Goal: Task Accomplishment & Management: Complete application form

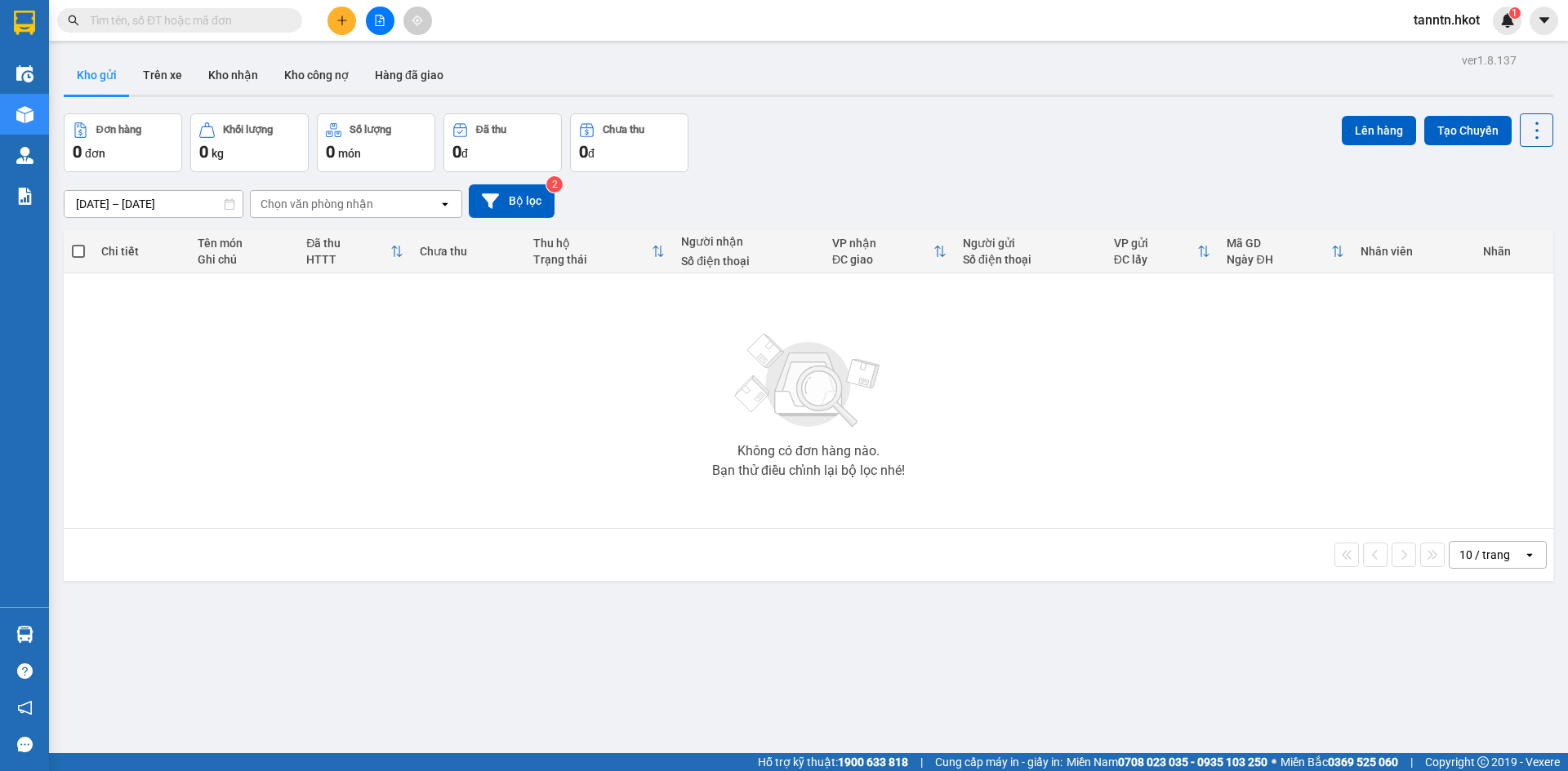
click at [255, 22] on input "text" at bounding box center [187, 21] width 193 height 18
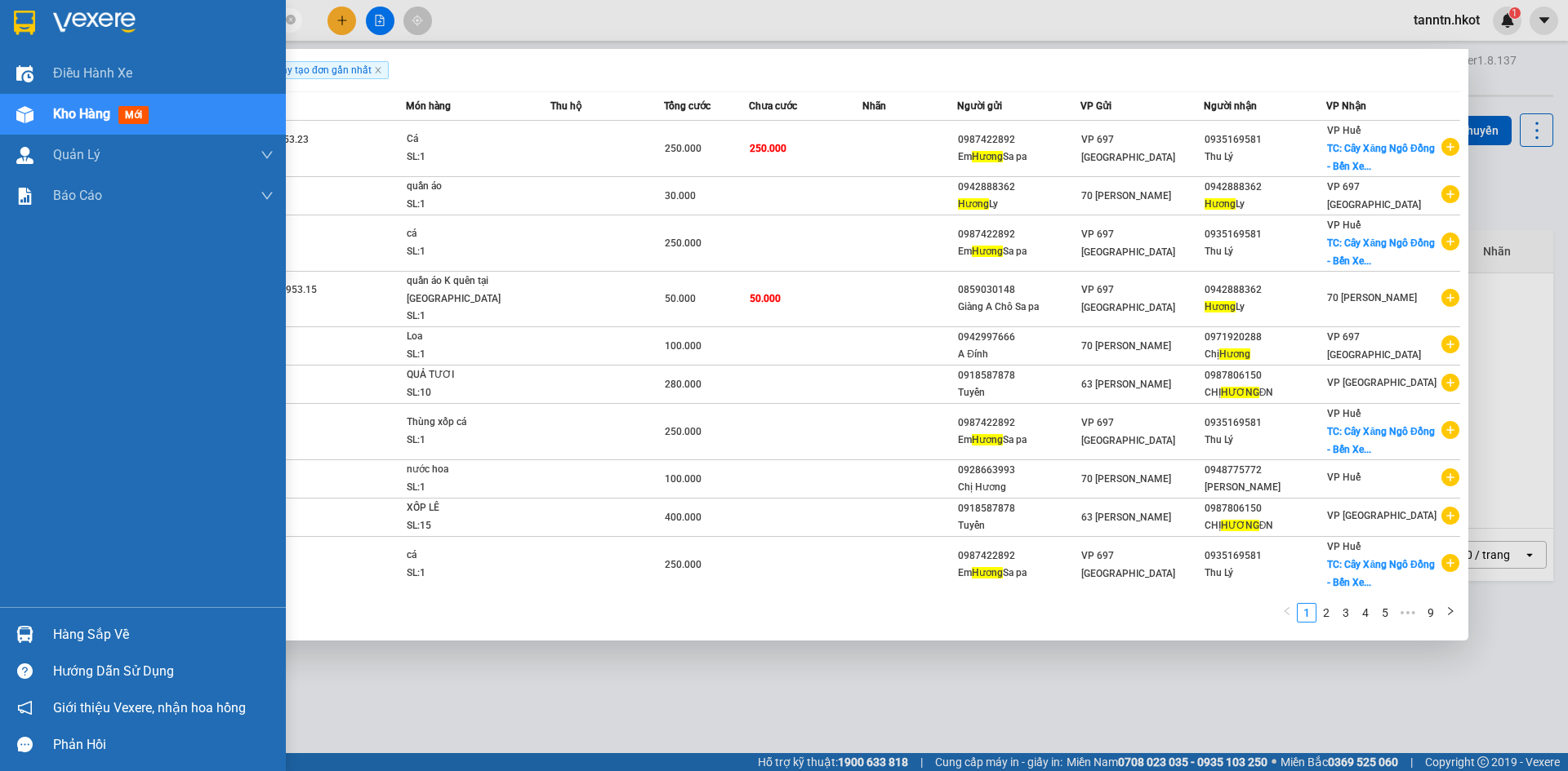
type input "hương"
click at [66, 100] on div "Kho hàng mới" at bounding box center [163, 113] width 221 height 41
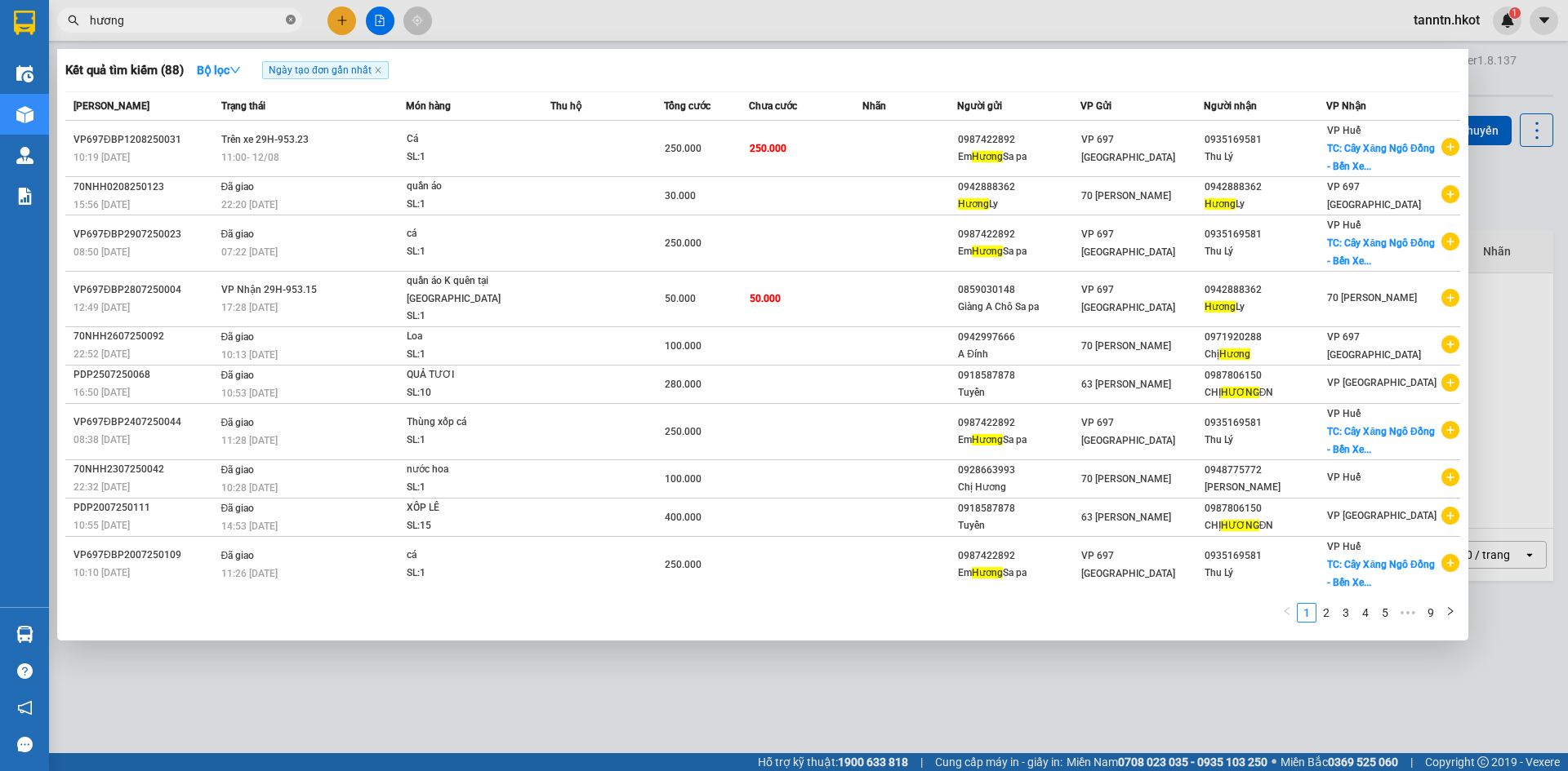
click at [283, 22] on span "hương" at bounding box center [179, 20] width 245 height 24
click at [290, 20] on icon "close-circle" at bounding box center [290, 19] width 10 height 10
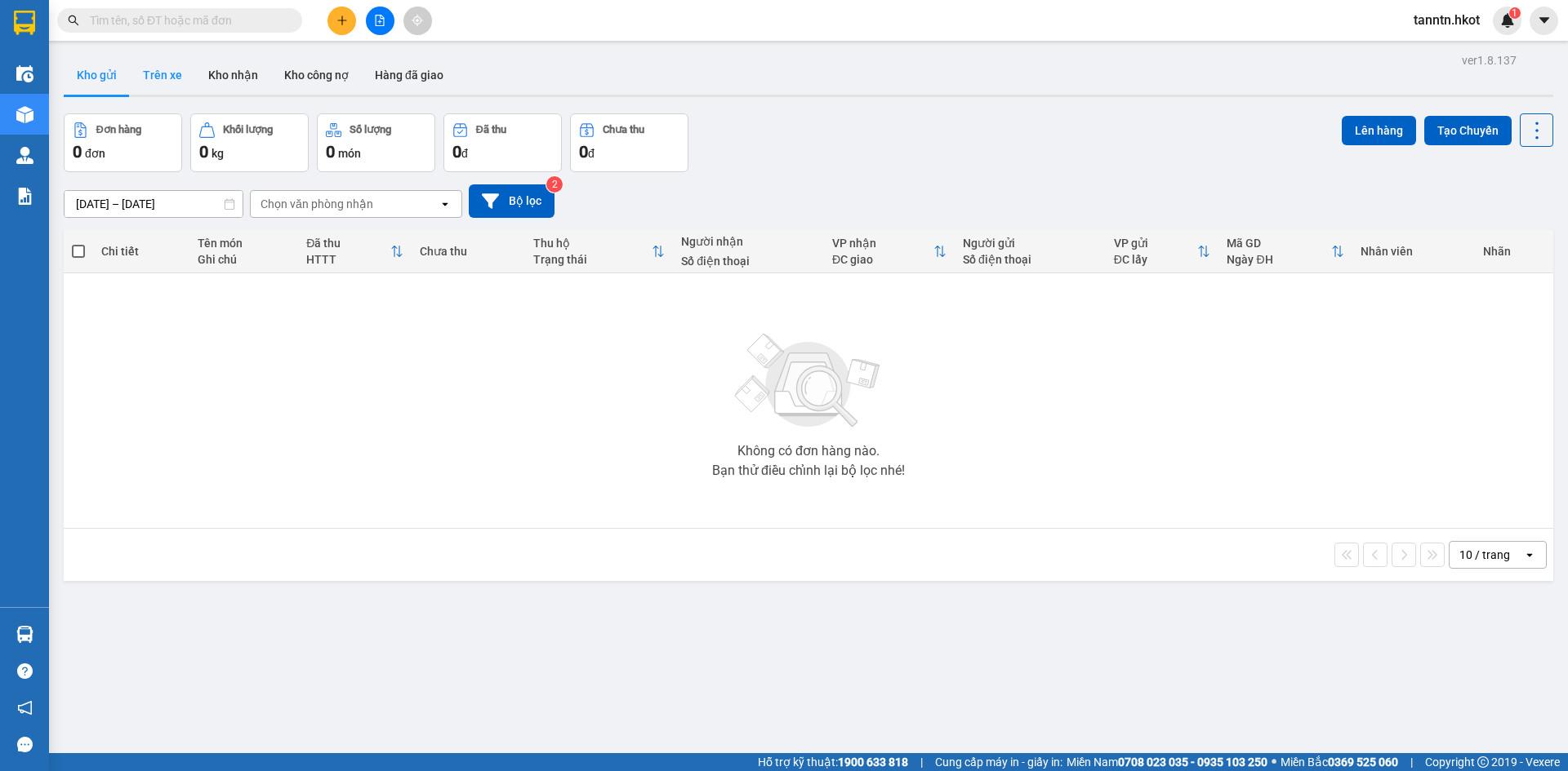
click at [167, 71] on button "Trên xe" at bounding box center [162, 76] width 66 height 40
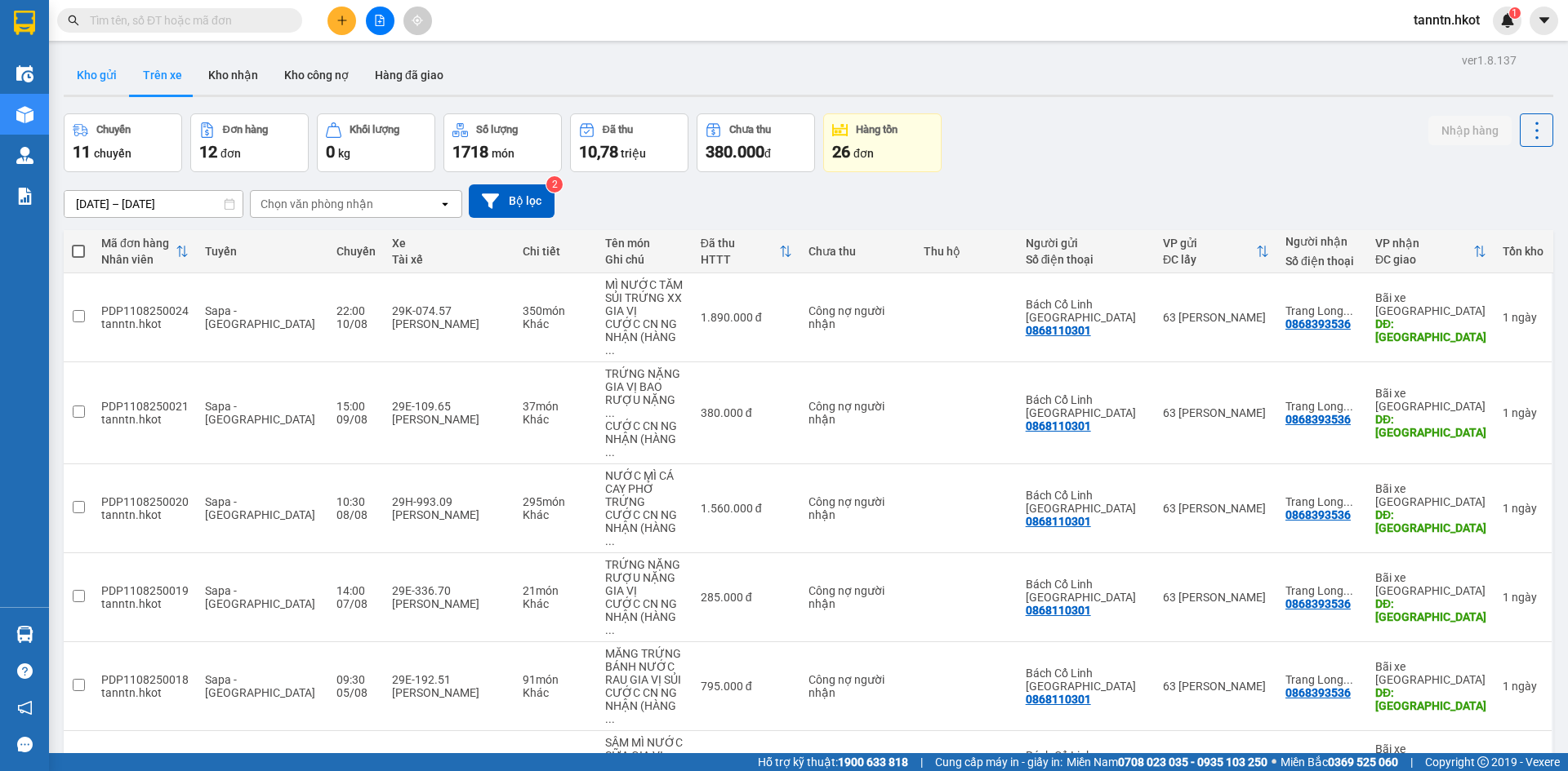
click at [99, 74] on button "Kho gửi" at bounding box center [96, 76] width 66 height 40
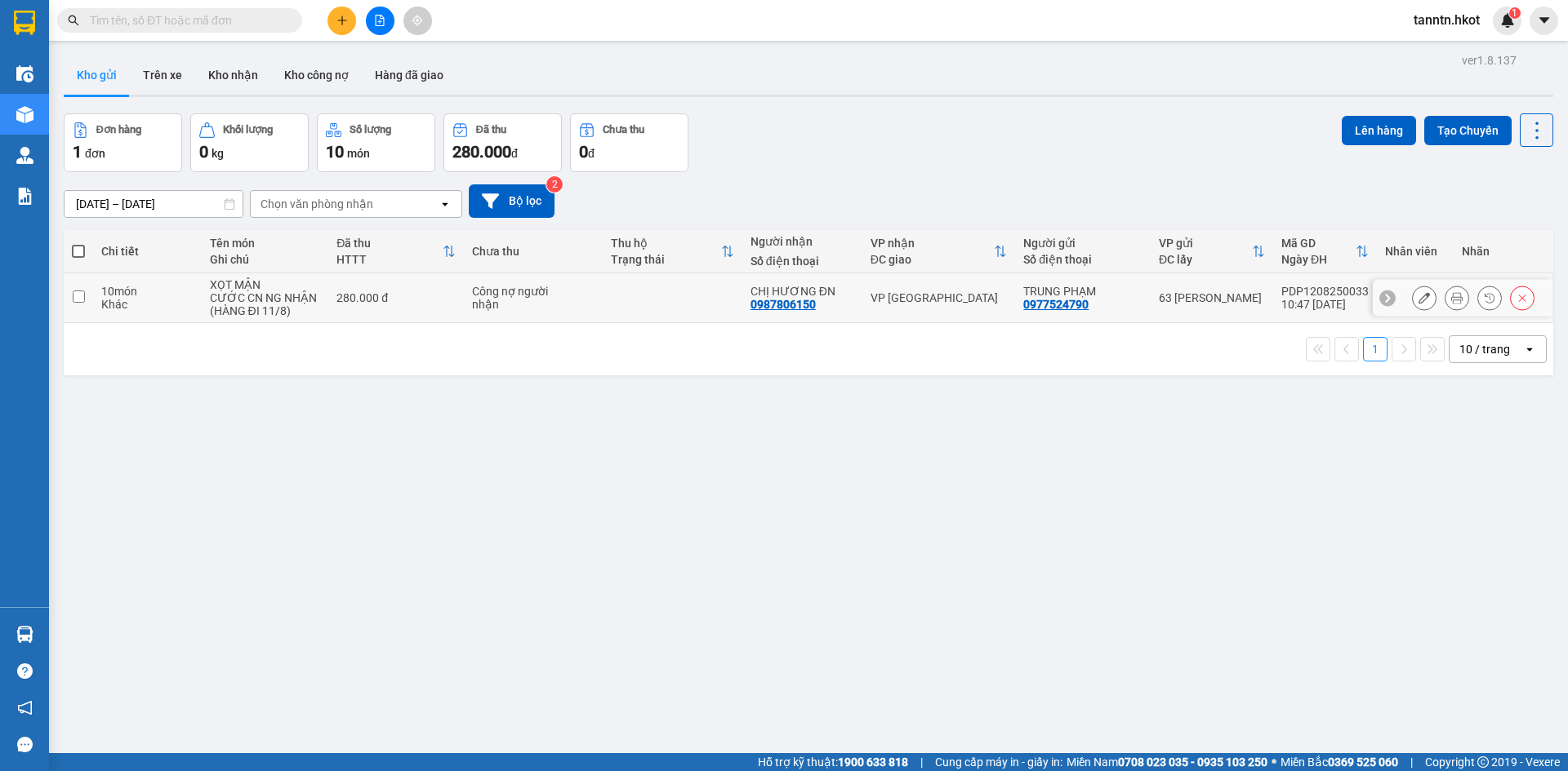
click at [225, 286] on div "XỌT MẬN" at bounding box center [265, 285] width 111 height 14
checkbox input "true"
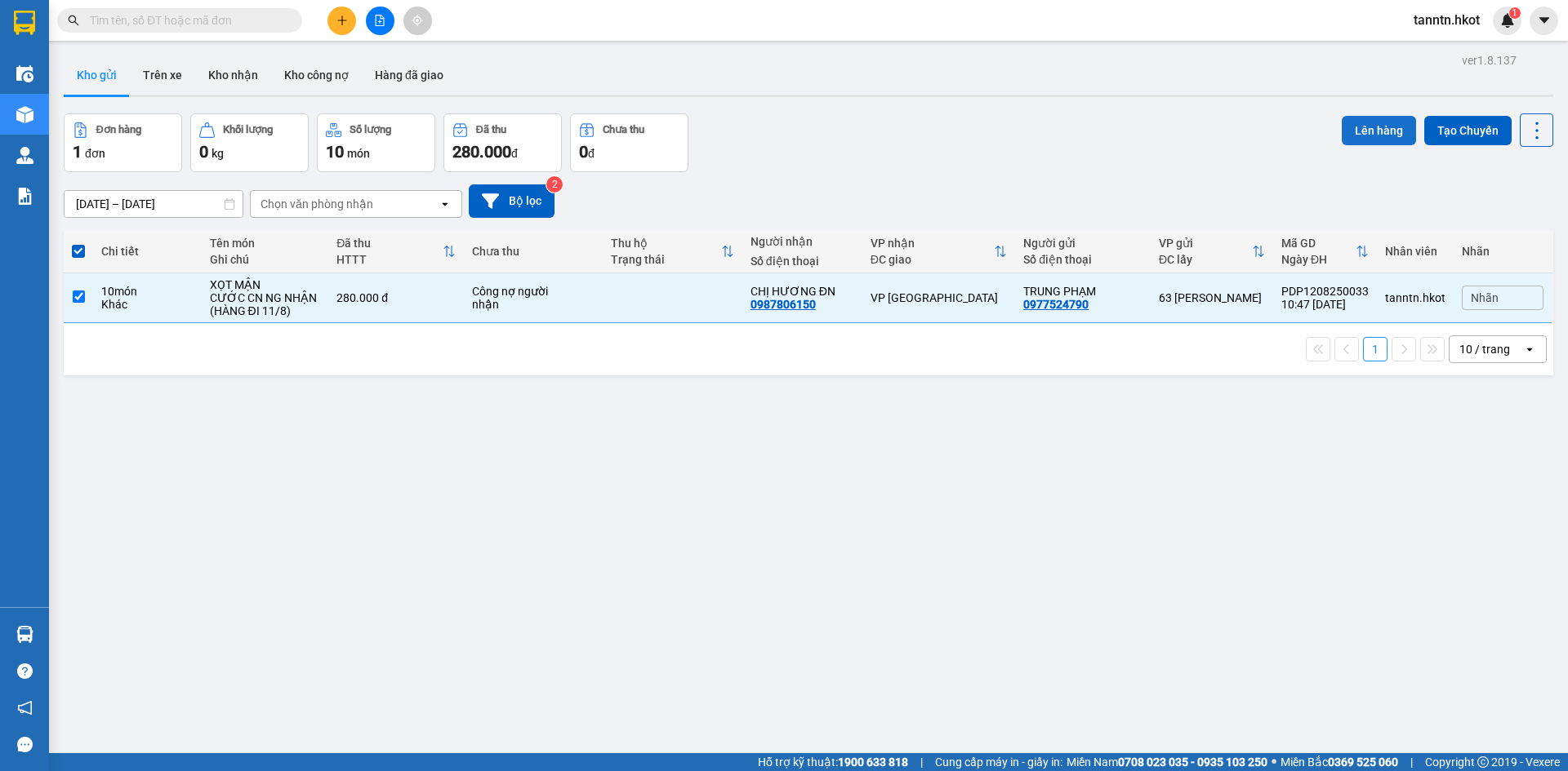
click at [1385, 128] on button "Lên hàng" at bounding box center [1379, 131] width 74 height 30
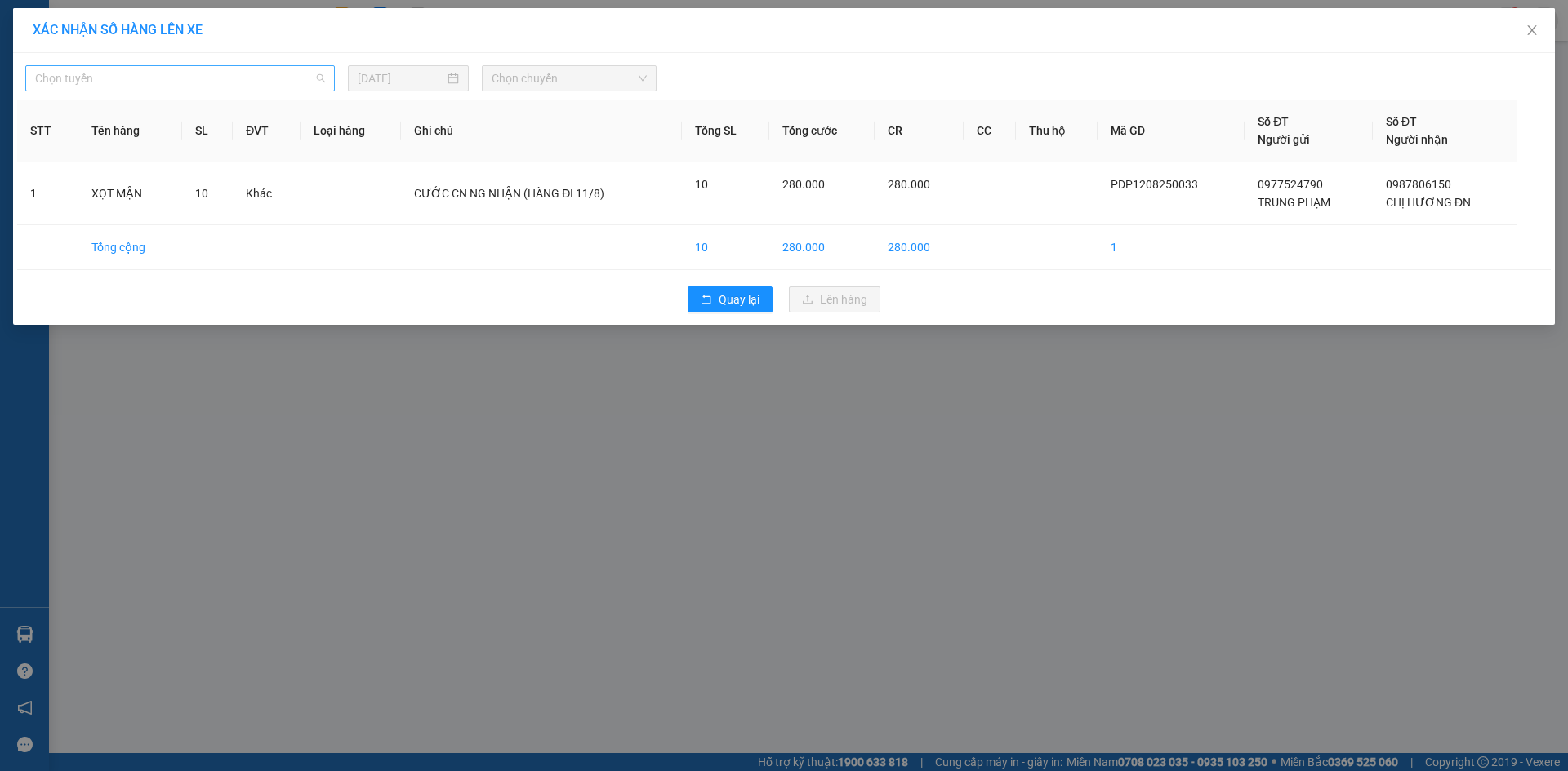
click at [245, 71] on span "Chọn tuyến" at bounding box center [180, 77] width 290 height 24
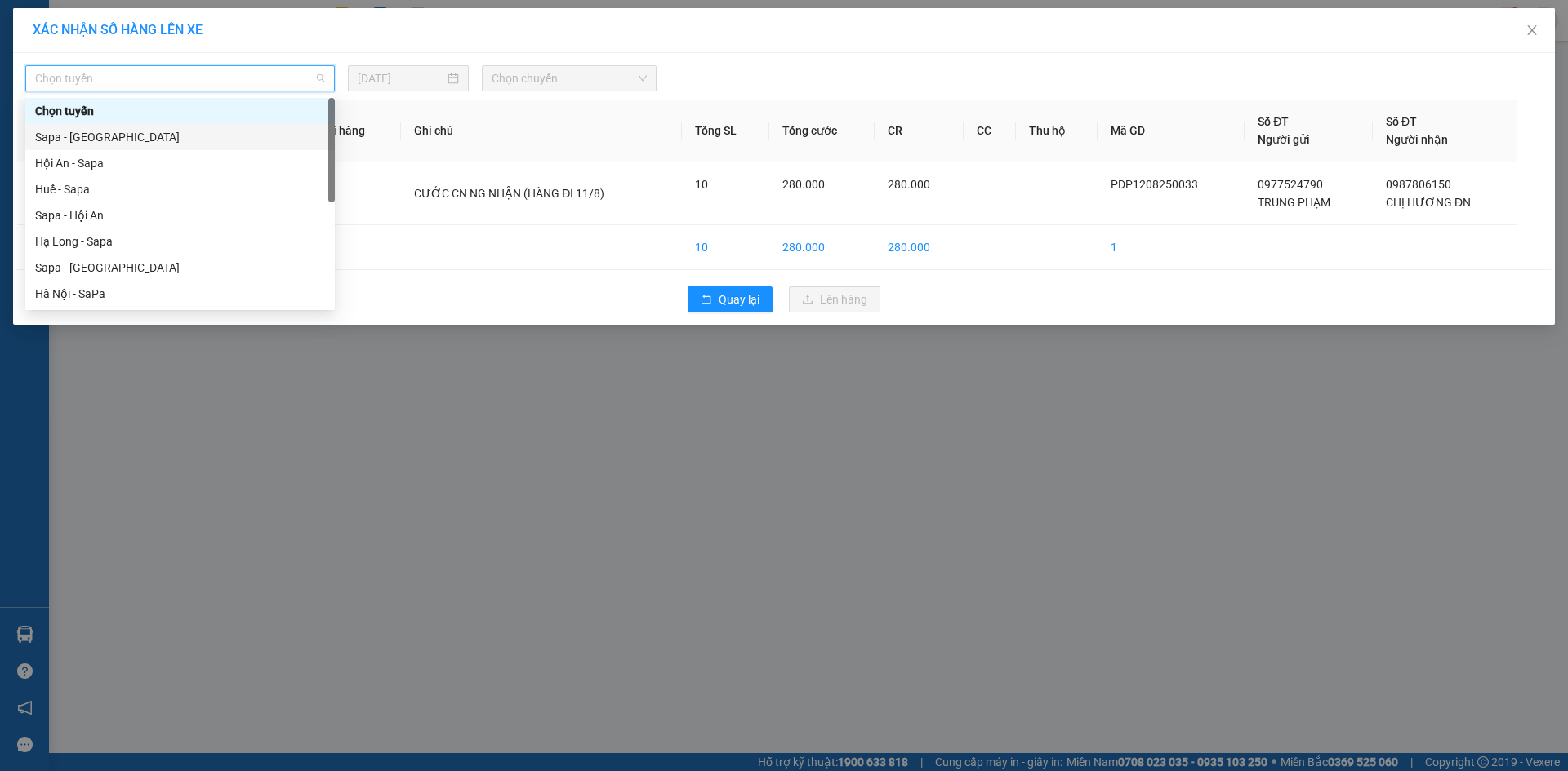
click at [223, 135] on div "Sapa - [GEOGRAPHIC_DATA]" at bounding box center [180, 137] width 290 height 18
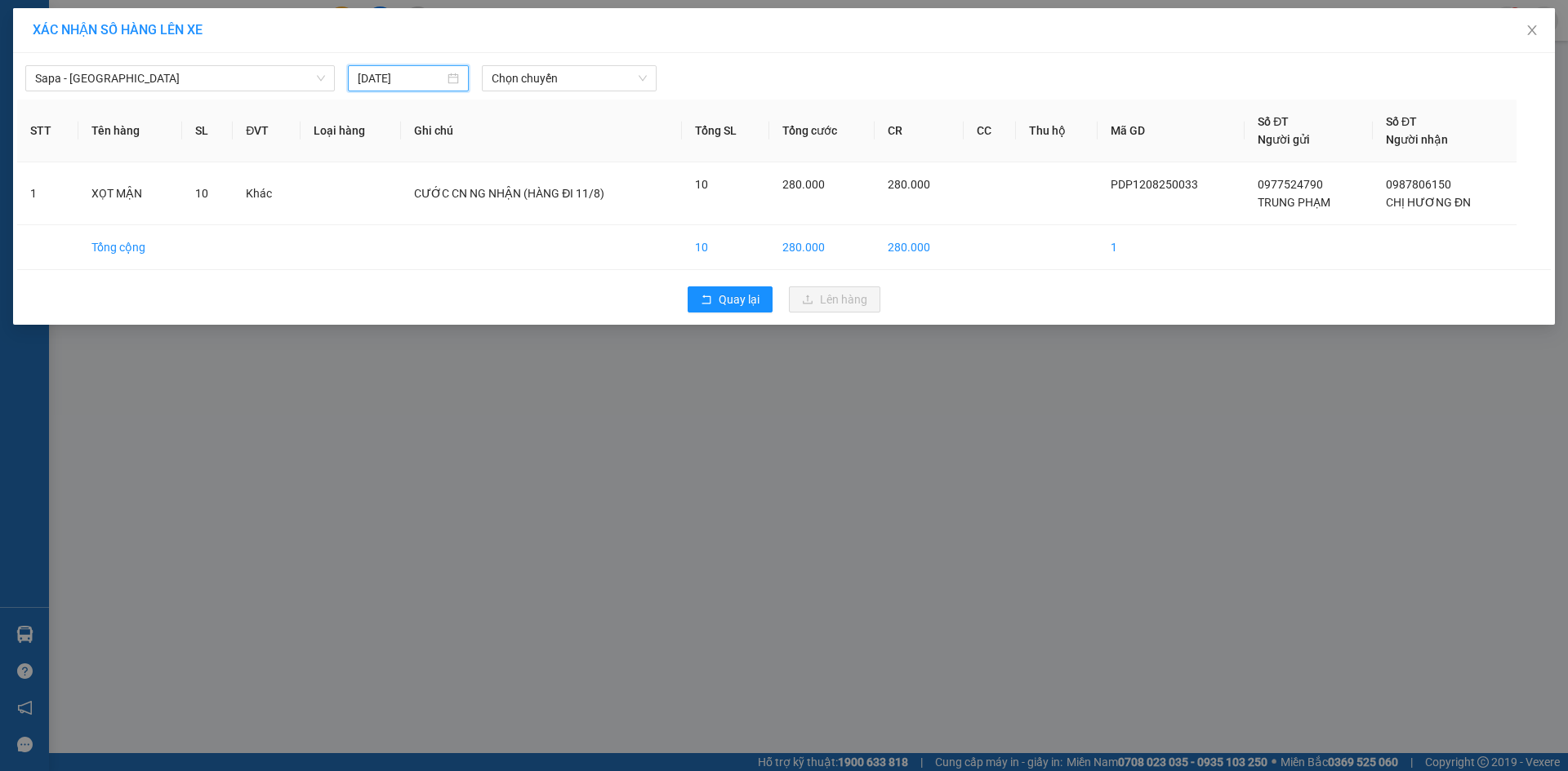
click at [413, 76] on input "[DATE]" at bounding box center [401, 78] width 87 height 18
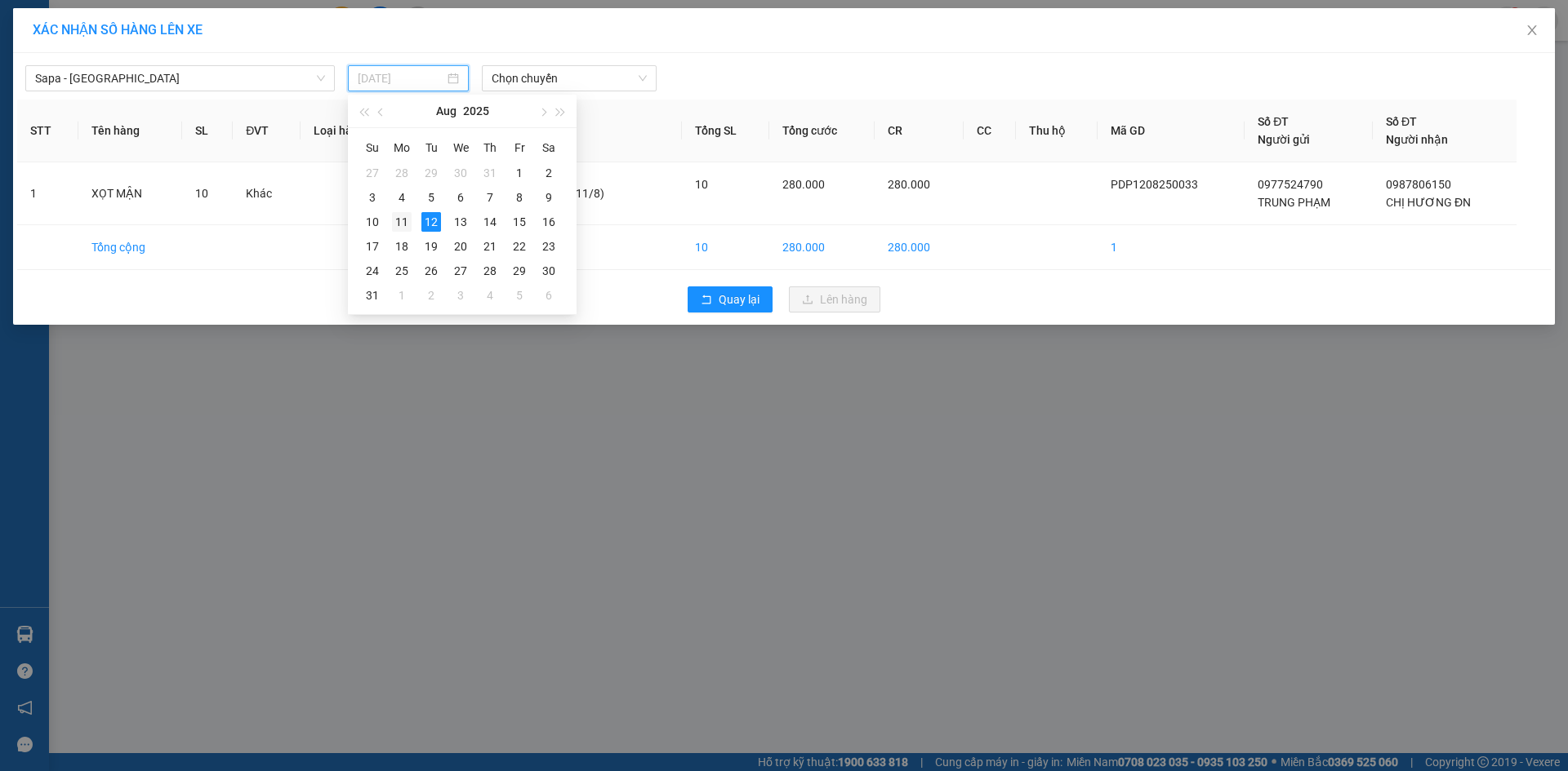
click at [402, 217] on div "11" at bounding box center [402, 222] width 20 height 20
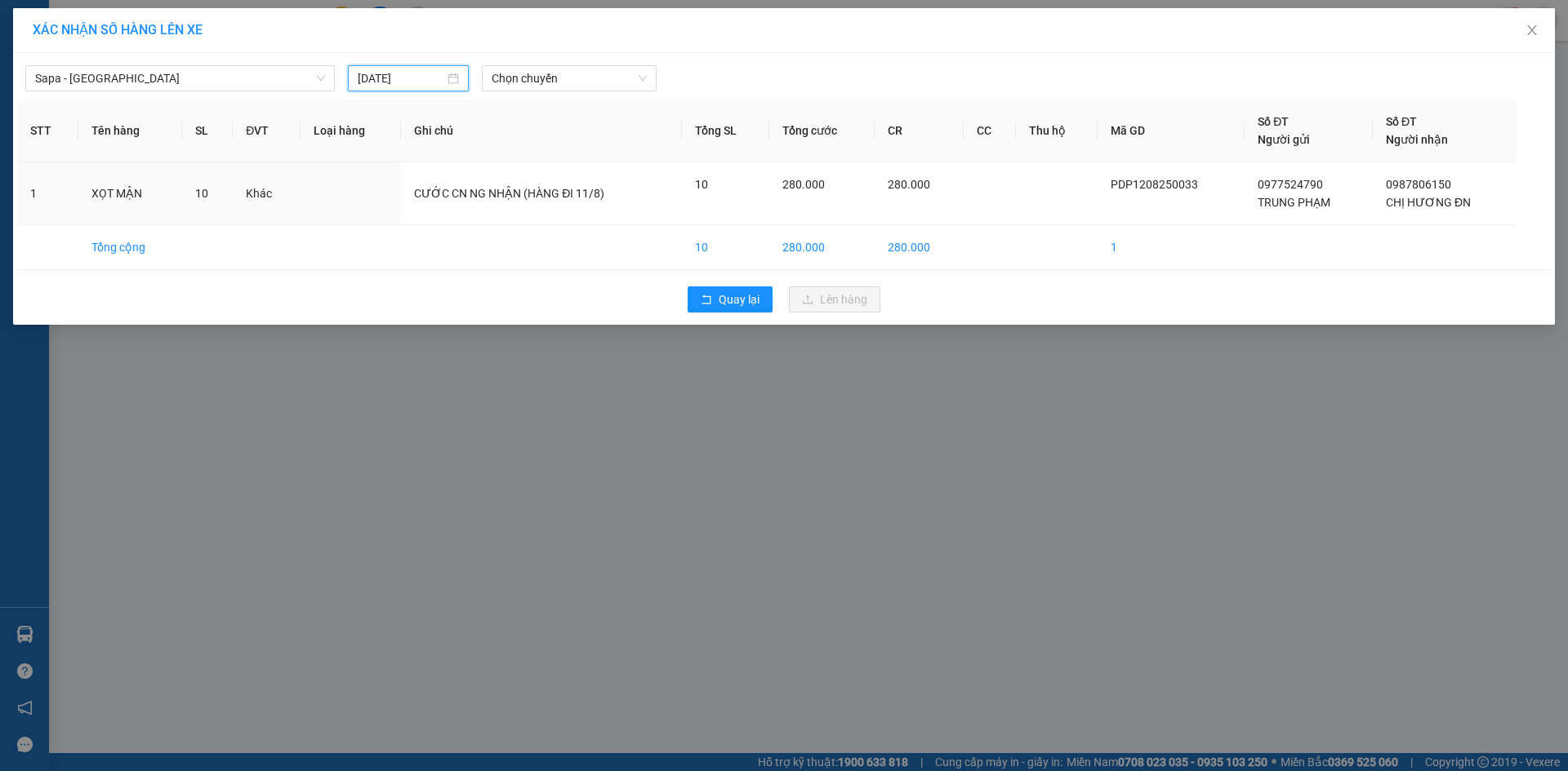
type input "[DATE]"
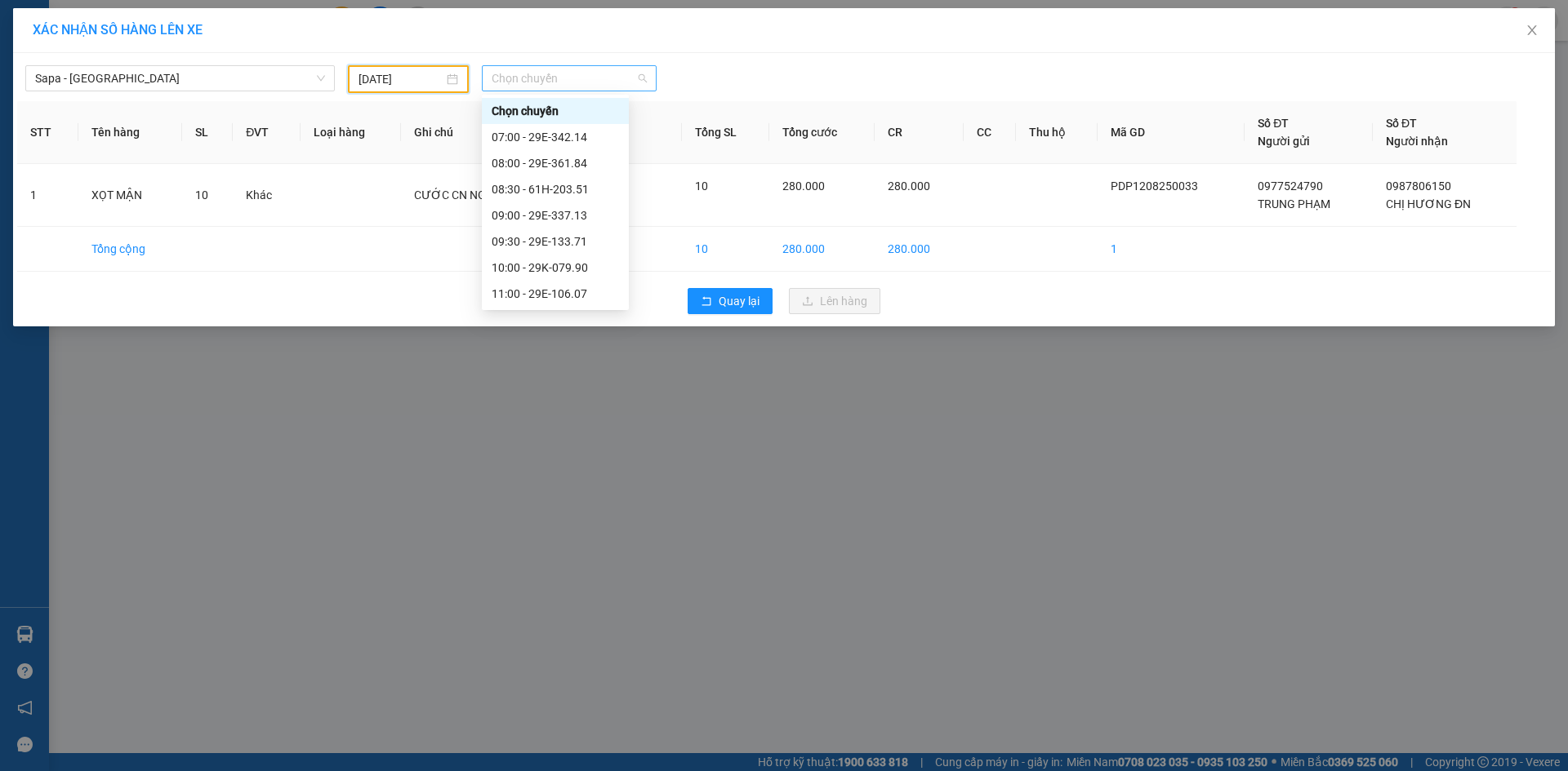
click at [579, 82] on span "Chọn chuyến" at bounding box center [570, 77] width 155 height 24
click at [577, 239] on div "09:30 - 29E-133.71" at bounding box center [555, 241] width 127 height 18
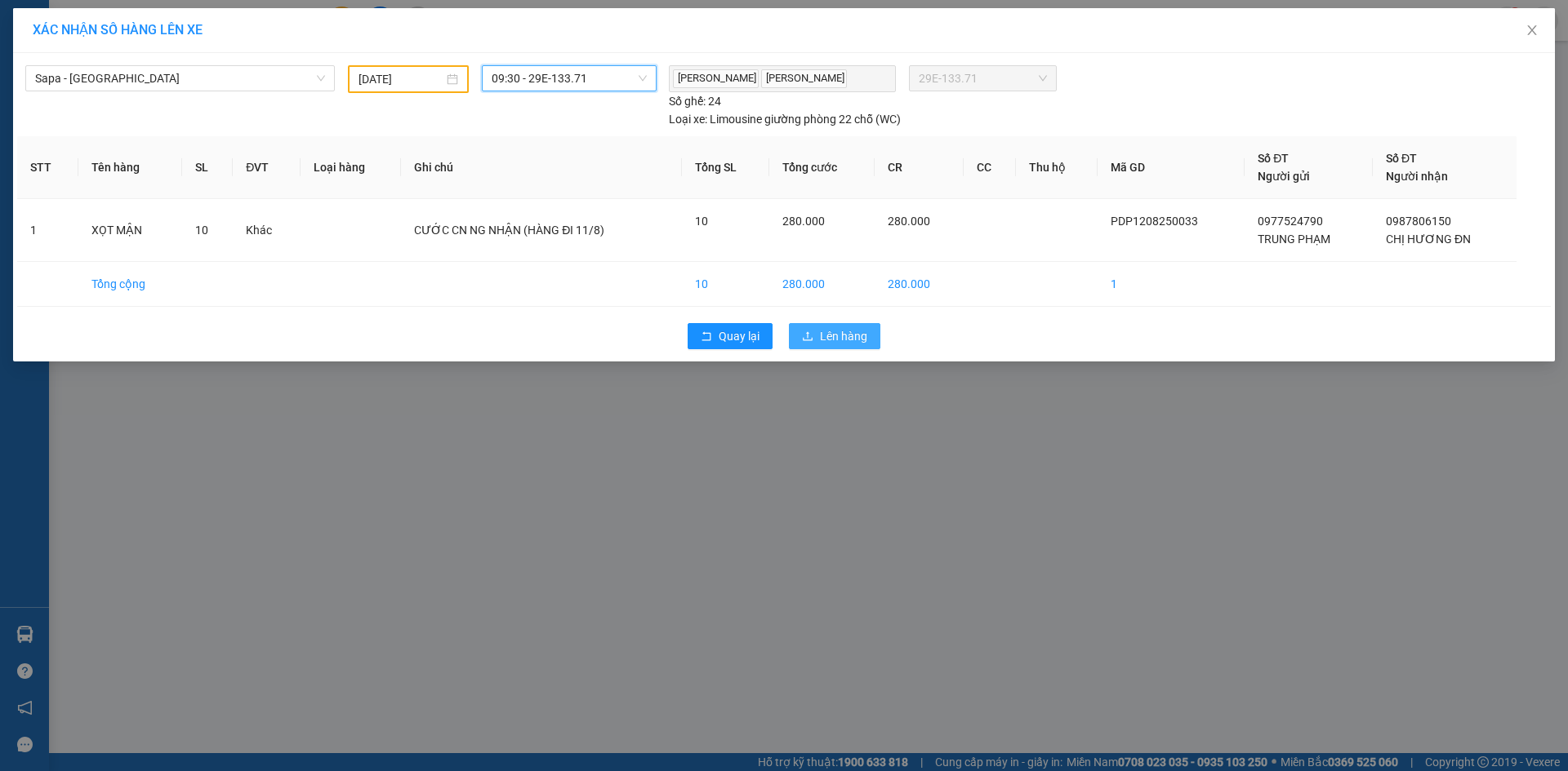
click at [839, 343] on span "Lên hàng" at bounding box center [843, 336] width 48 height 18
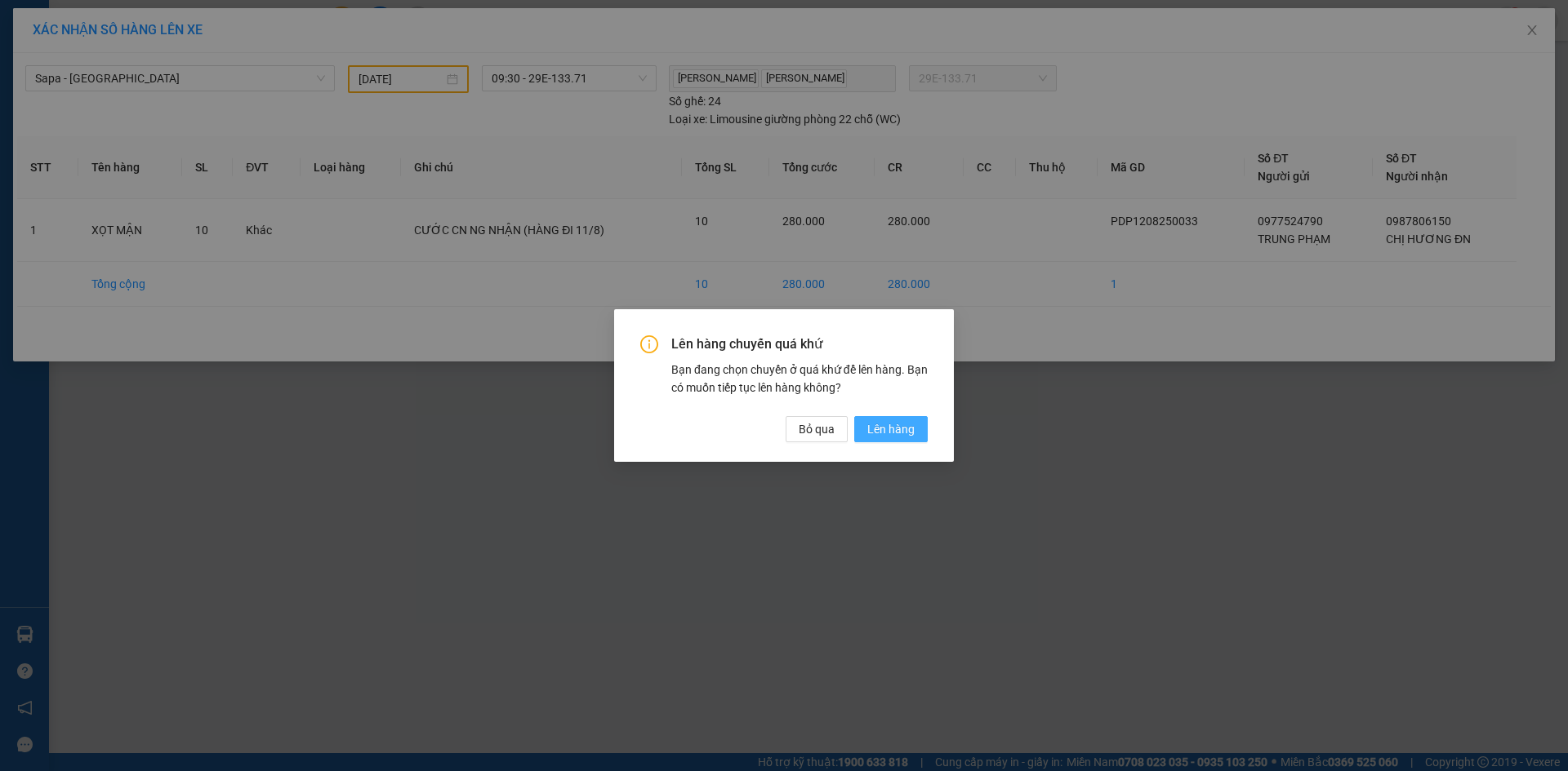
click at [904, 429] on span "Lên hàng" at bounding box center [890, 430] width 48 height 18
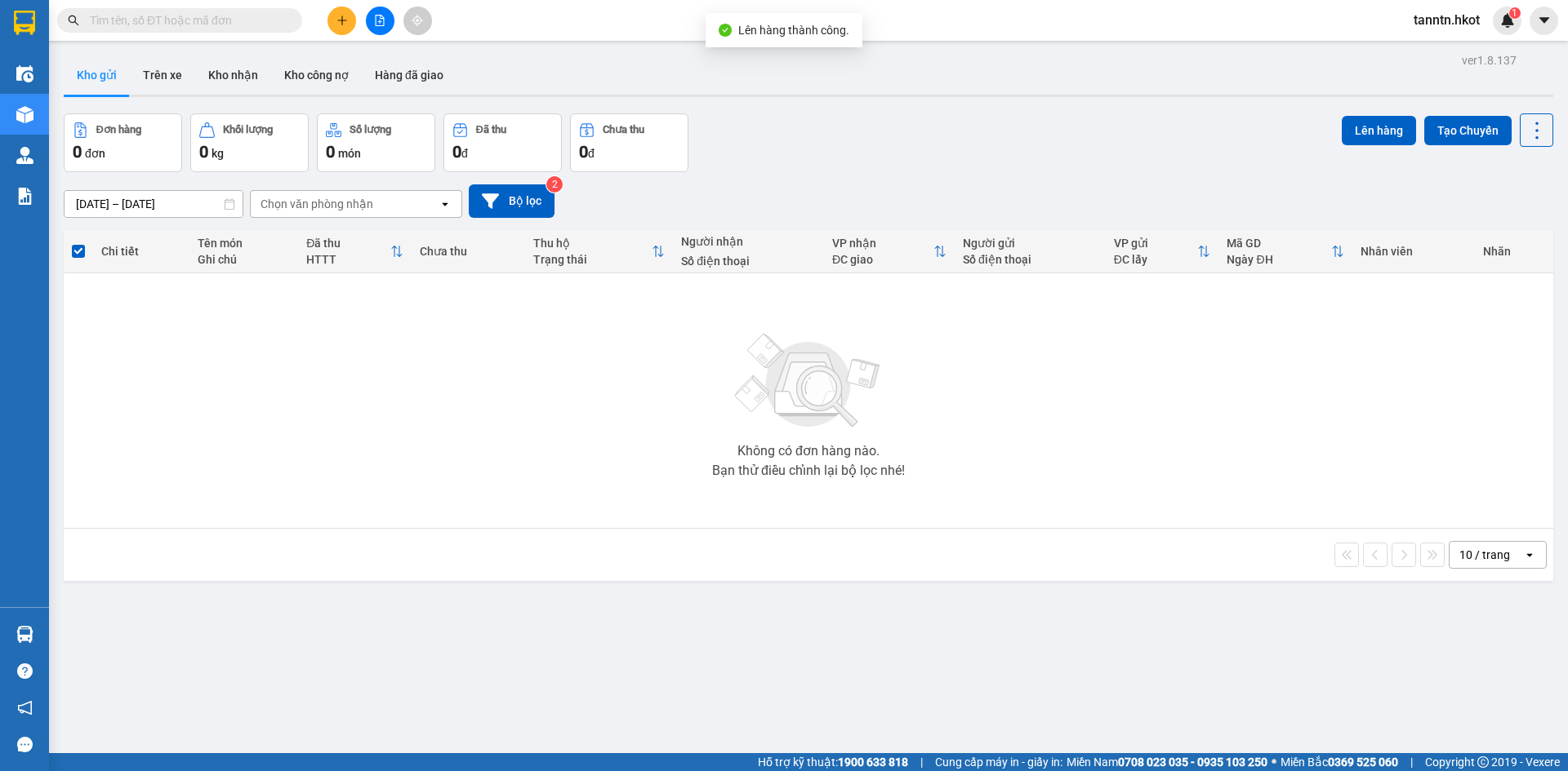
click at [344, 16] on icon "plus" at bounding box center [342, 20] width 12 height 12
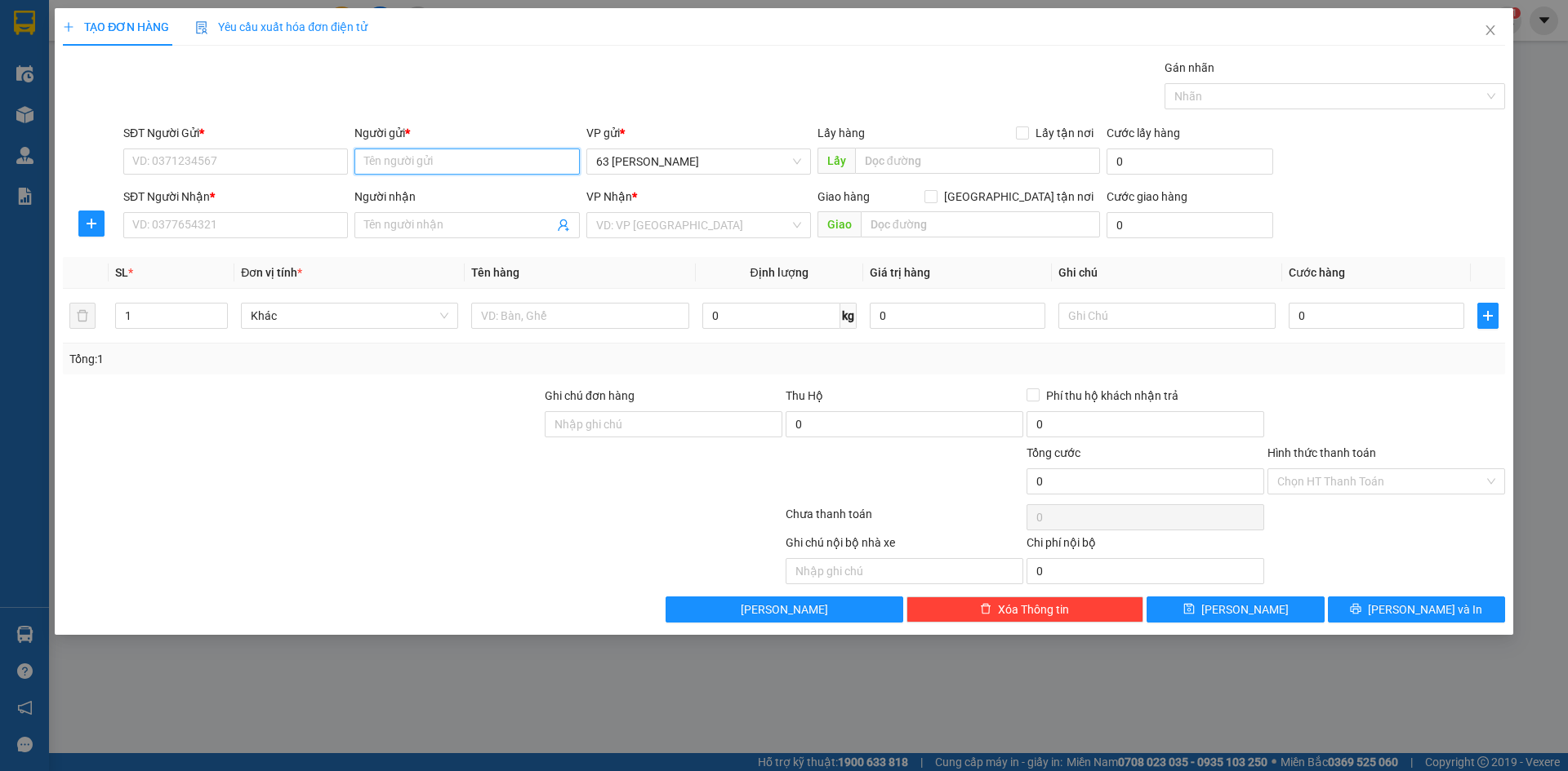
click at [407, 161] on input "Người gửi *" at bounding box center [466, 161] width 224 height 26
type input "tuyển"
click at [411, 213] on div "Tuyển - 0918587878" at bounding box center [466, 221] width 205 height 18
type input "0918587878"
type input "Tuyển"
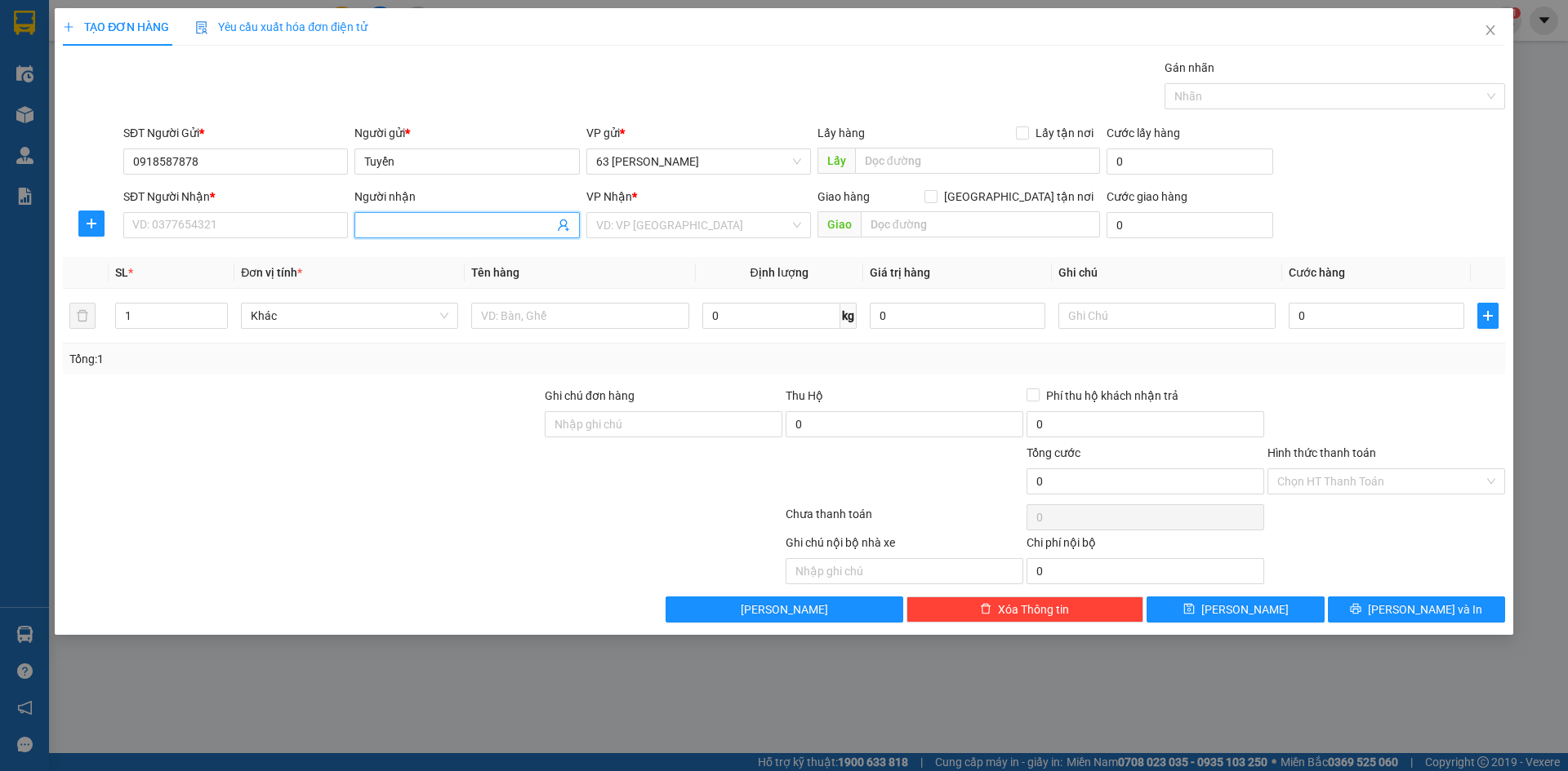
click at [415, 227] on input "Người nhận" at bounding box center [458, 225] width 188 height 18
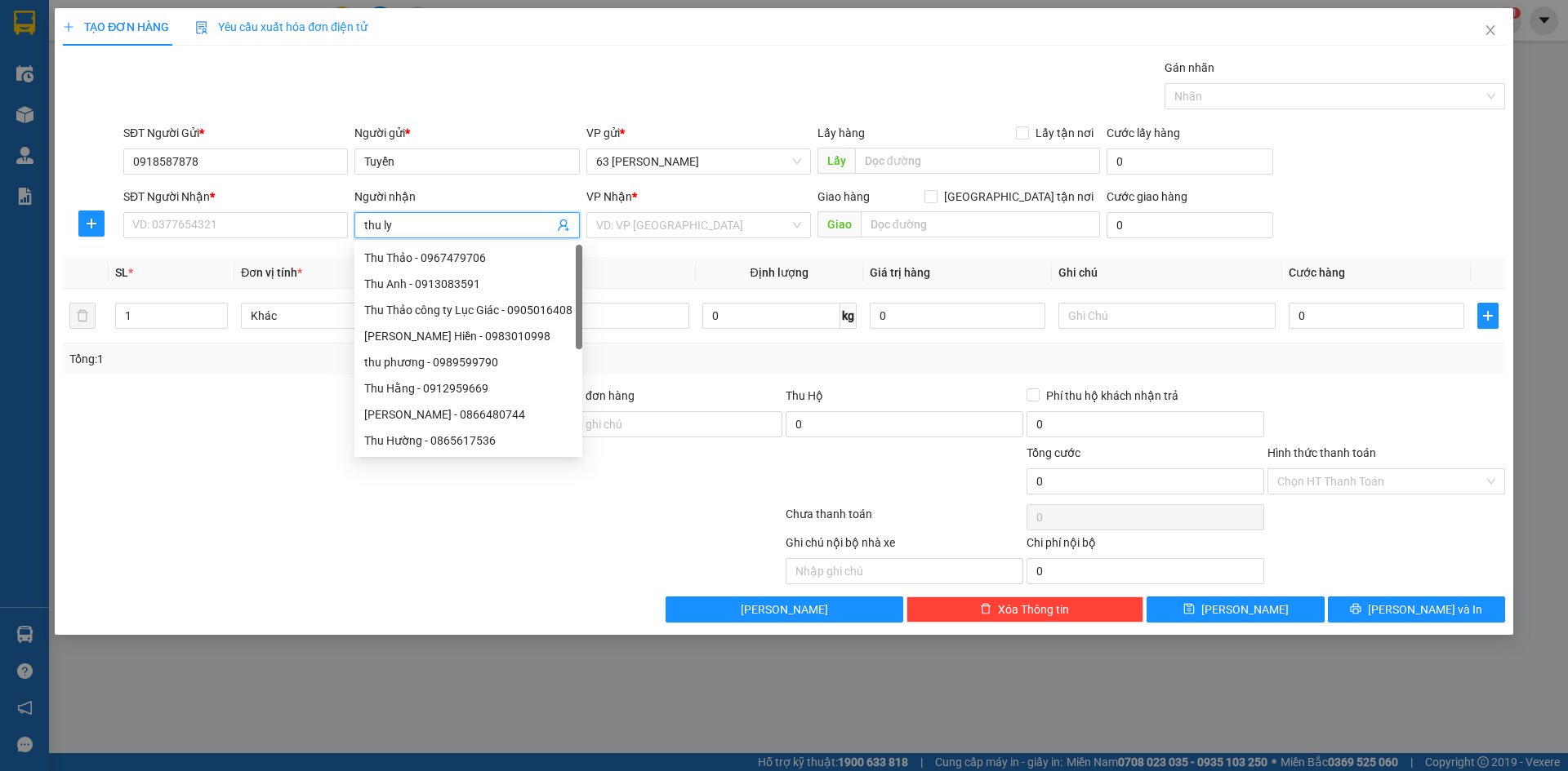
type input "thu lý"
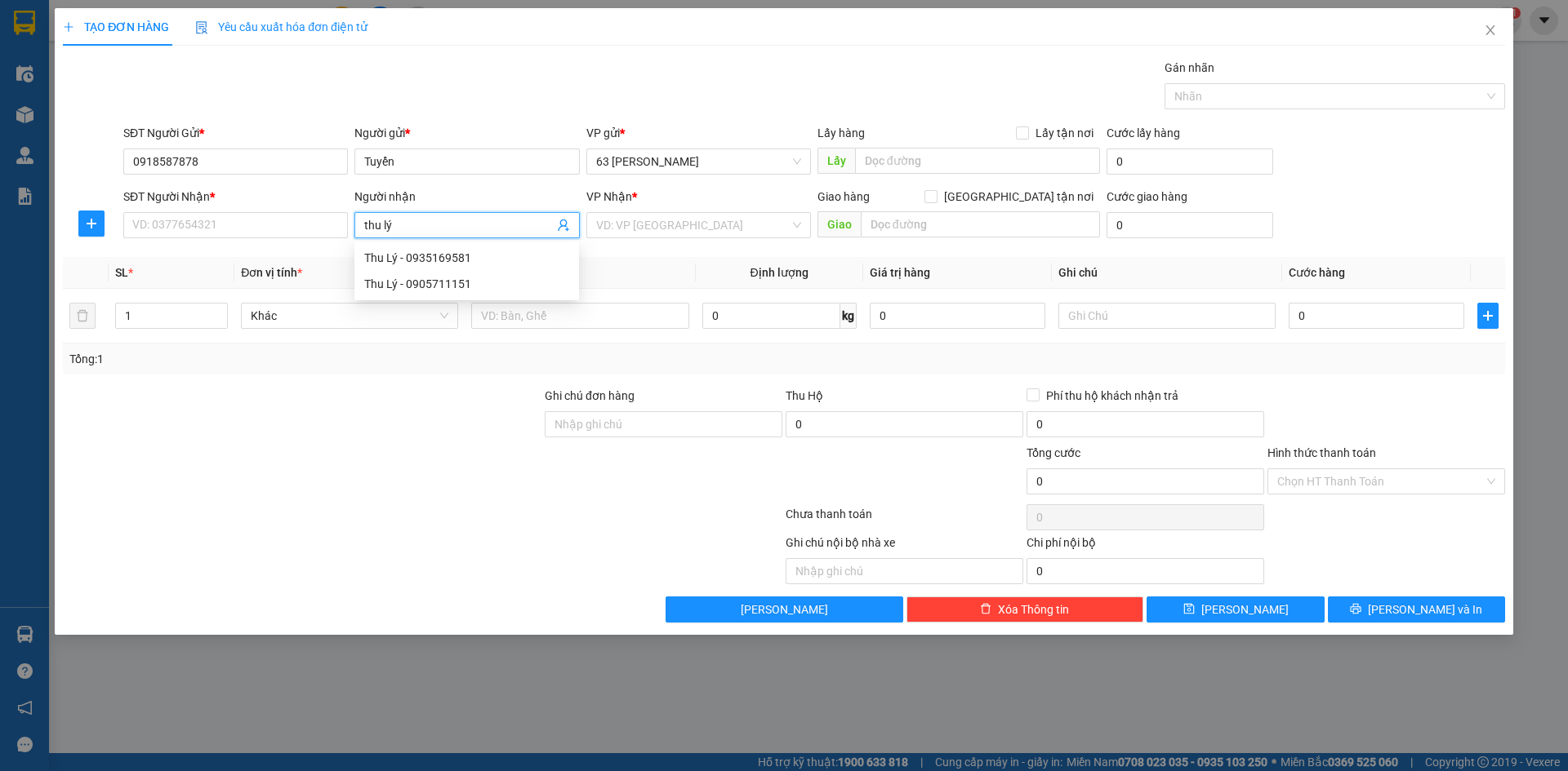
click at [518, 264] on div "Thu Lý - 0935169581" at bounding box center [466, 258] width 205 height 18
type input "0935169581"
type input "Thu Lý"
checkbox input "true"
type input "Cây Xăng Ngô Đồng - Bến Xe Phía [GEOGRAPHIC_DATA]"
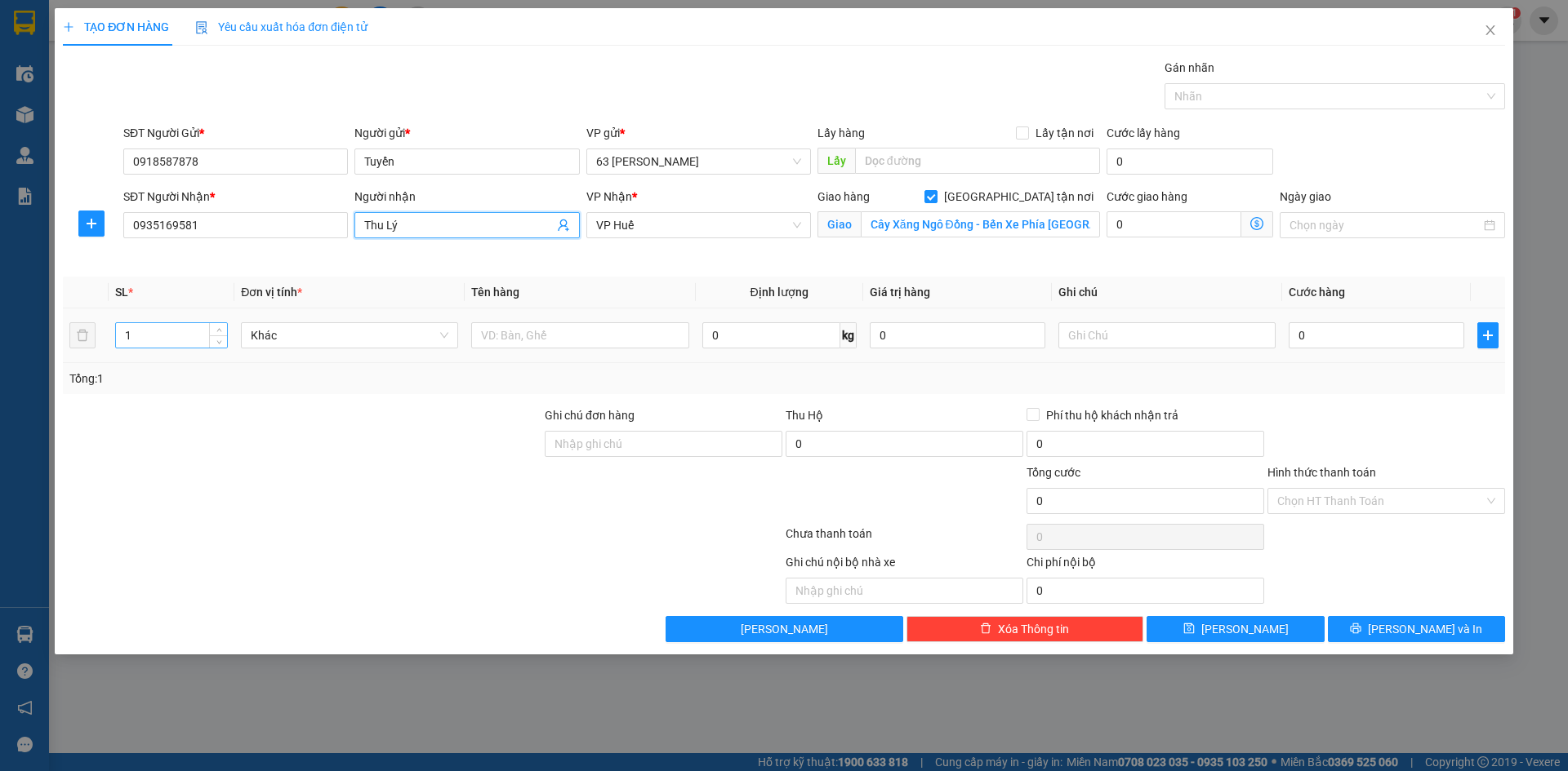
type input "Thu Lý"
click at [150, 333] on input "1" at bounding box center [171, 335] width 111 height 24
type input "4"
click at [613, 320] on div at bounding box center [579, 335] width 217 height 32
click at [616, 342] on input "text" at bounding box center [579, 335] width 217 height 26
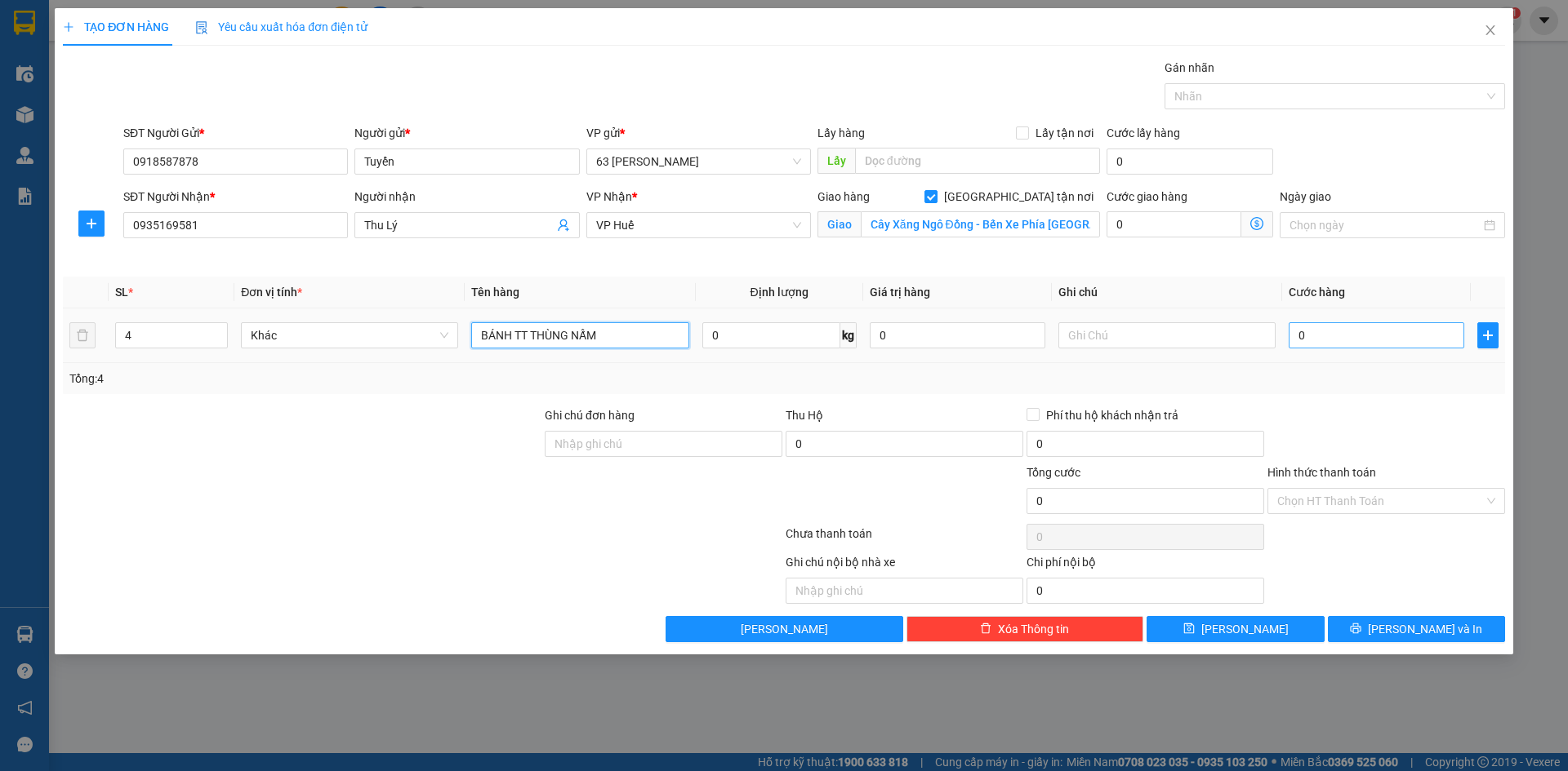
type input "BÁNH TT THÙNG NẤM"
type input "001"
type input "1"
type input "0.013"
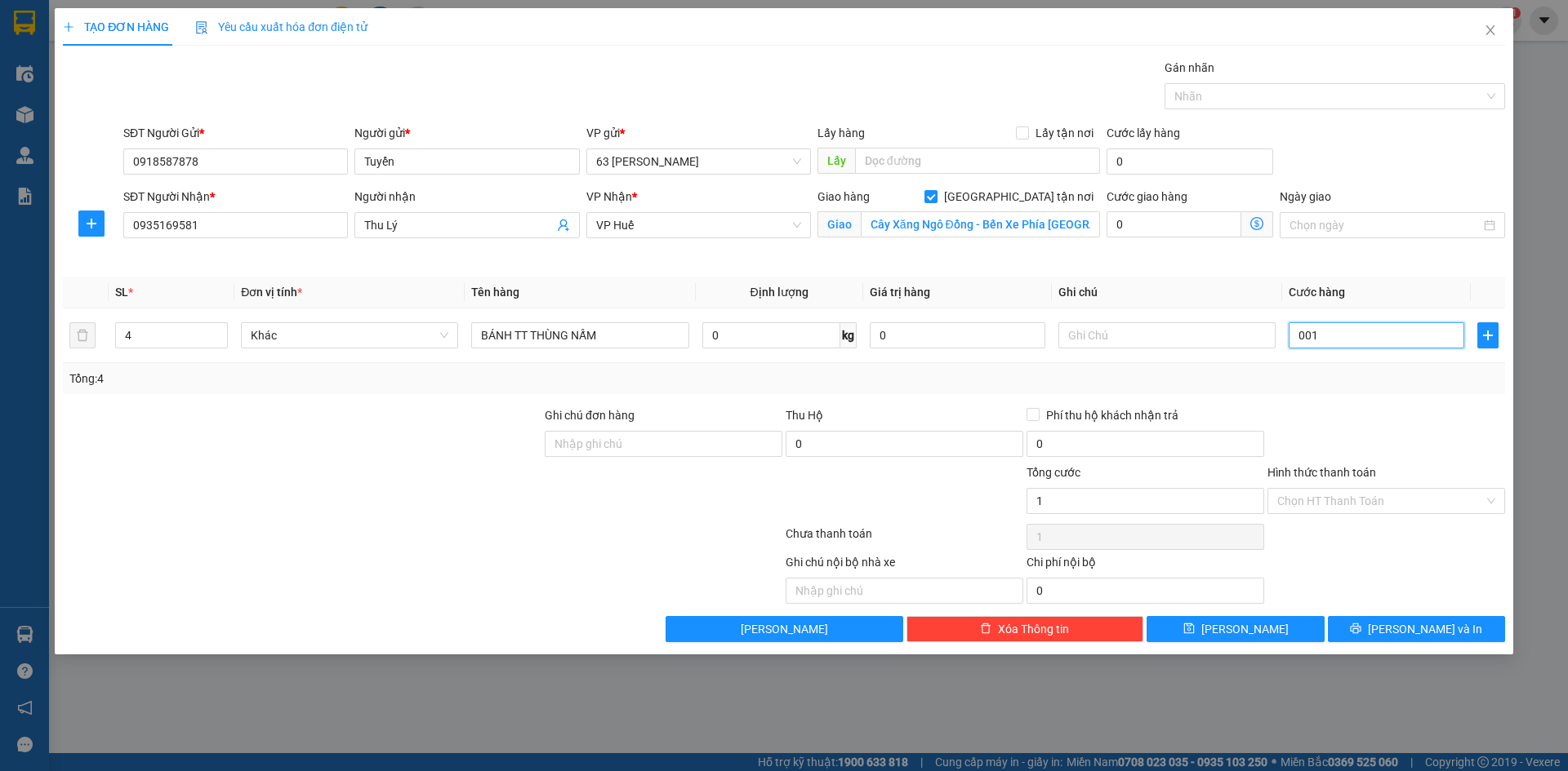
type input "13"
type input "00.130"
type input "130"
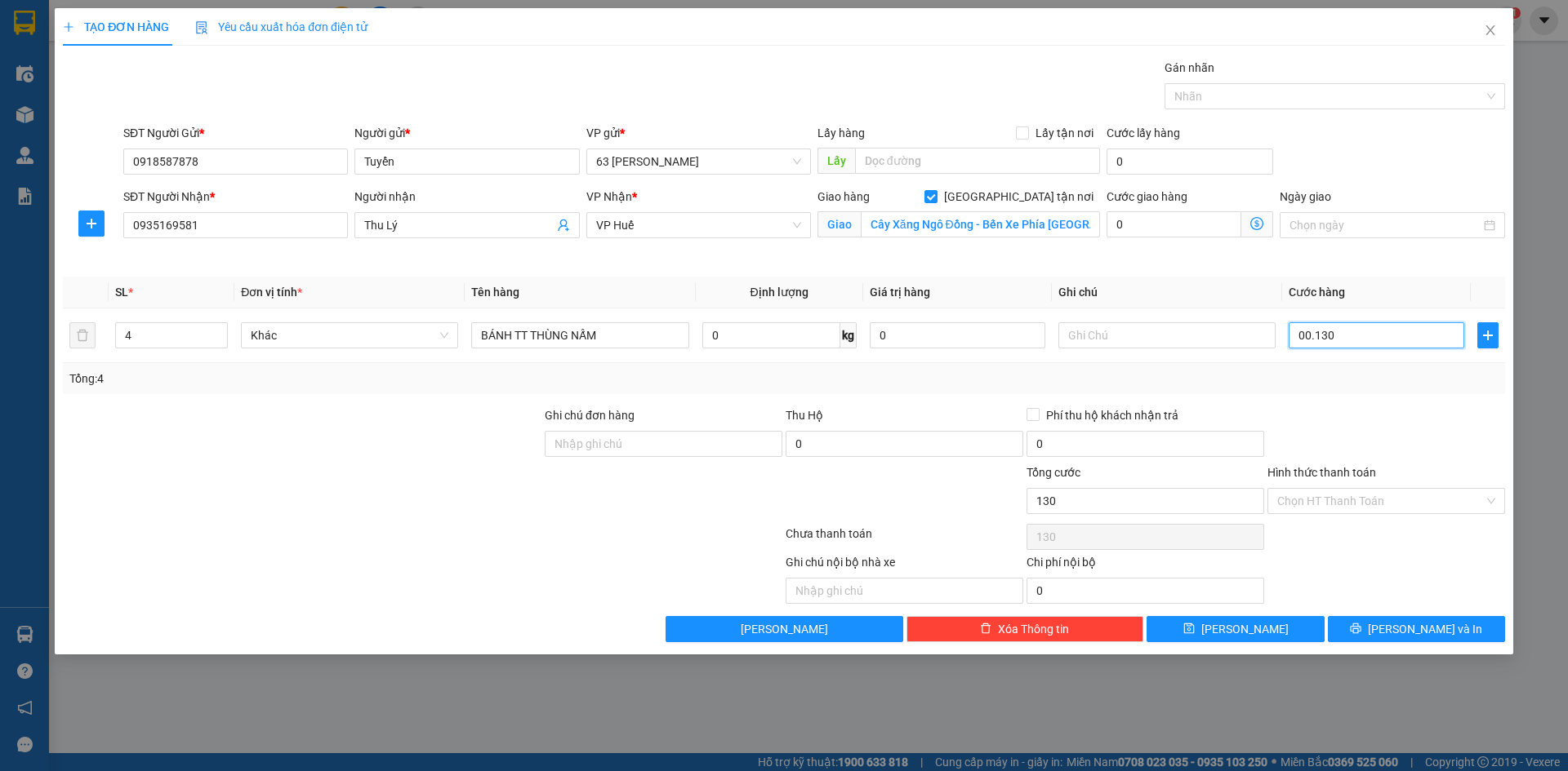
type input "0.001.300"
type input "1.300"
type input "000.013.000"
type input "13.000"
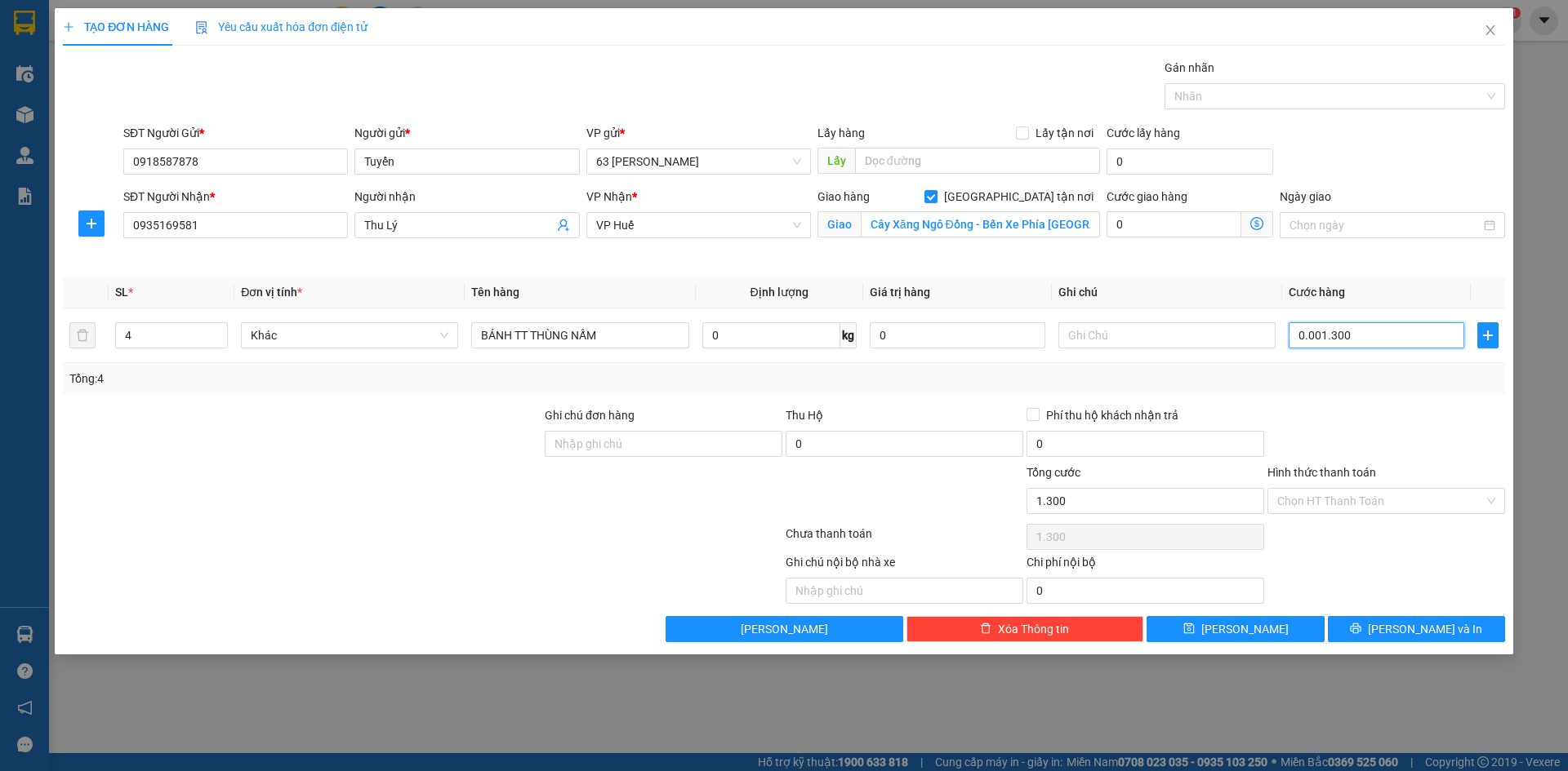
type input "13.000"
type input "00.000.130.000"
type input "130.000"
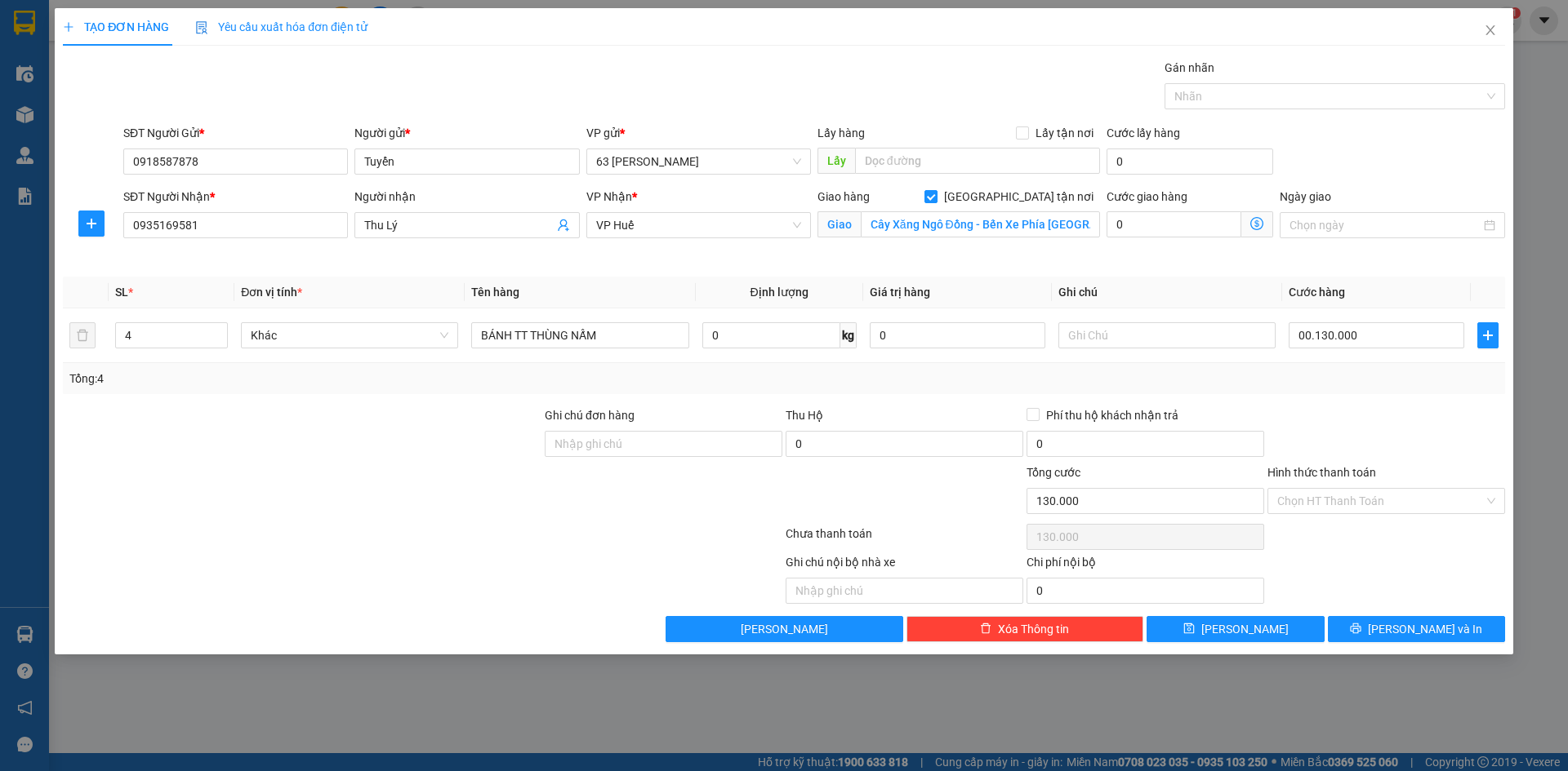
type input "130.000"
drag, startPoint x: 1310, startPoint y: 431, endPoint x: 1313, endPoint y: 415, distance: 16.3
click at [1311, 431] on div at bounding box center [1386, 434] width 241 height 57
click at [1390, 502] on input "Hình thức thanh toán" at bounding box center [1380, 501] width 206 height 24
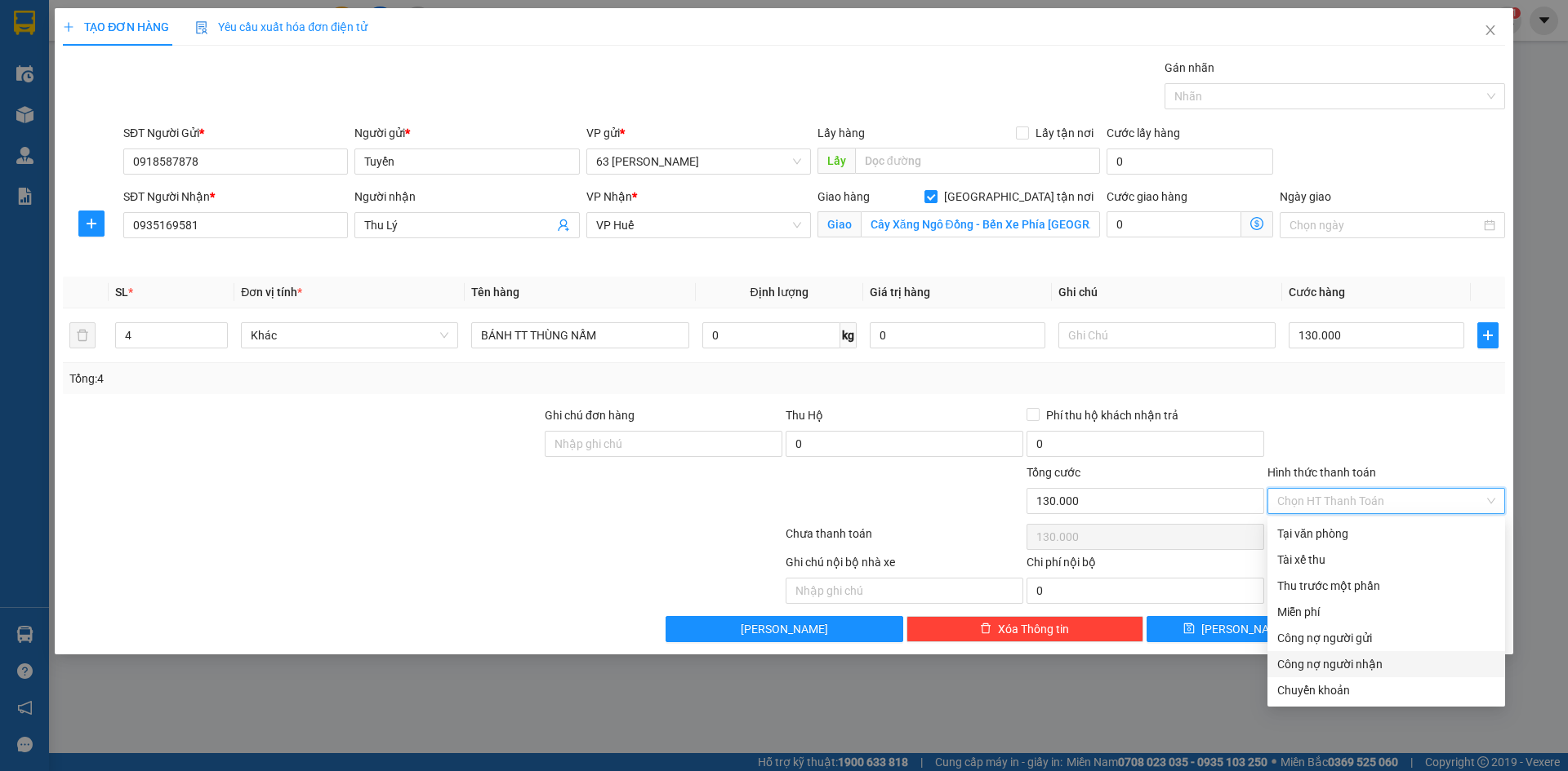
click at [1359, 669] on div "Công nợ người nhận" at bounding box center [1386, 665] width 218 height 18
type input "0"
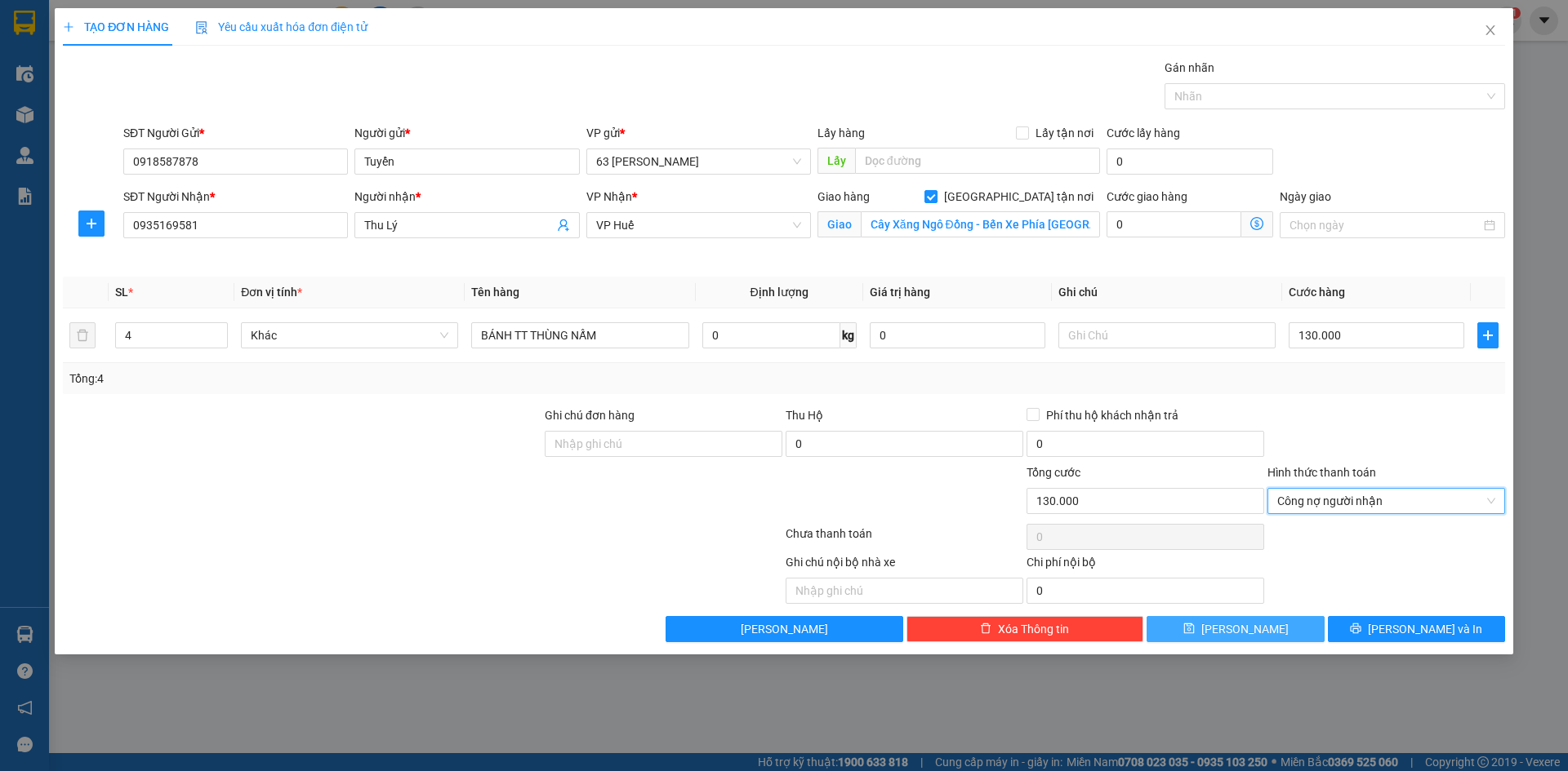
click at [1268, 625] on button "[PERSON_NAME]" at bounding box center [1235, 629] width 178 height 26
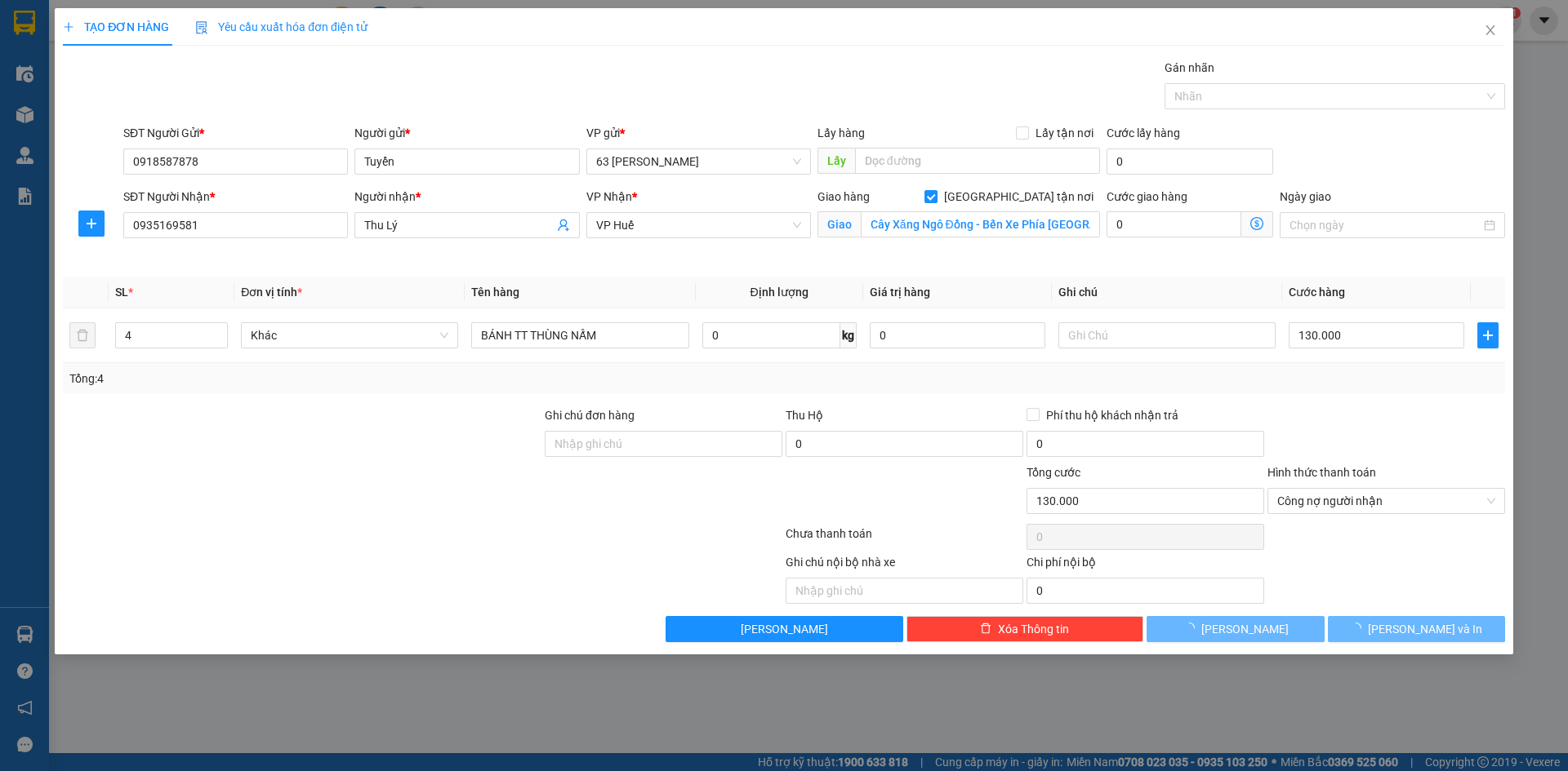
checkbox input "false"
type input "1"
type input "0"
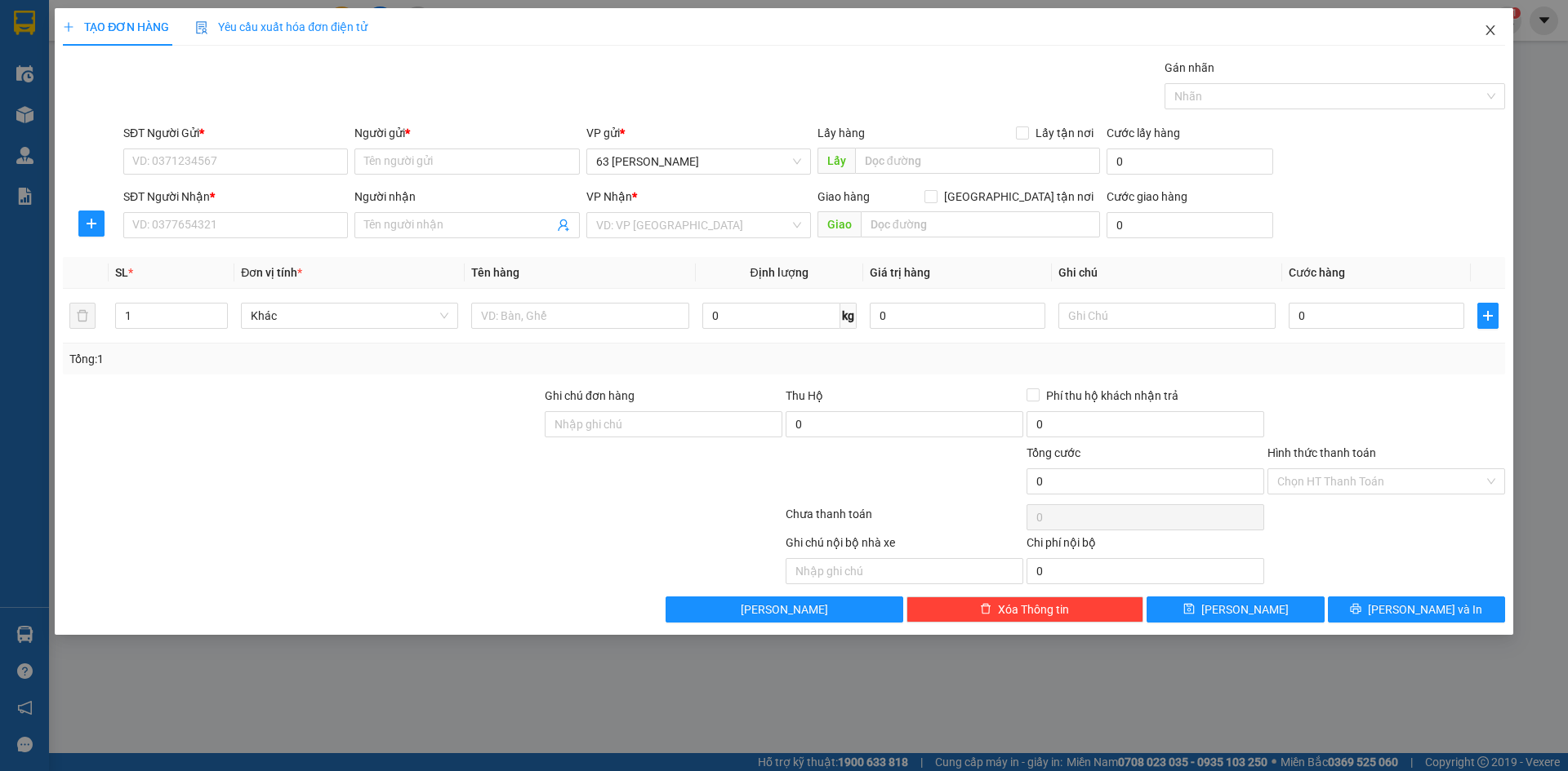
click at [1489, 24] on icon "close" at bounding box center [1491, 30] width 14 height 14
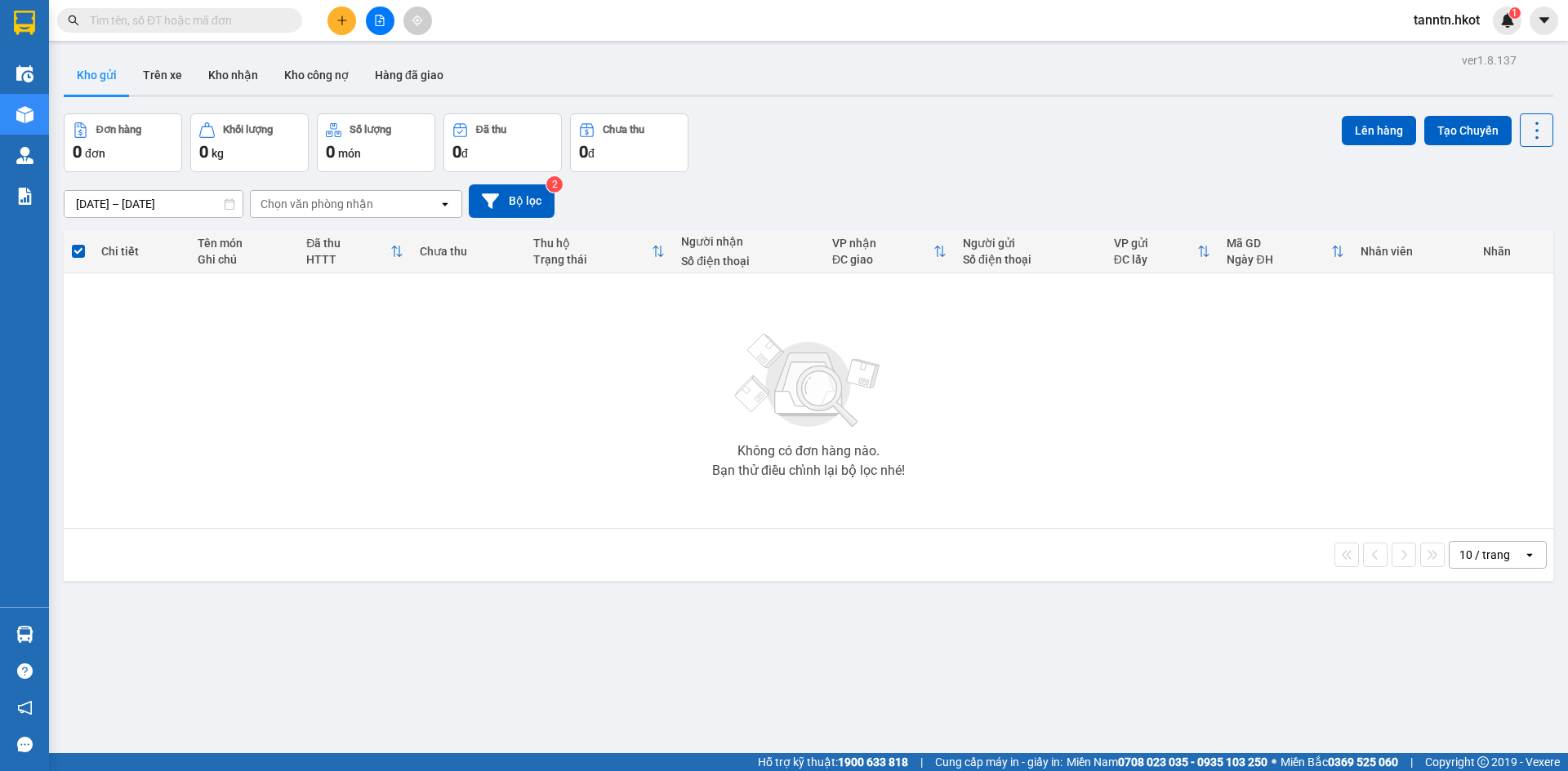
click at [240, 27] on input "text" at bounding box center [187, 21] width 193 height 18
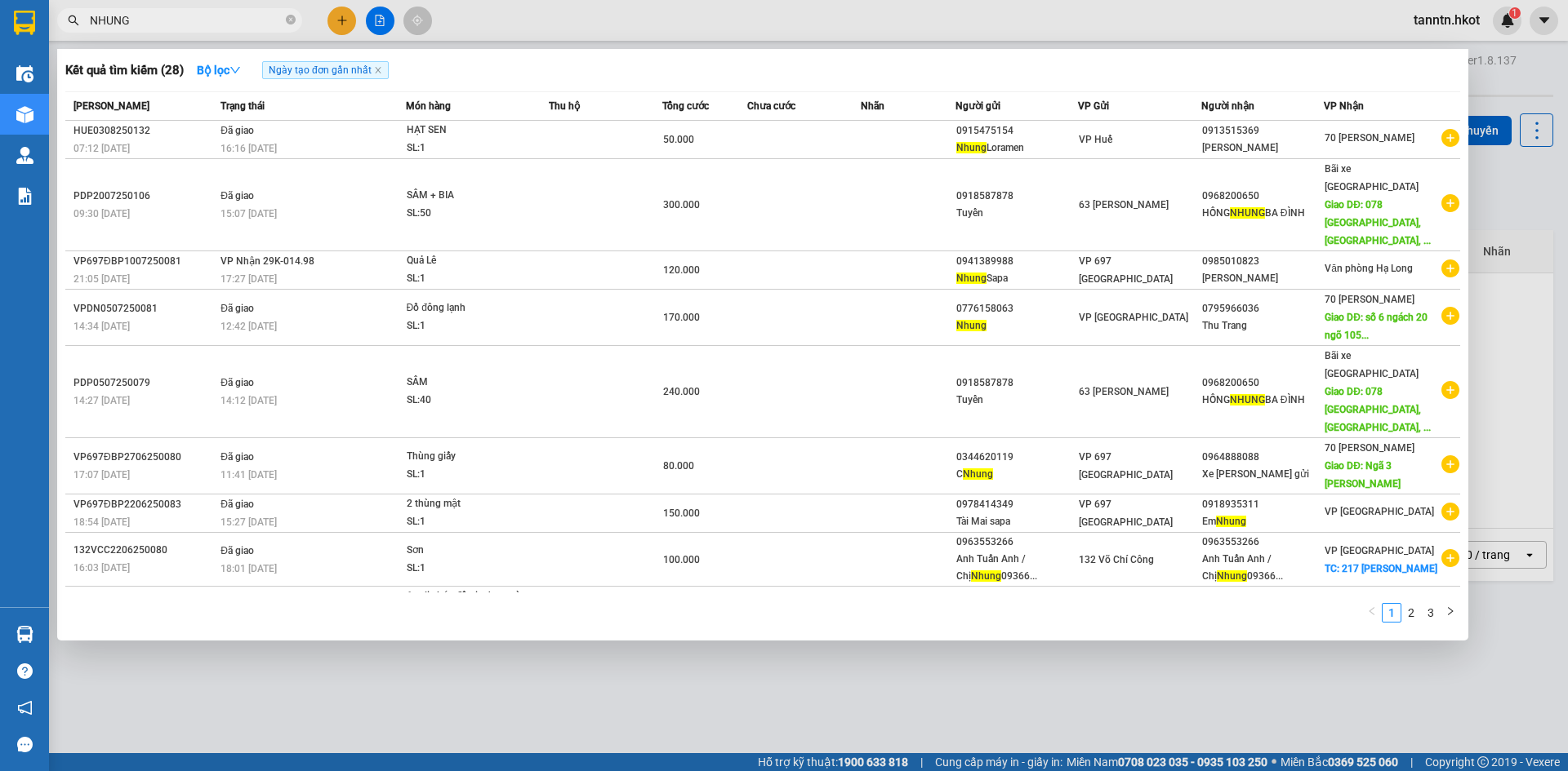
drag, startPoint x: 113, startPoint y: 20, endPoint x: 41, endPoint y: 29, distance: 72.6
click at [0, 22] on section "Kết quả tìm kiếm ( 28 ) Bộ lọc Ngày tạo đơn gần nhất Mã ĐH Trạng thái Món hàng …" at bounding box center [784, 386] width 1568 height 771
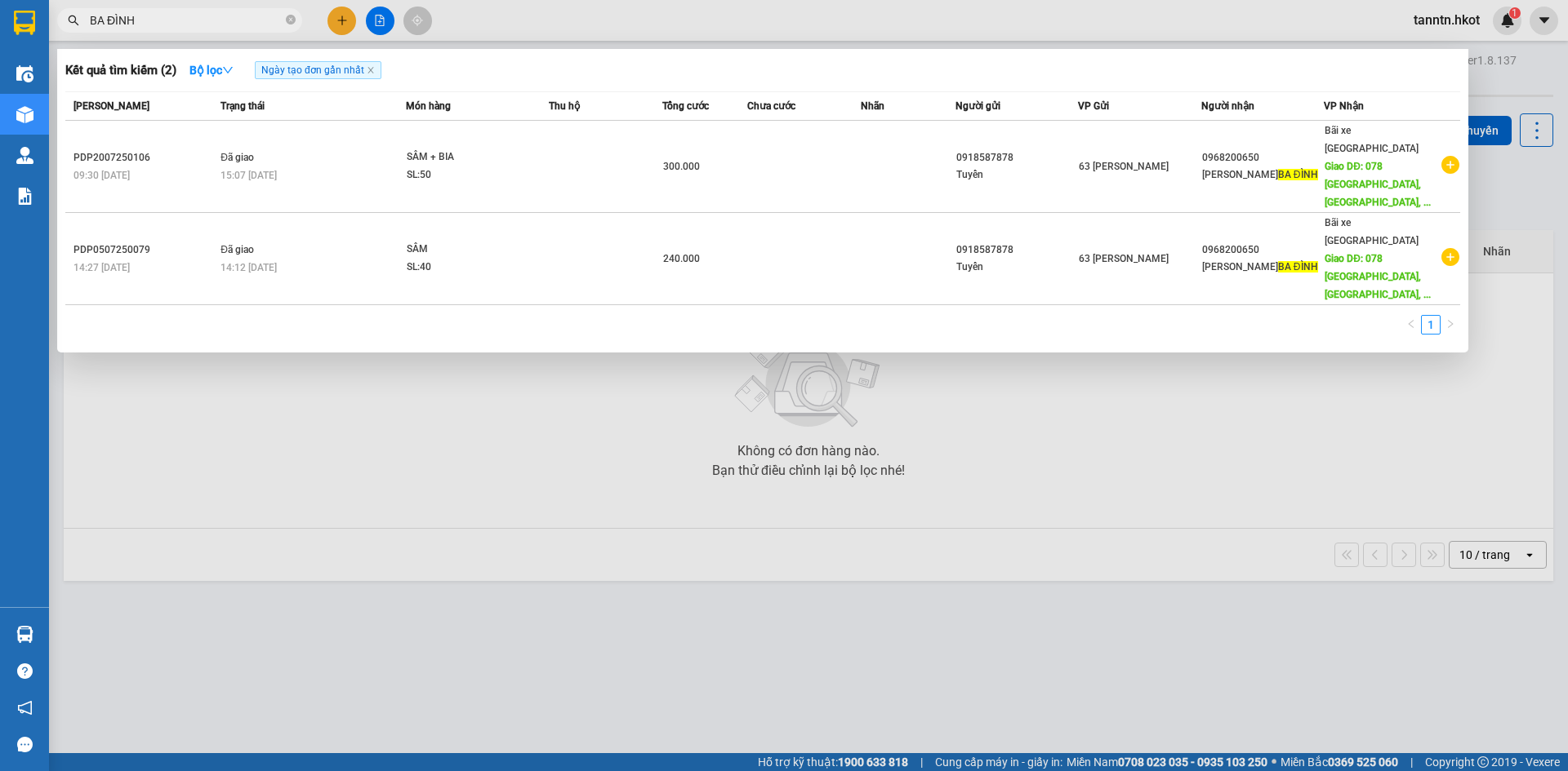
type input "BA ĐÌNH"
click at [338, 16] on div at bounding box center [784, 386] width 1568 height 771
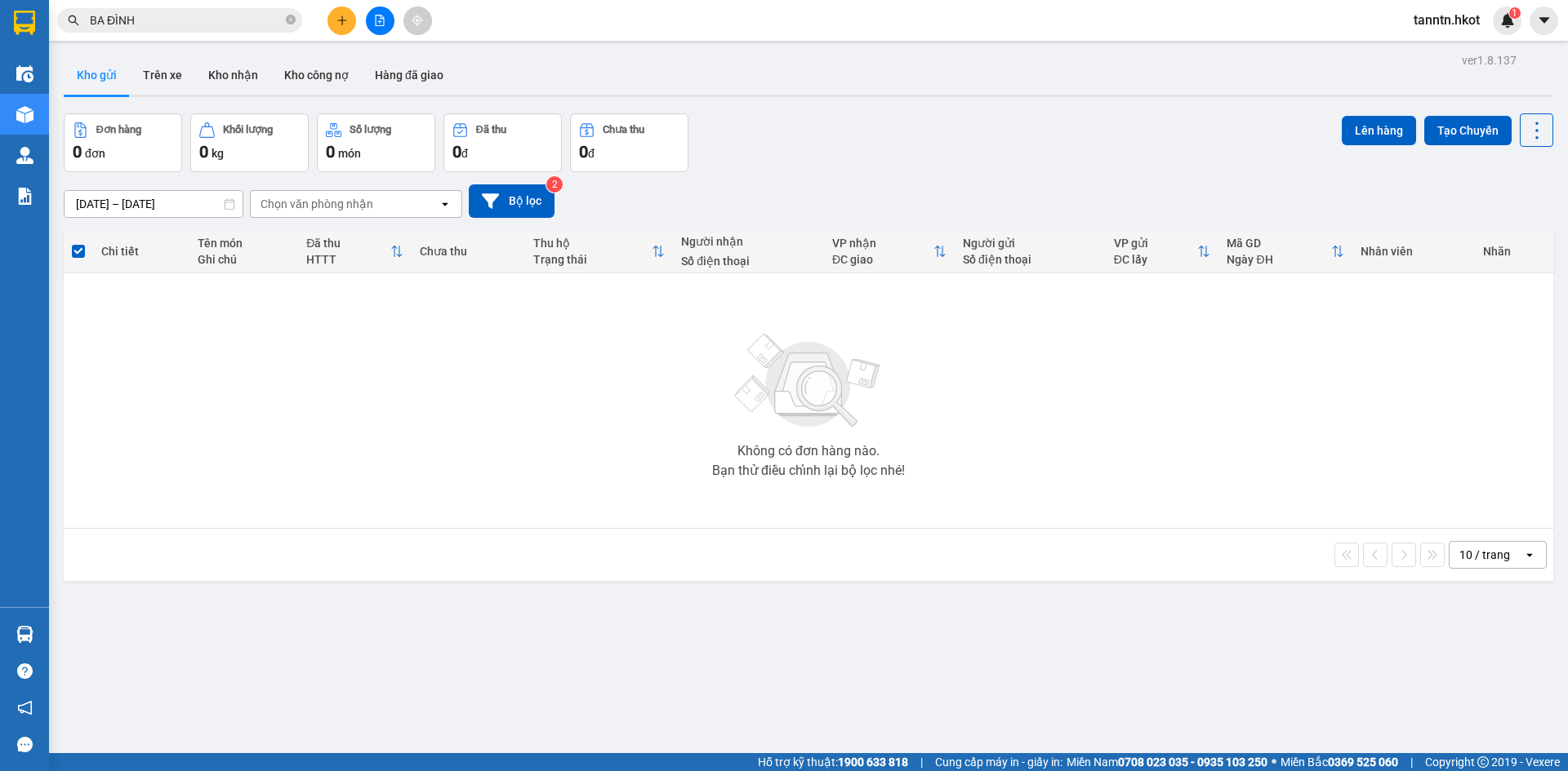
click at [344, 23] on icon "plus" at bounding box center [342, 20] width 12 height 12
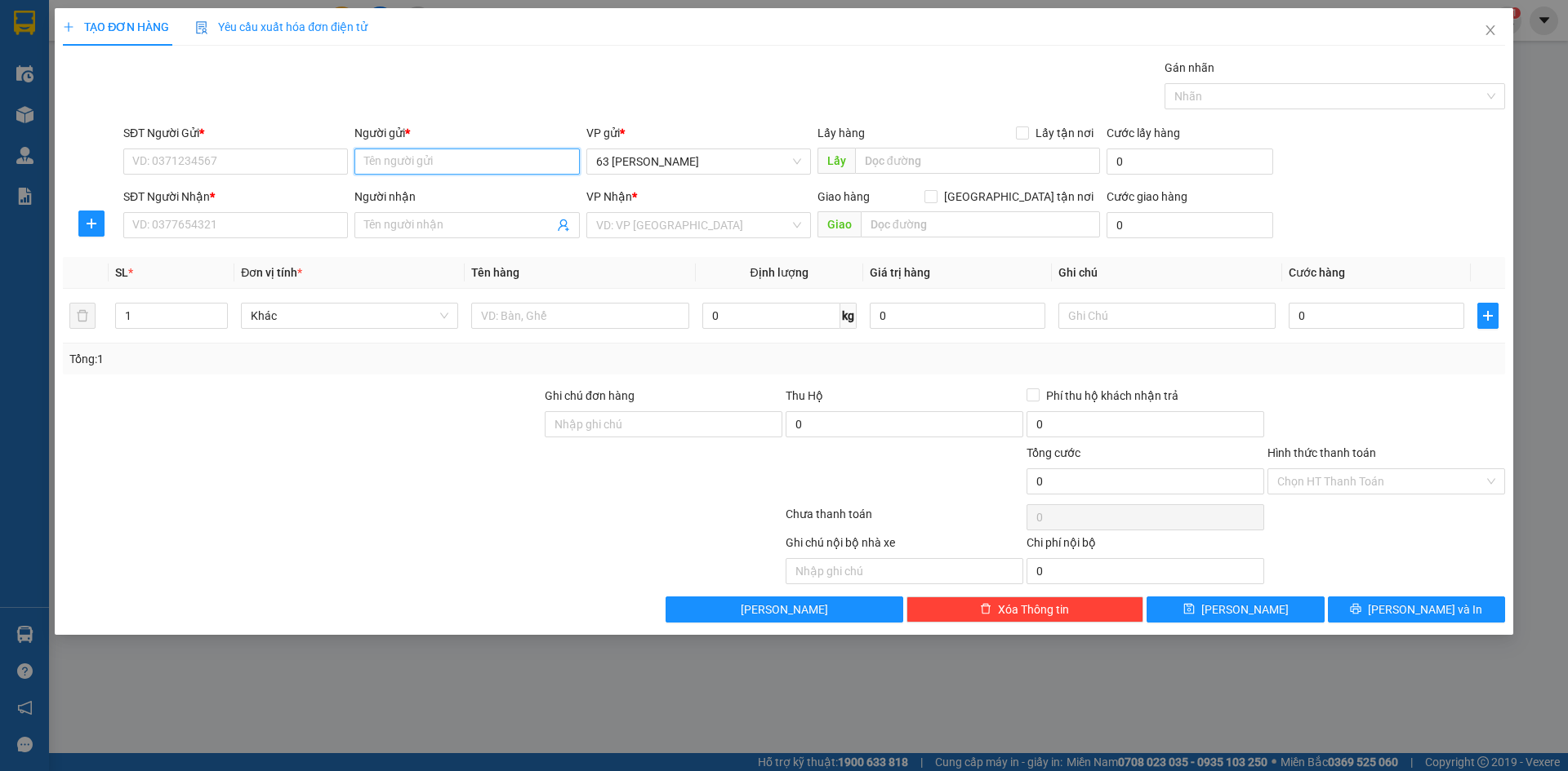
click at [444, 159] on input "Người gửi *" at bounding box center [466, 161] width 224 height 26
type input "TUYỂN"
click at [444, 225] on div "Tuyển - 0918587878" at bounding box center [466, 221] width 205 height 18
type input "0918587878"
type input "Tuyển"
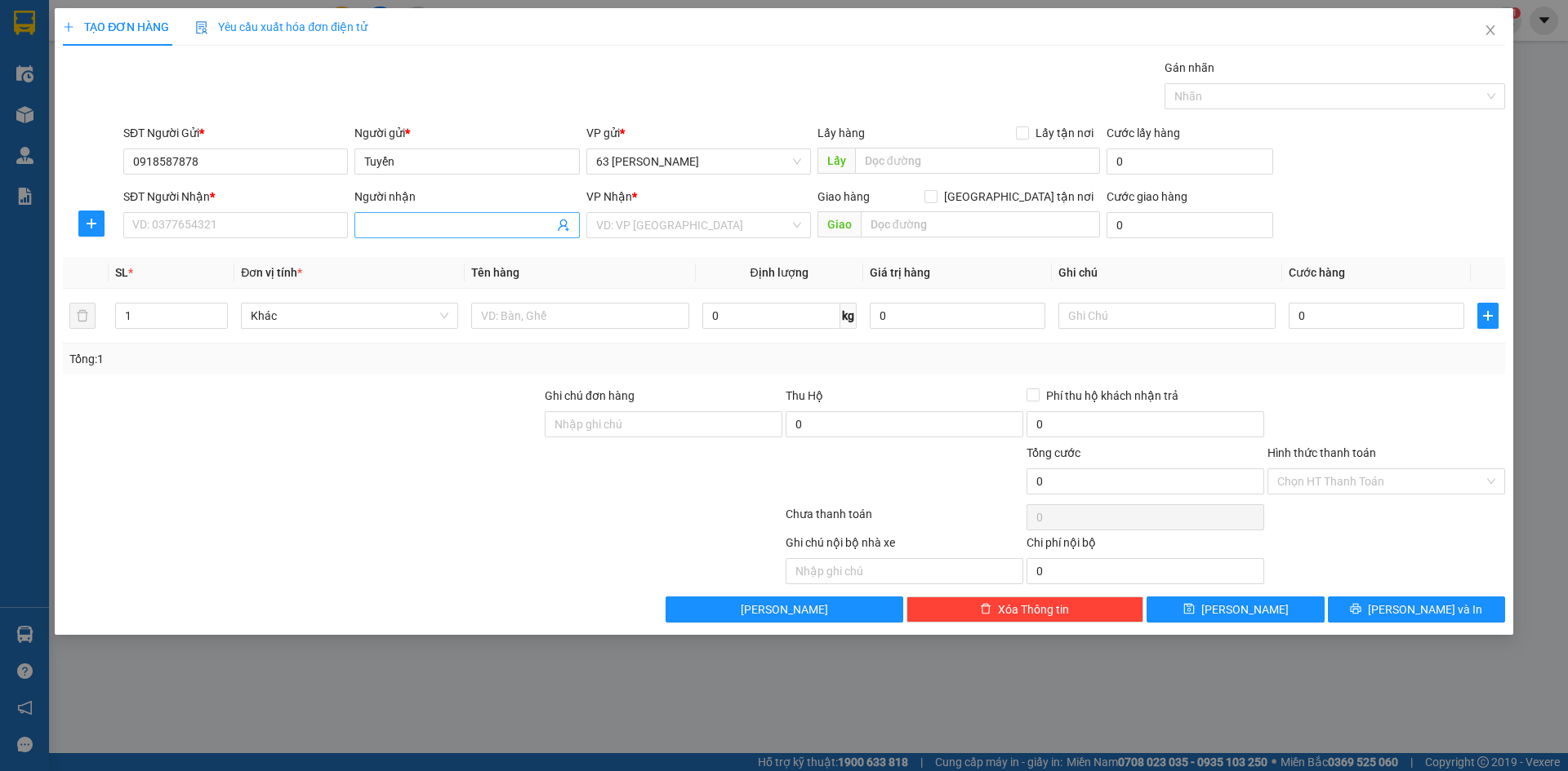
click at [433, 230] on input "Người nhận" at bounding box center [458, 225] width 188 height 18
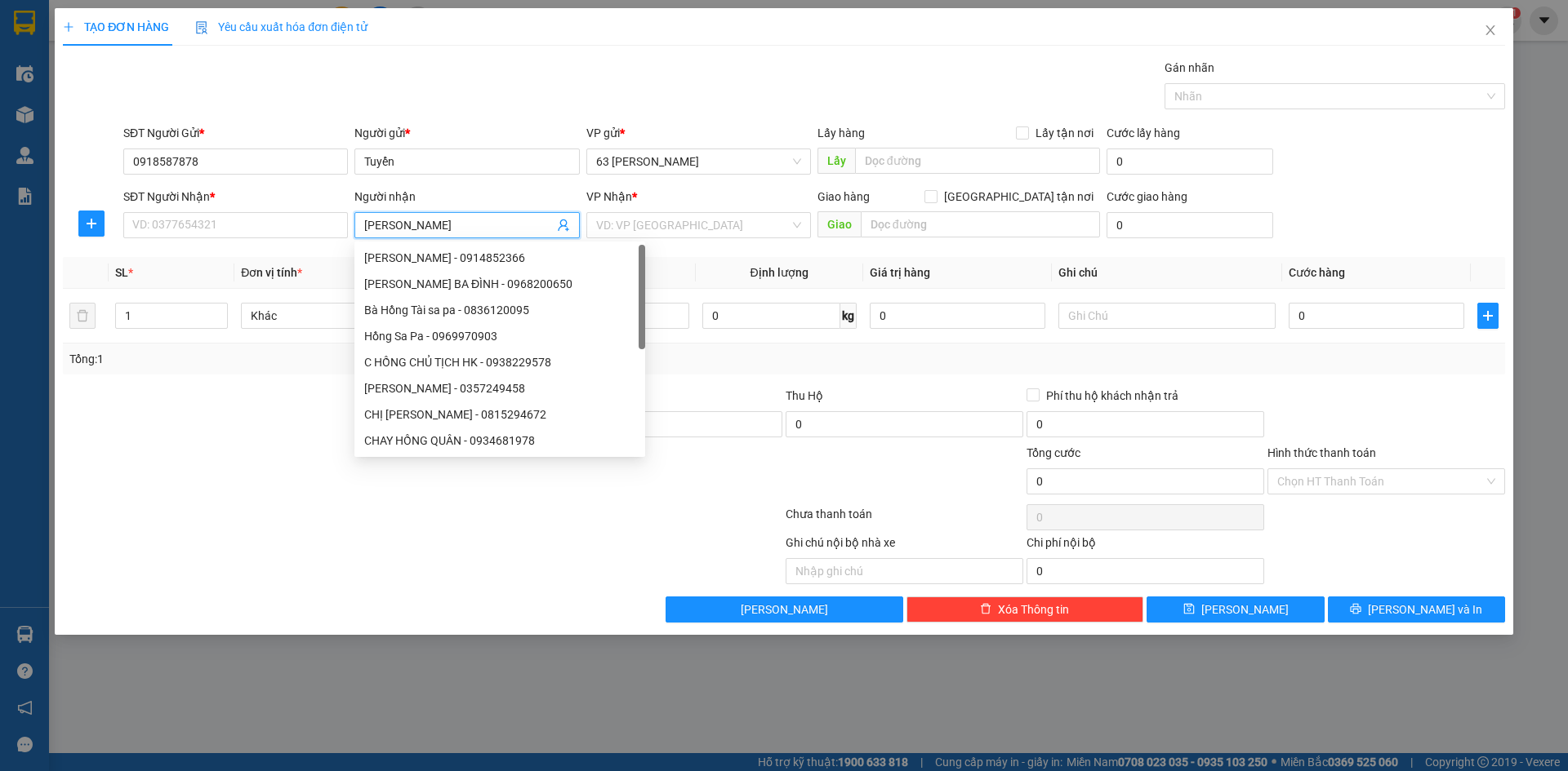
type input "[PERSON_NAME]"
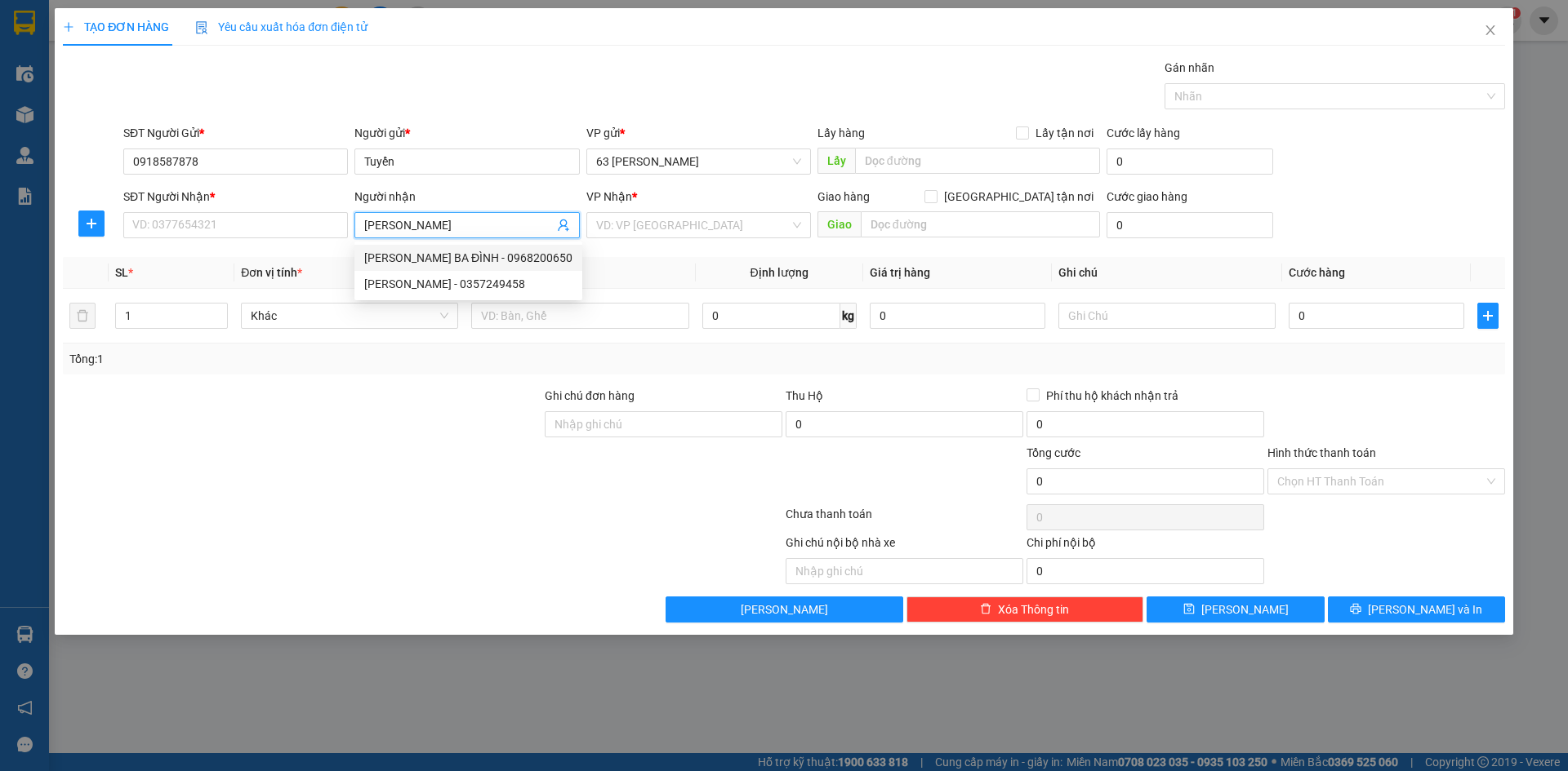
click at [442, 257] on div "[PERSON_NAME] BA ĐÌNH - 0968200650" at bounding box center [468, 258] width 208 height 18
type input "0968200650"
type input "[PERSON_NAME] BA ĐÌNH"
type input "078 TÂN ẤP, [GEOGRAPHIC_DATA], [GEOGRAPHIC_DATA], HN"
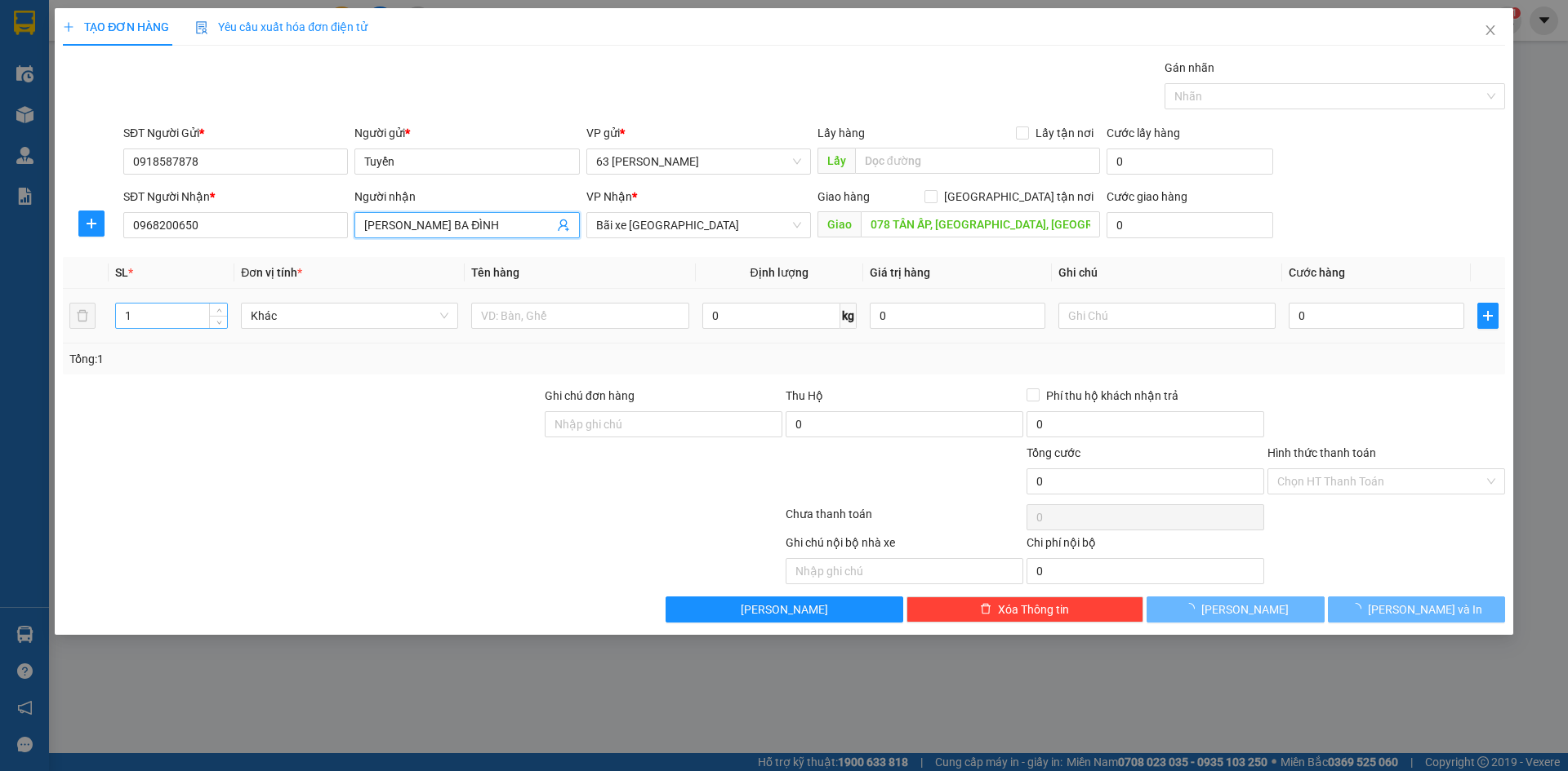
type input "[PERSON_NAME] BA ĐÌNH"
click at [167, 309] on input "1" at bounding box center [171, 315] width 111 height 24
type input "40"
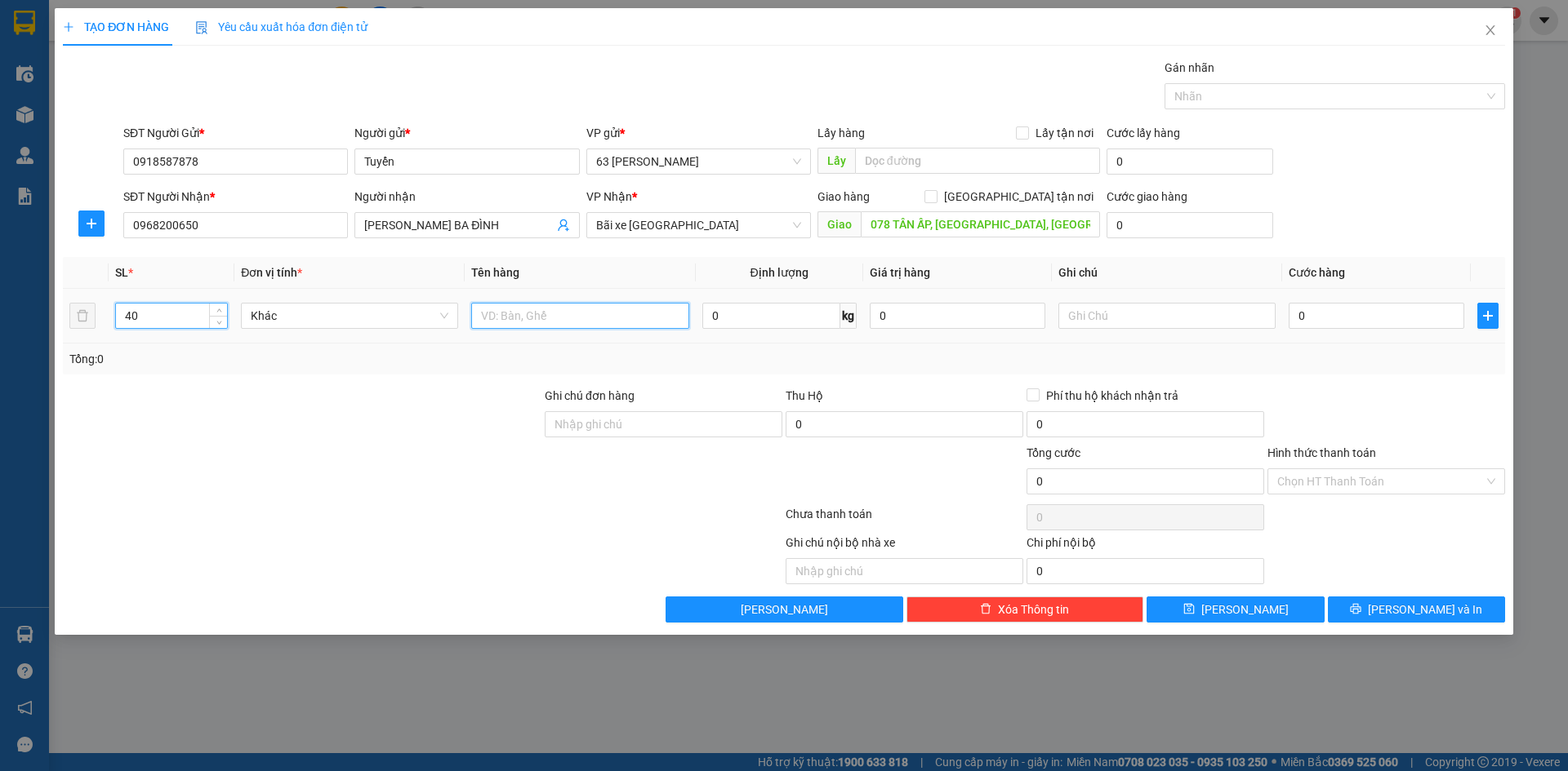
click at [502, 318] on input "text" at bounding box center [579, 315] width 217 height 26
type input "SÂM"
click at [1139, 318] on input "text" at bounding box center [1167, 315] width 217 height 26
type input "CƯỚC CN NG GỬI (HÀNG ĐI 5/8)"
click at [1331, 315] on input "0" at bounding box center [1376, 315] width 176 height 26
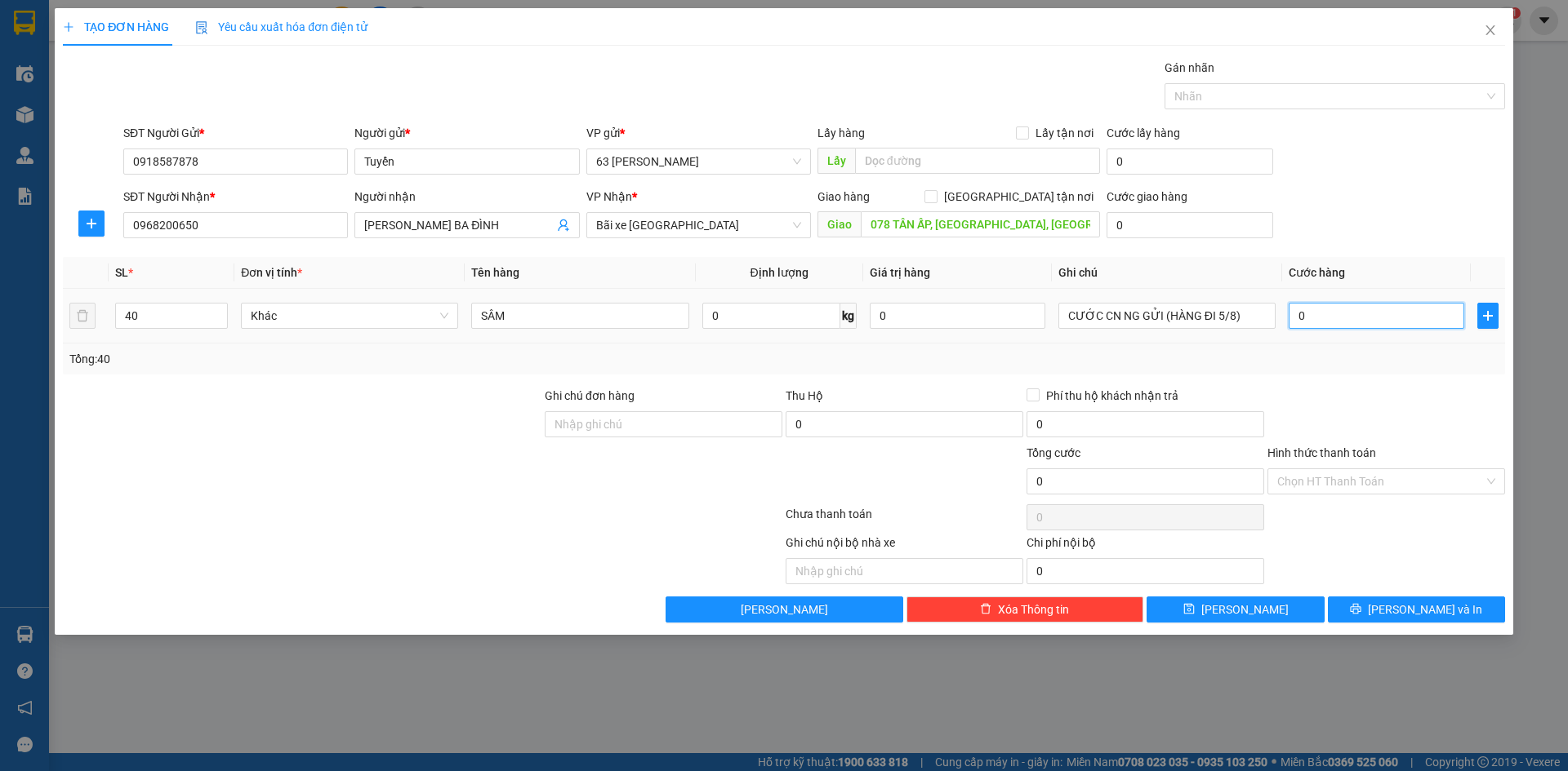
type input "002"
type input "2"
type input "0.024"
type input "24"
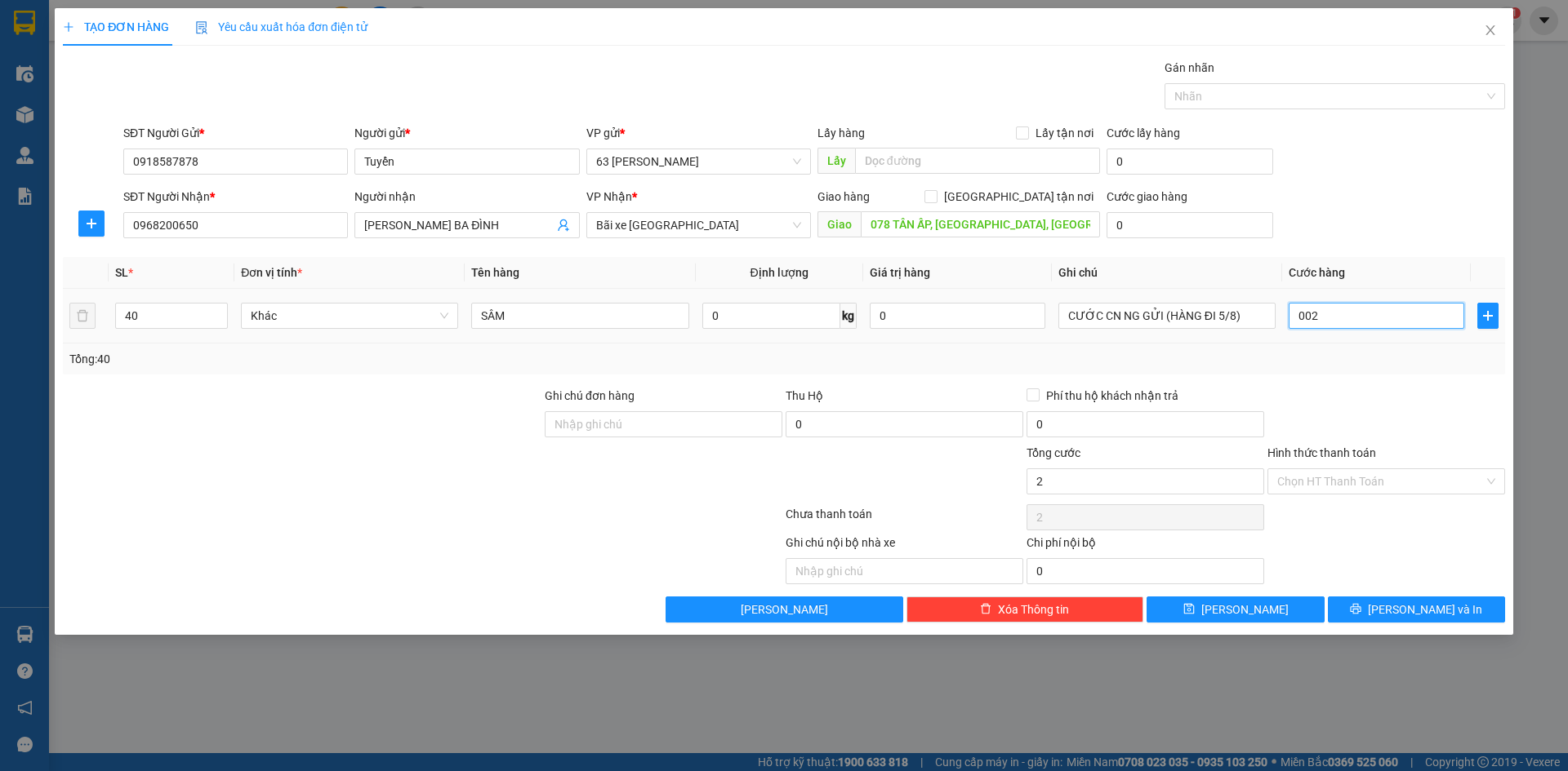
type input "24"
type input "00.240"
type input "240"
type input "0.002.400"
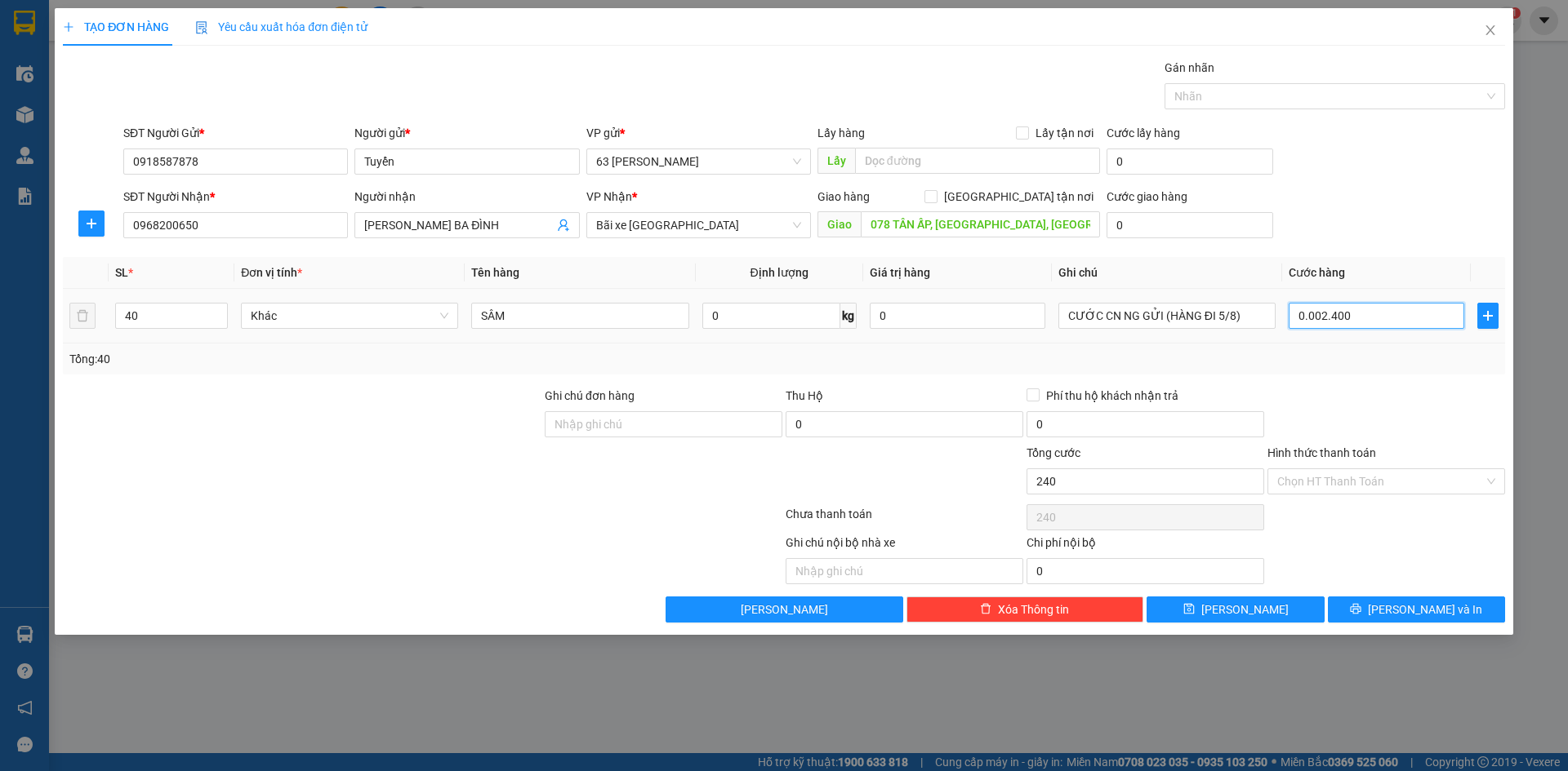
type input "2.400"
type input "0.000.024.000"
type input "24.000"
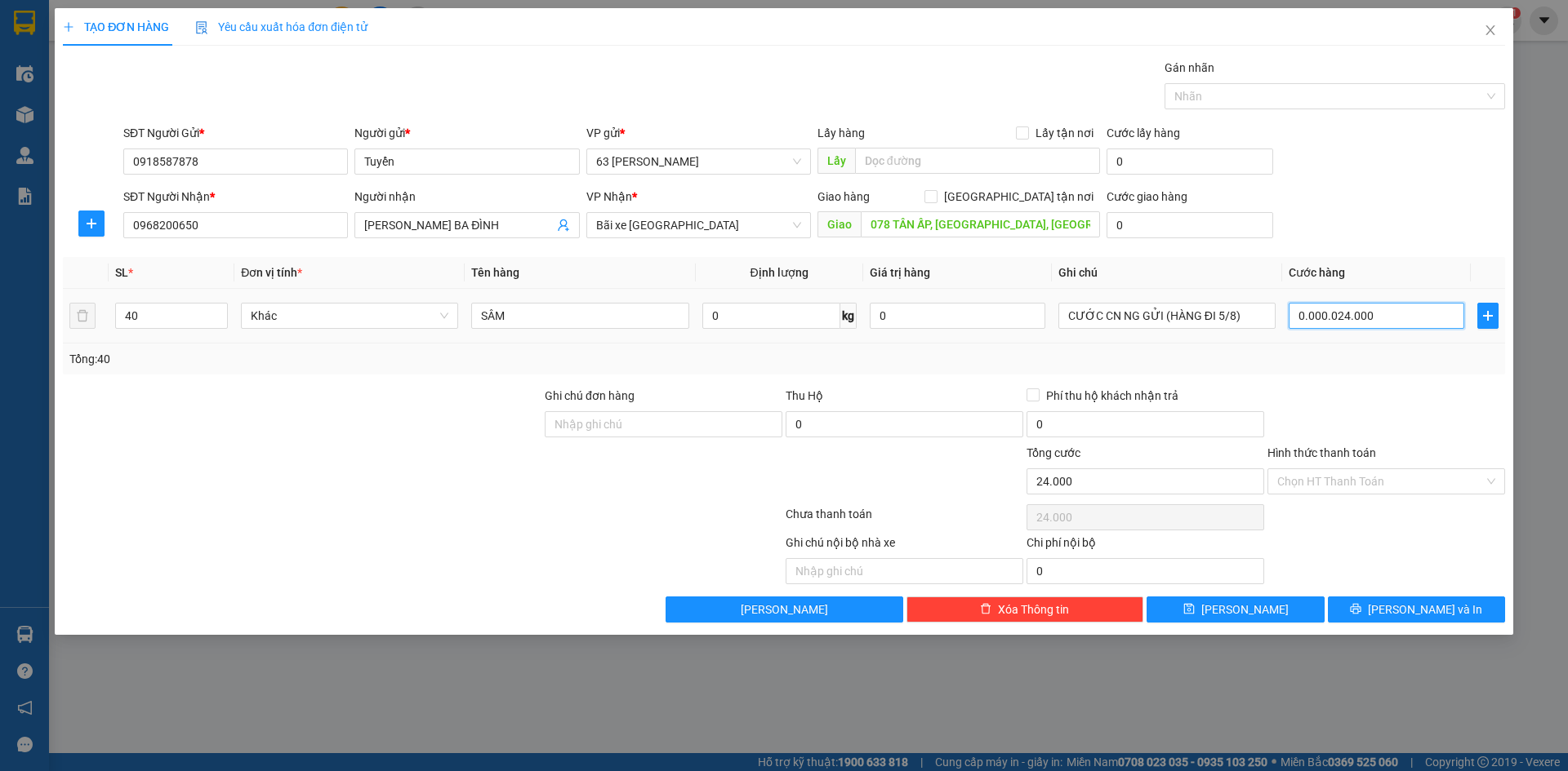
type input "00.000.240.000"
type input "240.000"
click at [1340, 413] on div at bounding box center [1386, 415] width 241 height 57
type input "2.400.000"
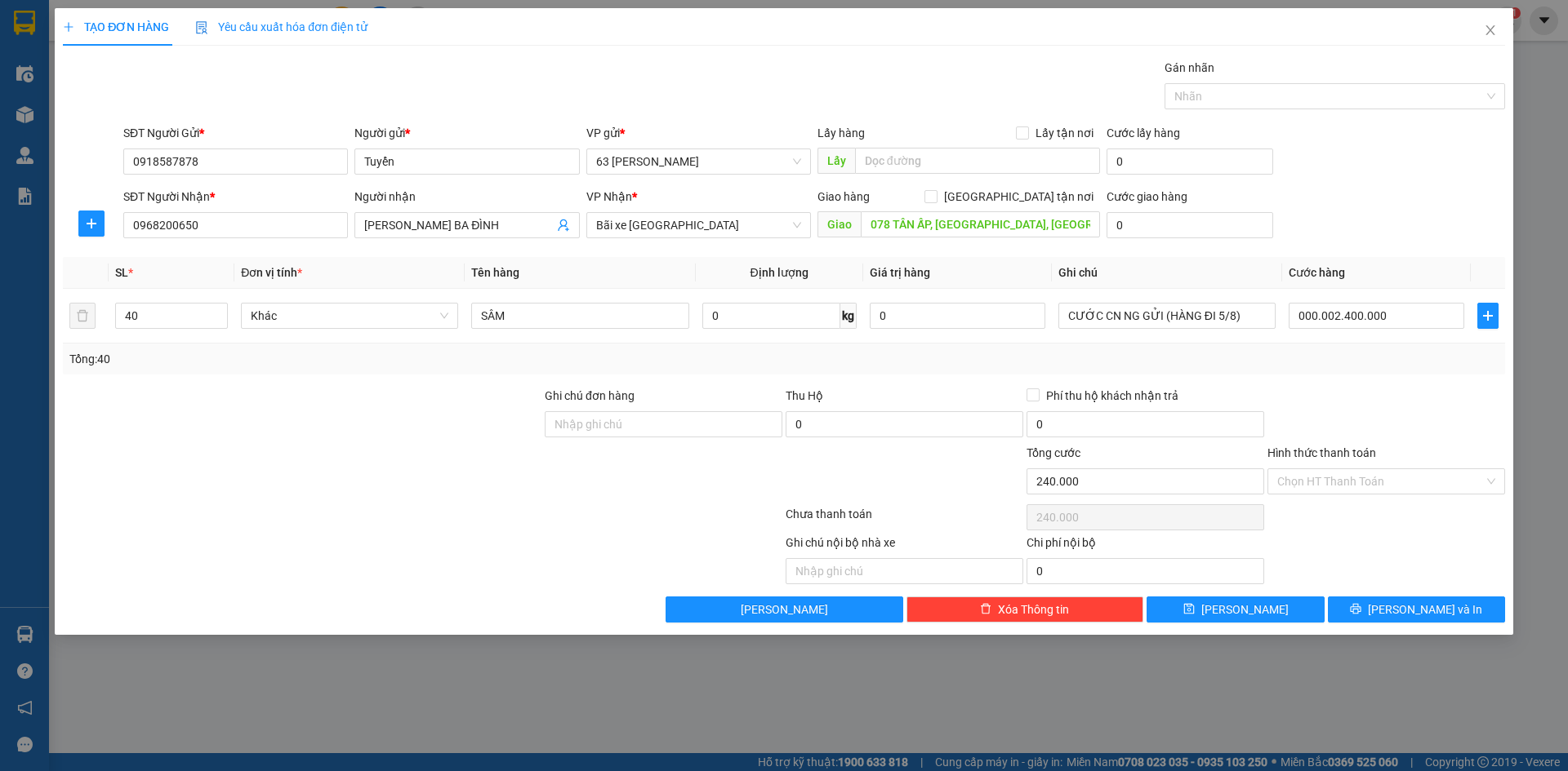
type input "2.400.000"
click at [1362, 474] on input "Hình thức thanh toán" at bounding box center [1380, 481] width 206 height 24
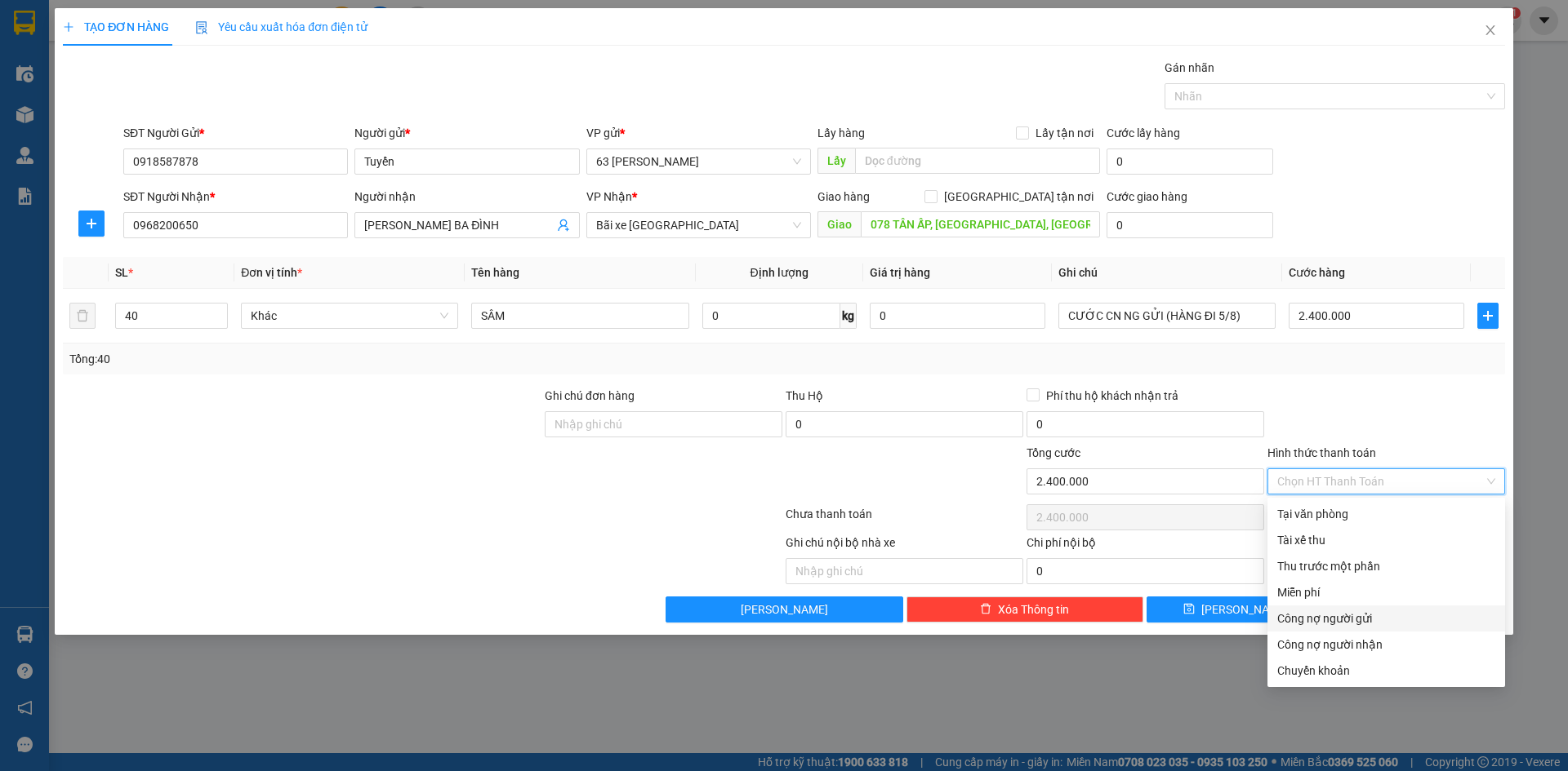
click at [1359, 620] on div "Công nợ người gửi" at bounding box center [1386, 619] width 218 height 18
type input "0"
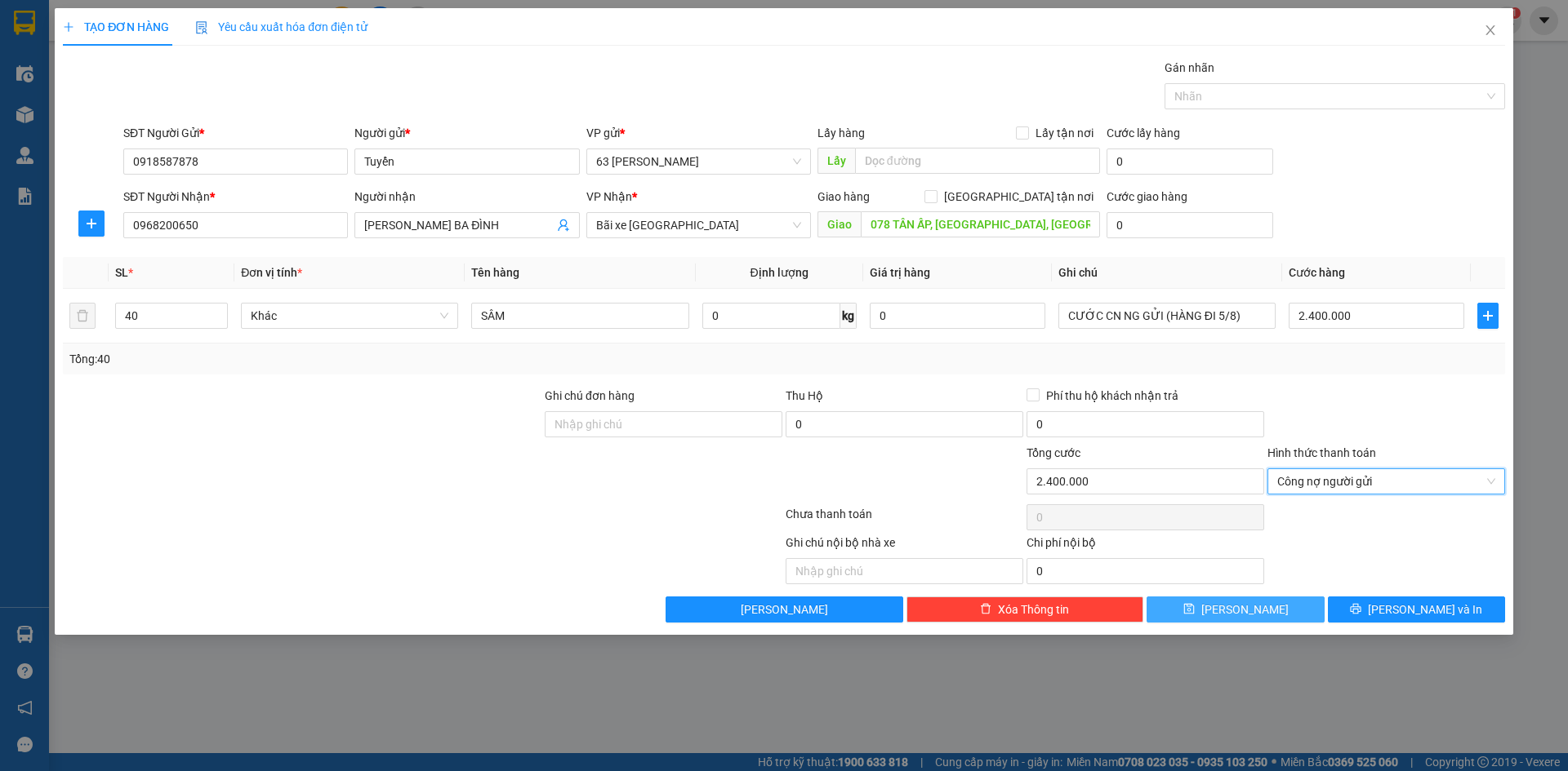
click at [1256, 608] on button "[PERSON_NAME]" at bounding box center [1235, 609] width 178 height 26
type input "1"
type input "0"
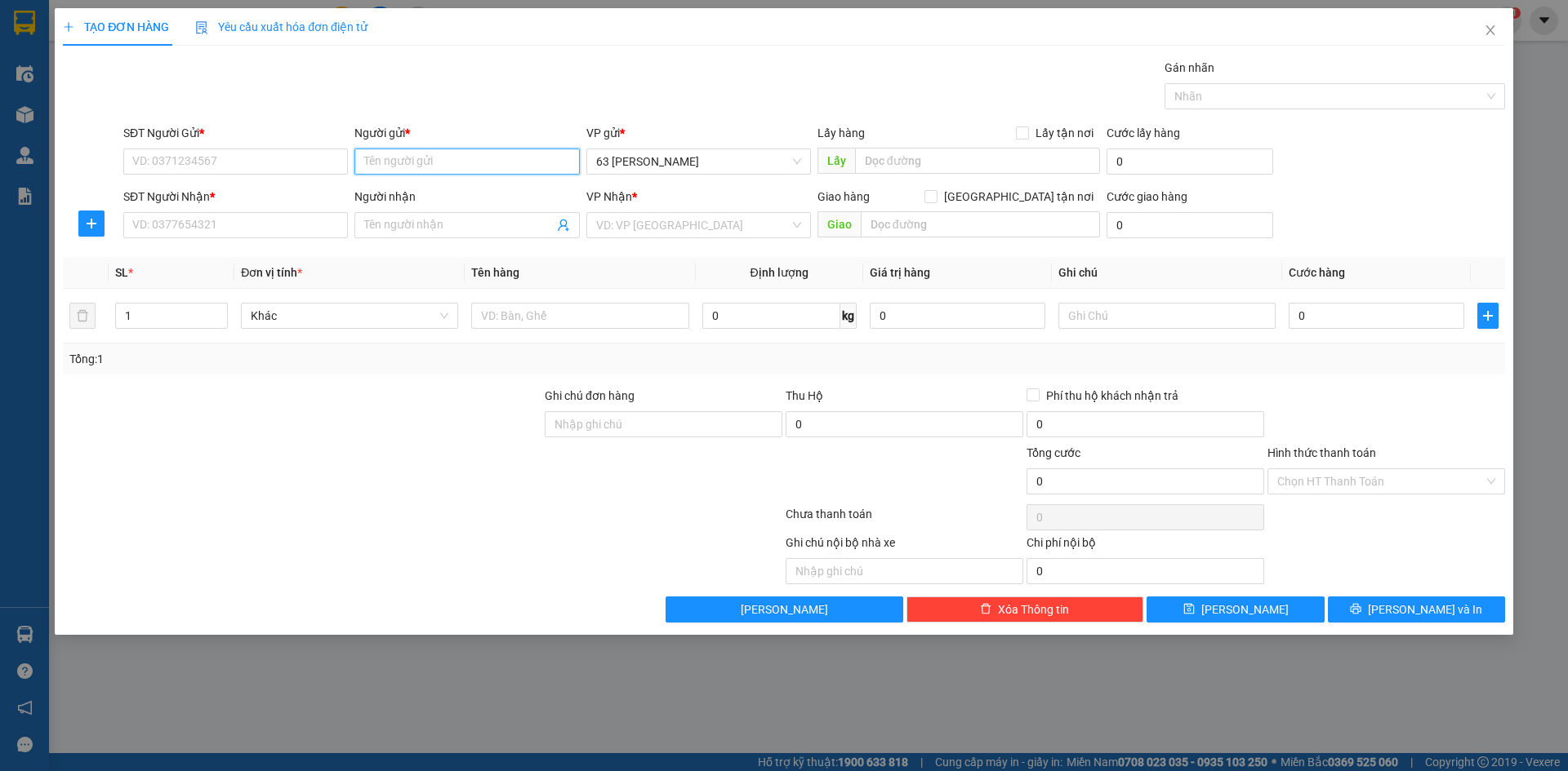
click at [451, 167] on input "Người gửi *" at bounding box center [466, 161] width 224 height 26
type input "[PERSON_NAME]"
click at [451, 195] on div "CÔNG [PERSON_NAME] - 0977972831" at bounding box center [466, 195] width 205 height 18
type input "0977972831"
type input "CÔNG [PERSON_NAME]"
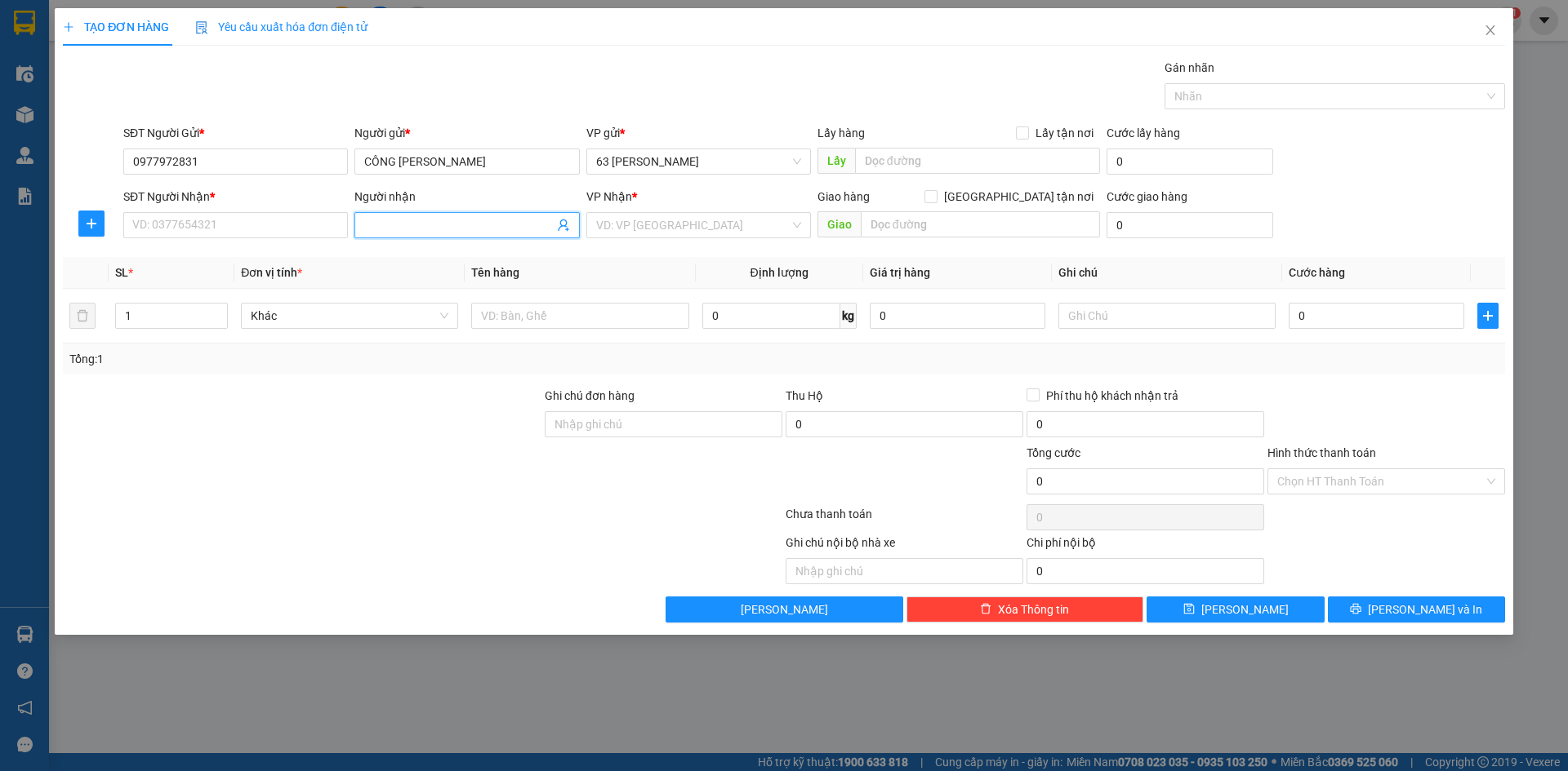
click at [450, 216] on input "Người nhận" at bounding box center [458, 225] width 188 height 18
type input "CHỊ [PERSON_NAME]"
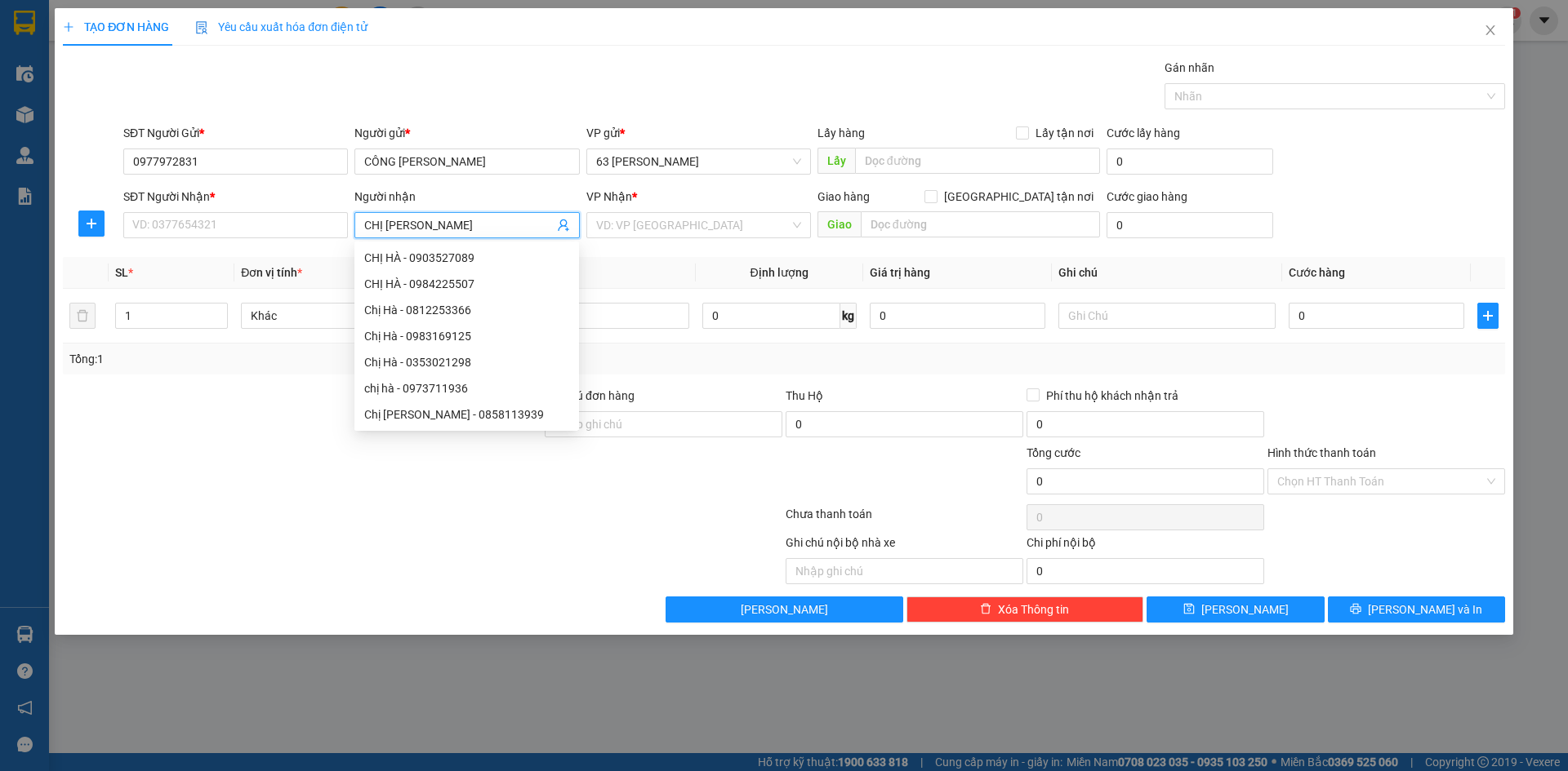
click at [470, 260] on div "CHỊ HÀ - 0903527089" at bounding box center [466, 258] width 205 height 18
type input "0903527089"
type input "28 AN KHÊ, [PERSON_NAME], ĐN"
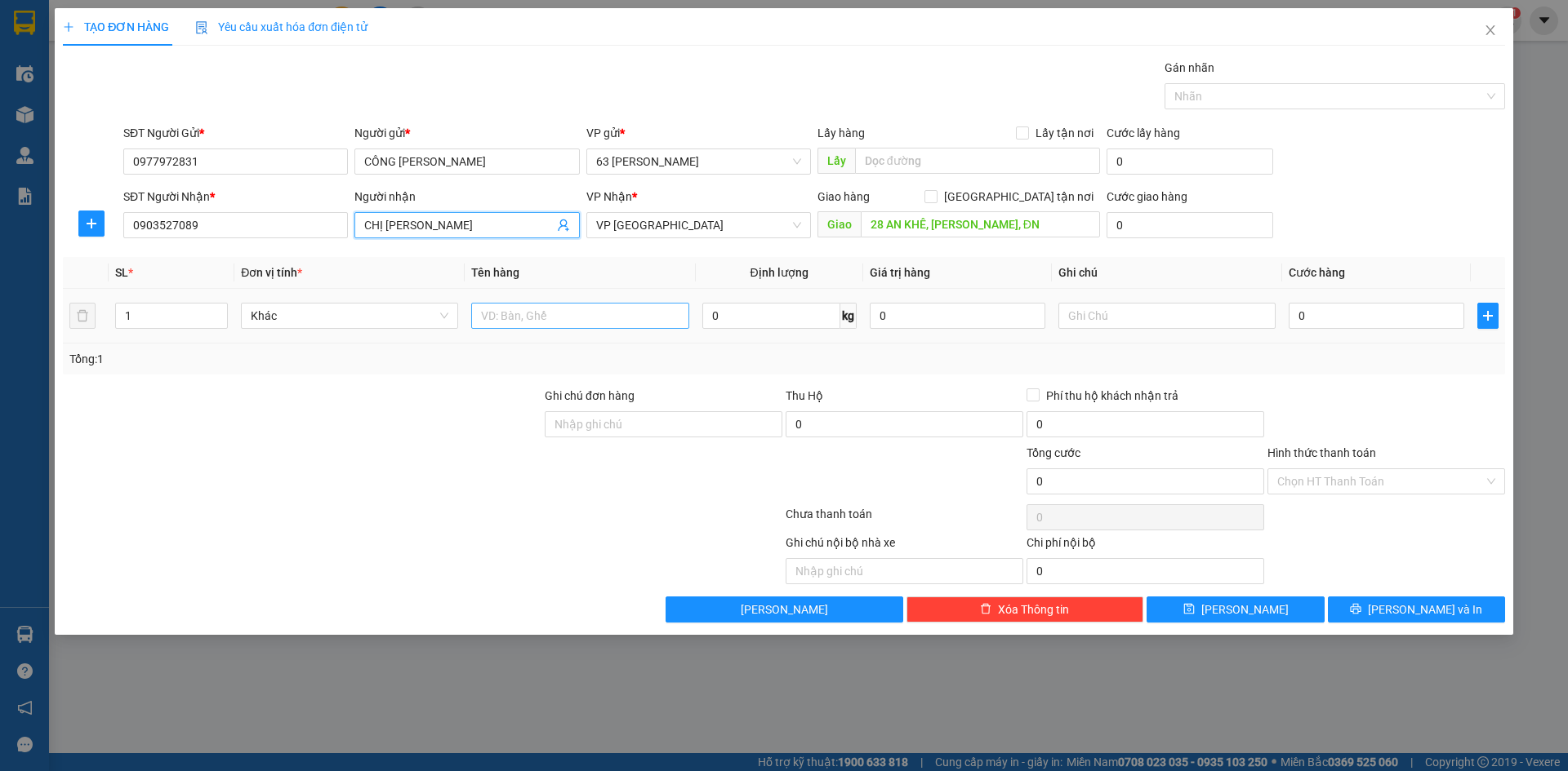
type input "CHỊ [PERSON_NAME]"
click at [560, 314] on input "text" at bounding box center [579, 315] width 217 height 26
type input "HỒ SƠ"
click at [1191, 322] on input "text" at bounding box center [1167, 315] width 217 height 26
type input "CƯỚC CN NG GỬI"
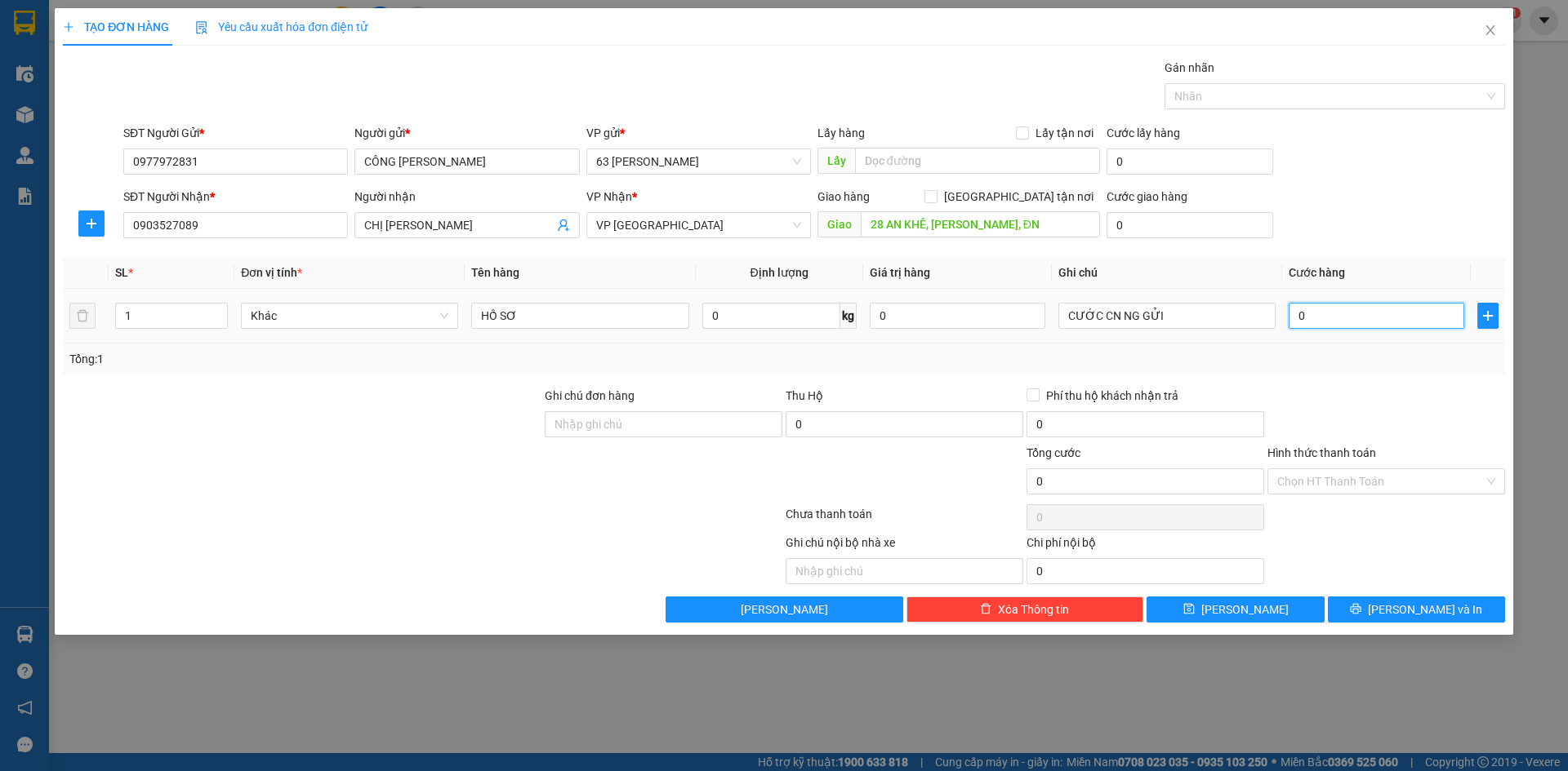
click at [1334, 322] on input "0" at bounding box center [1376, 315] width 176 height 26
type input "008"
type input "8"
type input "0.080"
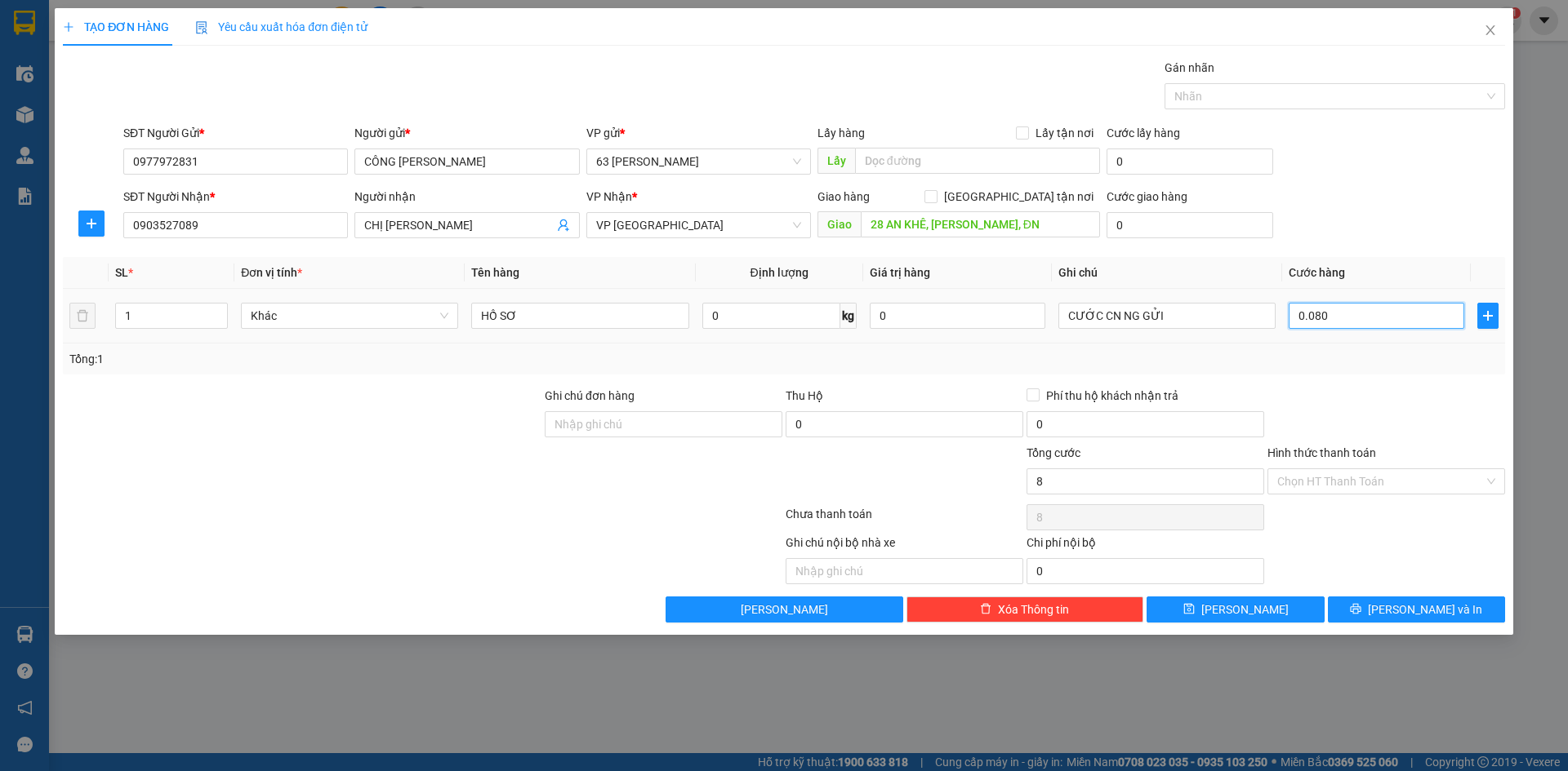
type input "80"
type input "00.800"
type input "800"
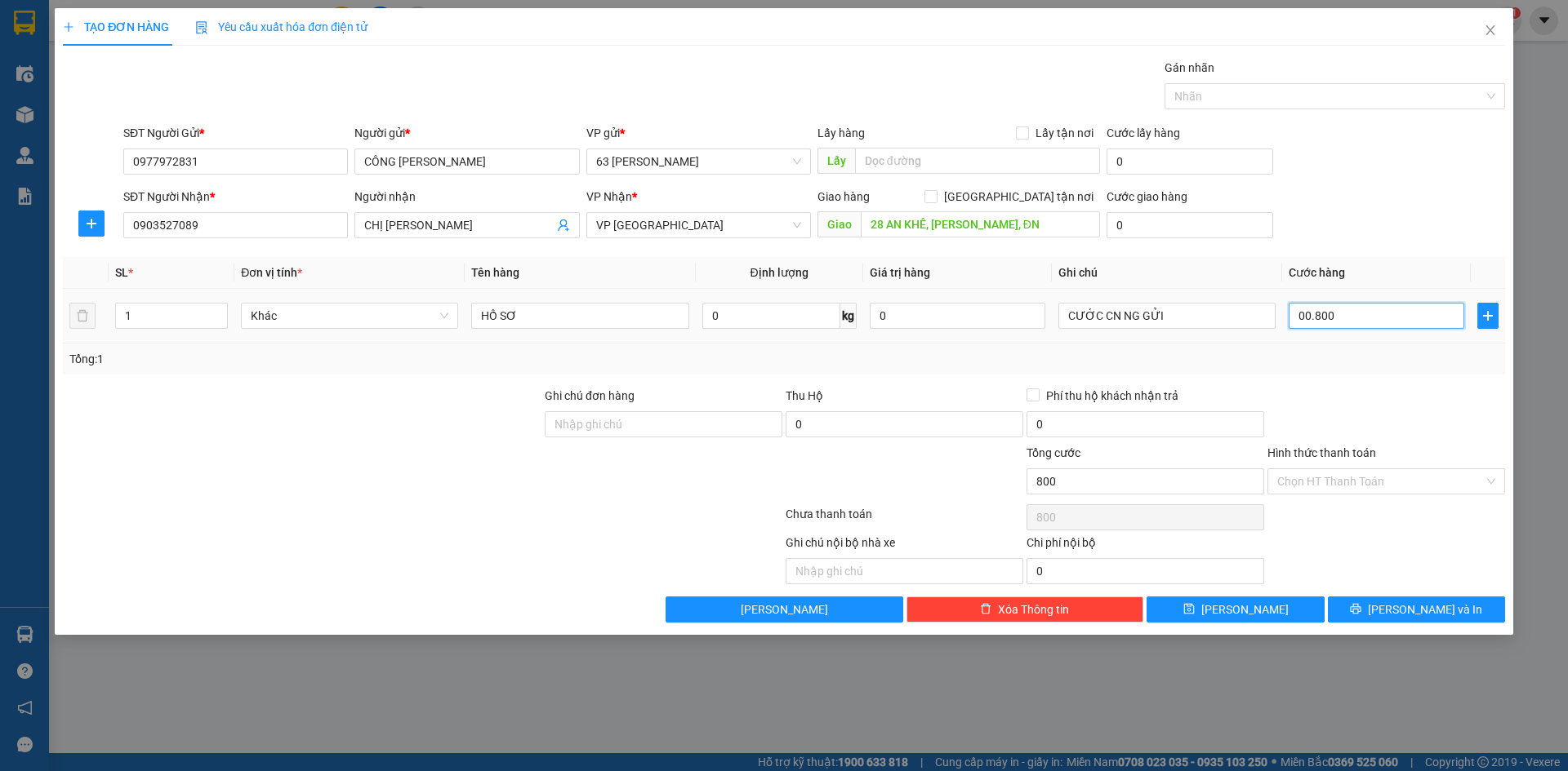
type input "0.008.000"
type input "8.000"
type input "000.080.000"
type input "80.000"
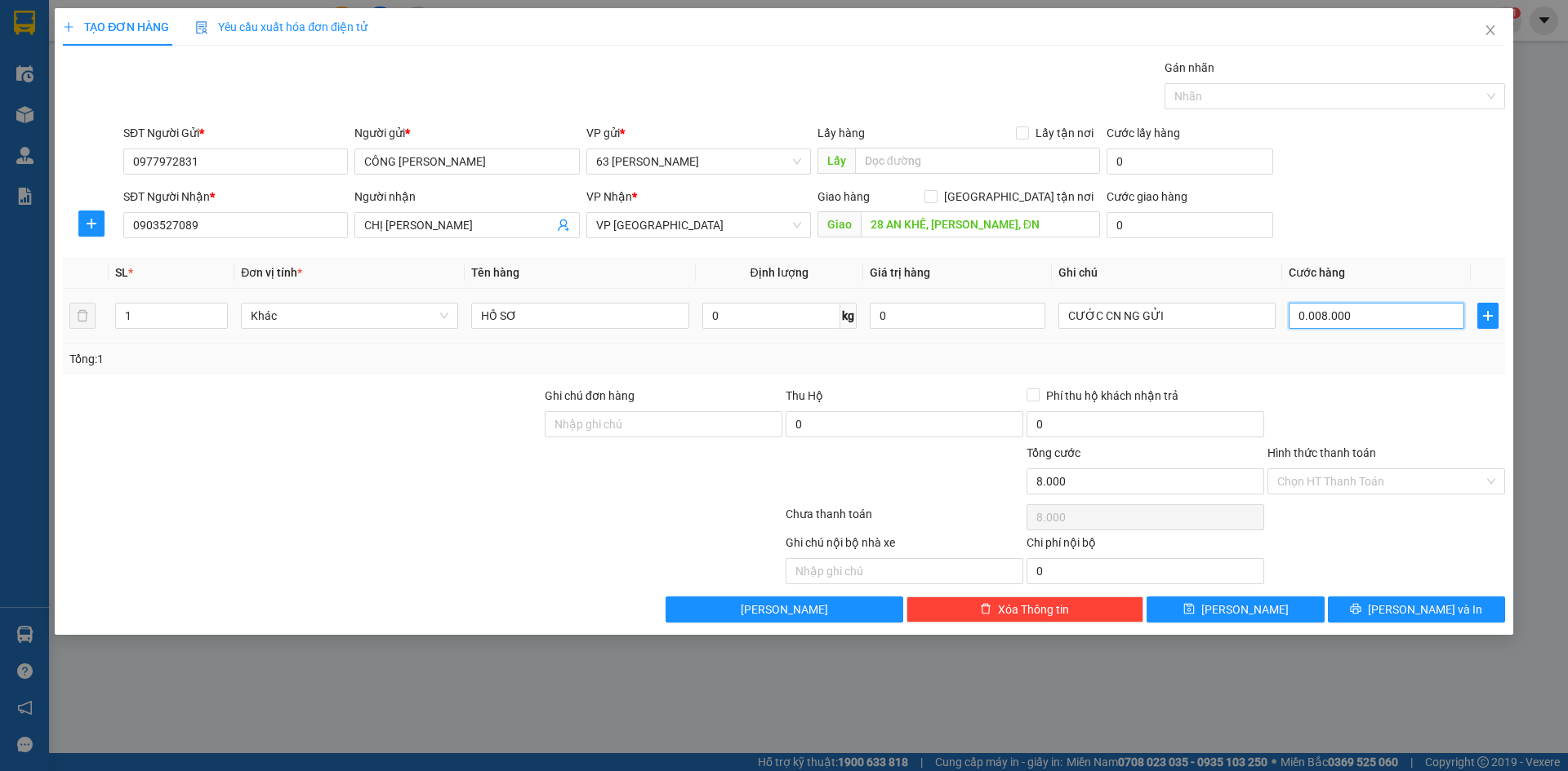
type input "80.000"
click at [1346, 392] on div at bounding box center [1386, 415] width 241 height 57
type input "80.000"
click at [1358, 477] on input "Hình thức thanh toán" at bounding box center [1380, 481] width 206 height 24
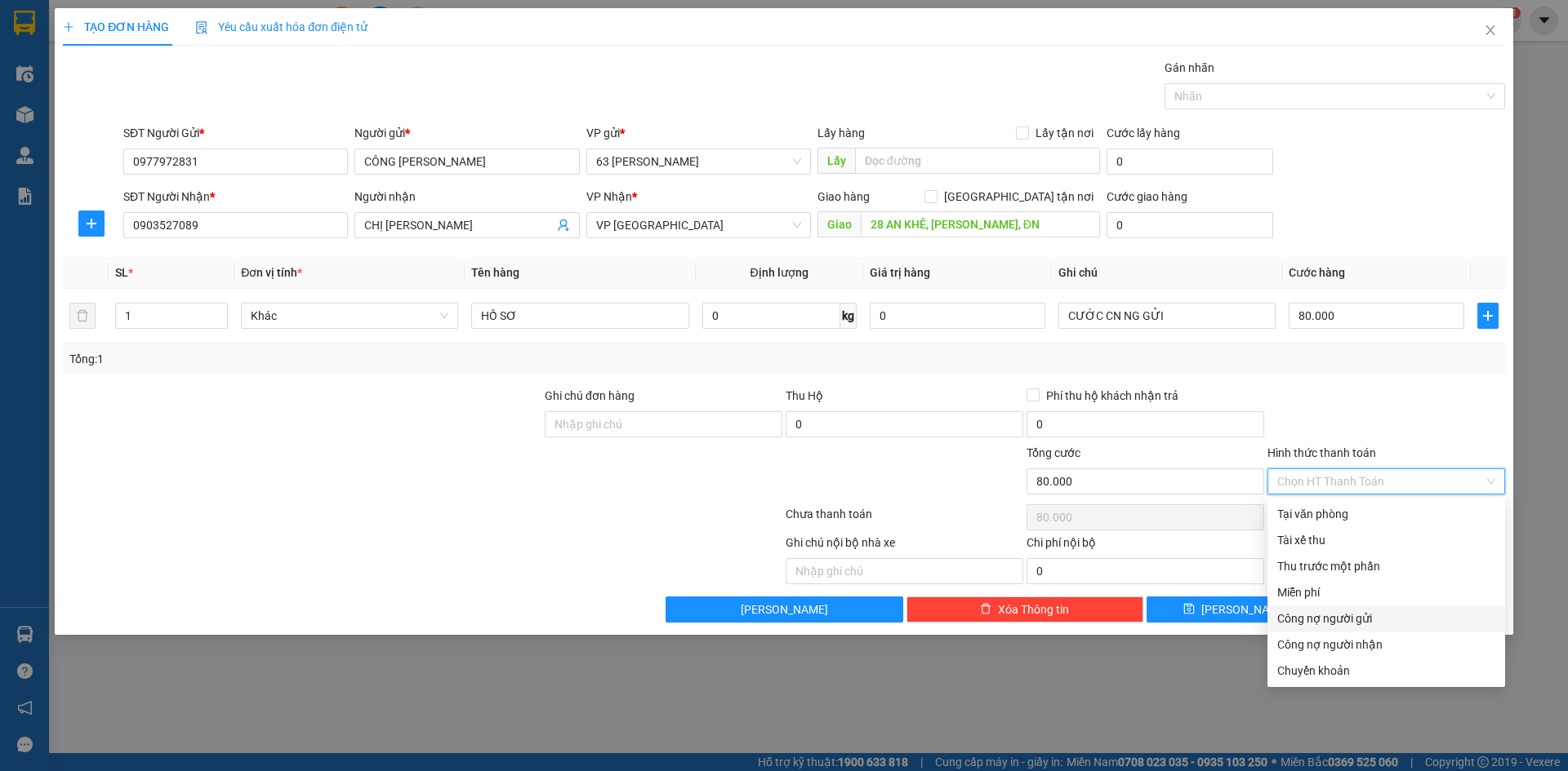
click at [1357, 615] on div "Công nợ người gửi" at bounding box center [1386, 619] width 218 height 18
type input "0"
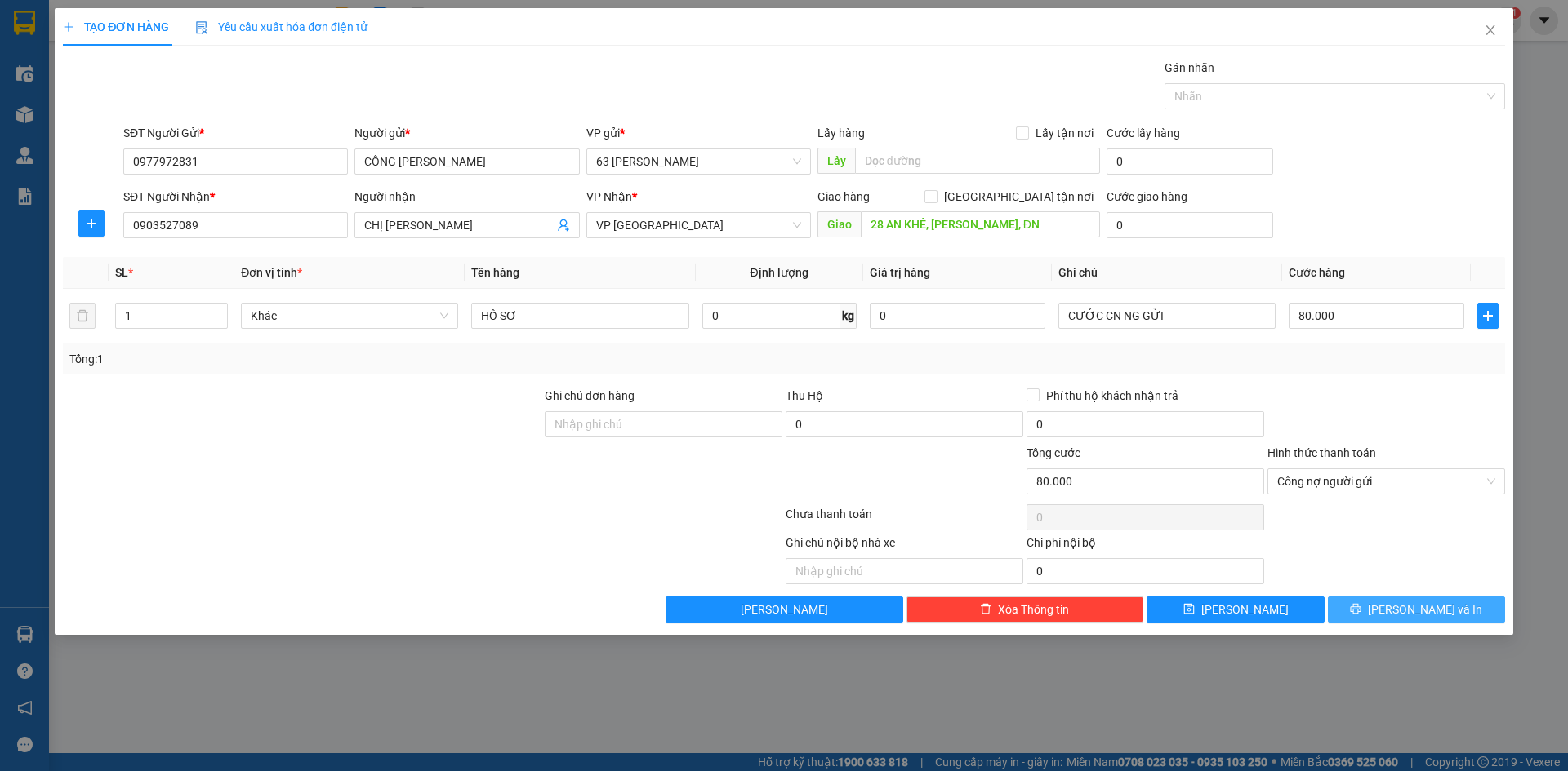
click at [1362, 607] on icon "printer" at bounding box center [1356, 610] width 11 height 11
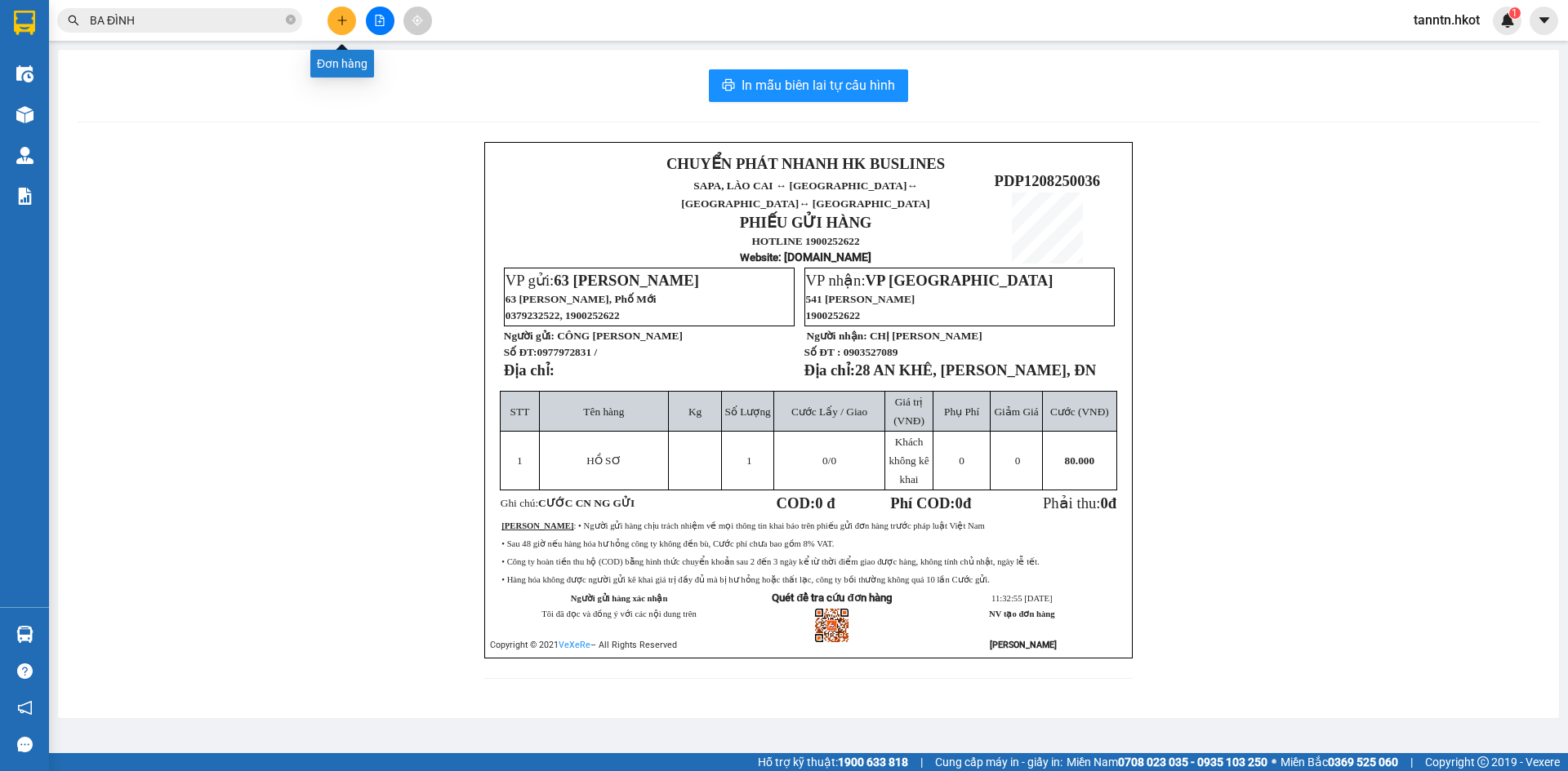
click at [349, 16] on button at bounding box center [342, 21] width 29 height 29
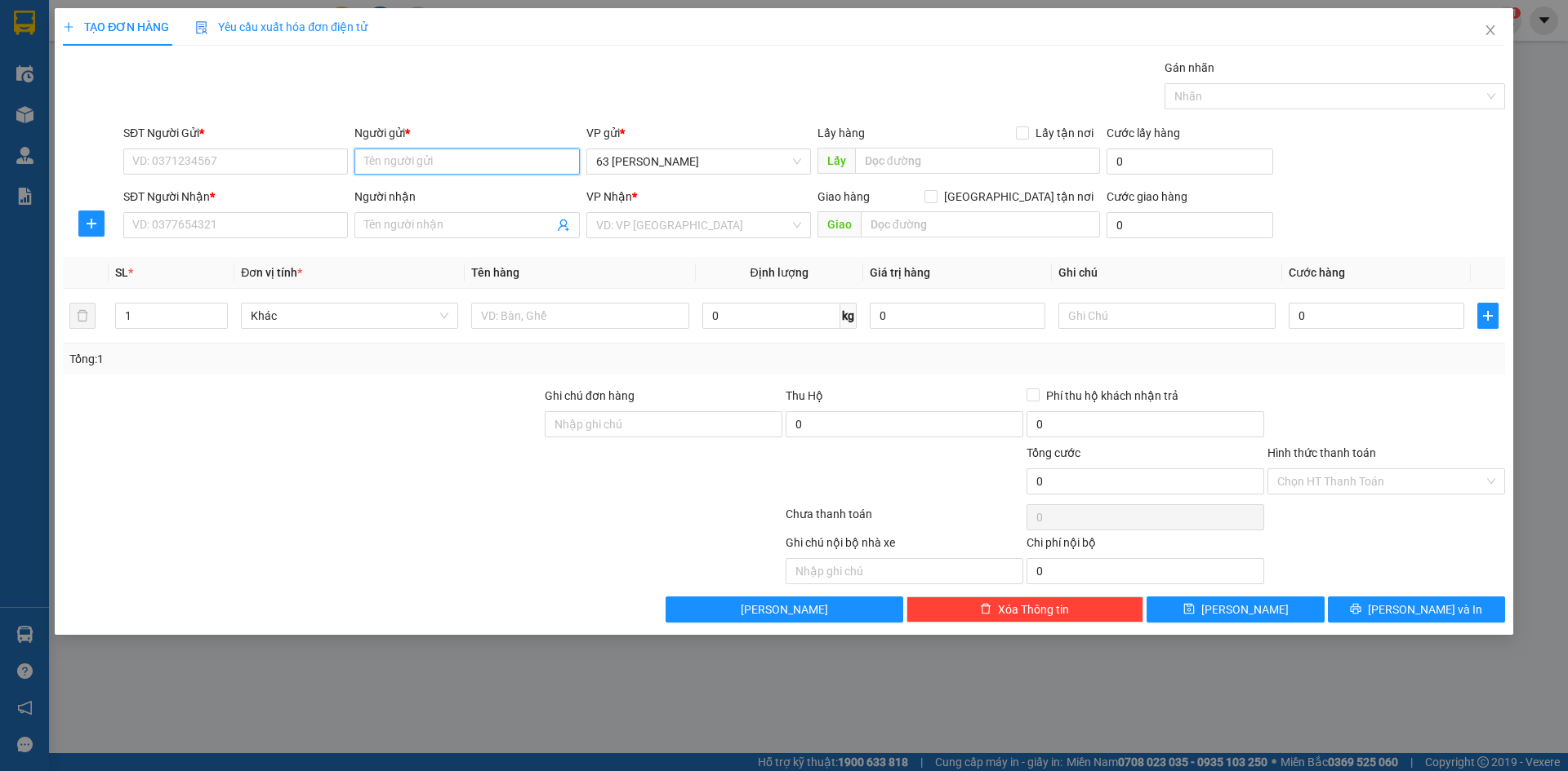
click at [392, 154] on input "Người gửi *" at bounding box center [466, 161] width 224 height 26
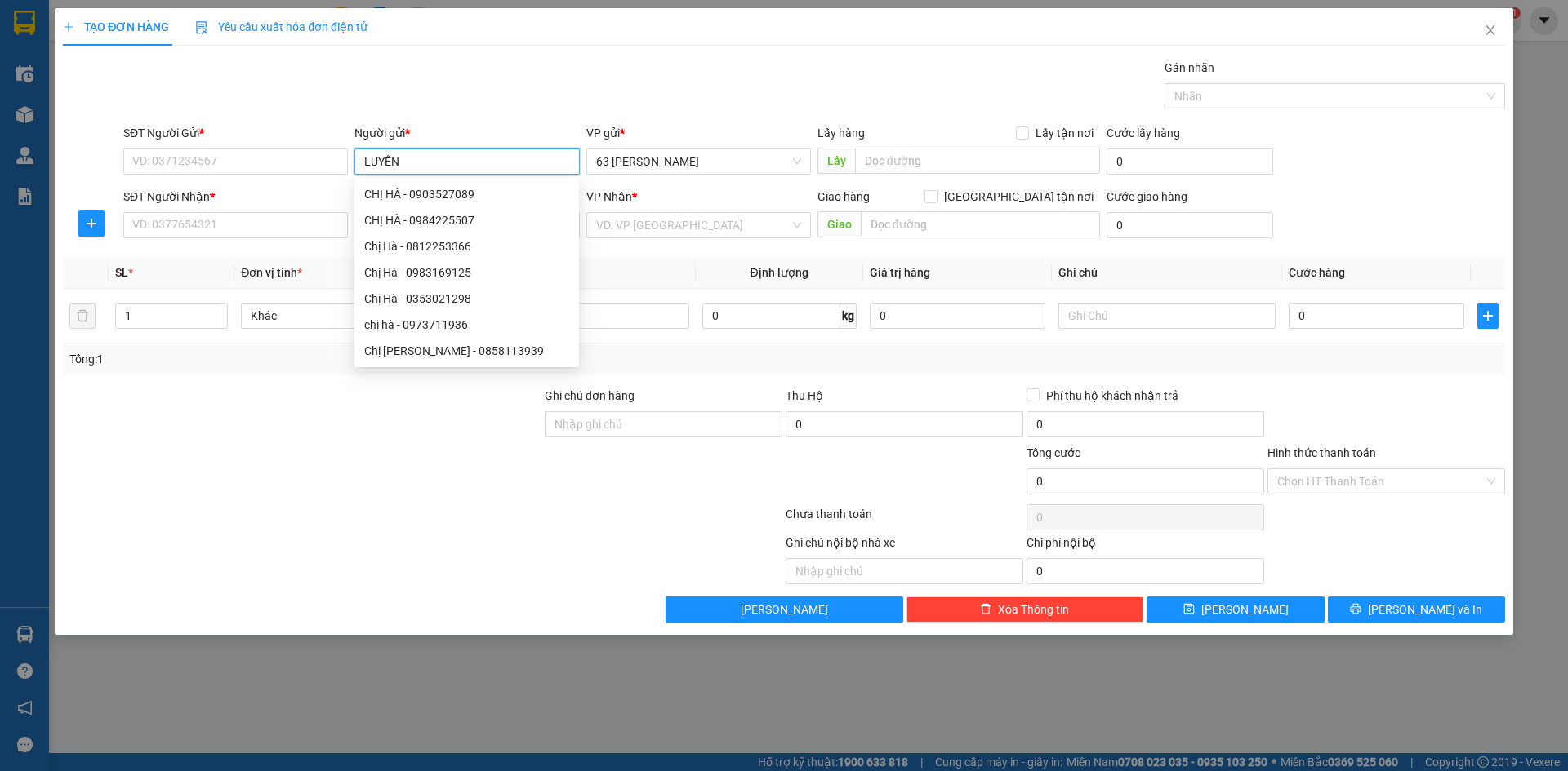
type input "LUYẾN"
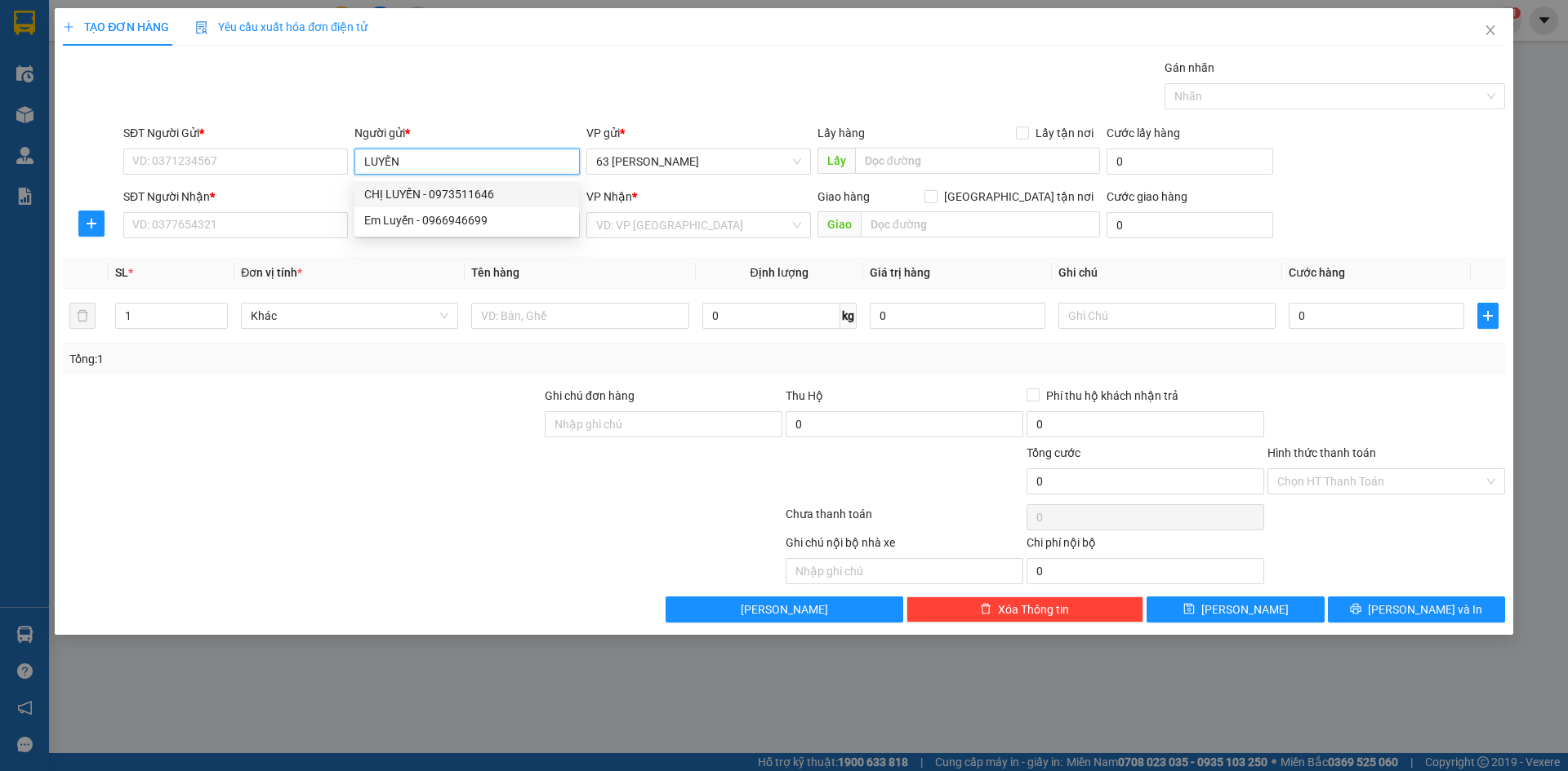
click at [419, 193] on div "CHỊ LUYẾN - 0973511646" at bounding box center [466, 195] width 205 height 18
type input "0973511646"
type input "CHỊ LUYẾN"
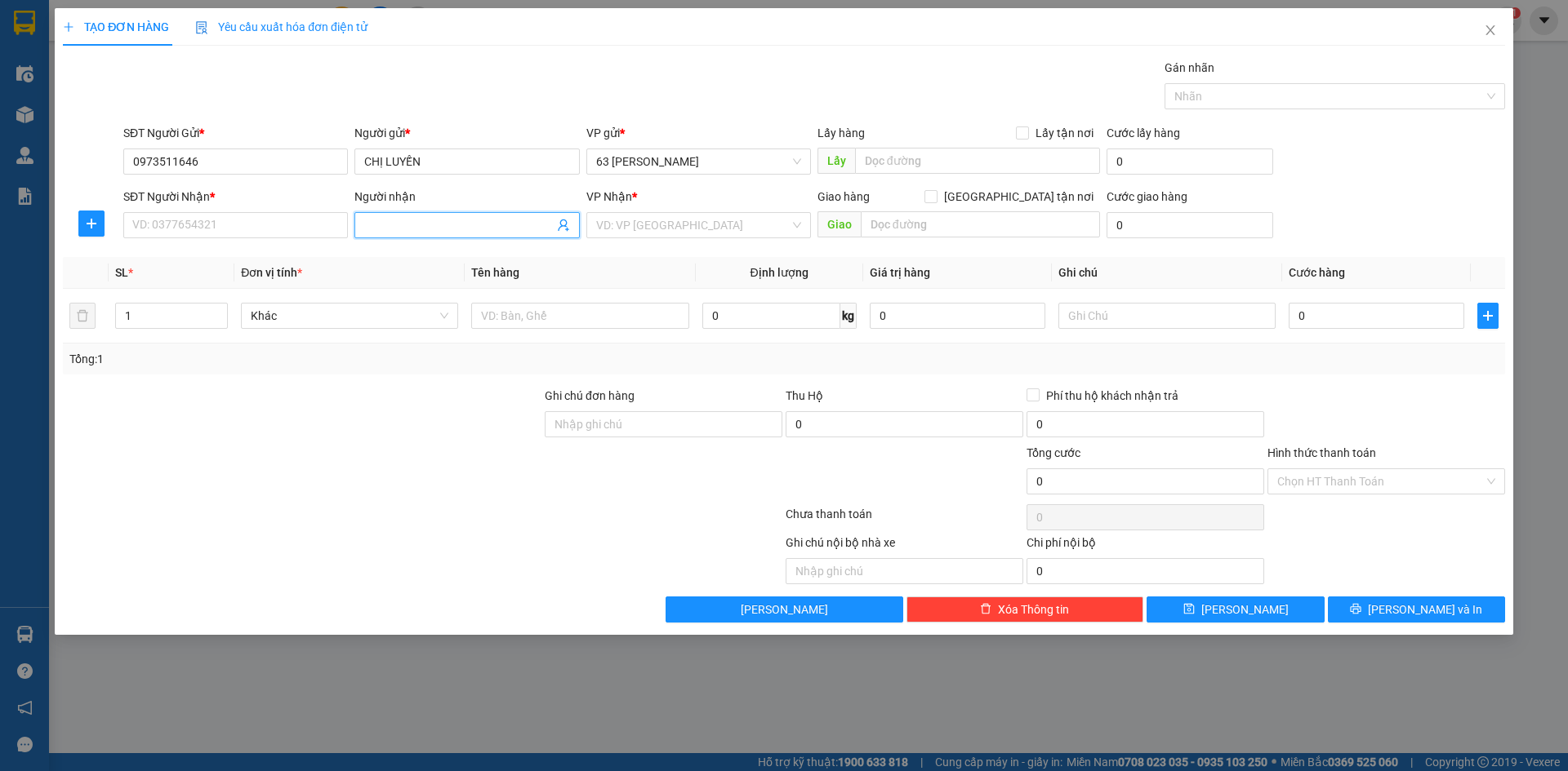
click at [440, 230] on input "Người nhận" at bounding box center [458, 225] width 188 height 18
type input "ĐN"
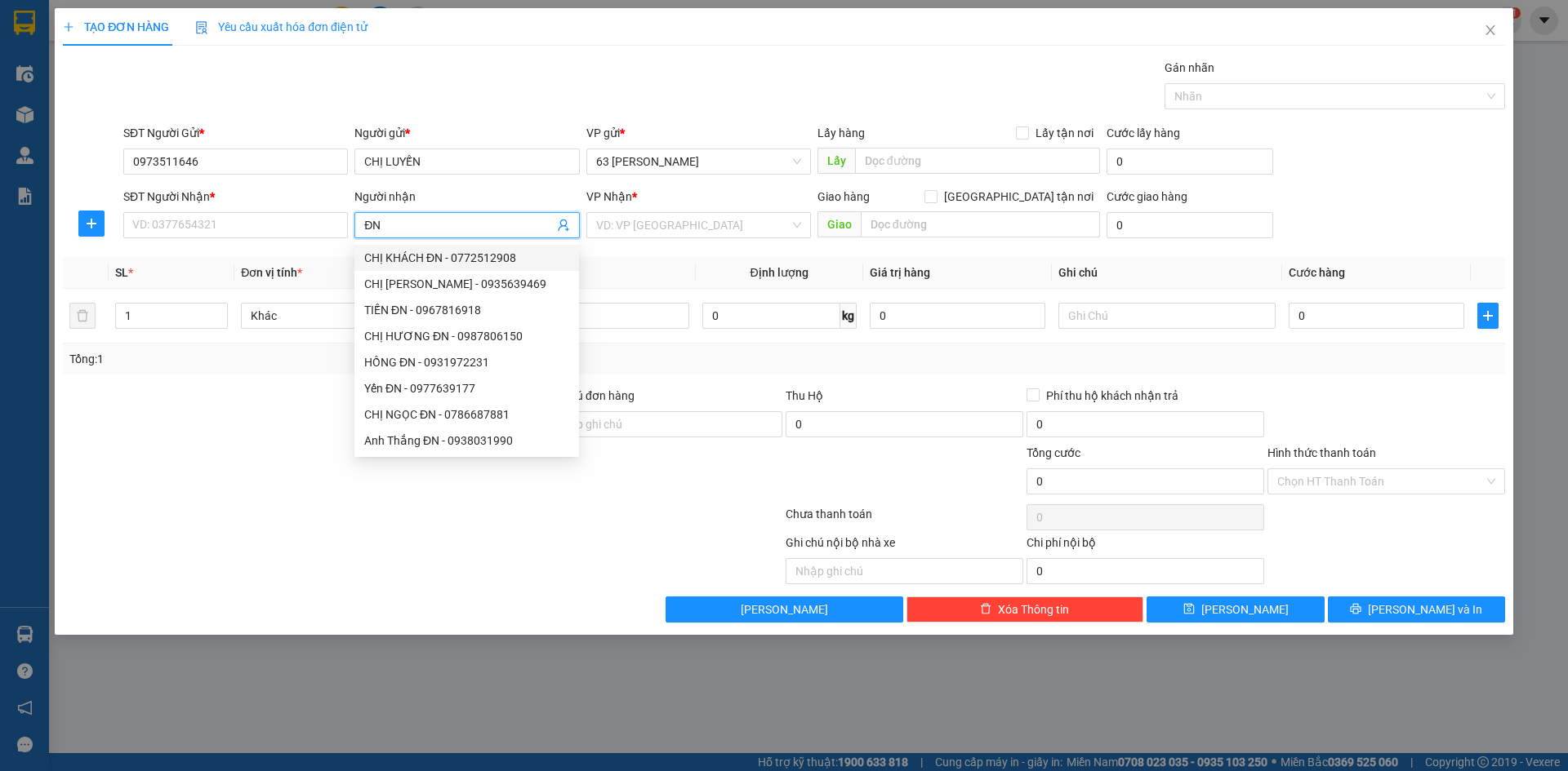
click at [440, 256] on div "CHỊ KHÁCH ĐN - 0772512908" at bounding box center [466, 258] width 205 height 18
type input "0772512908"
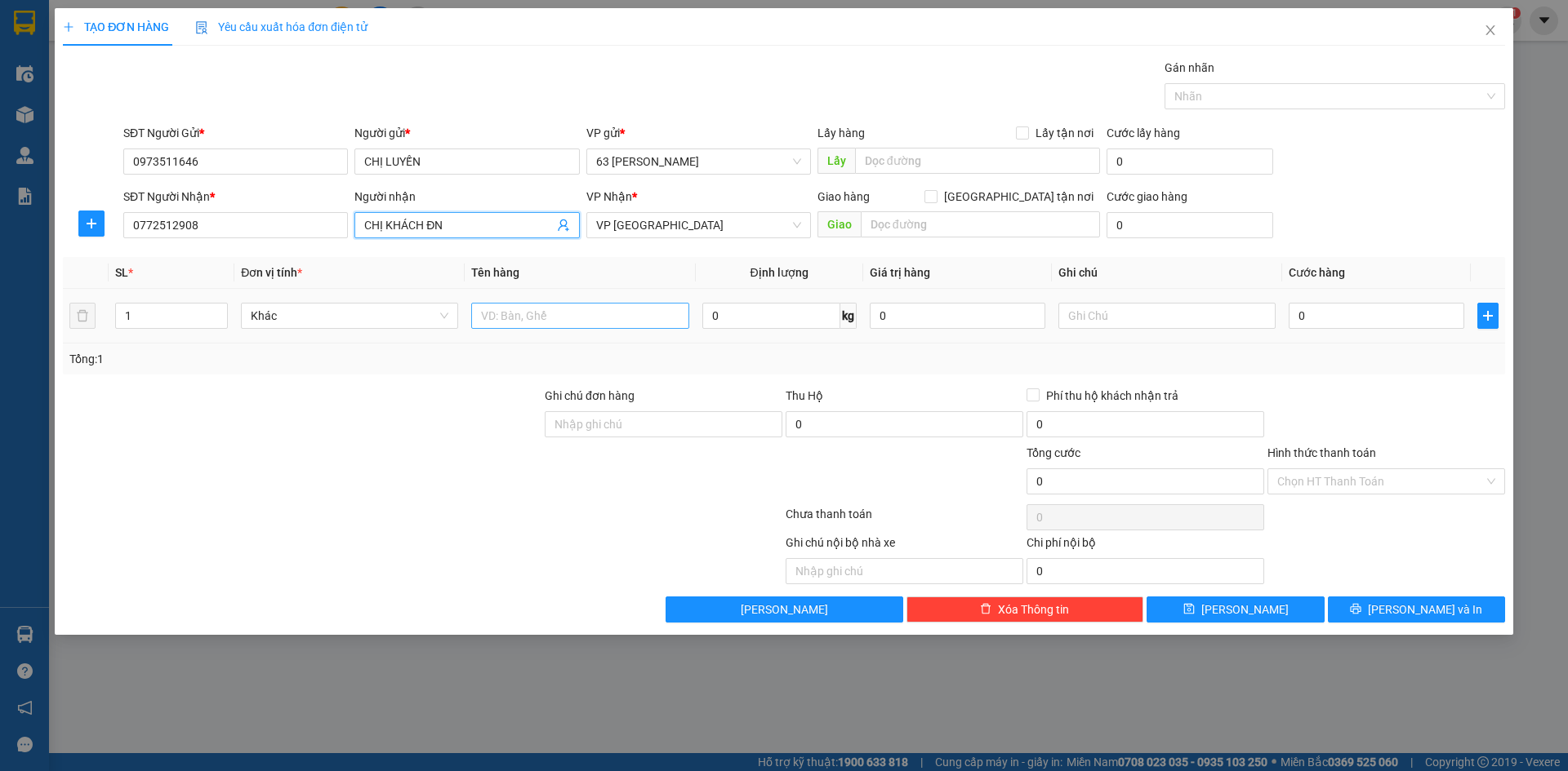
type input "CHỊ KHÁCH ĐN"
click at [505, 314] on input "text" at bounding box center [579, 315] width 217 height 26
type input "HOA TƯƠI"
click at [1099, 319] on input "text" at bounding box center [1167, 315] width 217 height 26
type input "C"
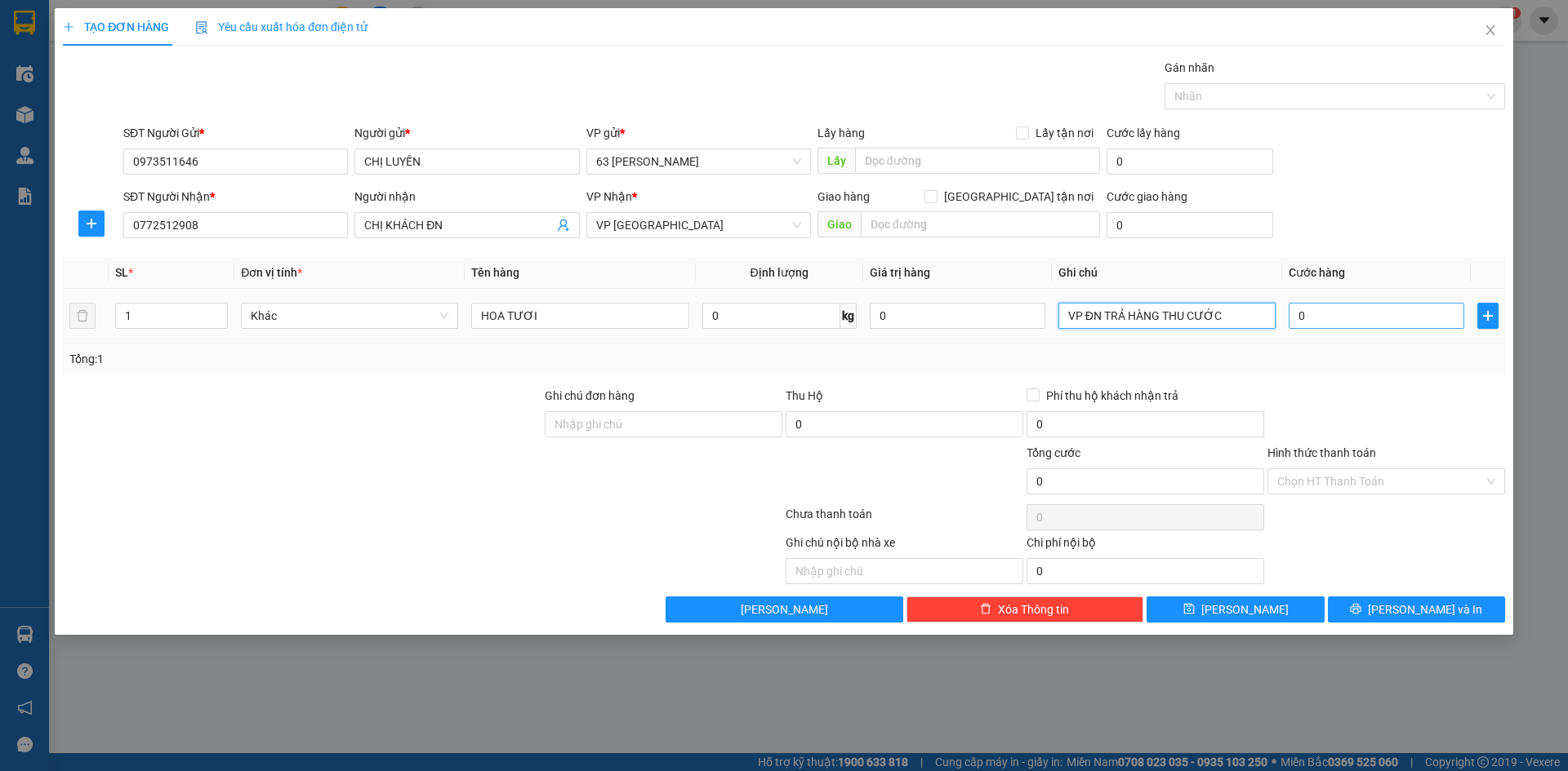
type input "VP ĐN TRẢ HÀNG THU CƯỚC"
click at [1385, 315] on input "0" at bounding box center [1376, 315] width 176 height 26
type input "001"
type input "1"
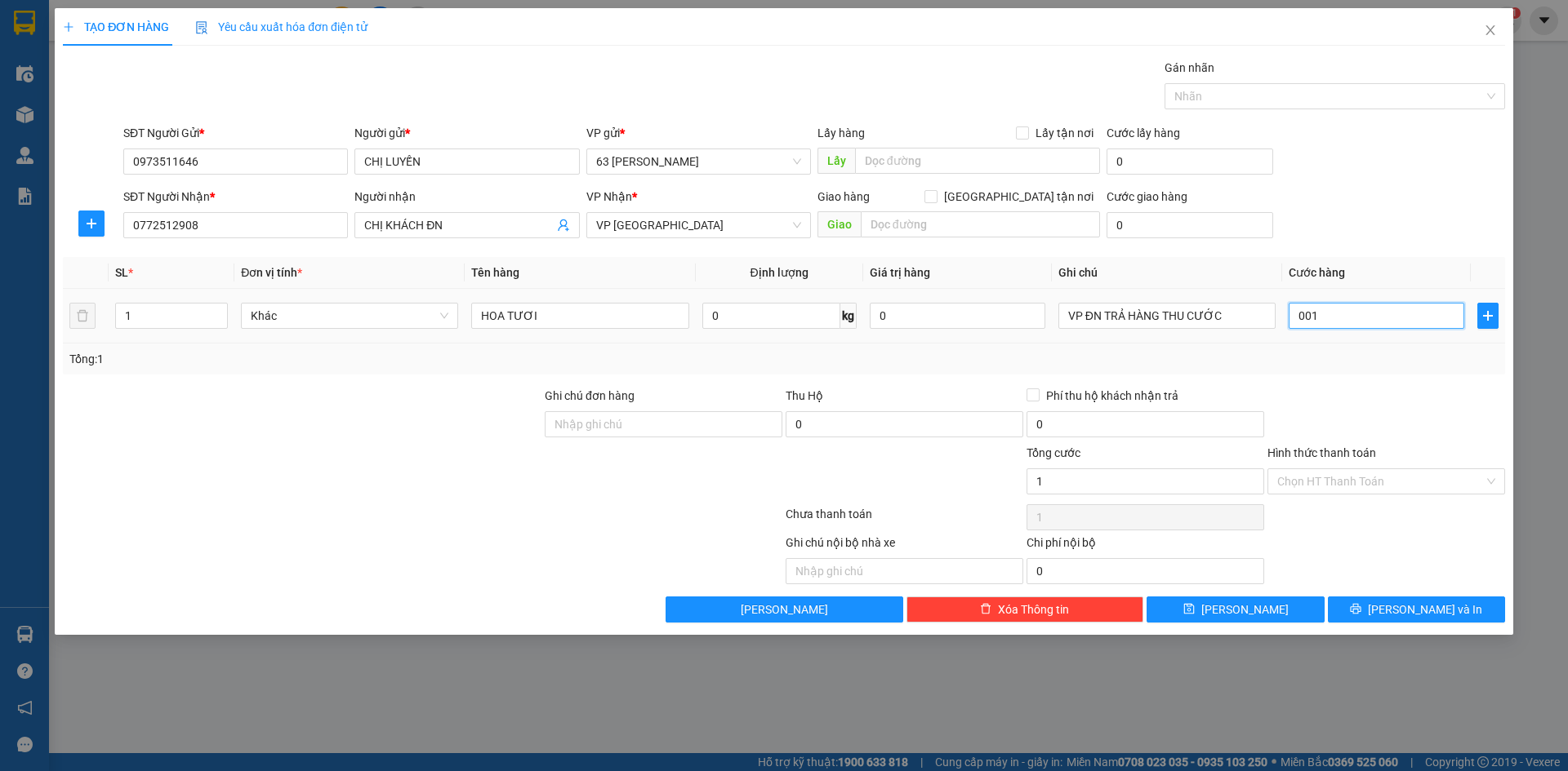
type input "0.012"
type input "12"
type input "00.120"
type input "120"
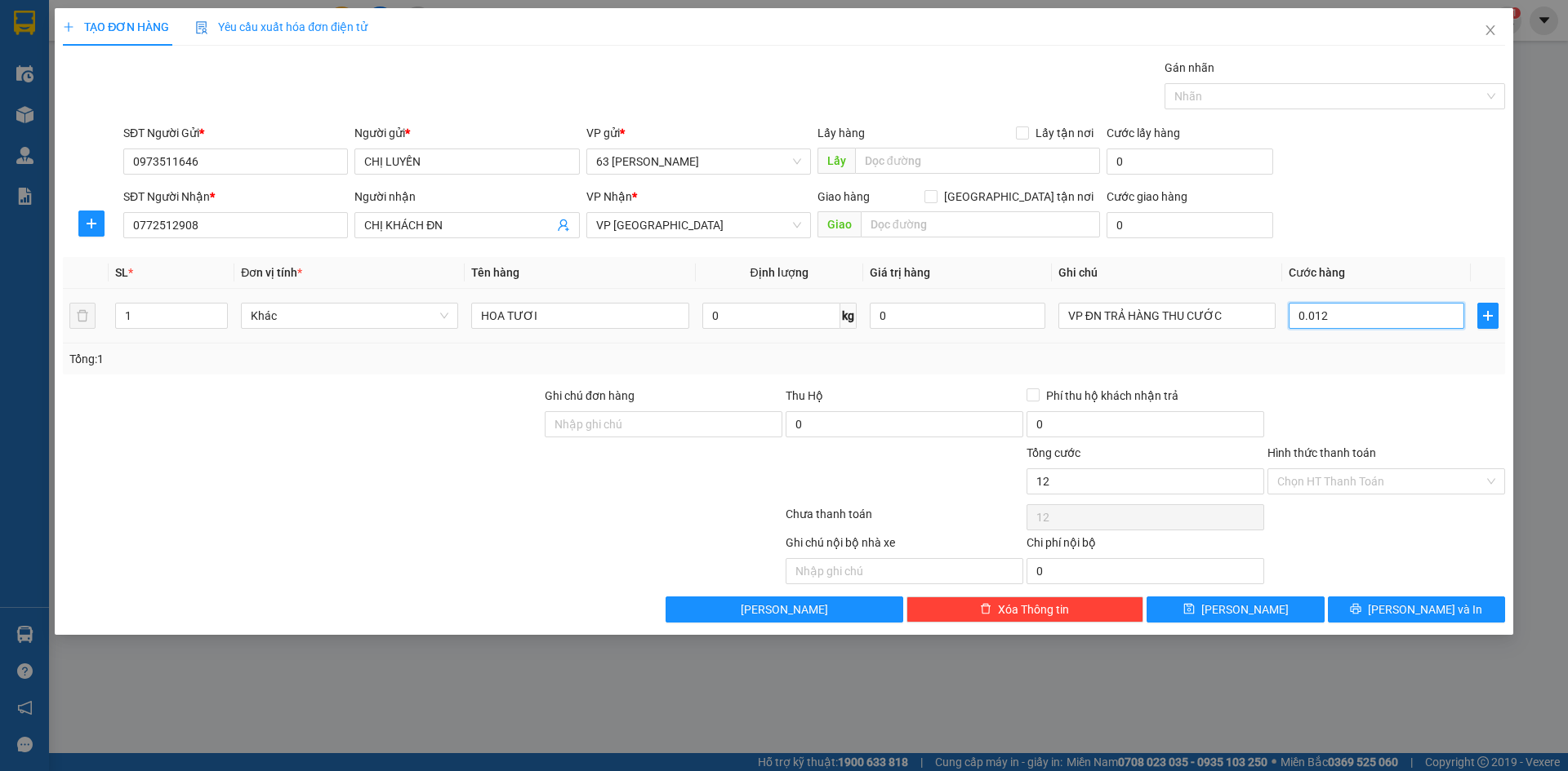
type input "120"
type input "0.001.200"
type input "1.200"
type input "000.012.000"
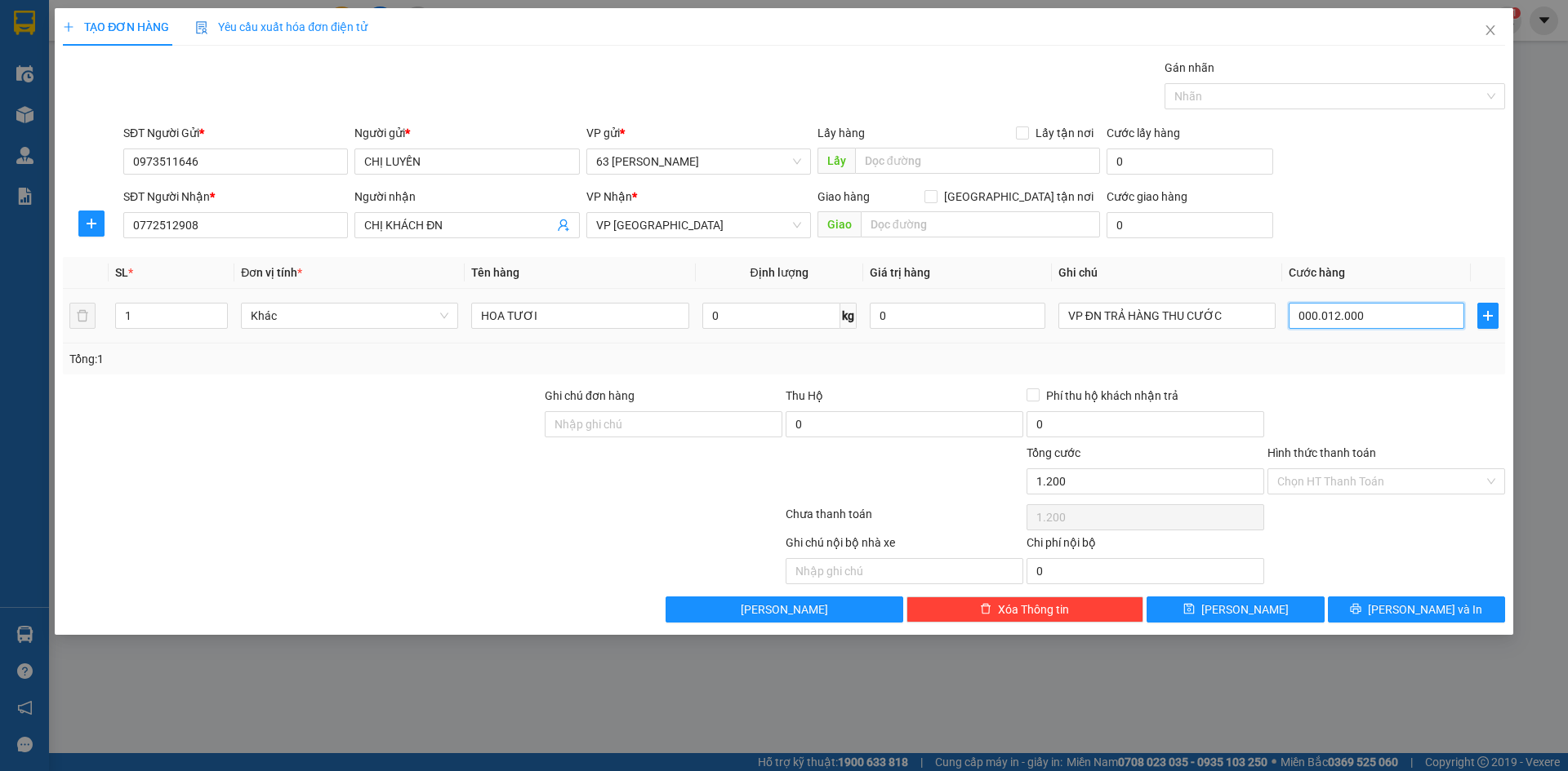
type input "12.000"
type input "00.000.120.000"
type input "120.000"
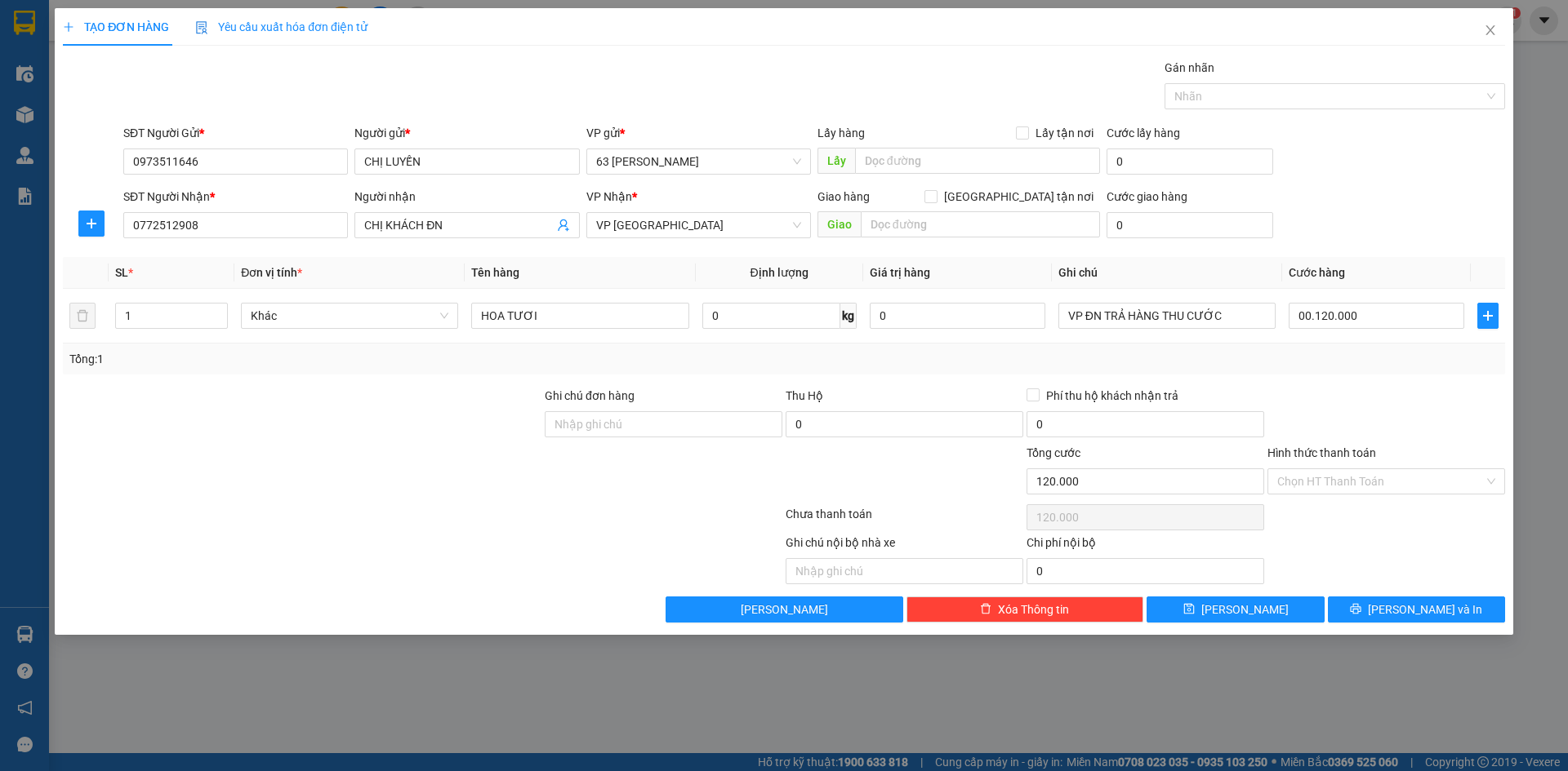
type input "120.000"
click at [1360, 419] on div at bounding box center [1386, 415] width 241 height 57
click at [1399, 609] on button "[PERSON_NAME] và In" at bounding box center [1417, 609] width 178 height 26
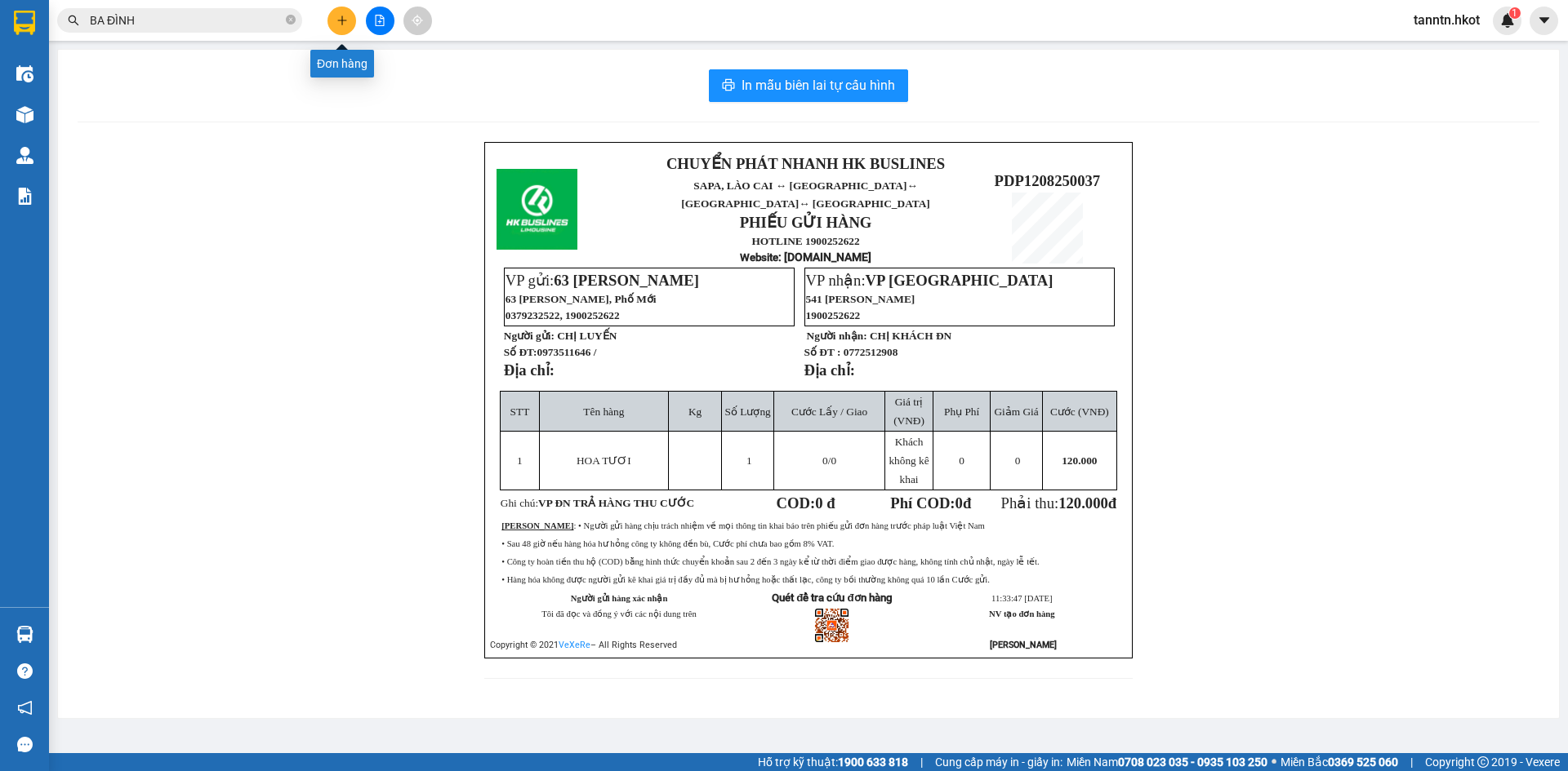
click at [338, 14] on button at bounding box center [342, 21] width 29 height 29
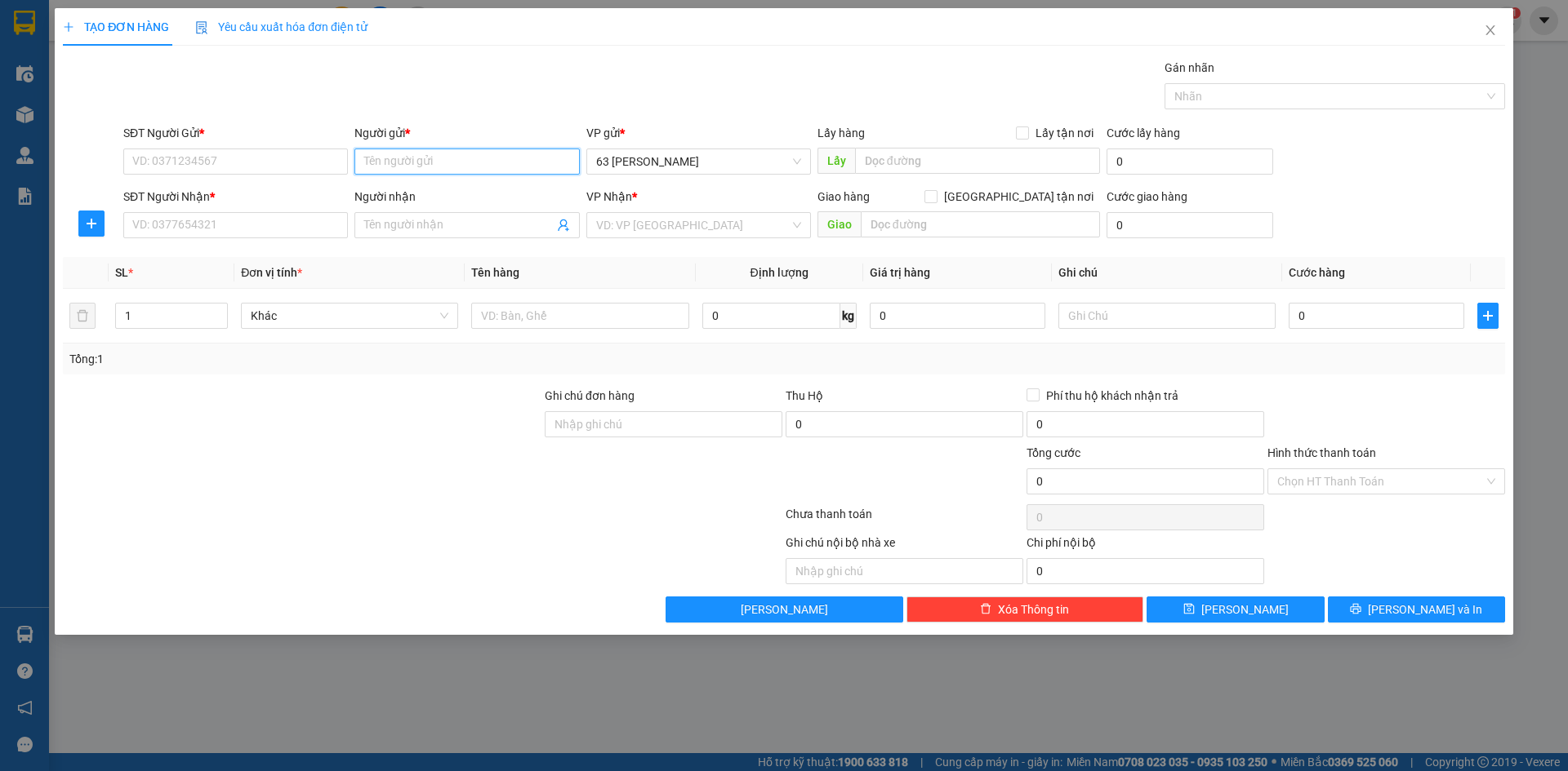
click at [430, 159] on input "Người gửi *" at bounding box center [466, 161] width 224 height 26
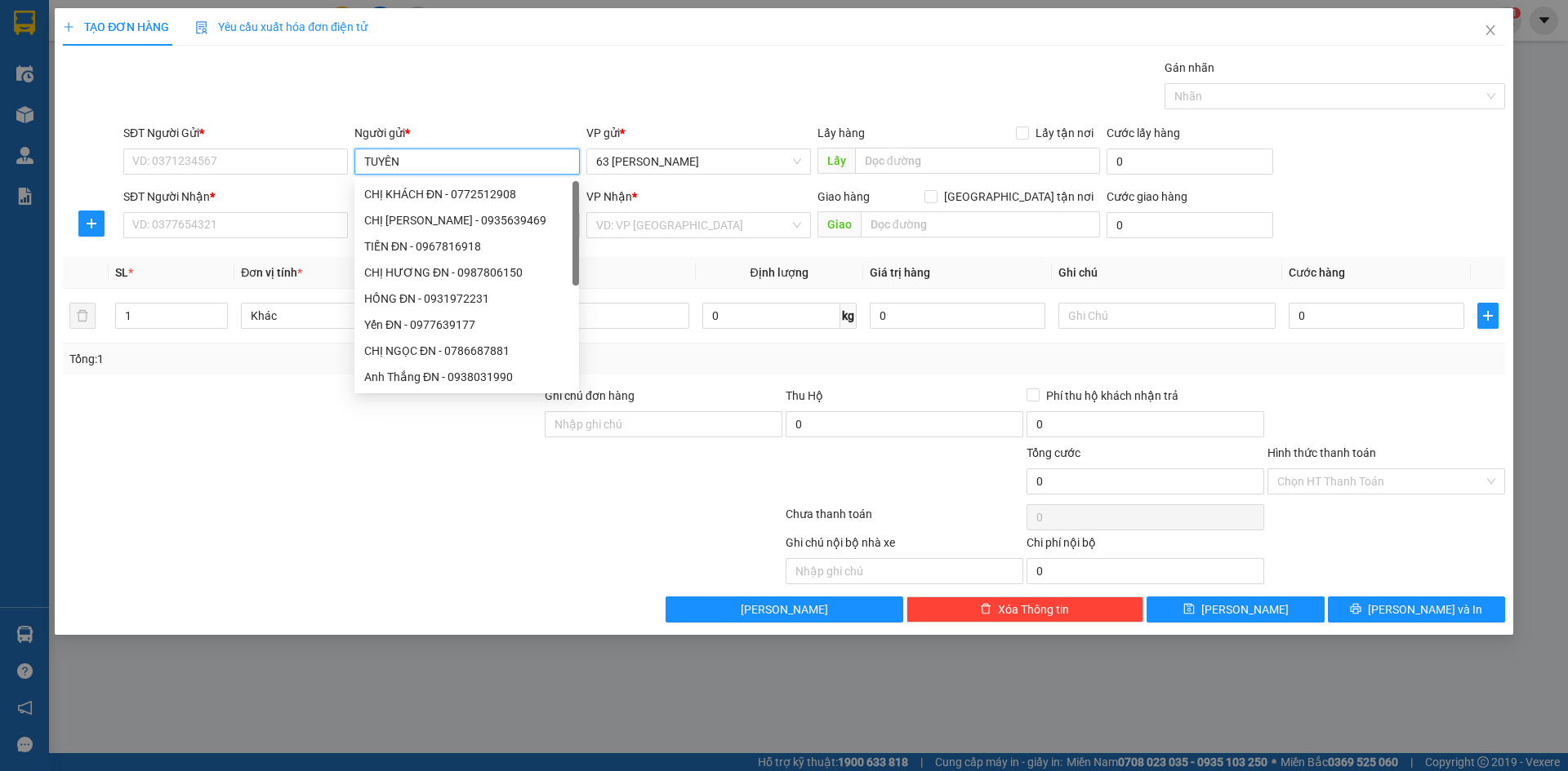
type input "TUYỂN"
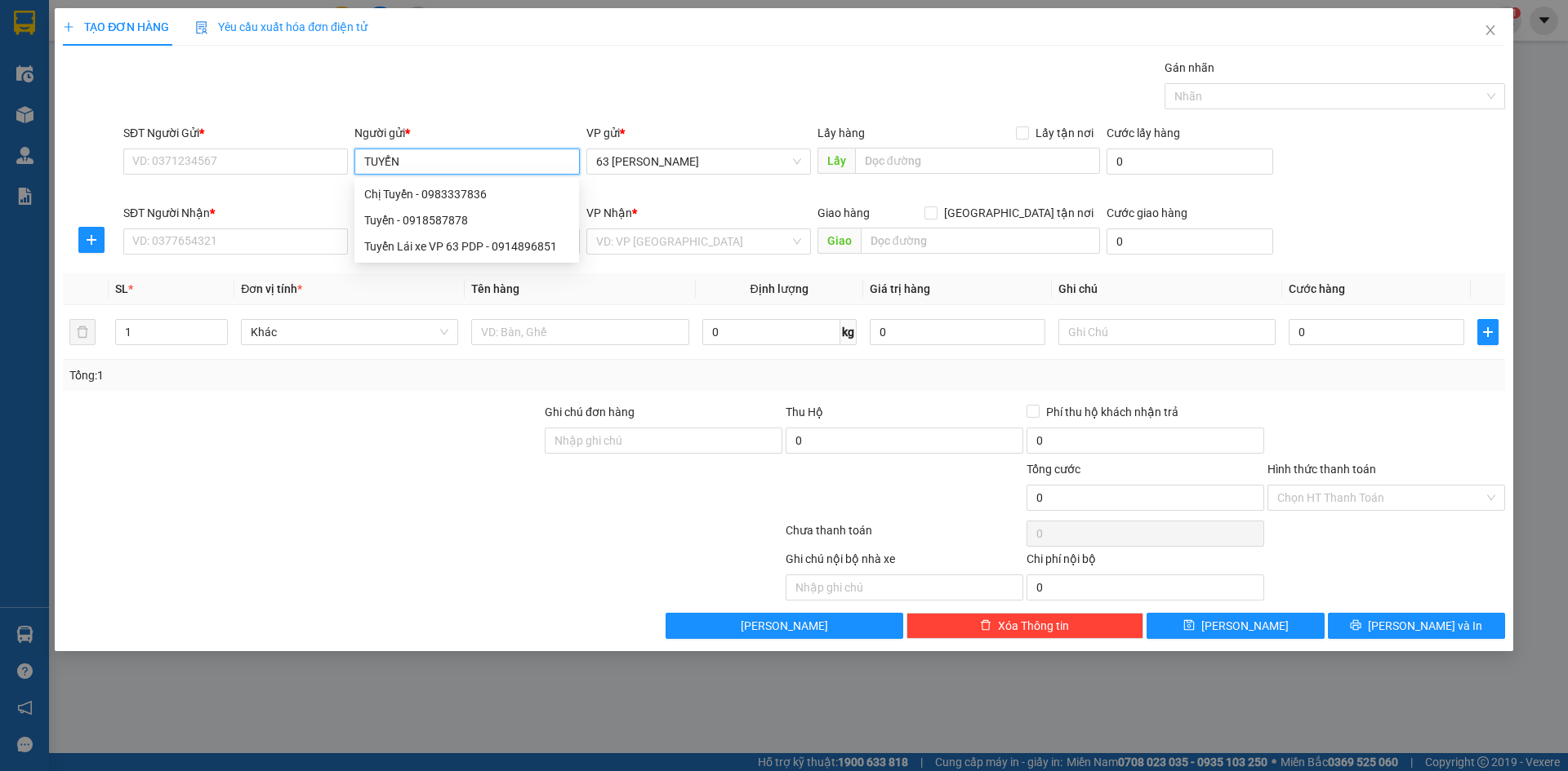
click at [459, 222] on div "Tuyển - 0918587878" at bounding box center [466, 221] width 205 height 18
type input "0918587878"
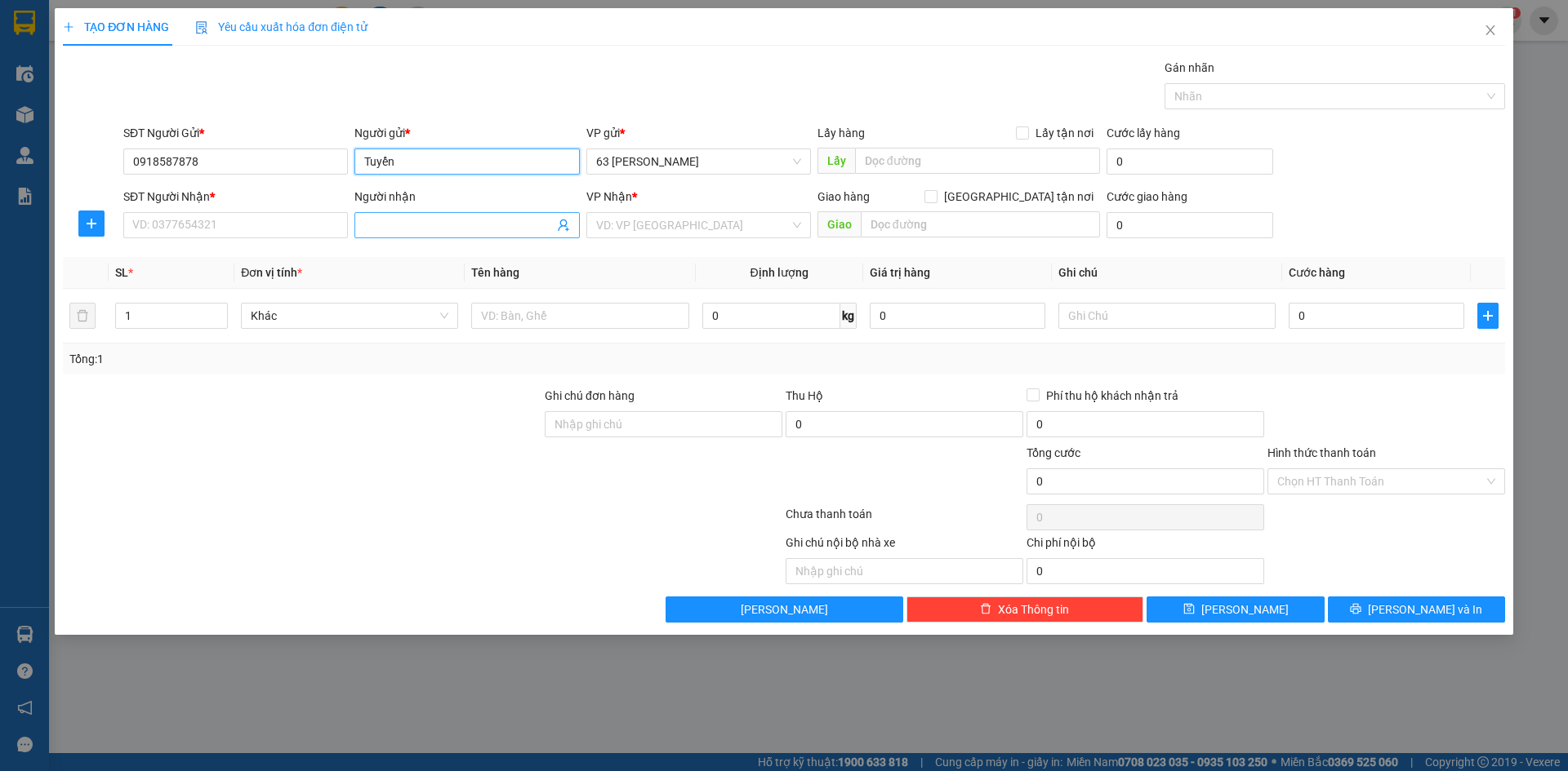
type input "Tuyển"
click at [406, 223] on input "Người nhận" at bounding box center [458, 225] width 188 height 18
type input "ANH PHÚ [GEOGRAPHIC_DATA]"
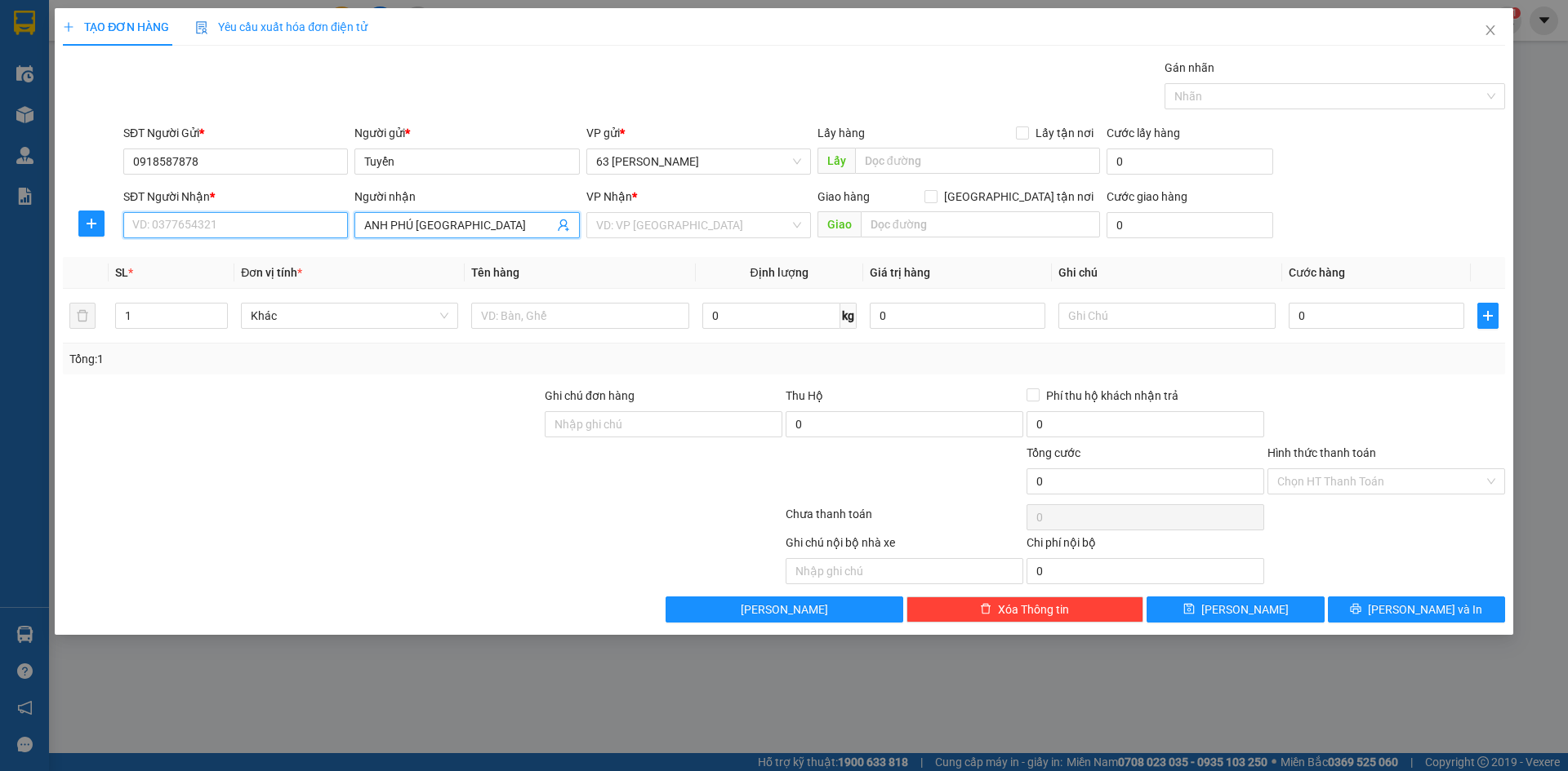
click at [296, 224] on input "SĐT Người Nhận *" at bounding box center [235, 225] width 224 height 26
type input "0986598779"
click at [634, 225] on input "search" at bounding box center [693, 225] width 194 height 24
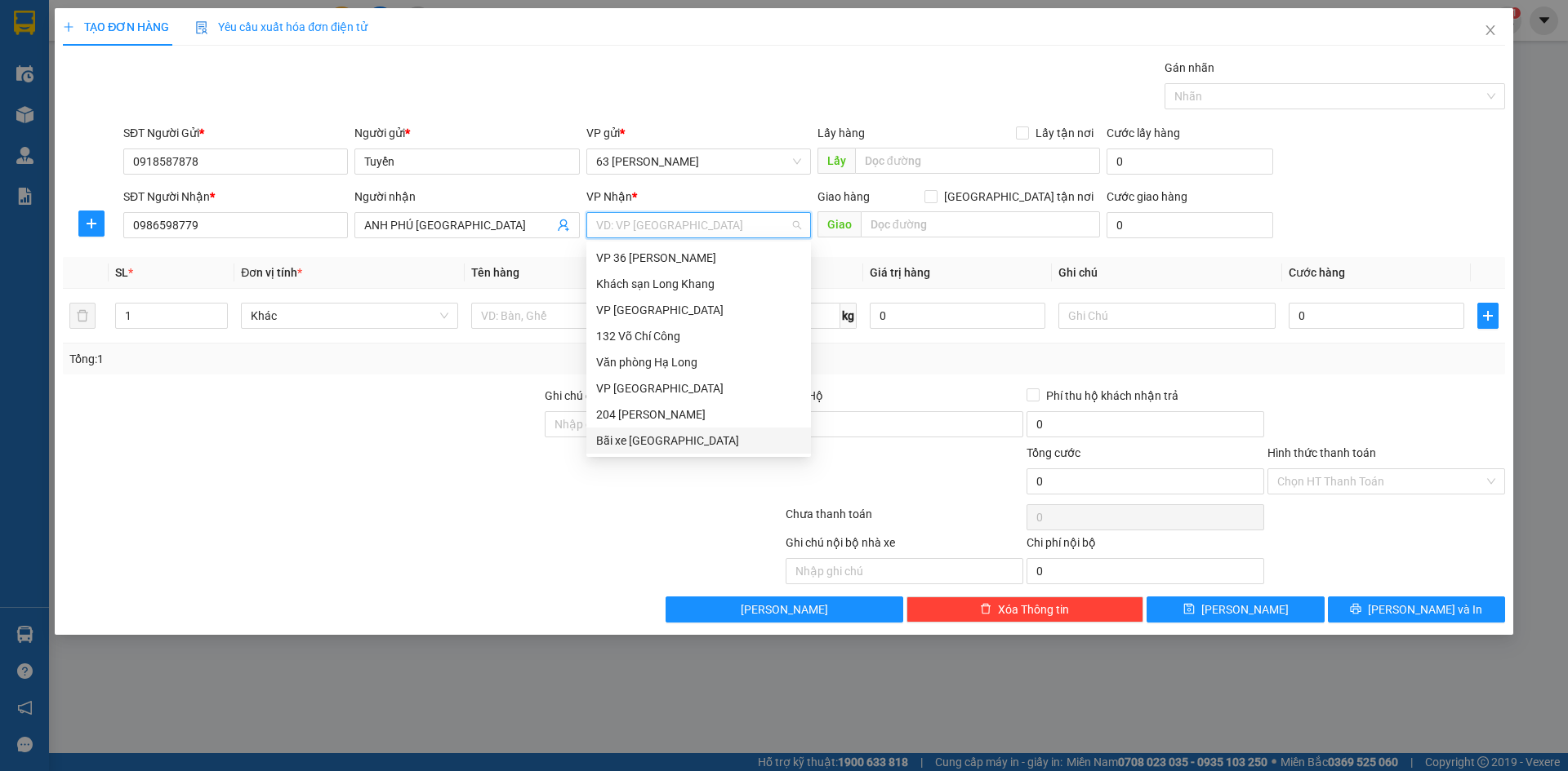
click at [680, 443] on div "Bãi xe [GEOGRAPHIC_DATA]" at bounding box center [698, 440] width 205 height 18
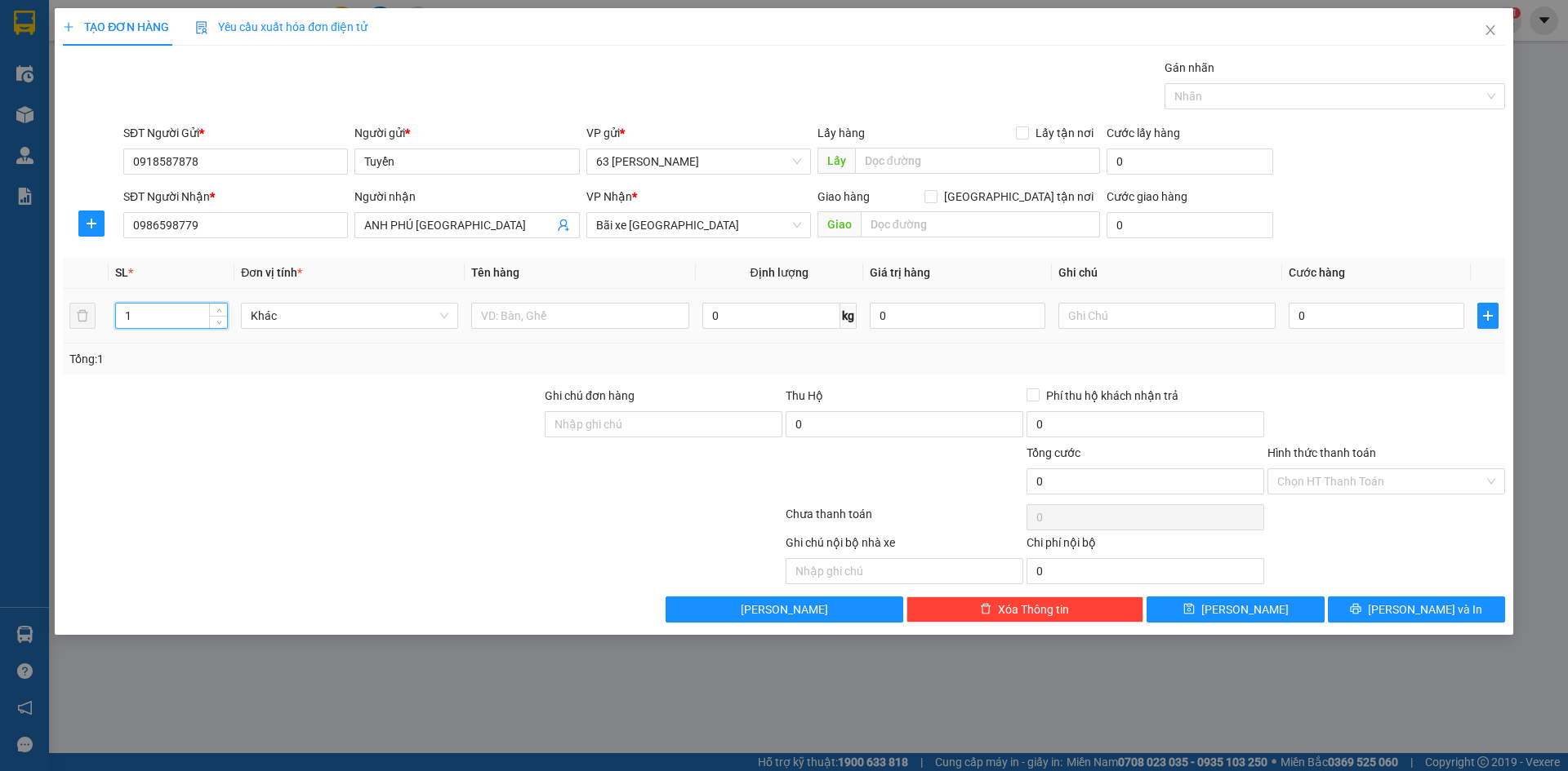
click at [197, 316] on input "1" at bounding box center [171, 315] width 111 height 24
type input "58"
click at [511, 316] on input "text" at bounding box center [579, 315] width 217 height 26
type input "SÂM BIA NƯỚC"
click at [1212, 313] on input "text" at bounding box center [1167, 315] width 217 height 26
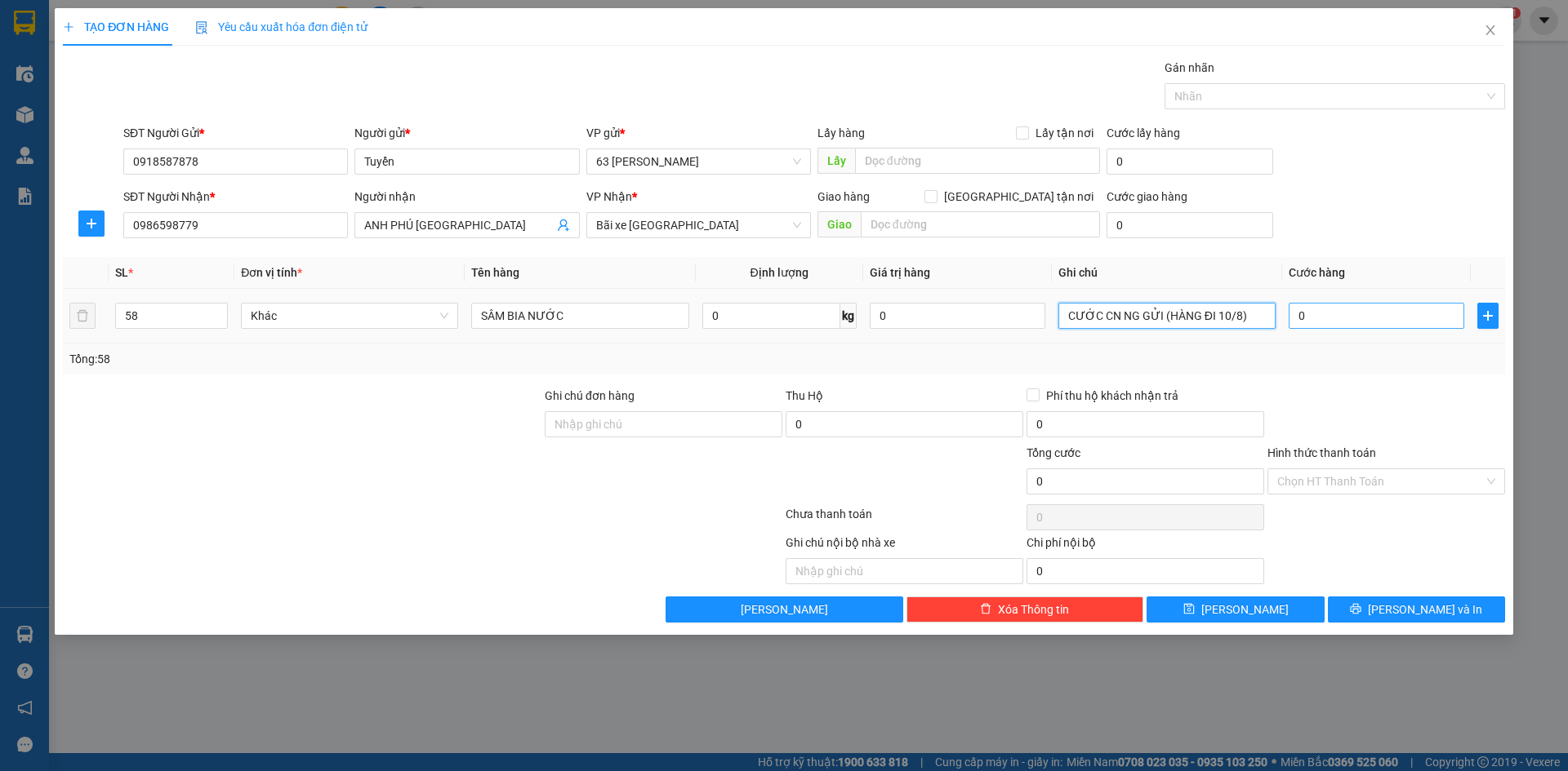
type input "CƯỚC CN NG GỬI (HÀNG ĐI 10/8)"
click at [1322, 314] on input "0" at bounding box center [1376, 315] width 176 height 26
type input "004"
type input "4"
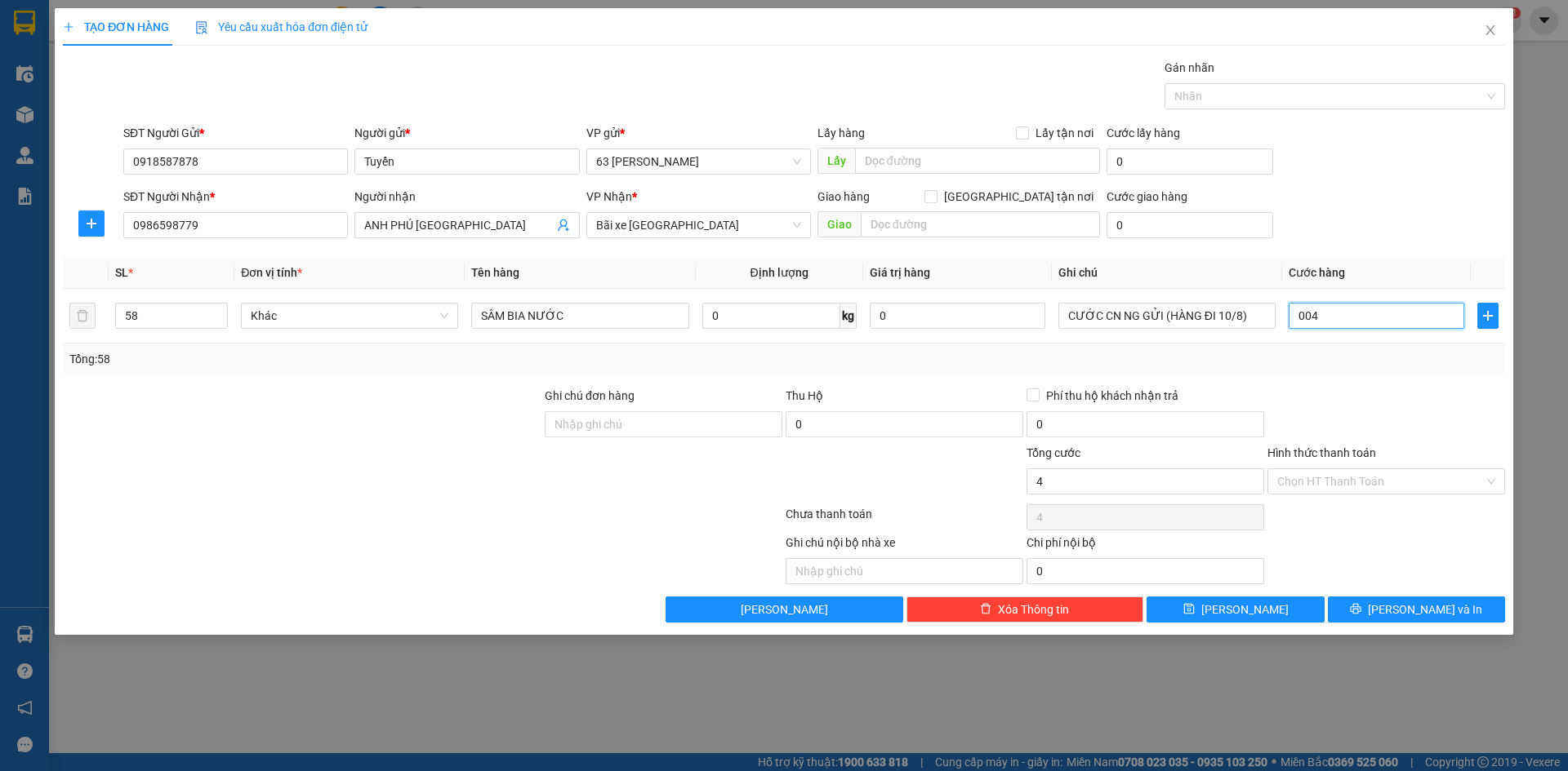
type input "0.045"
type input "45"
type input "00.450"
type input "450"
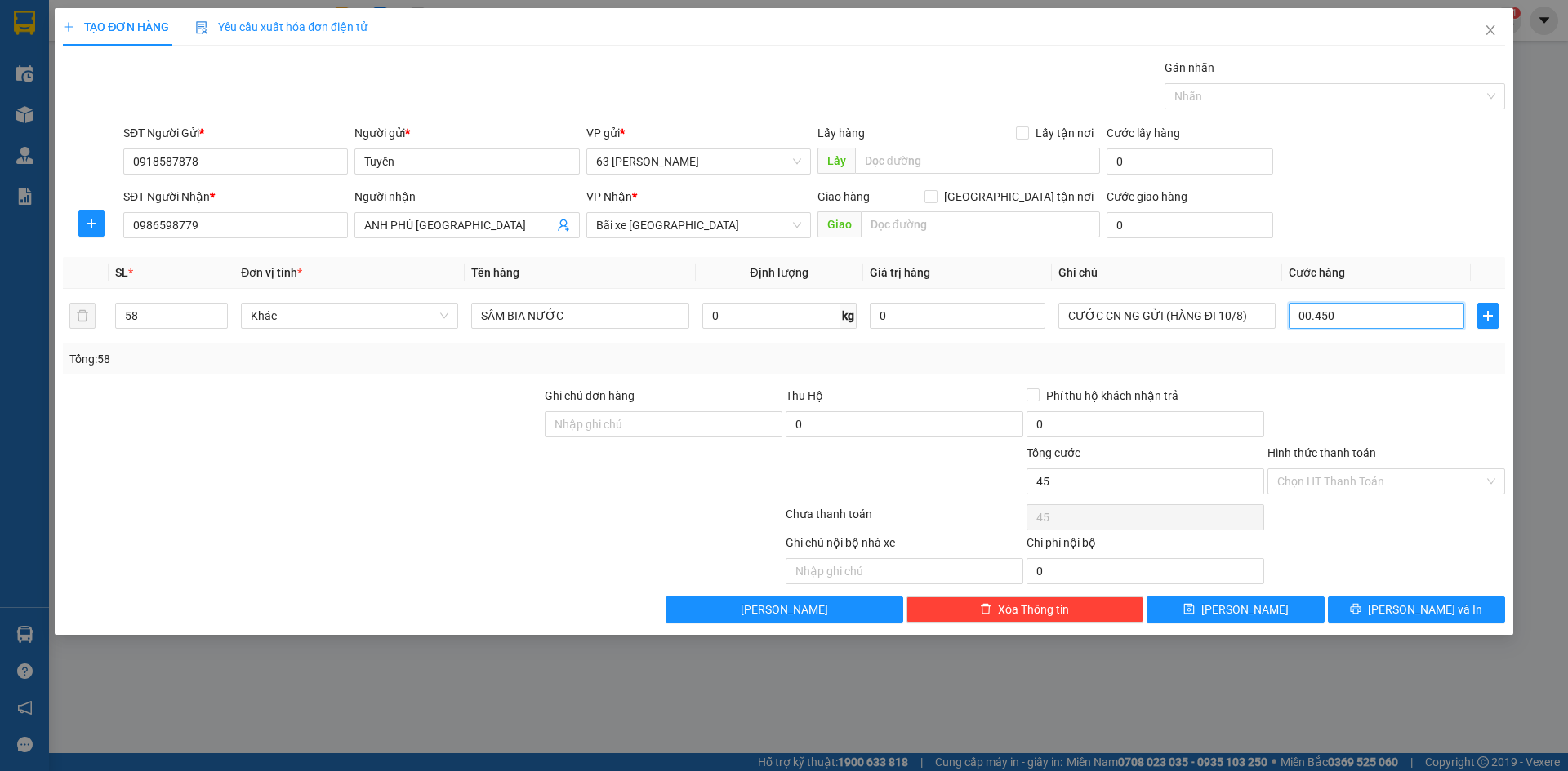
type input "450"
type input "0.004.500"
type input "4.500"
type input "000.045.000"
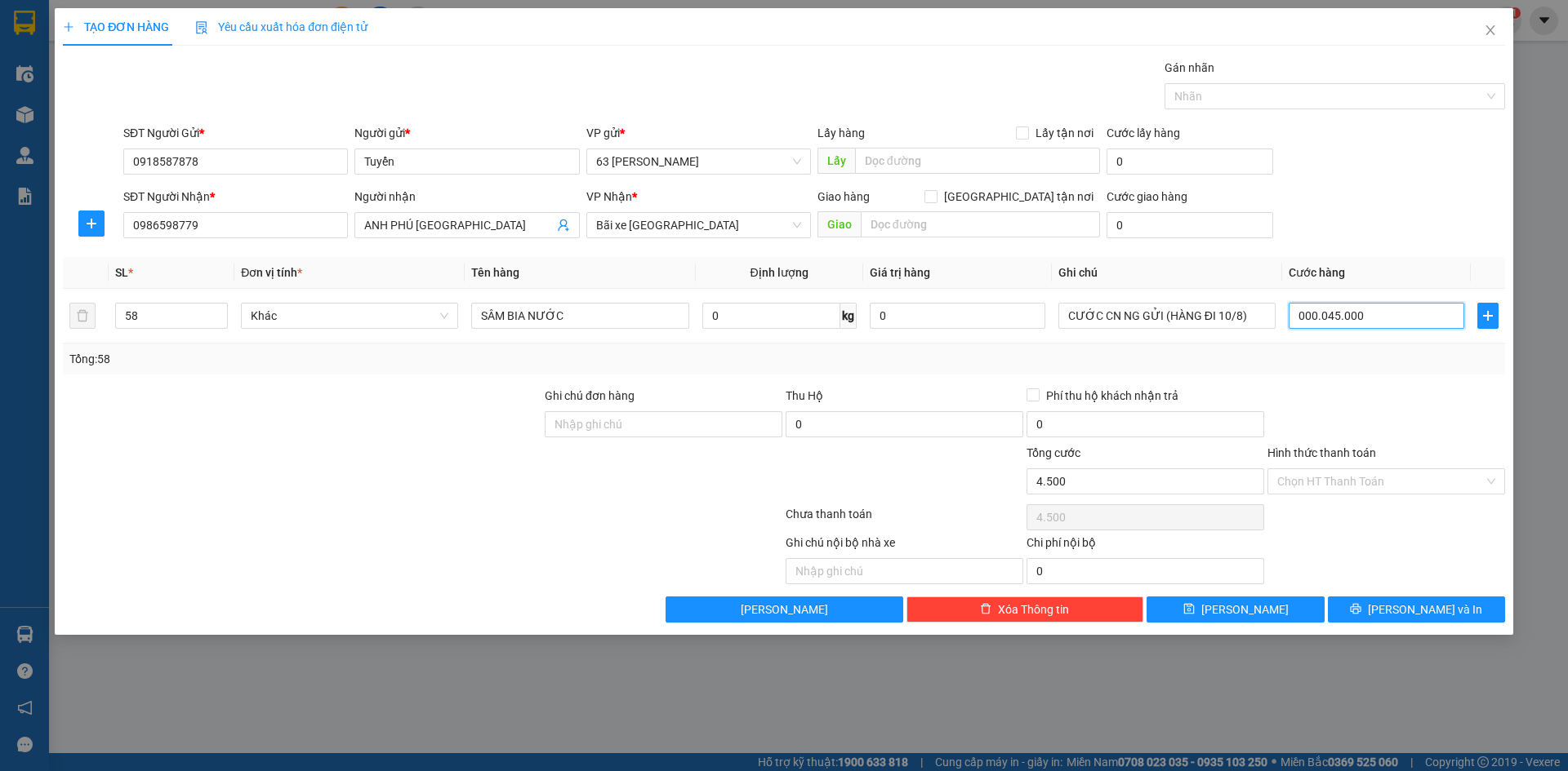
type input "45.000"
type input "000.000.450.000"
type input "450.000"
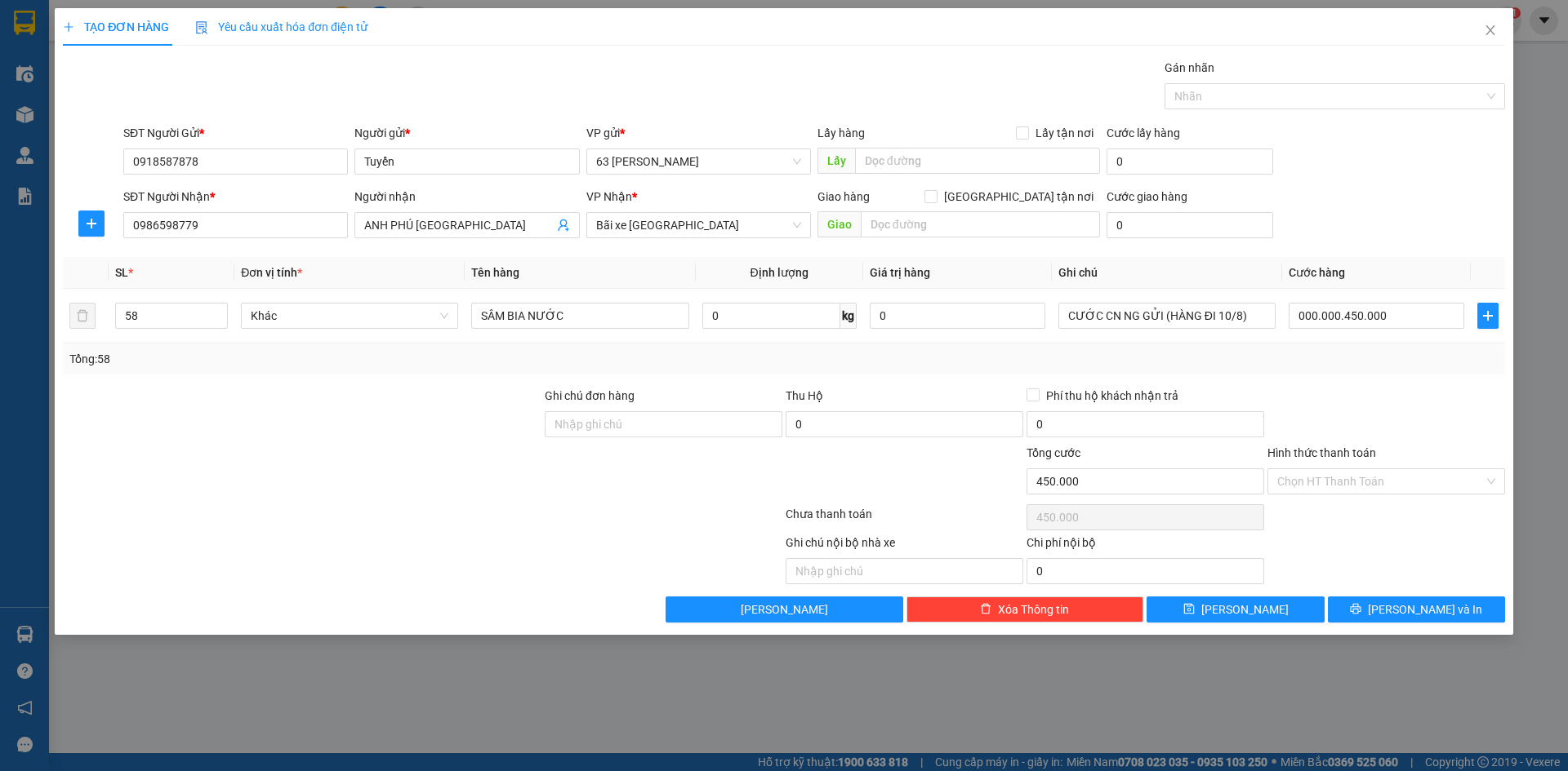
type input "450.000"
click at [1387, 379] on div "Transit Pickup Surcharge Ids Transit Deliver Surcharge Ids Transit Deliver Surc…" at bounding box center [784, 340] width 1442 height 564
click at [1365, 485] on input "Hình thức thanh toán" at bounding box center [1380, 481] width 206 height 24
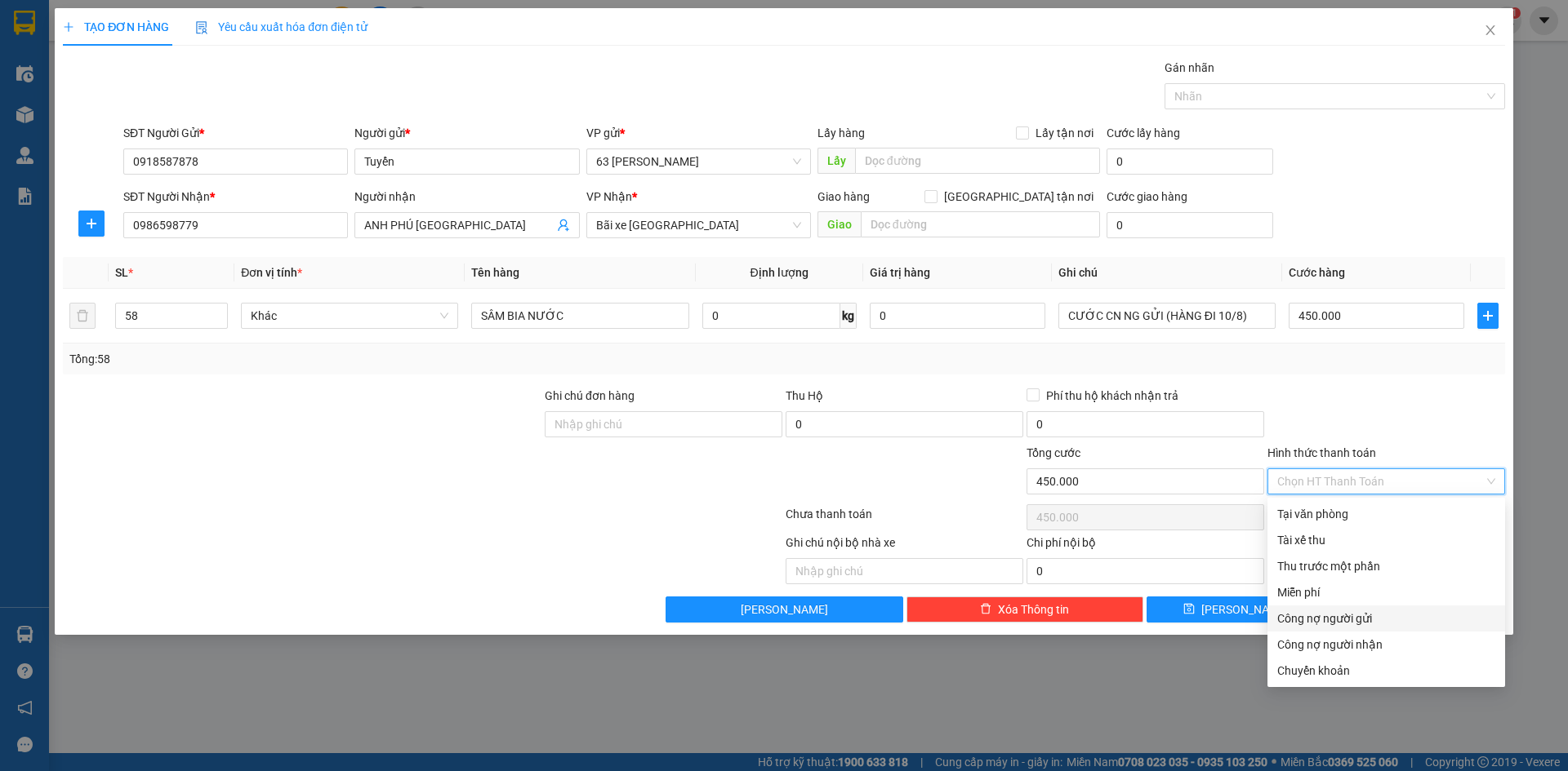
click at [1389, 622] on div "Công nợ người gửi" at bounding box center [1386, 619] width 218 height 18
type input "0"
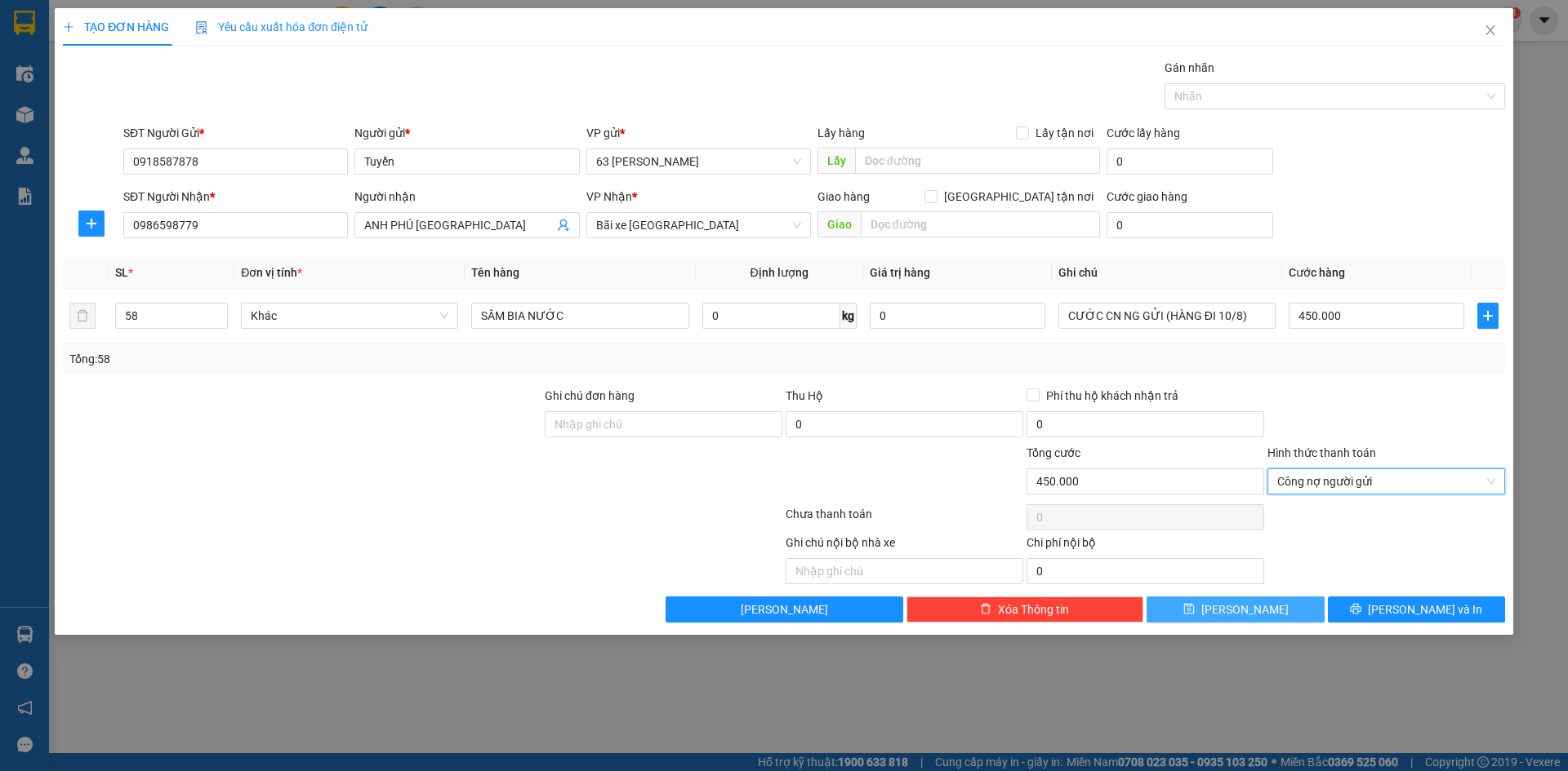
click at [1247, 607] on span "[PERSON_NAME]" at bounding box center [1244, 610] width 87 height 18
type input "1"
type input "0"
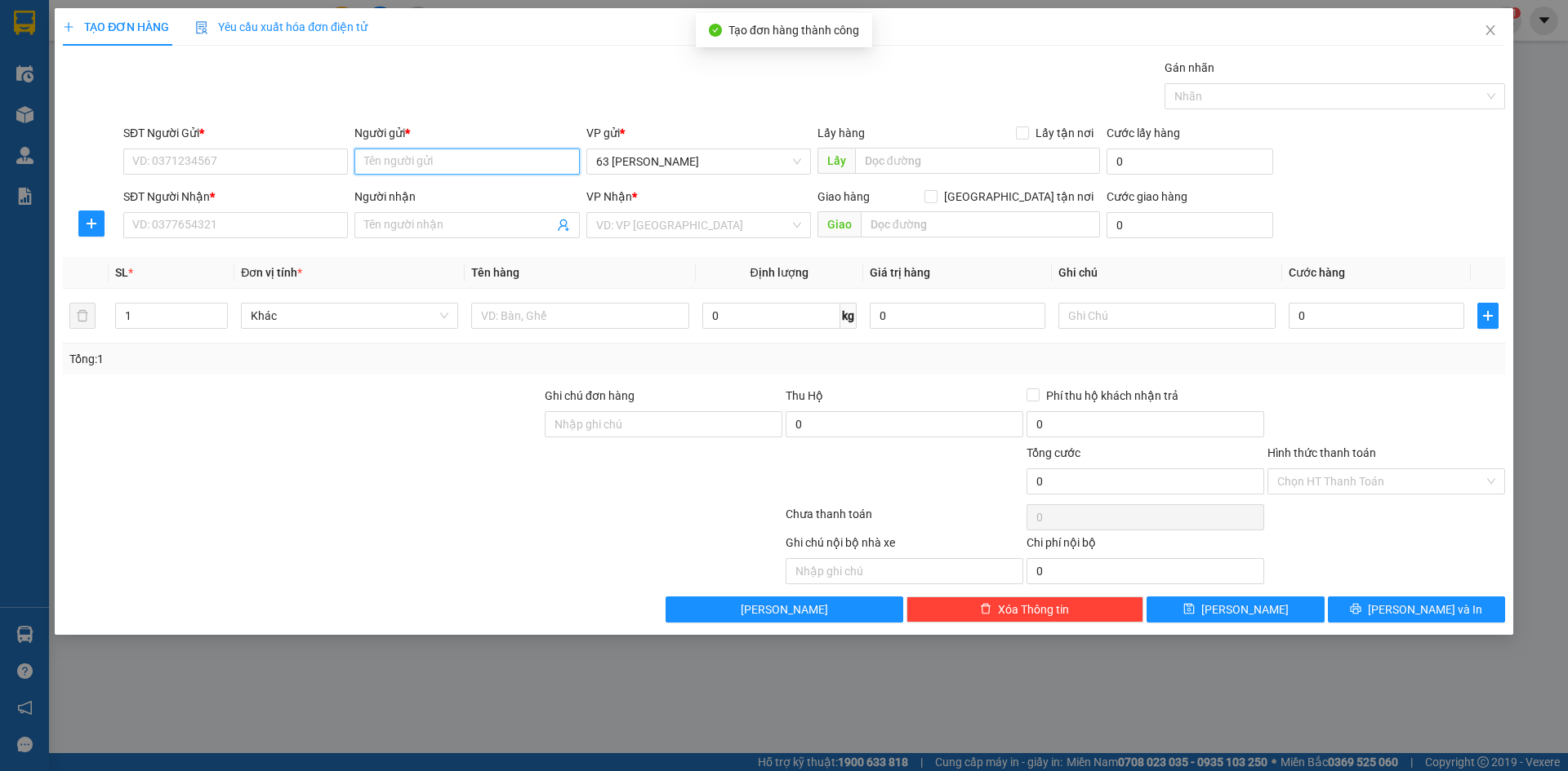
click at [513, 163] on input "Người gửi *" at bounding box center [466, 161] width 224 height 26
type input "TUYỂN"
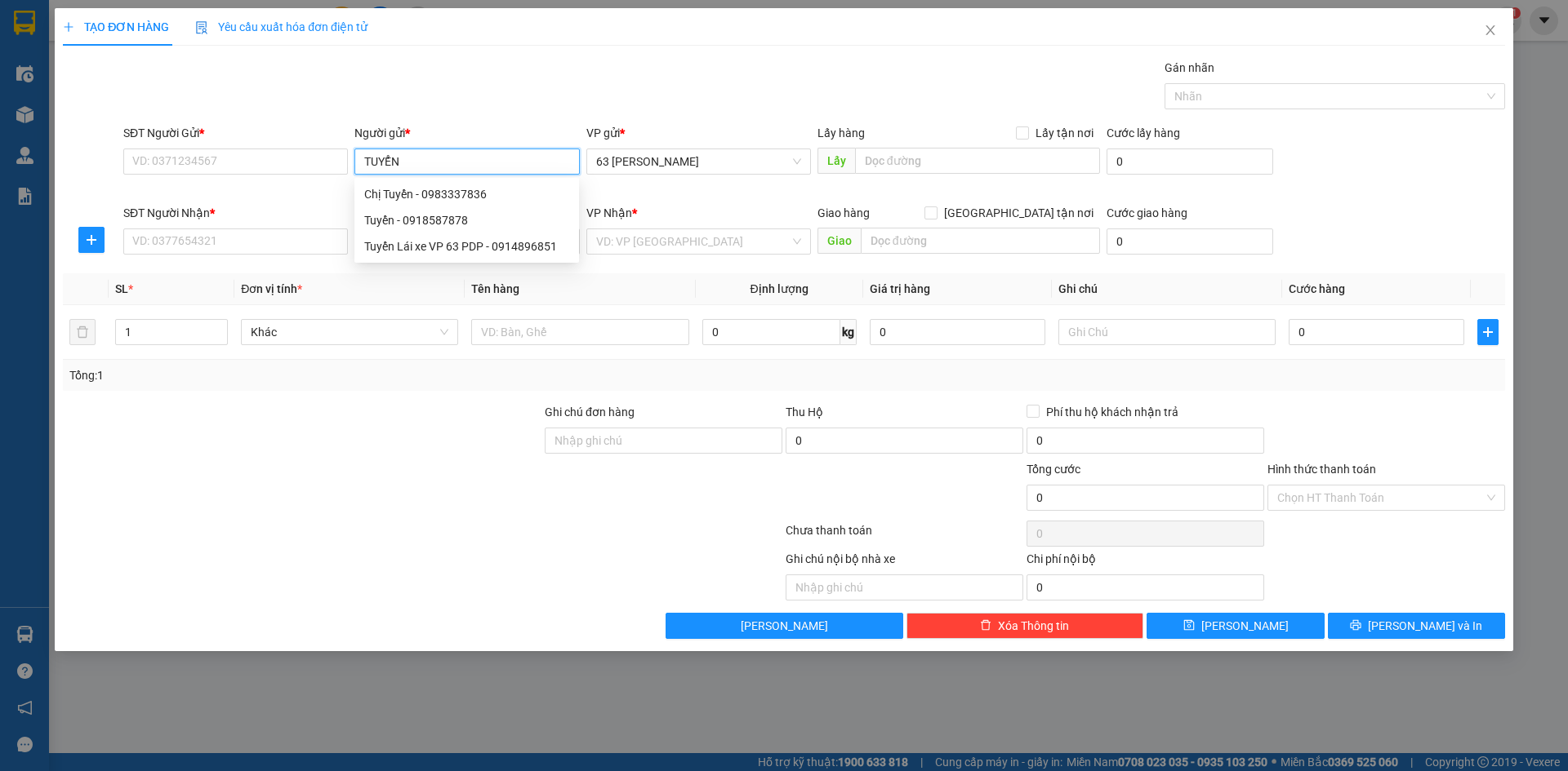
click at [482, 222] on div "Tuyển - 0918587878" at bounding box center [466, 221] width 205 height 18
type input "0918587878"
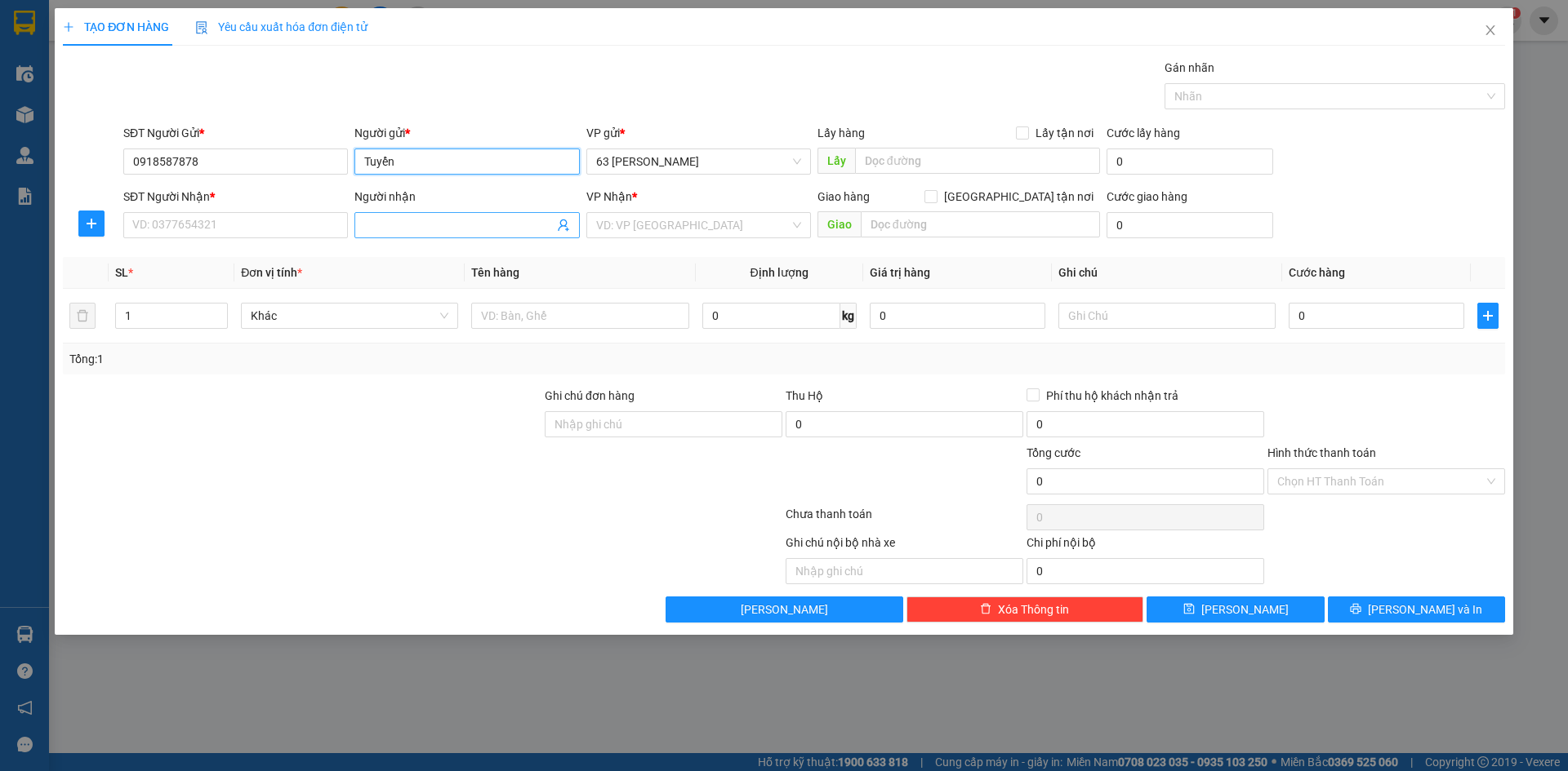
type input "Tuyển"
click at [475, 228] on input "Người nhận" at bounding box center [458, 225] width 188 height 18
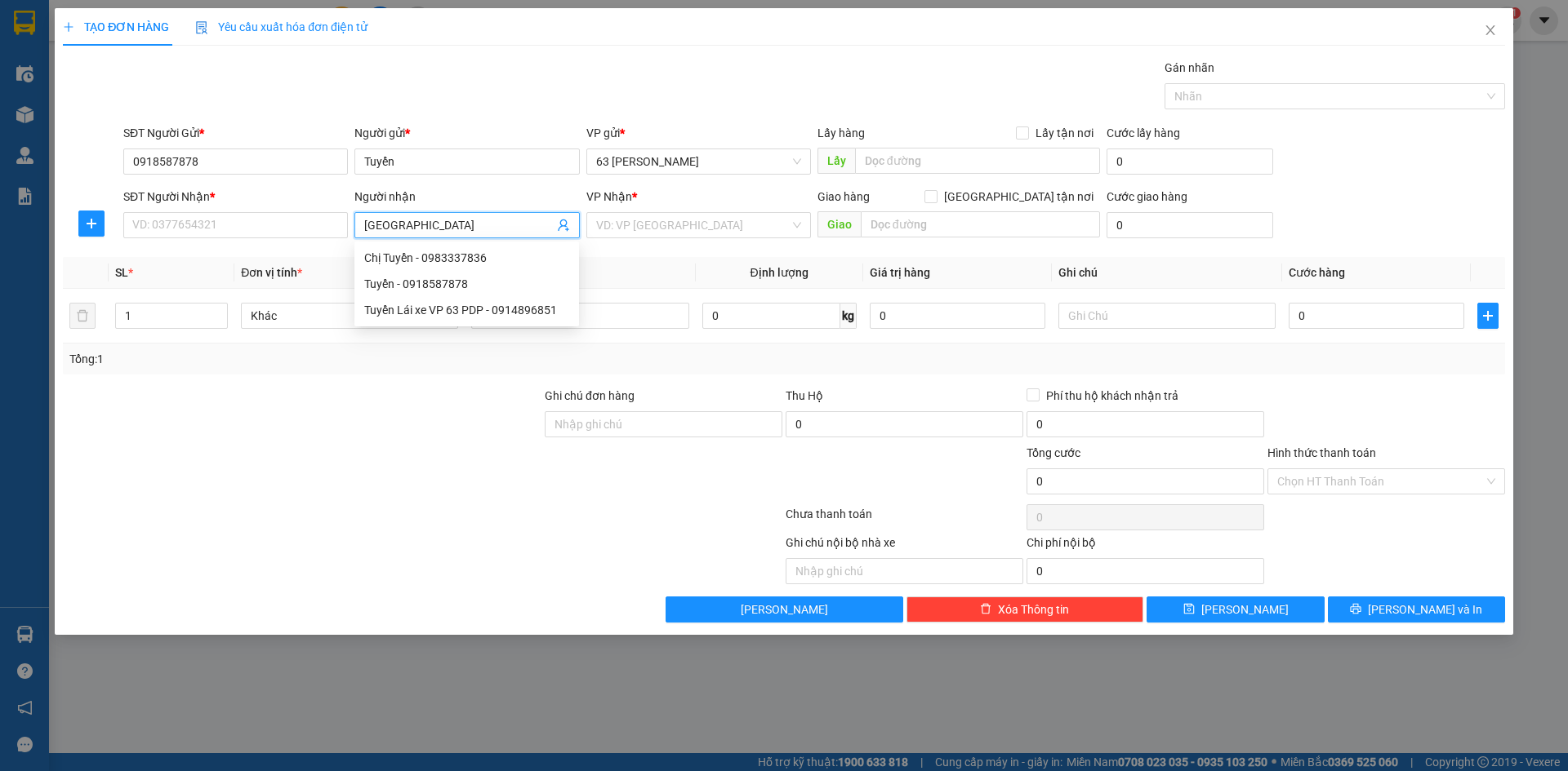
type input "[GEOGRAPHIC_DATA]"
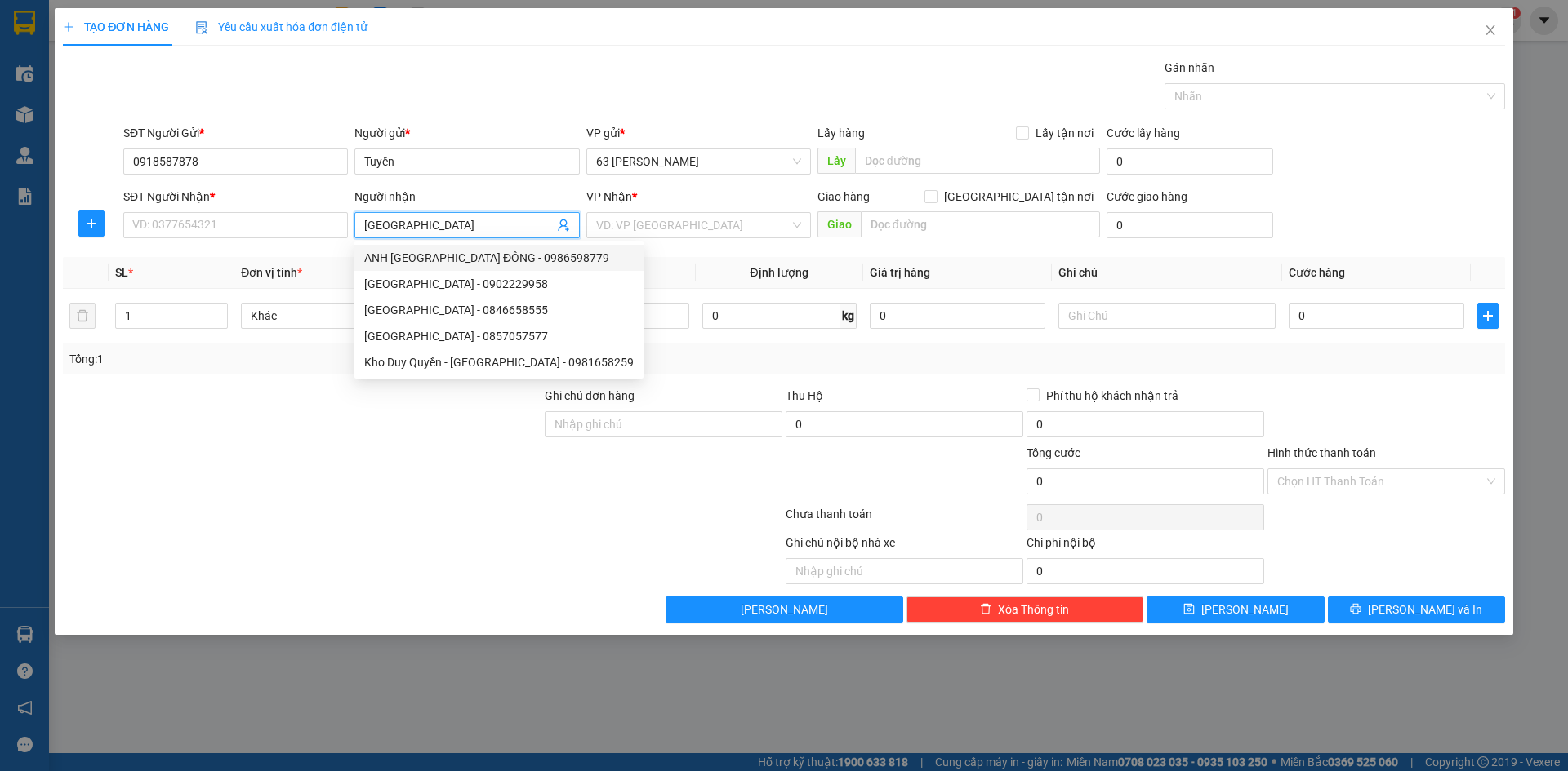
click at [472, 257] on div "ANH [GEOGRAPHIC_DATA] ĐÔNG - 0986598779" at bounding box center [498, 258] width 269 height 18
type input "0986598779"
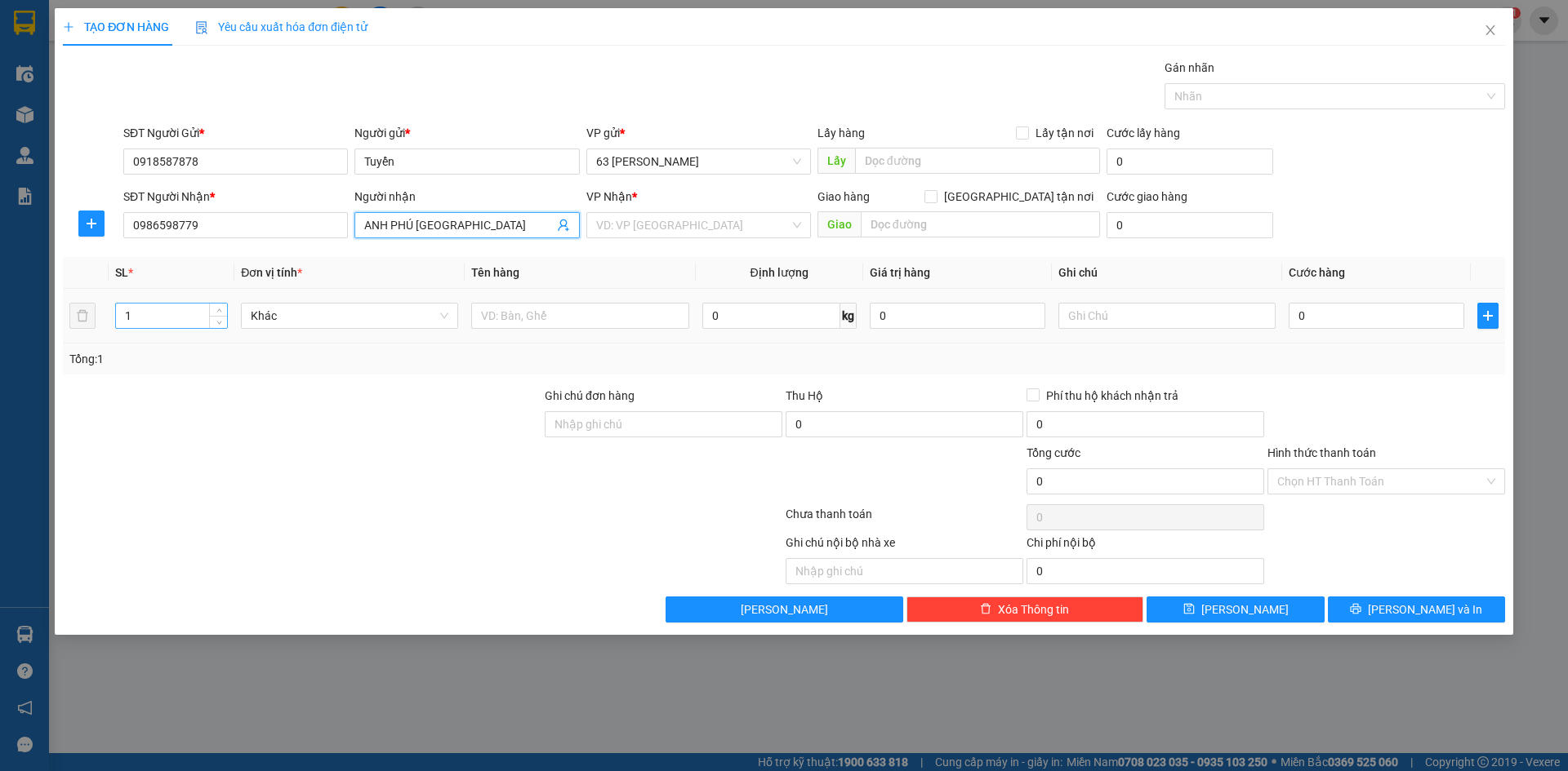
type input "ANH PHÚ [GEOGRAPHIC_DATA]"
click at [132, 320] on input "1" at bounding box center [171, 315] width 111 height 24
type input "57"
click at [1102, 313] on input "text" at bounding box center [1167, 315] width 217 height 26
type input "CƯỚC CN NG GỬI (HÀNG ĐI 10/8)"
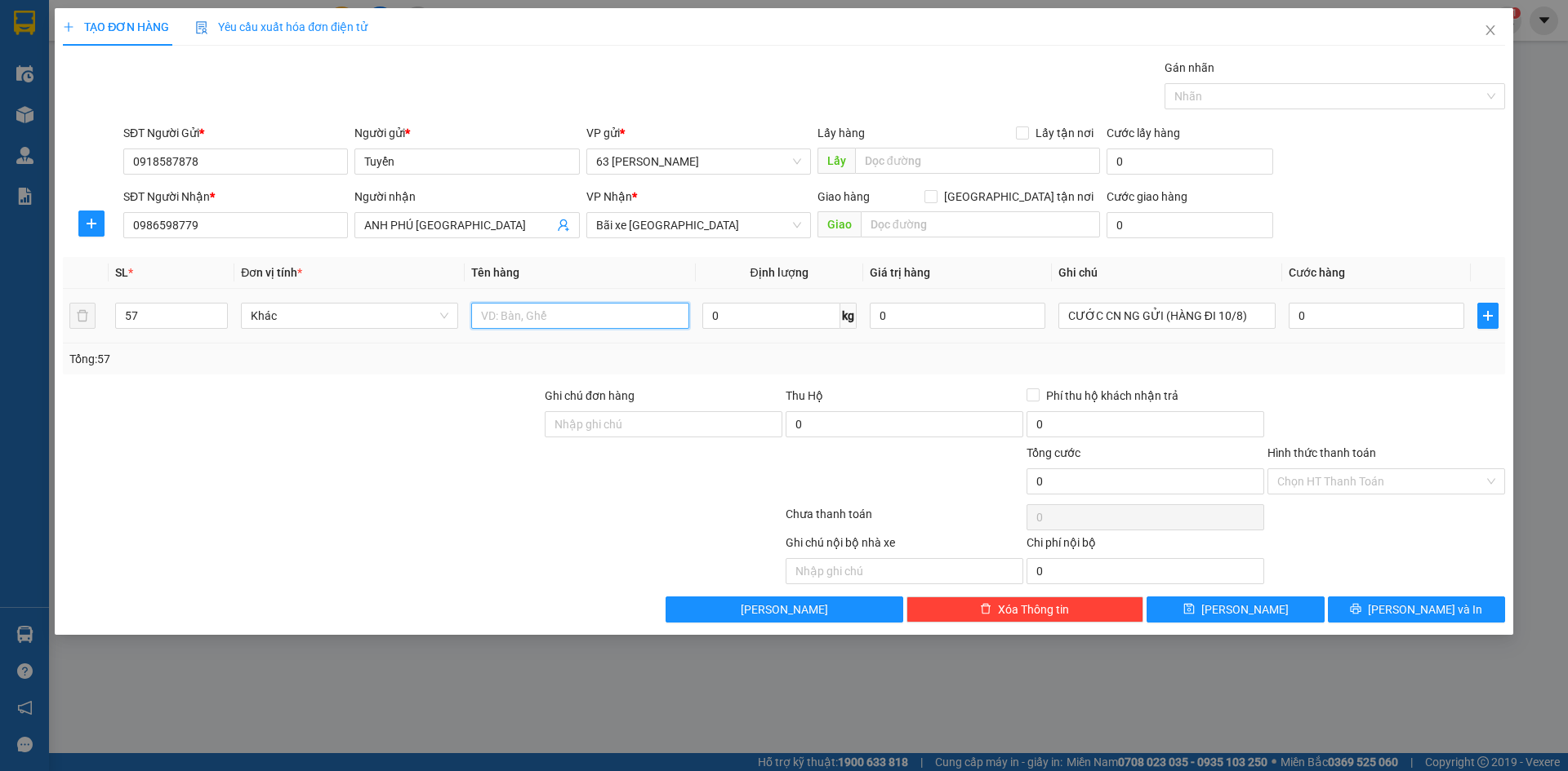
click at [570, 318] on input "text" at bounding box center [579, 315] width 217 height 26
type input "BIA SÂM NƯỚC"
click at [1325, 322] on input "0" at bounding box center [1376, 315] width 176 height 26
type input "004"
type input "4"
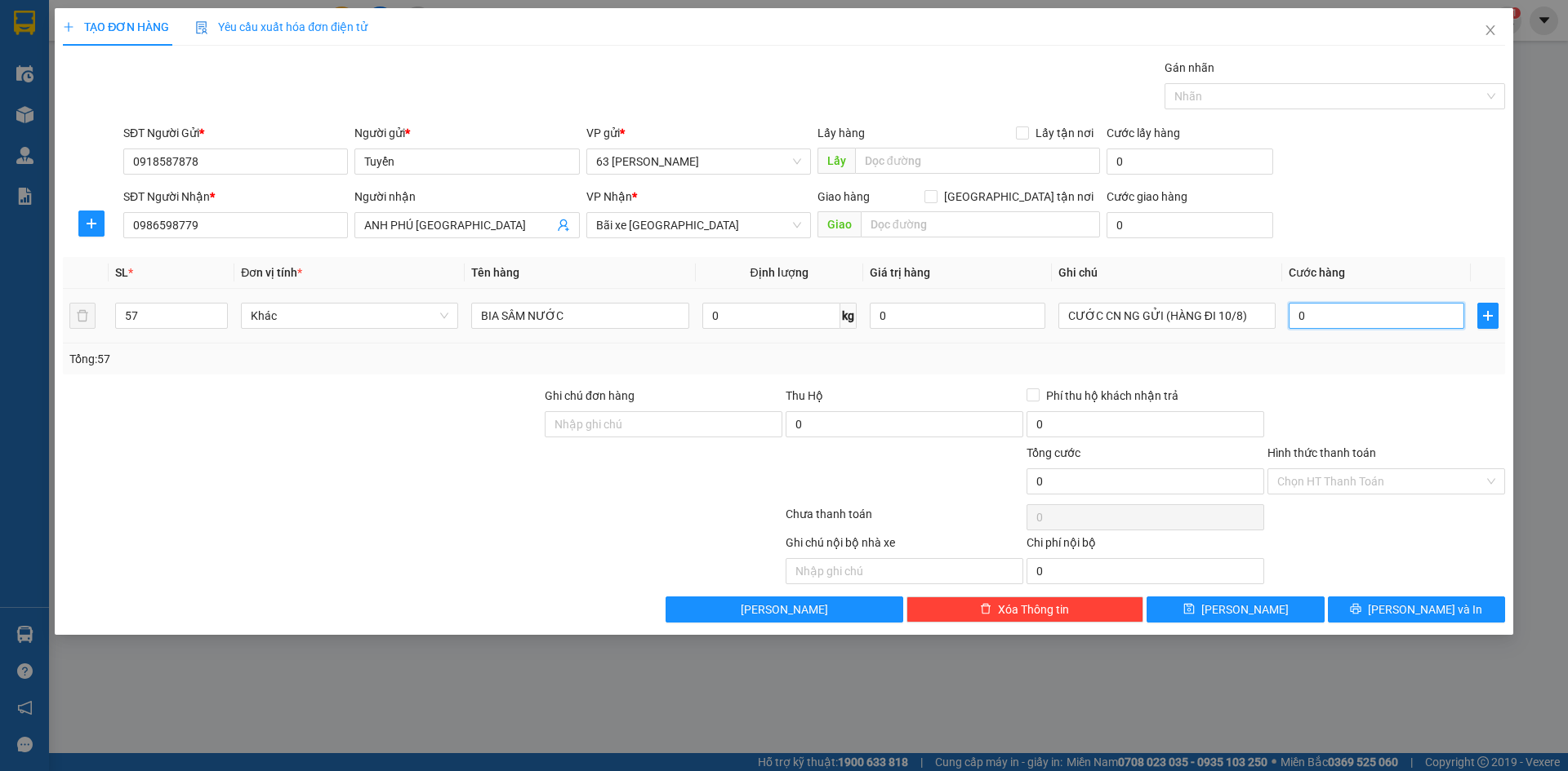
type input "4"
type input "0.044"
type input "44"
type input "00.445"
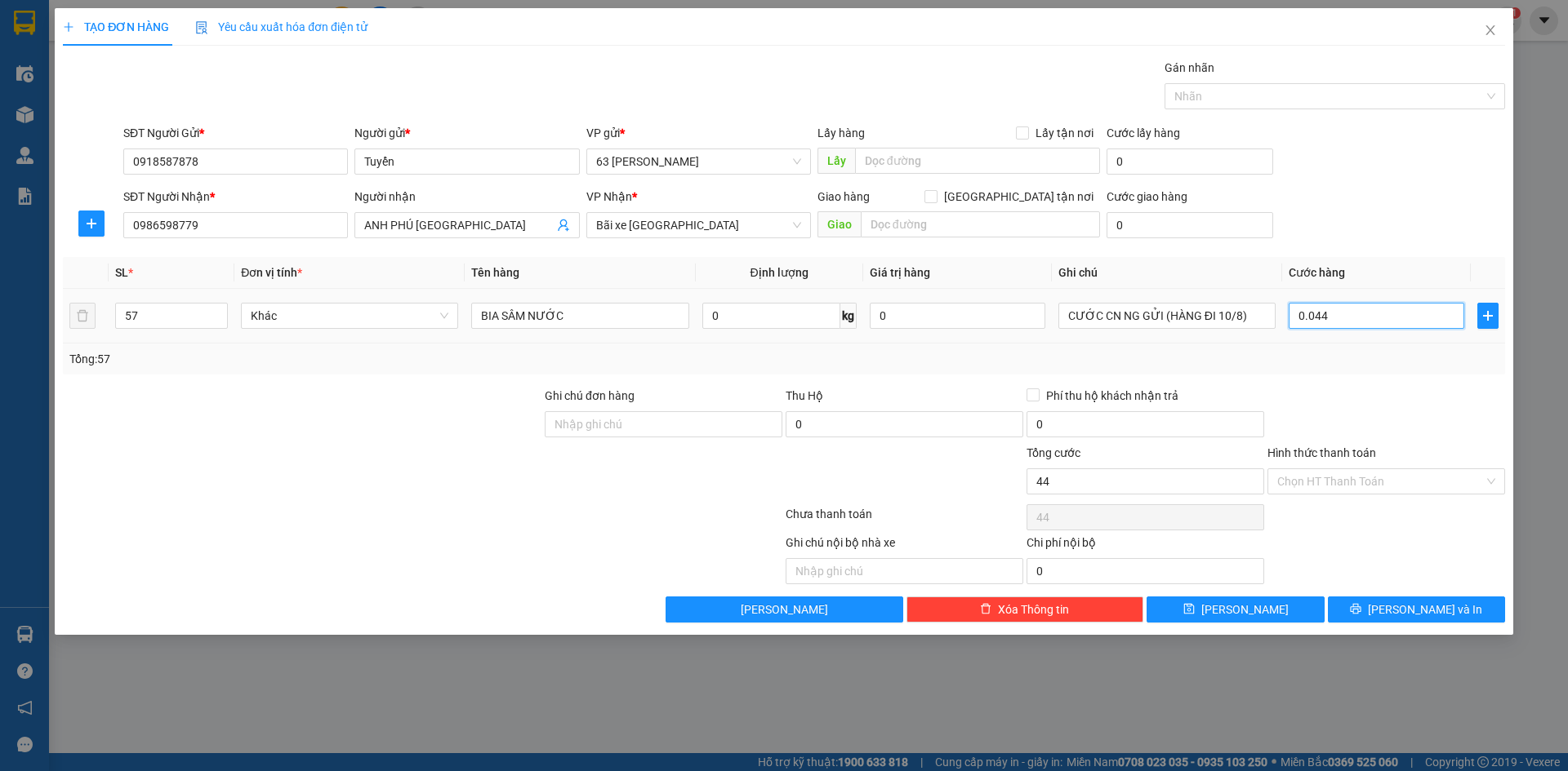
type input "445"
click at [1334, 425] on div at bounding box center [1386, 415] width 241 height 57
click at [1378, 483] on input "Hình thức thanh toán" at bounding box center [1380, 481] width 206 height 24
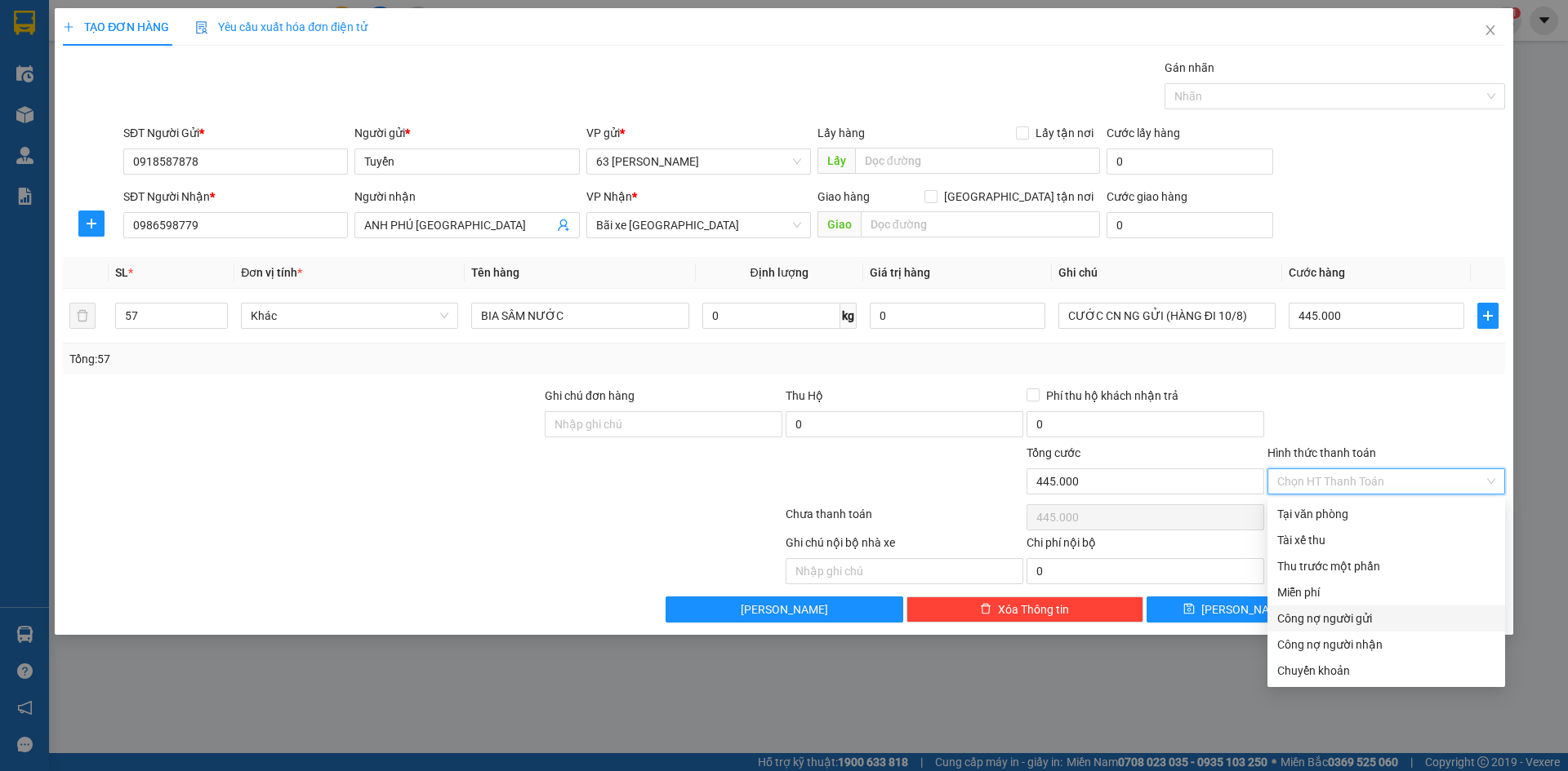
click at [1382, 622] on div "Công nợ người gửi" at bounding box center [1386, 619] width 218 height 18
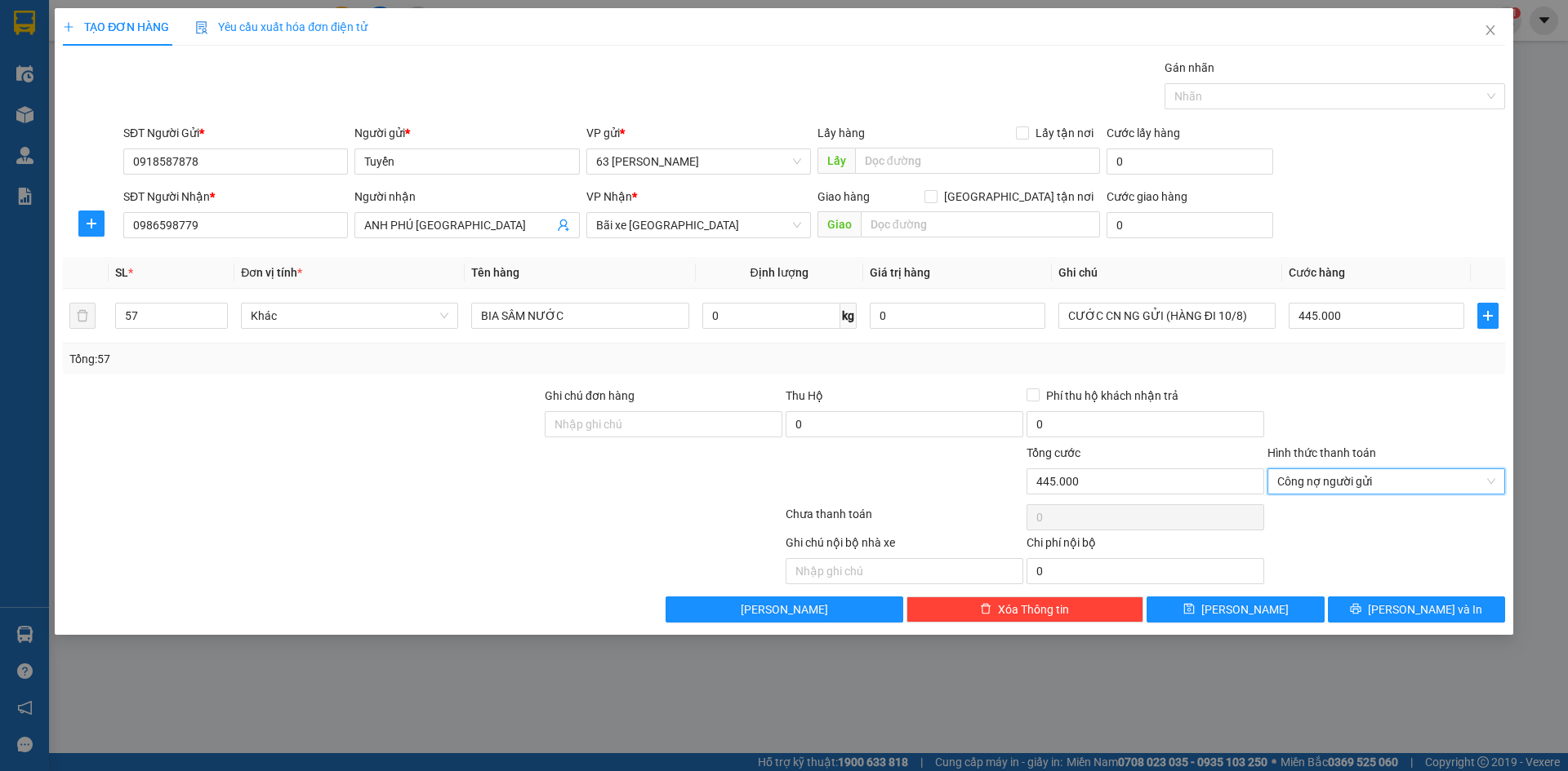
click at [1345, 411] on div at bounding box center [1386, 415] width 241 height 57
click at [1311, 314] on input "445.000" at bounding box center [1376, 315] width 176 height 26
click at [1368, 316] on input "445.000" at bounding box center [1376, 315] width 176 height 26
click at [1303, 599] on button "[PERSON_NAME]" at bounding box center [1235, 609] width 178 height 26
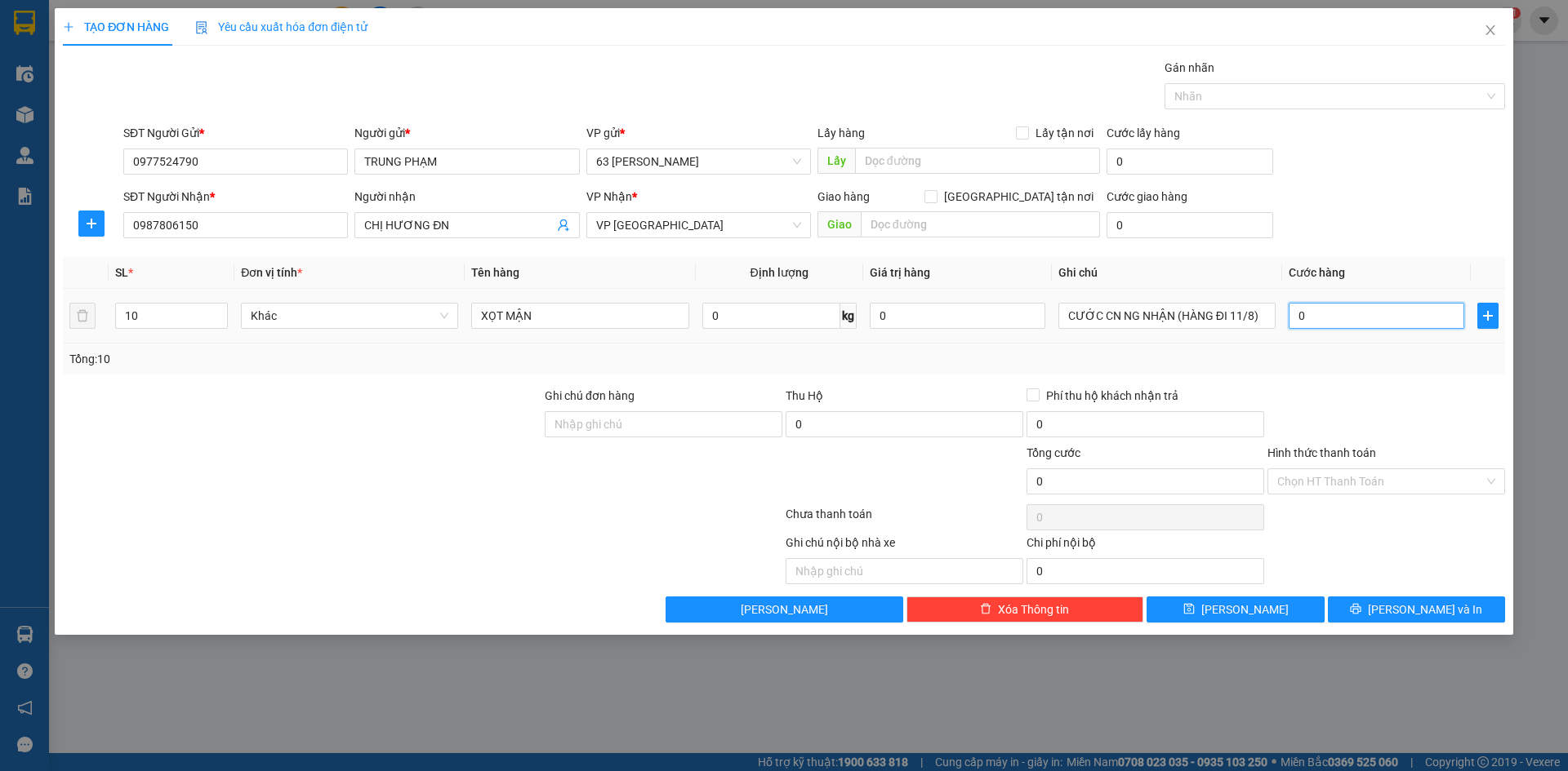
type input "002"
type input "2"
type input "0.028"
type input "28"
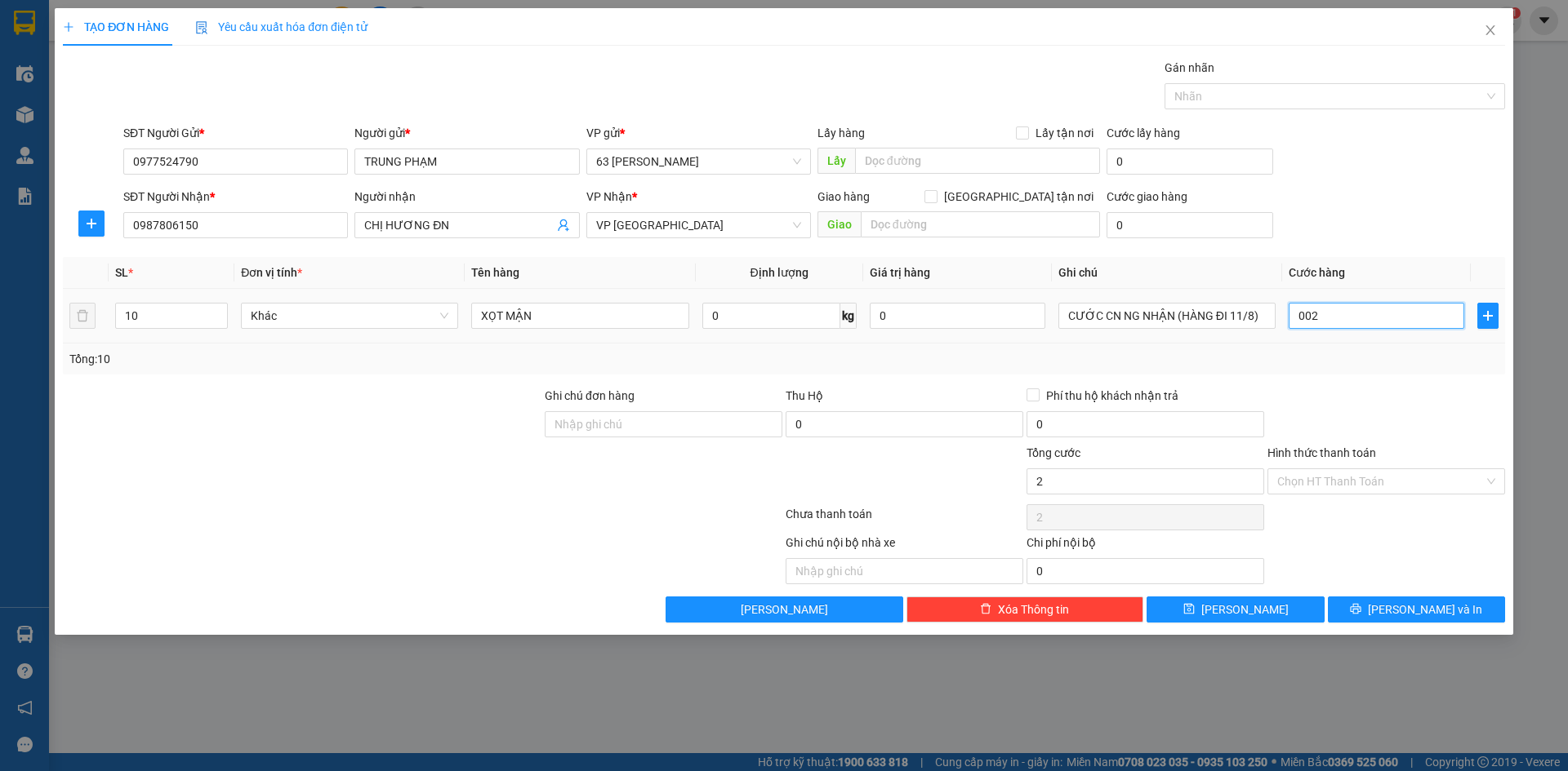
type input "28"
type input "00.280"
type input "280"
type input "0.002.800"
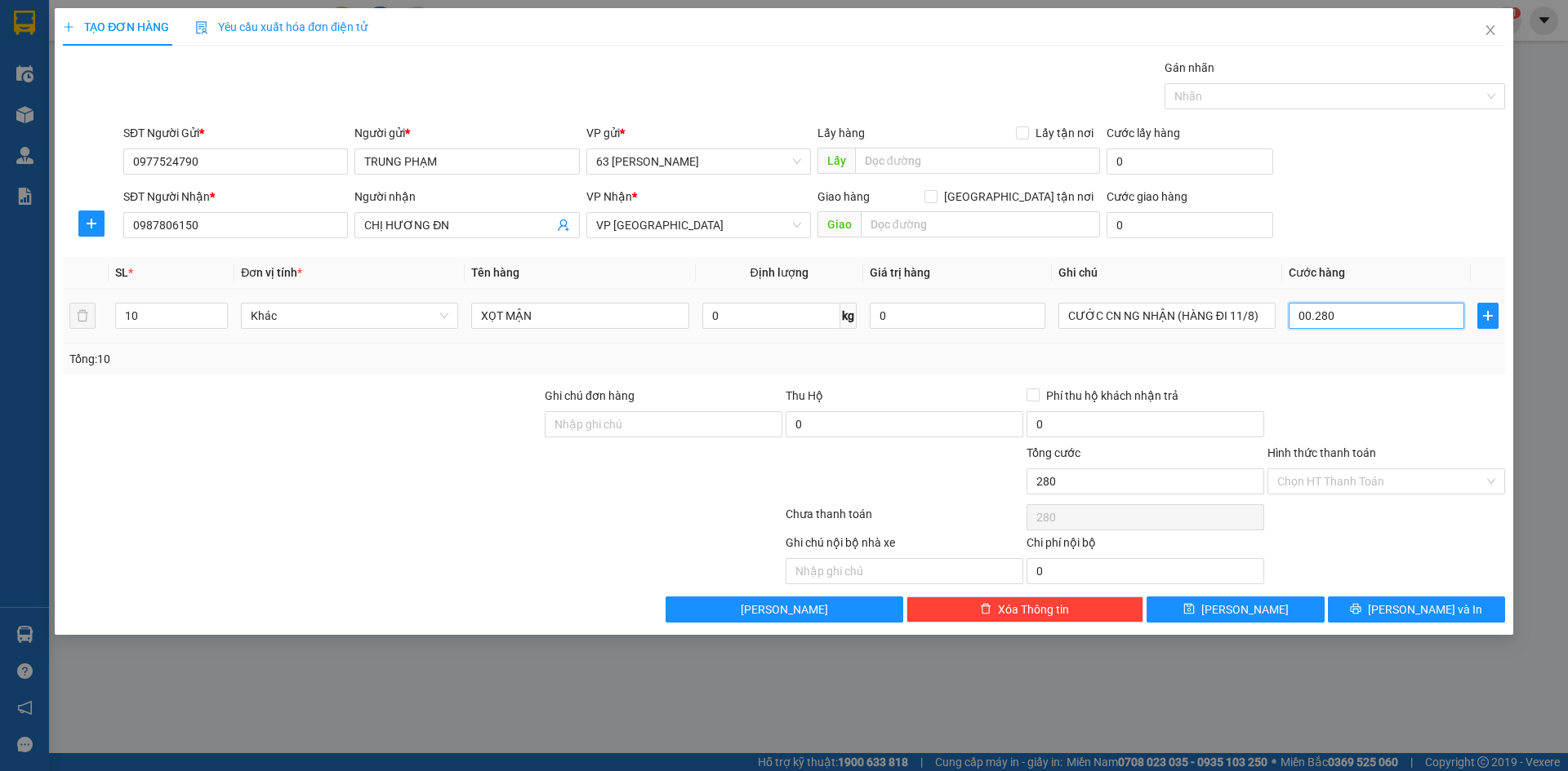
type input "2.800"
type input "000.028.000"
type input "28.000"
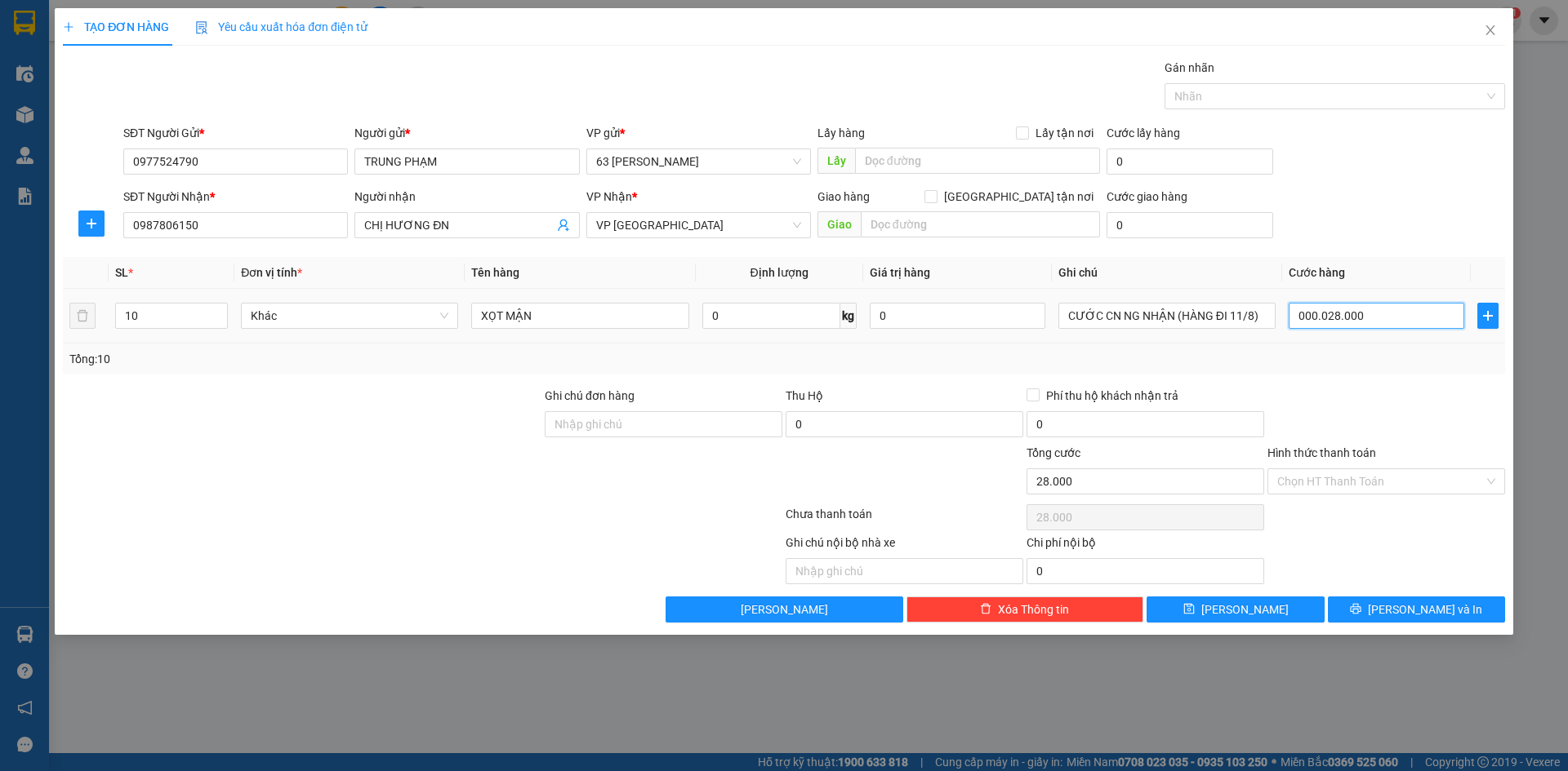
type input "00.000.280.000"
type input "280.000"
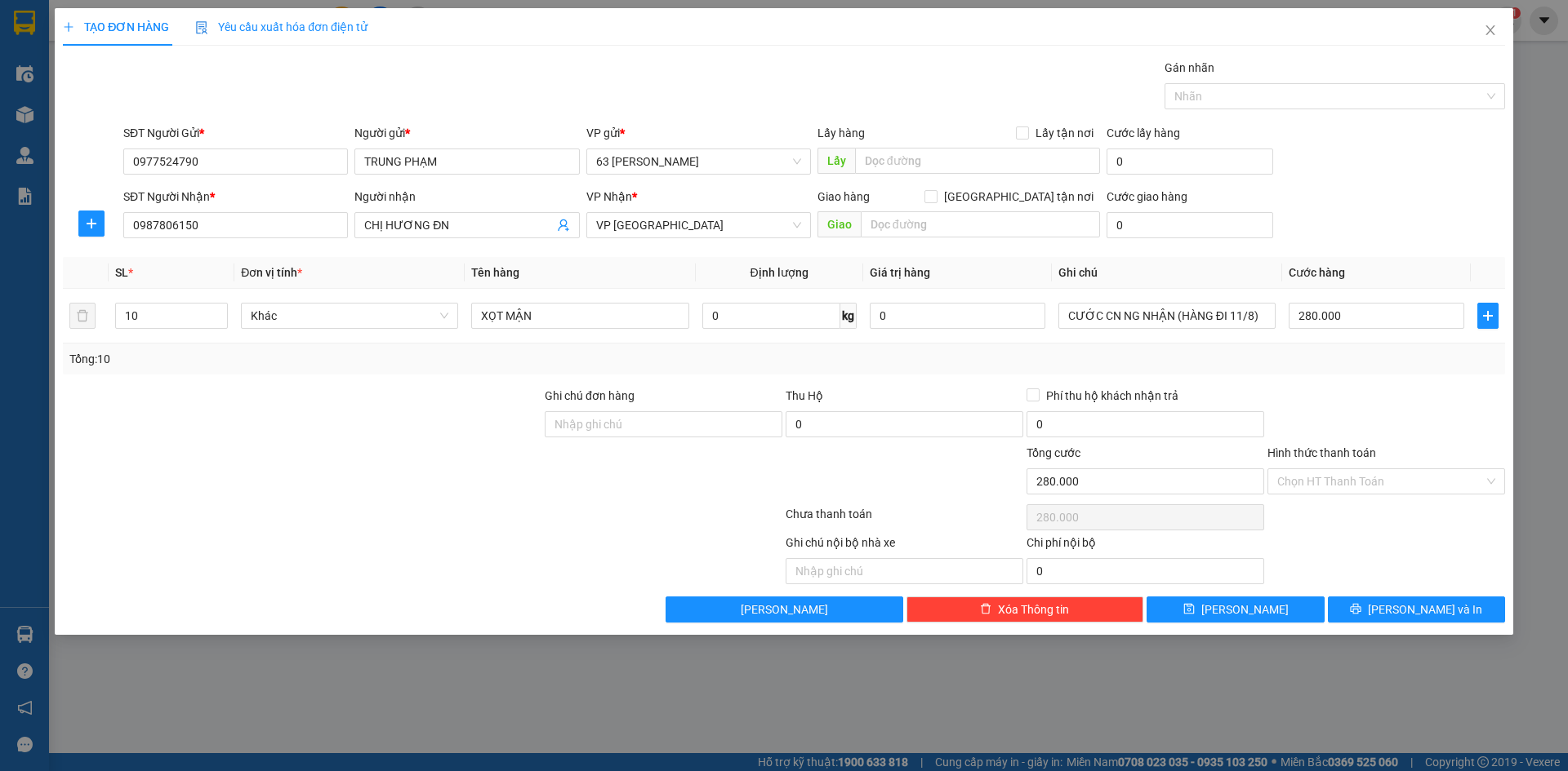
click at [1381, 401] on div at bounding box center [1386, 415] width 241 height 57
click at [1383, 474] on input "Hình thức thanh toán" at bounding box center [1380, 481] width 206 height 24
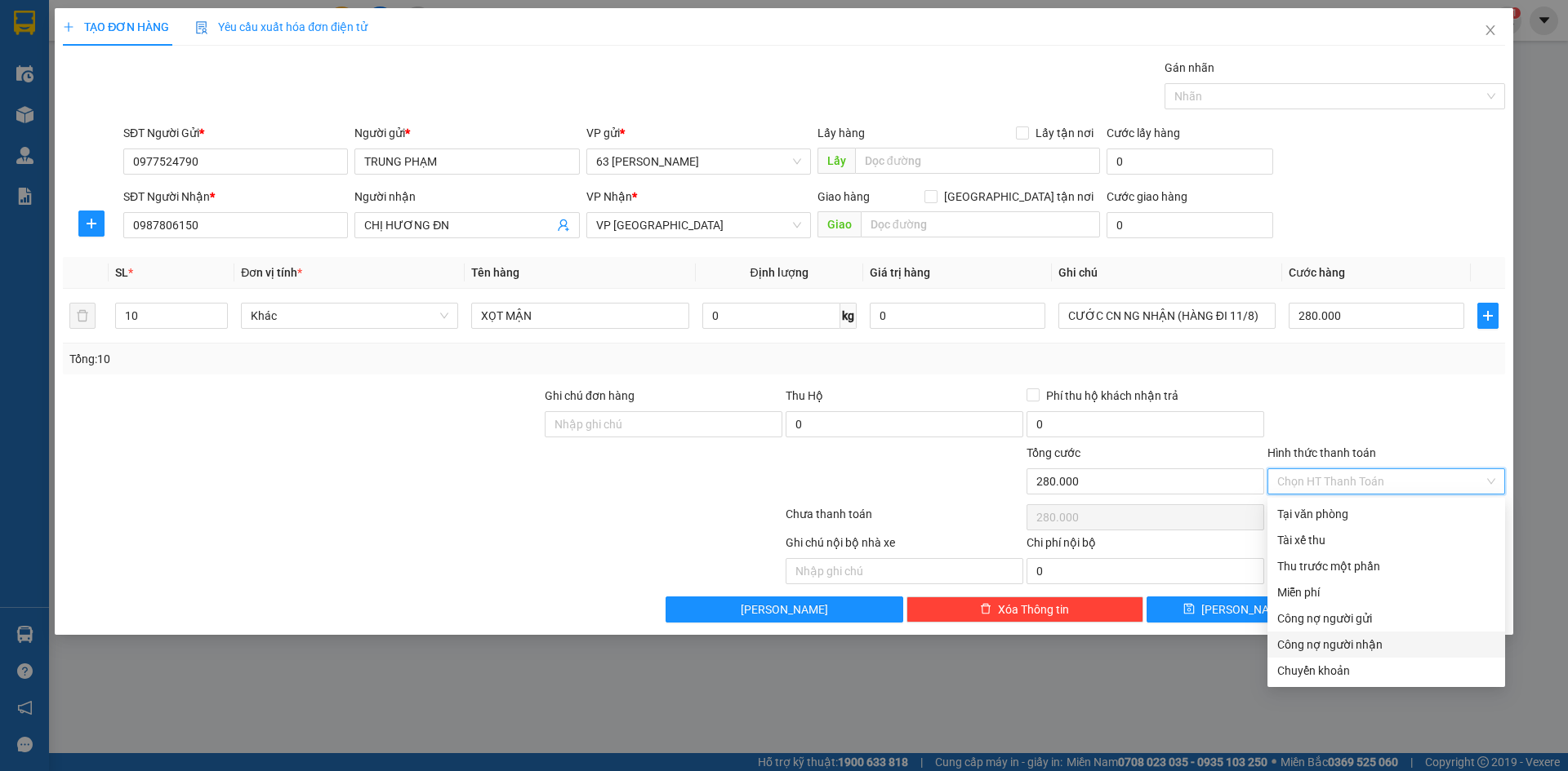
click at [1372, 648] on div "Công nợ người nhận" at bounding box center [1386, 645] width 218 height 18
type input "0"
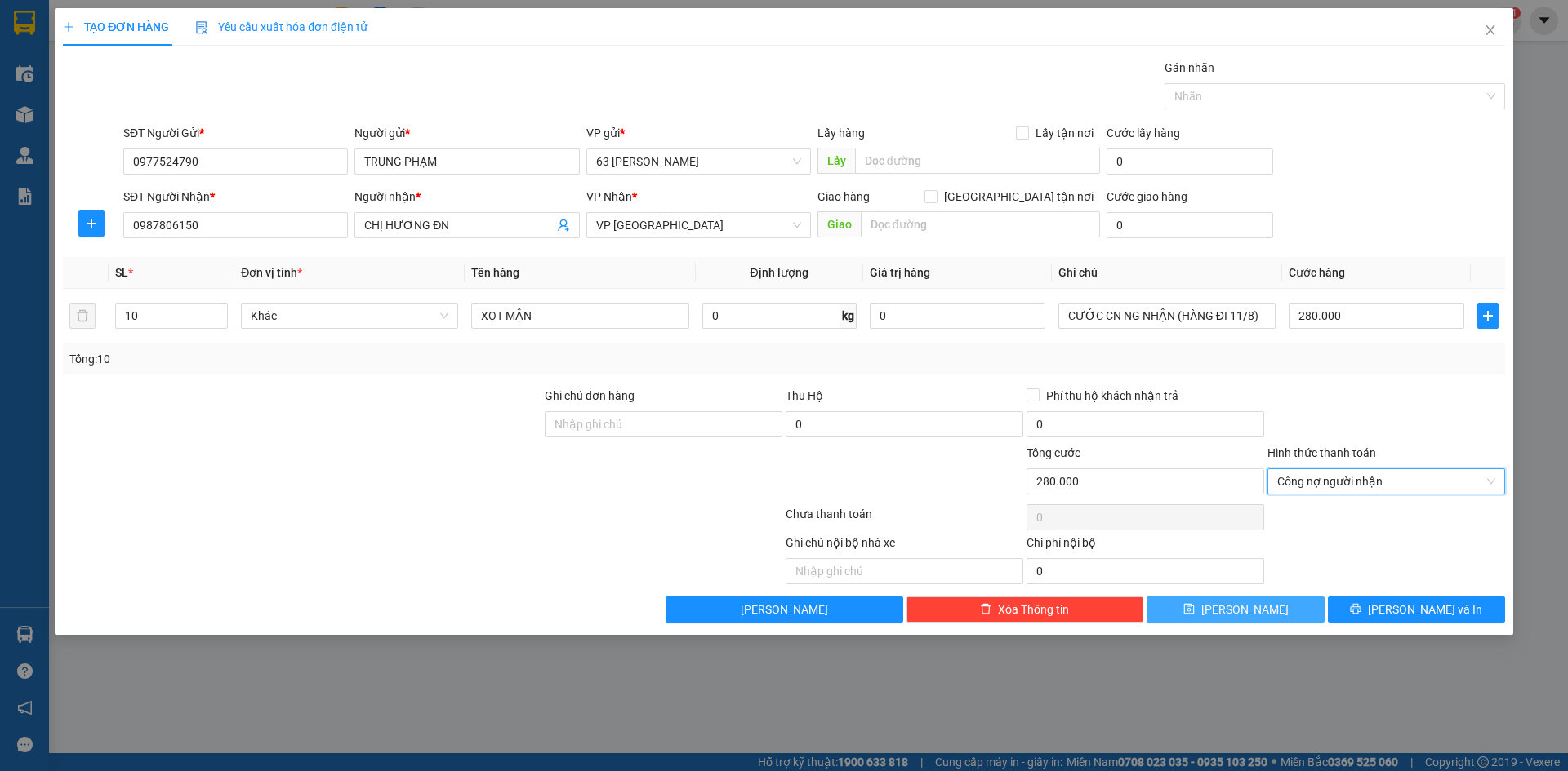
click at [1289, 605] on button "[PERSON_NAME]" at bounding box center [1235, 609] width 178 height 26
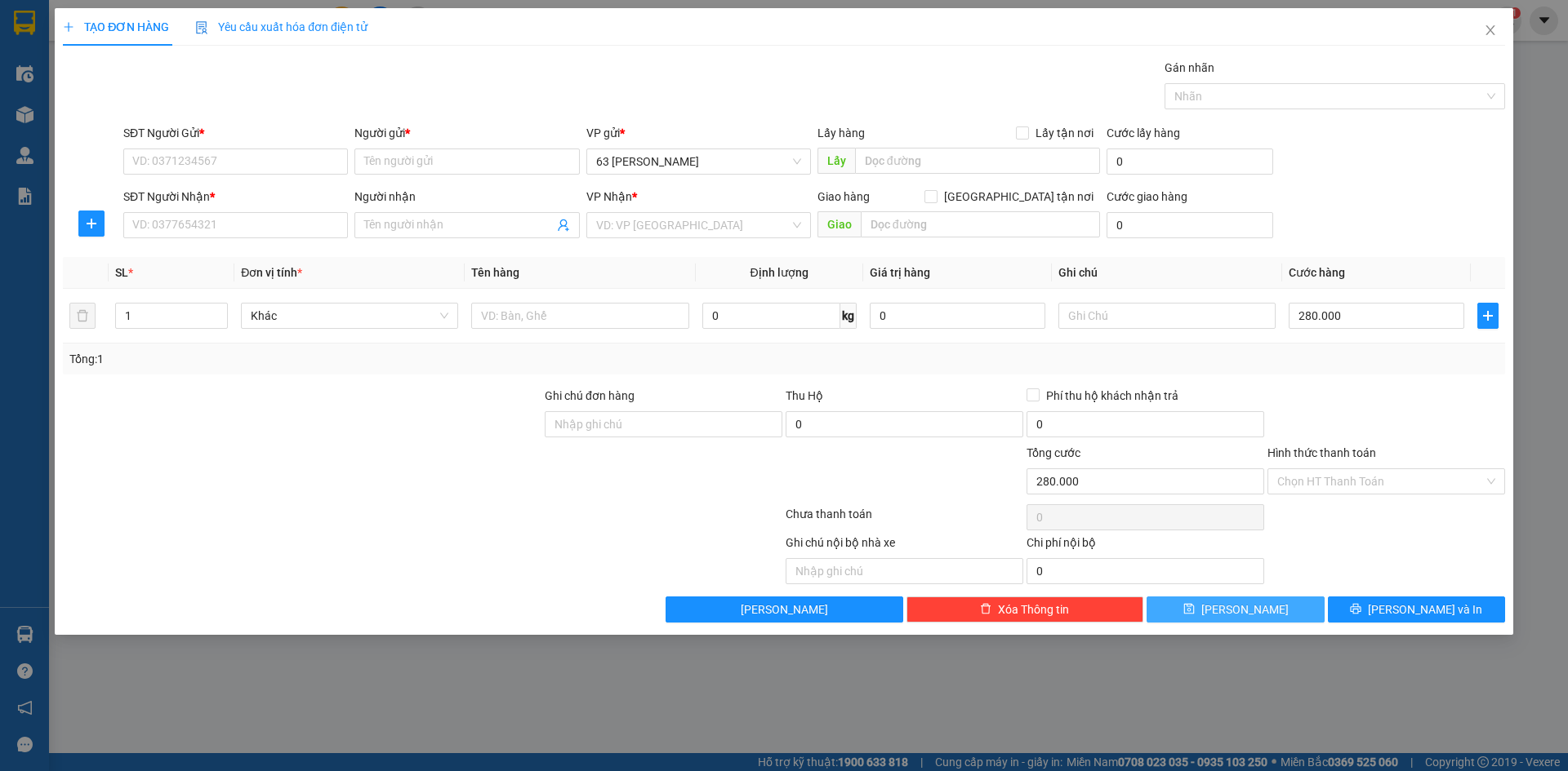
type input "1"
type input "0"
click at [1496, 33] on icon "close" at bounding box center [1491, 30] width 14 height 14
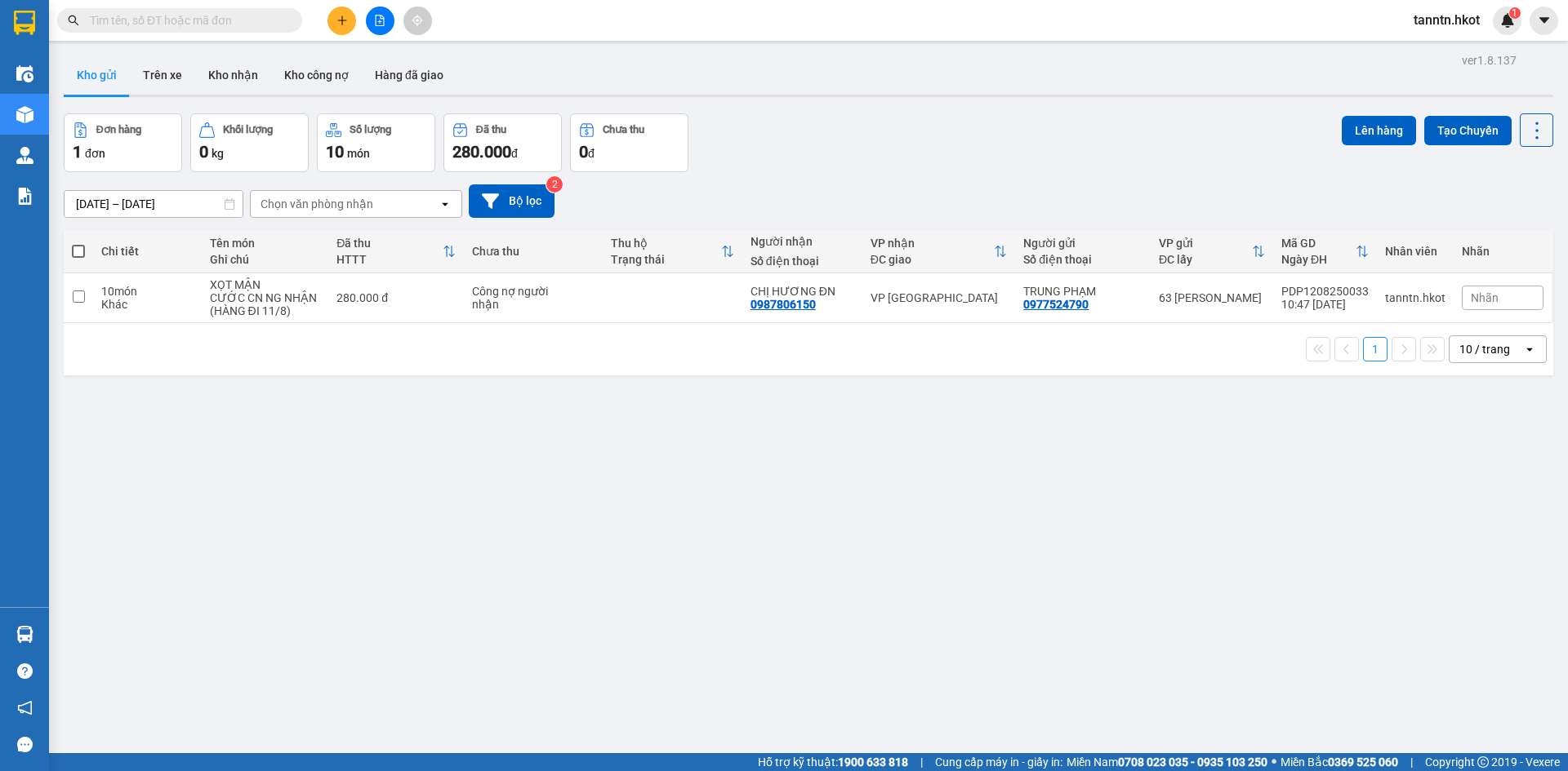
click at [262, 22] on input "text" at bounding box center [187, 21] width 193 height 18
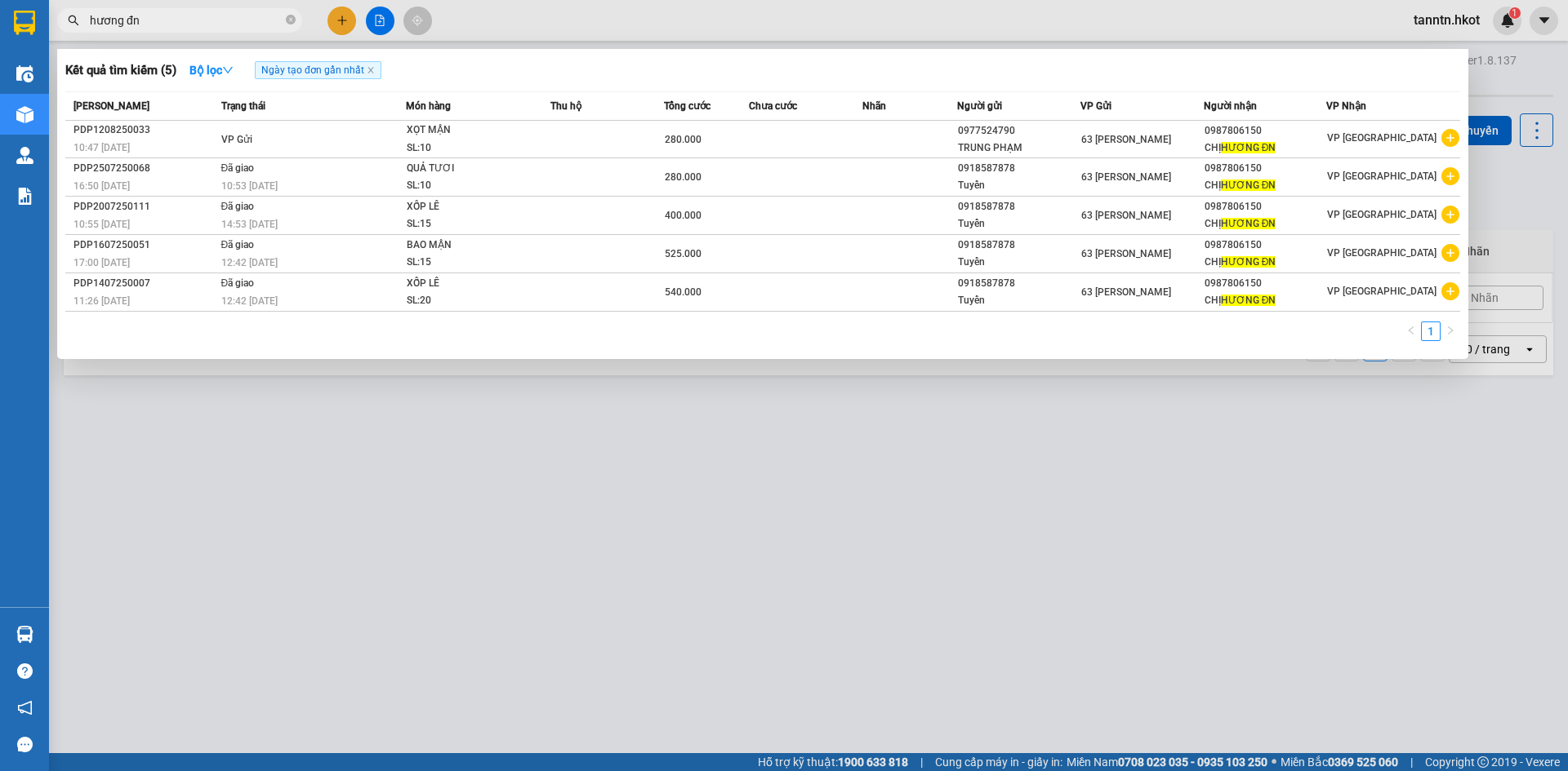
type input "hương đn"
click at [449, 477] on div at bounding box center [784, 386] width 1568 height 771
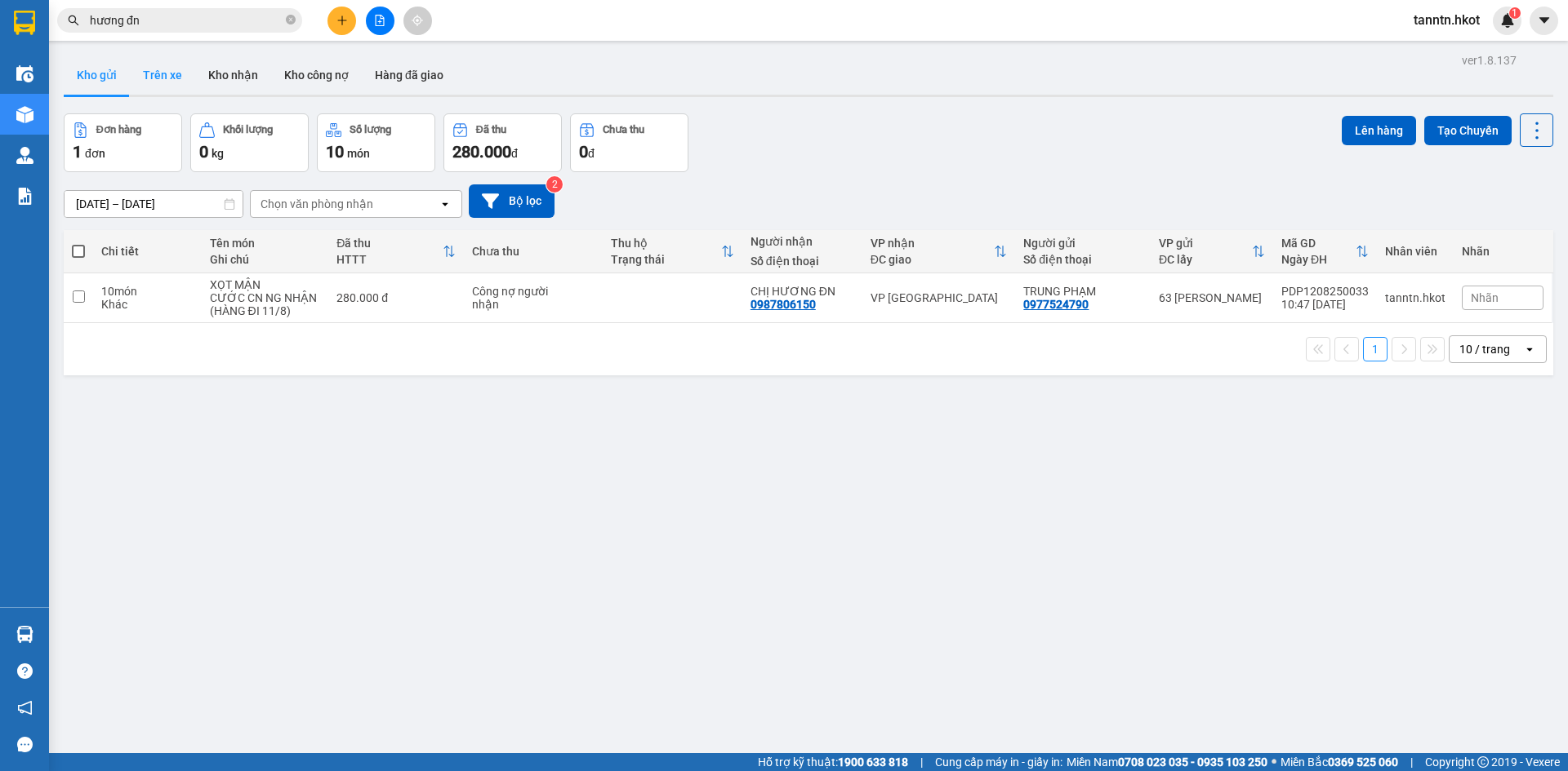
click at [150, 67] on button "Trên xe" at bounding box center [162, 76] width 66 height 40
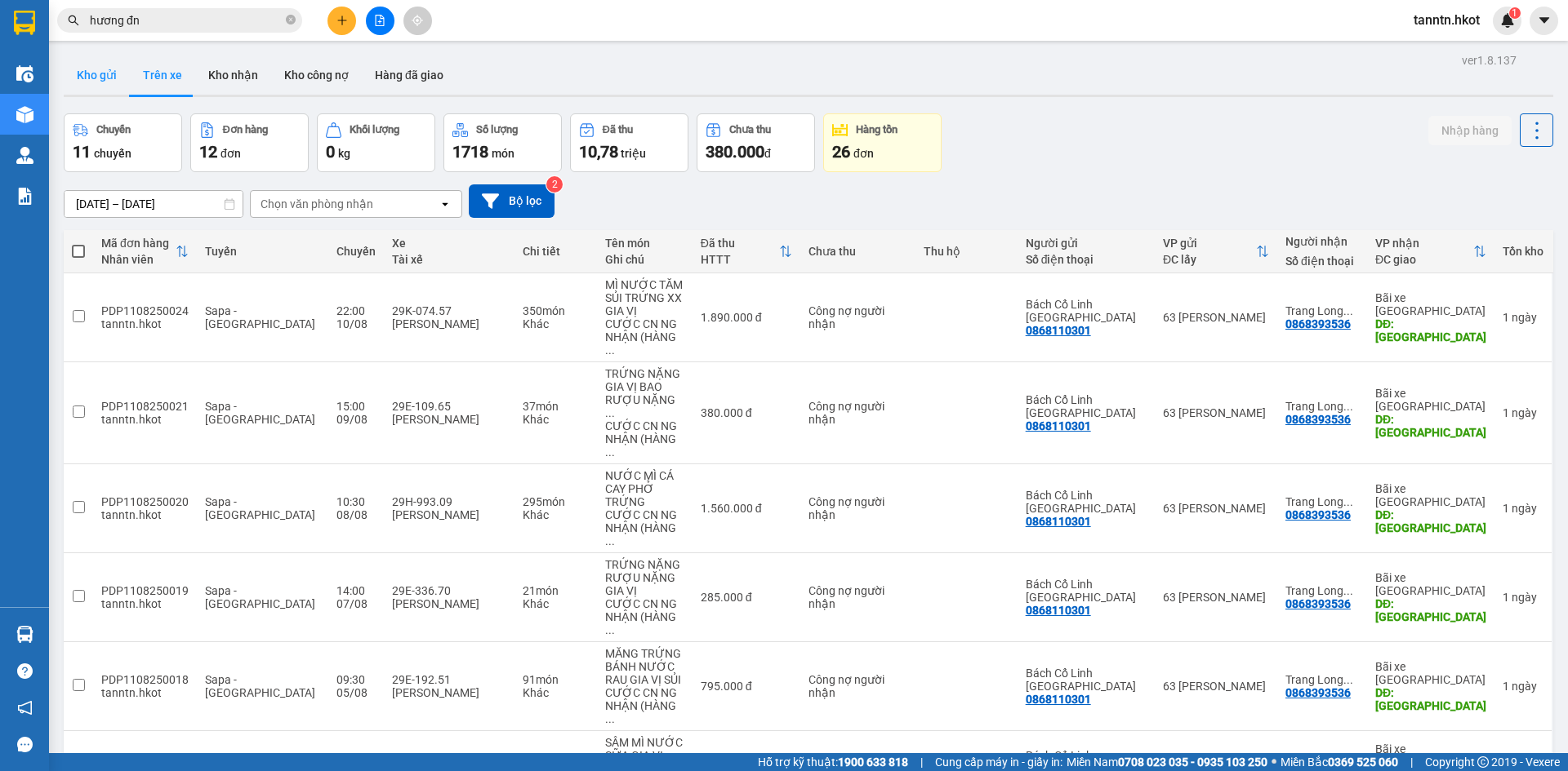
click at [109, 72] on button "Kho gửi" at bounding box center [96, 76] width 66 height 40
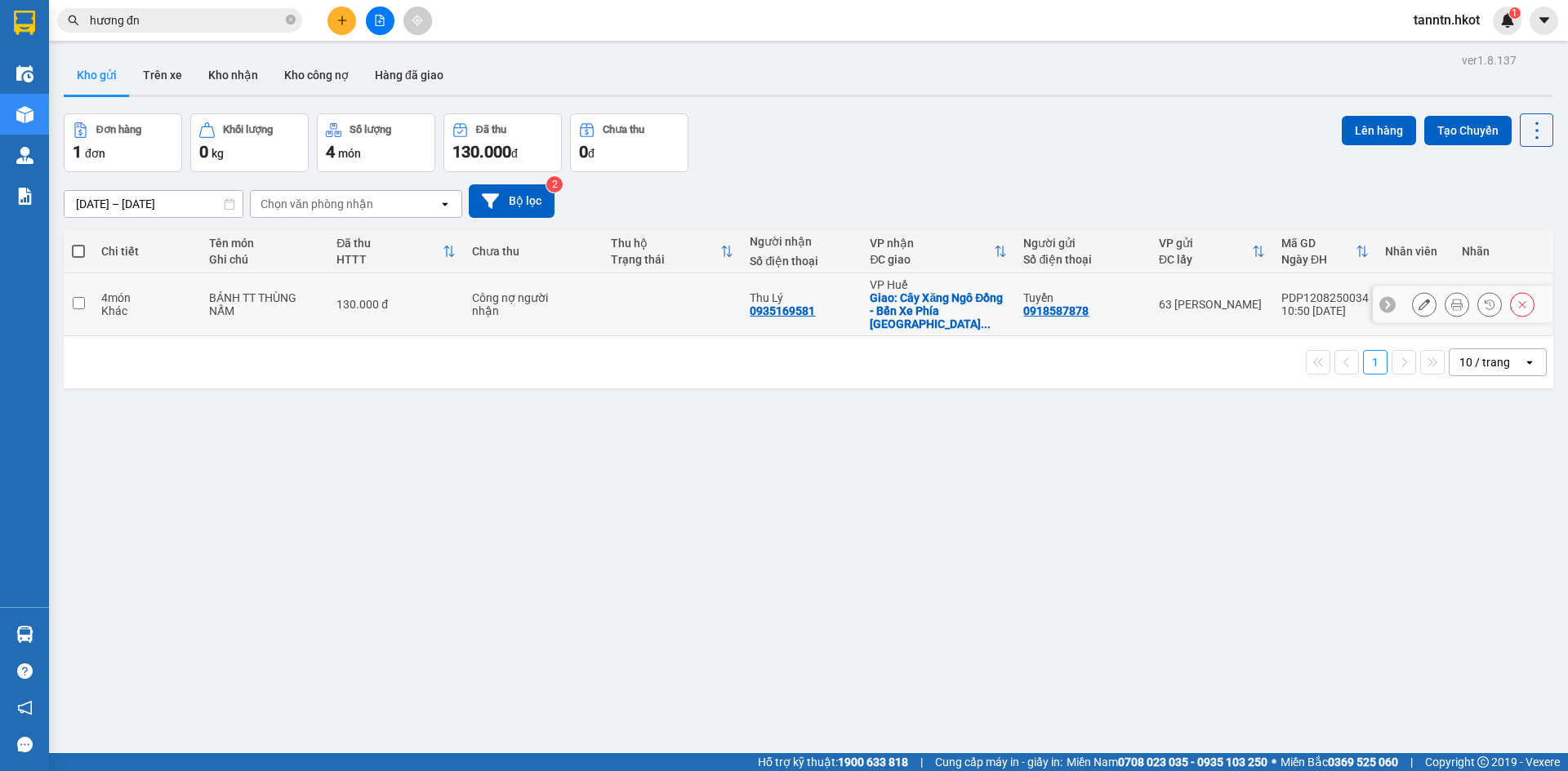
click at [189, 312] on td "4 món Khác" at bounding box center [147, 305] width 108 height 63
checkbox input "true"
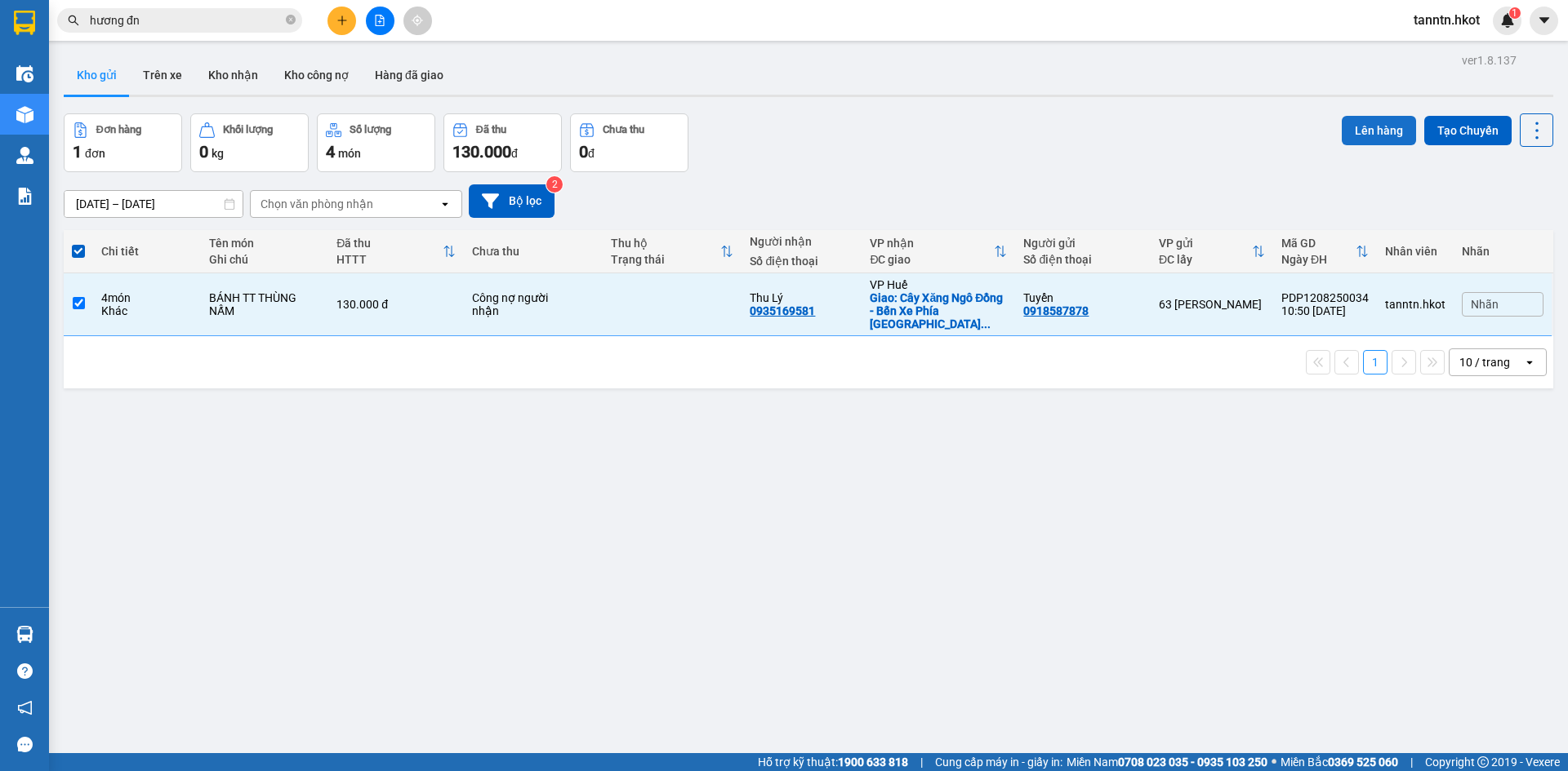
click at [1390, 123] on button "Lên hàng" at bounding box center [1379, 131] width 74 height 30
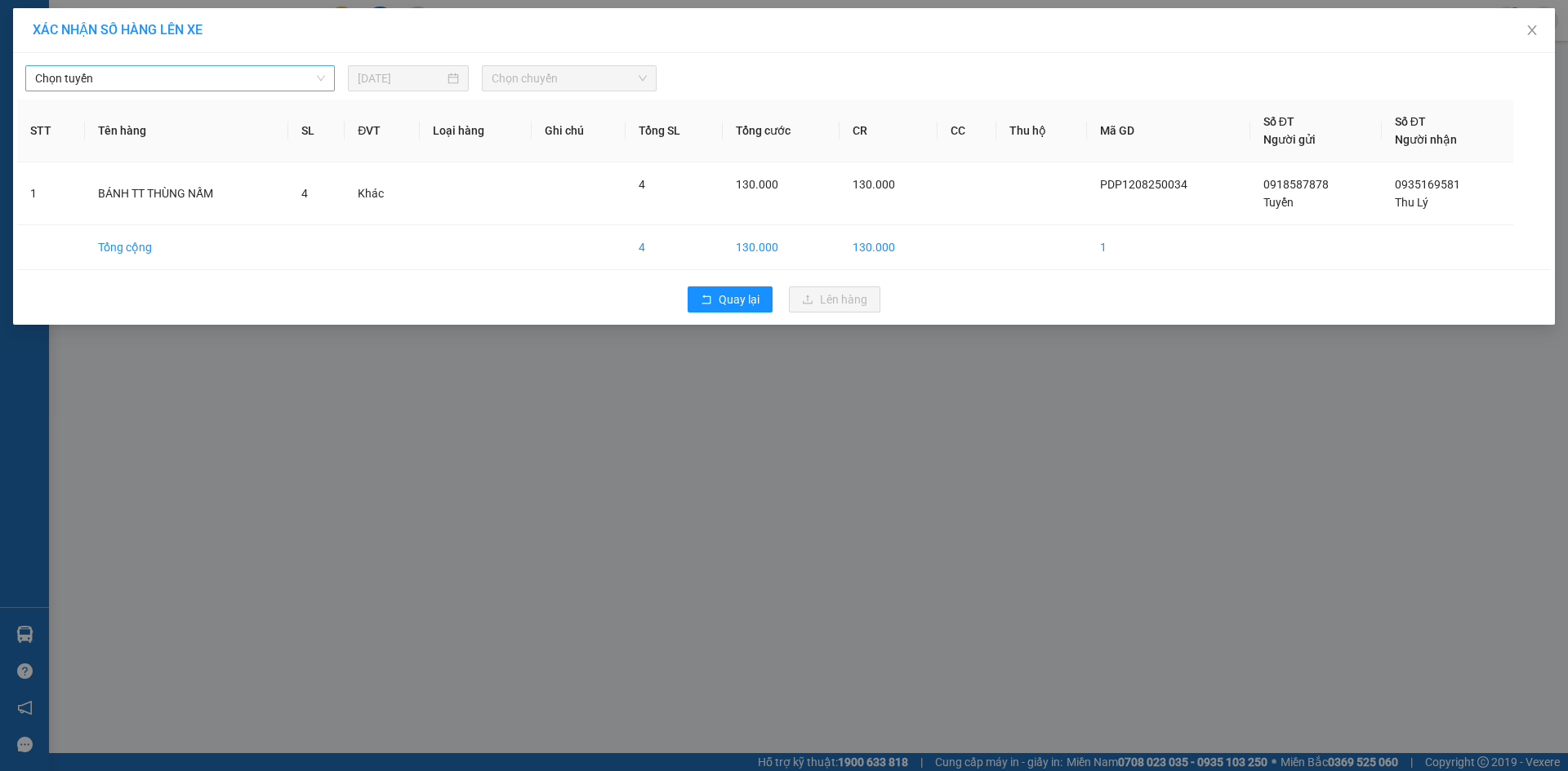
click at [303, 86] on span "Chọn tuyến" at bounding box center [180, 77] width 290 height 24
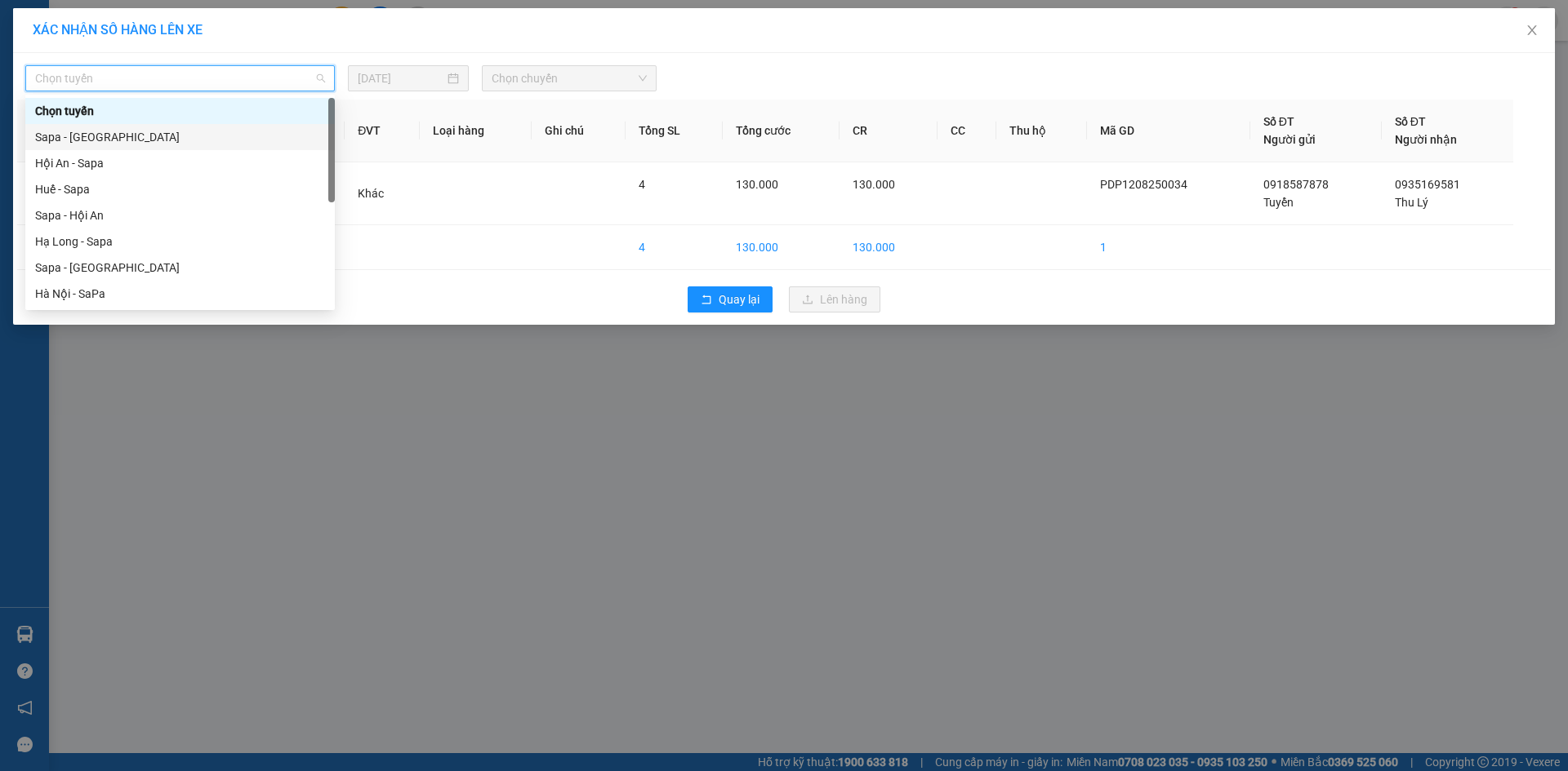
drag, startPoint x: 260, startPoint y: 135, endPoint x: 299, endPoint y: 121, distance: 41.4
click at [260, 134] on div "Sapa - [GEOGRAPHIC_DATA]" at bounding box center [180, 137] width 290 height 18
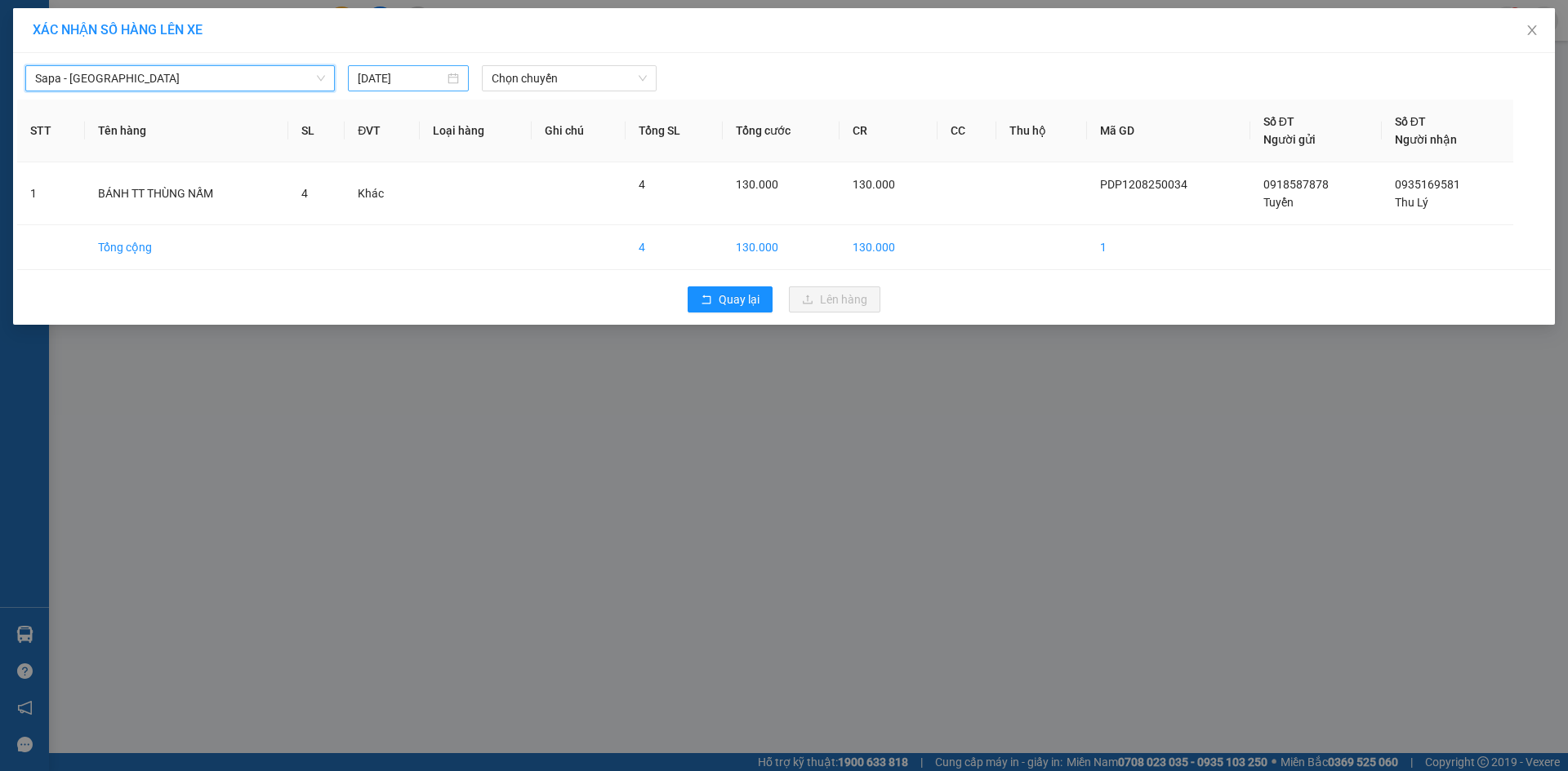
click at [421, 79] on input "[DATE]" at bounding box center [401, 78] width 87 height 18
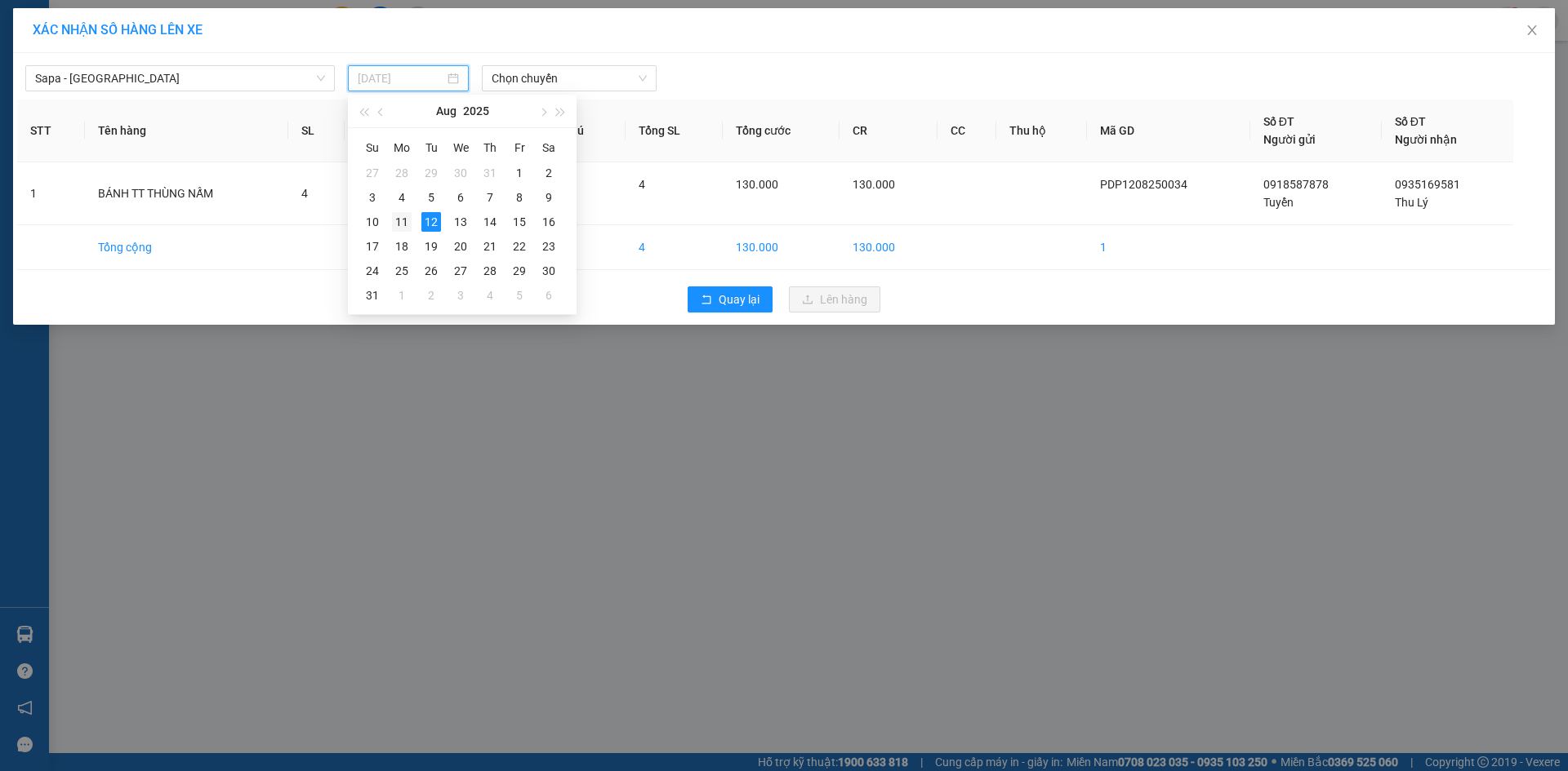
click at [404, 222] on div "11" at bounding box center [402, 222] width 20 height 20
type input "[DATE]"
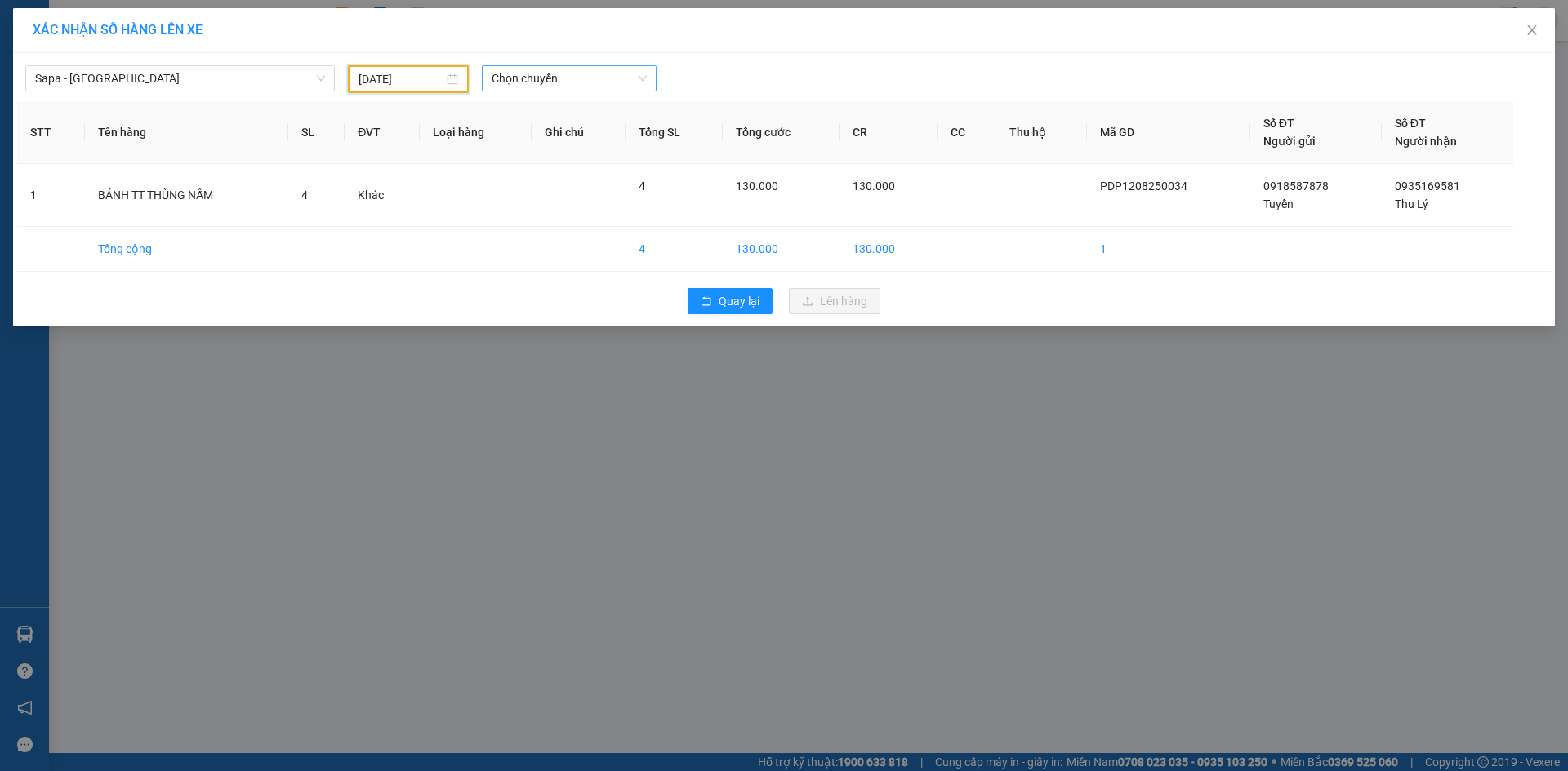
click at [559, 73] on span "Chọn chuyến" at bounding box center [570, 77] width 155 height 24
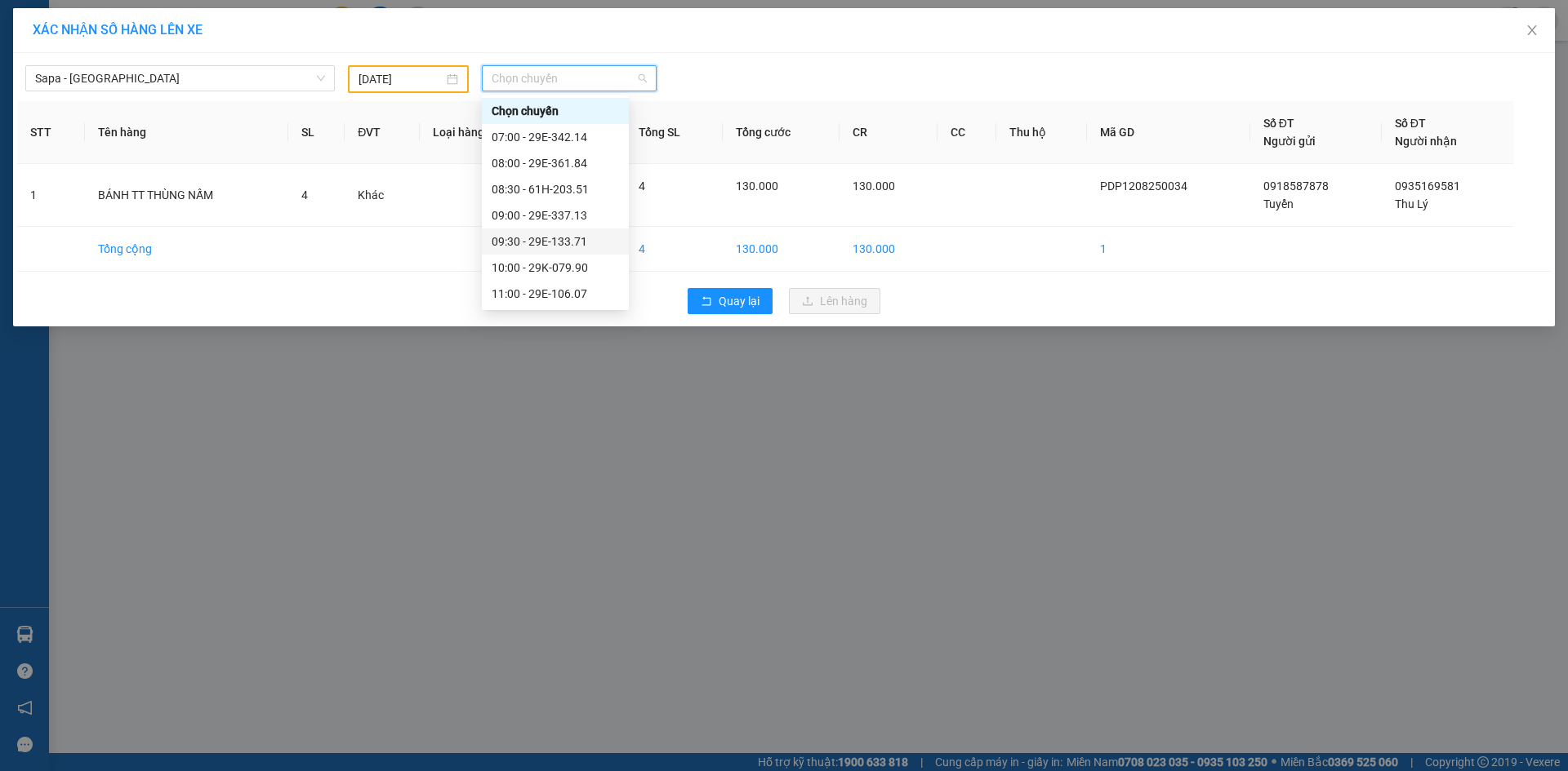
click at [570, 238] on div "09:30 - 29E-133.71" at bounding box center [555, 241] width 127 height 18
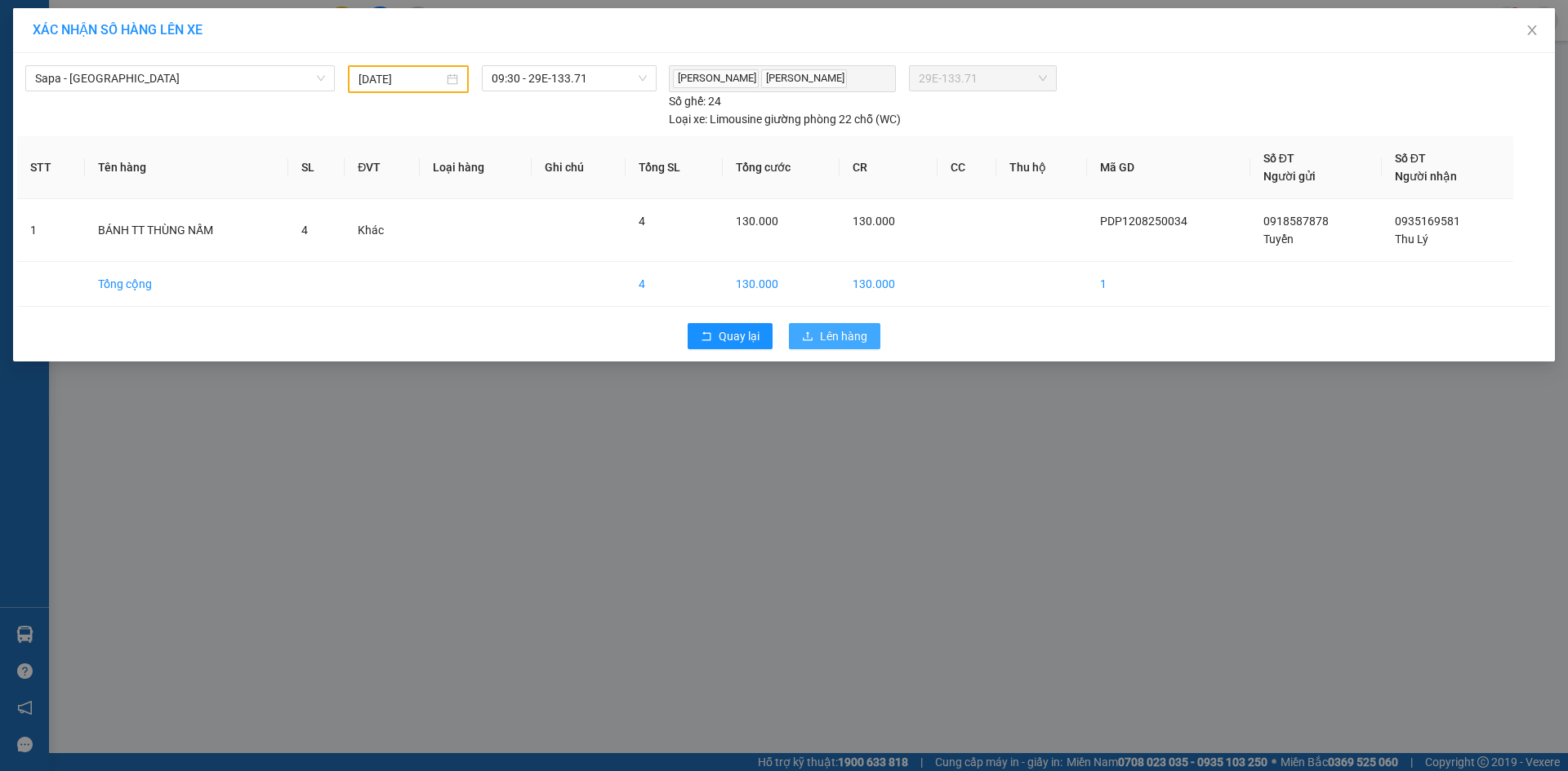
click at [848, 334] on span "Lên hàng" at bounding box center [843, 336] width 48 height 18
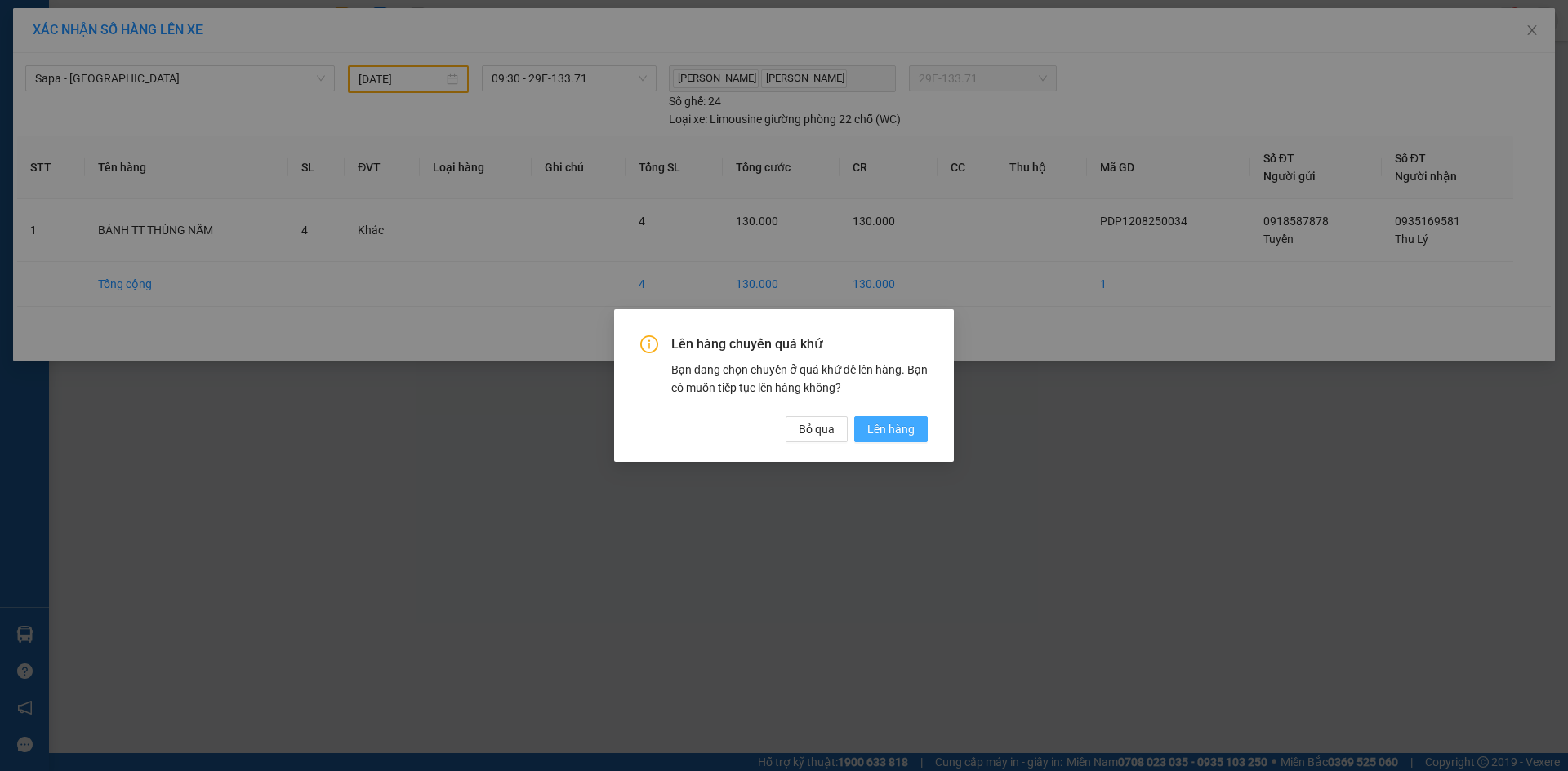
click at [881, 425] on span "Lên hàng" at bounding box center [890, 430] width 48 height 18
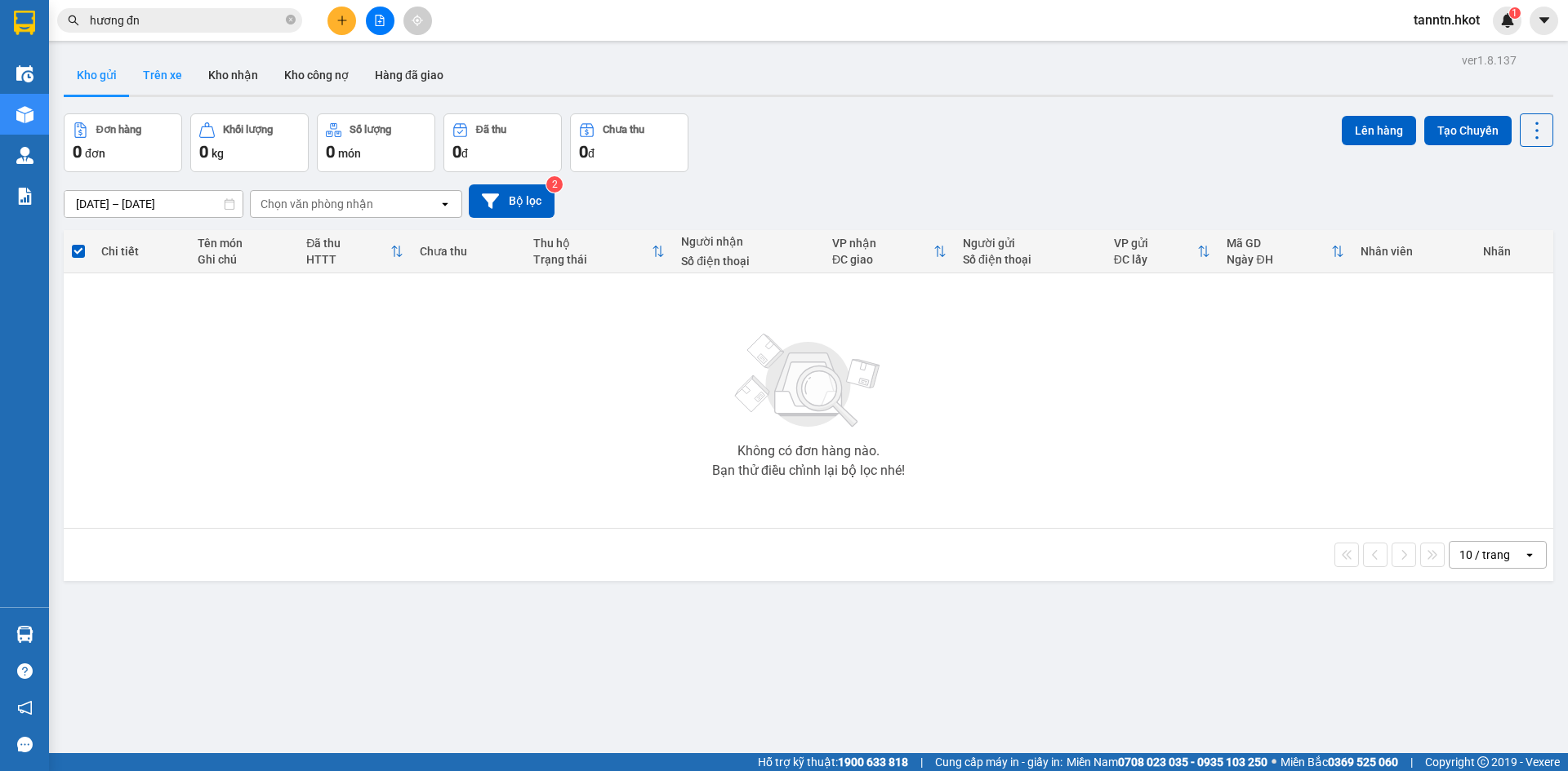
click at [171, 74] on button "Trên xe" at bounding box center [162, 76] width 66 height 40
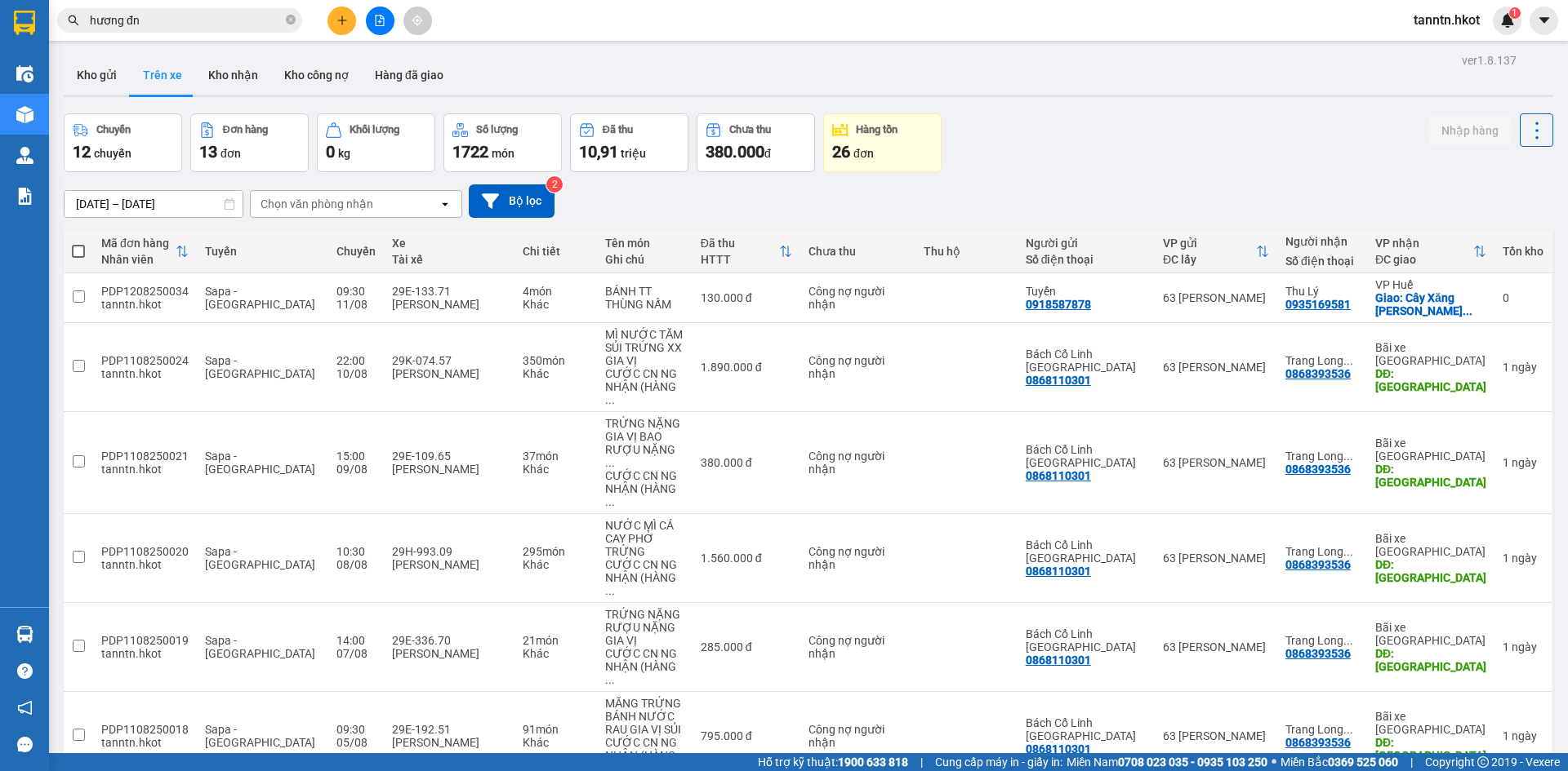
click at [332, 207] on div "Chọn văn phòng nhận" at bounding box center [316, 204] width 113 height 16
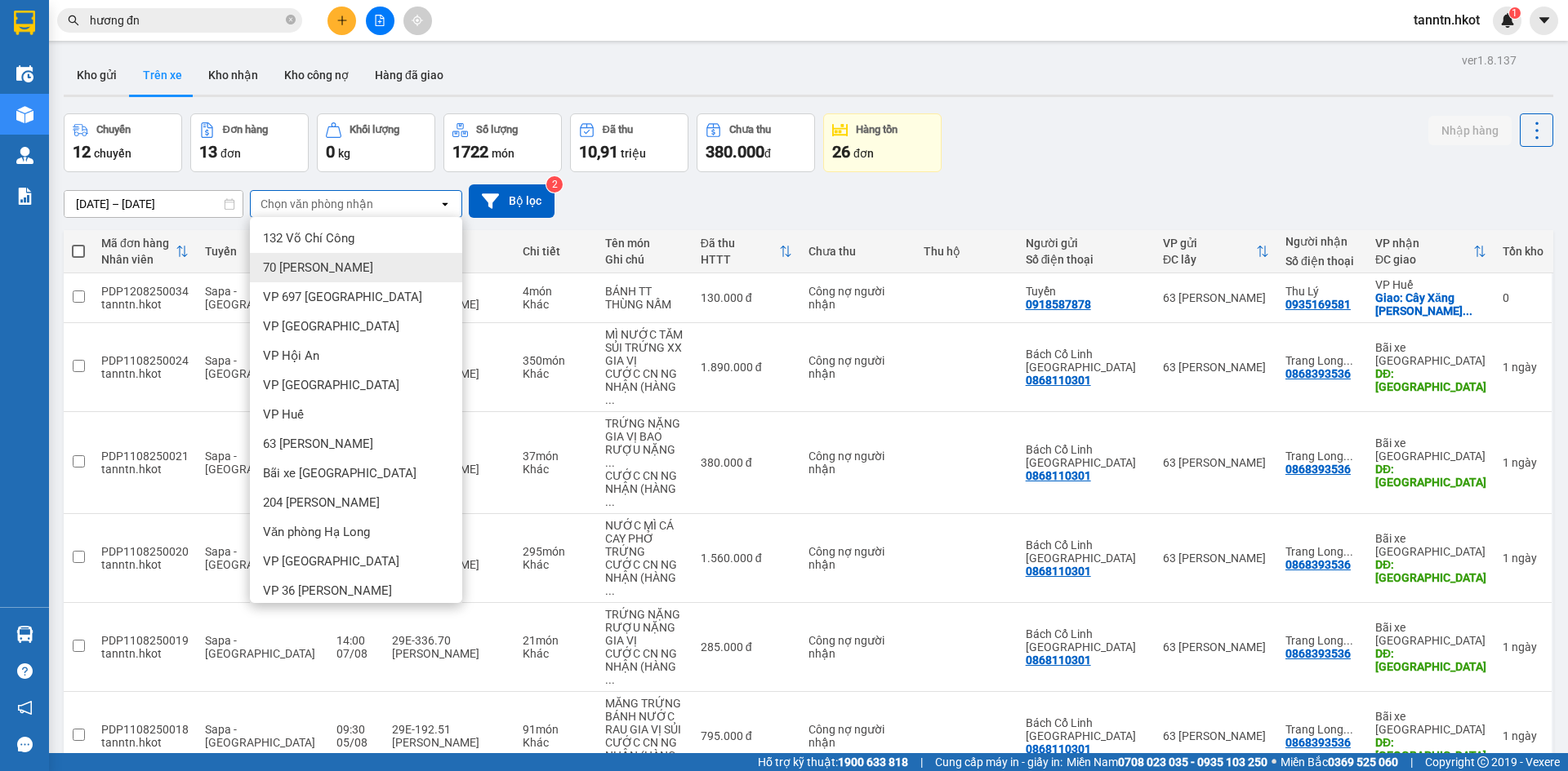
click at [162, 20] on input "hương đn" at bounding box center [187, 21] width 193 height 18
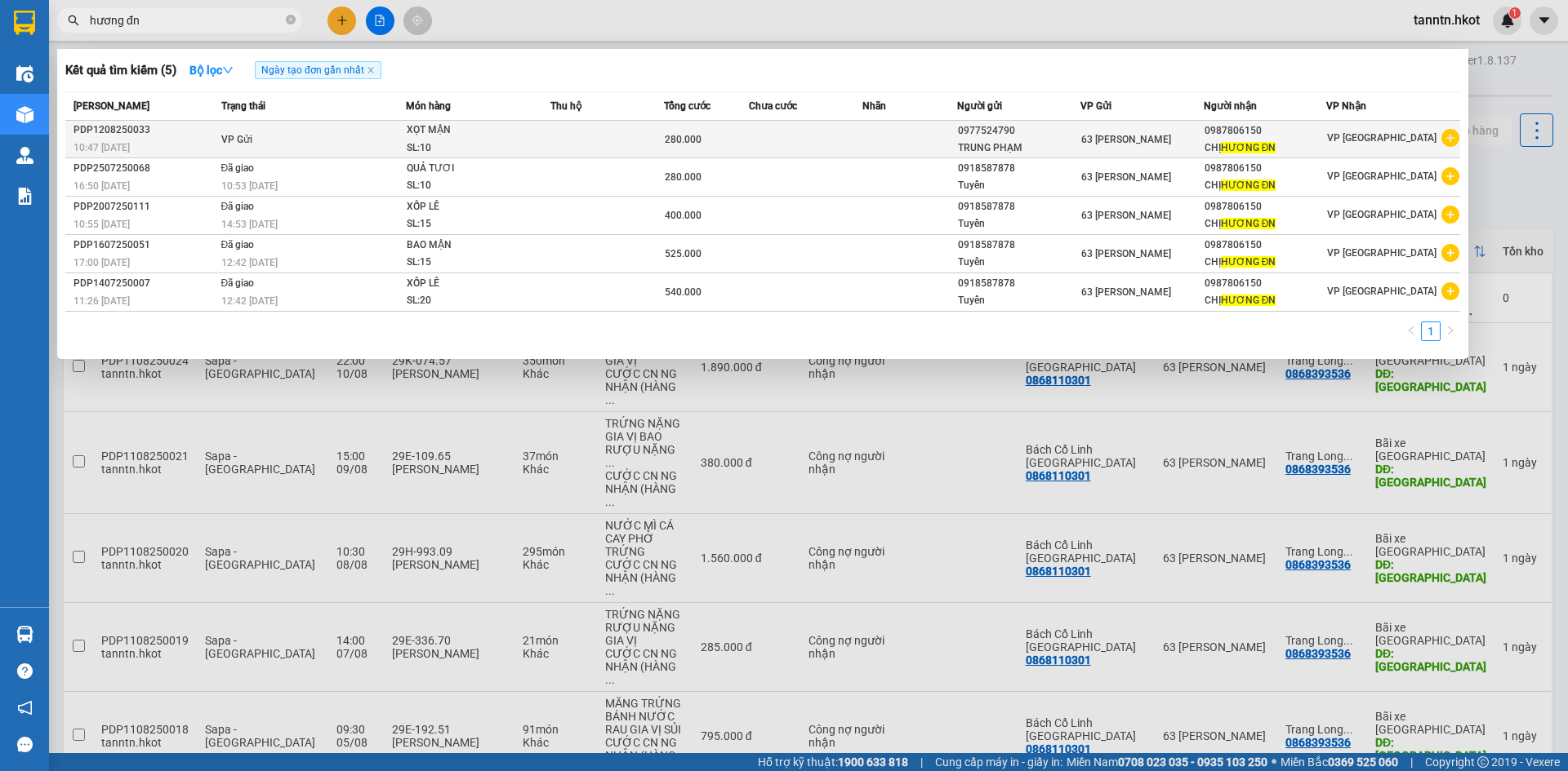
click at [1408, 137] on div "VP [GEOGRAPHIC_DATA]" at bounding box center [1393, 139] width 132 height 21
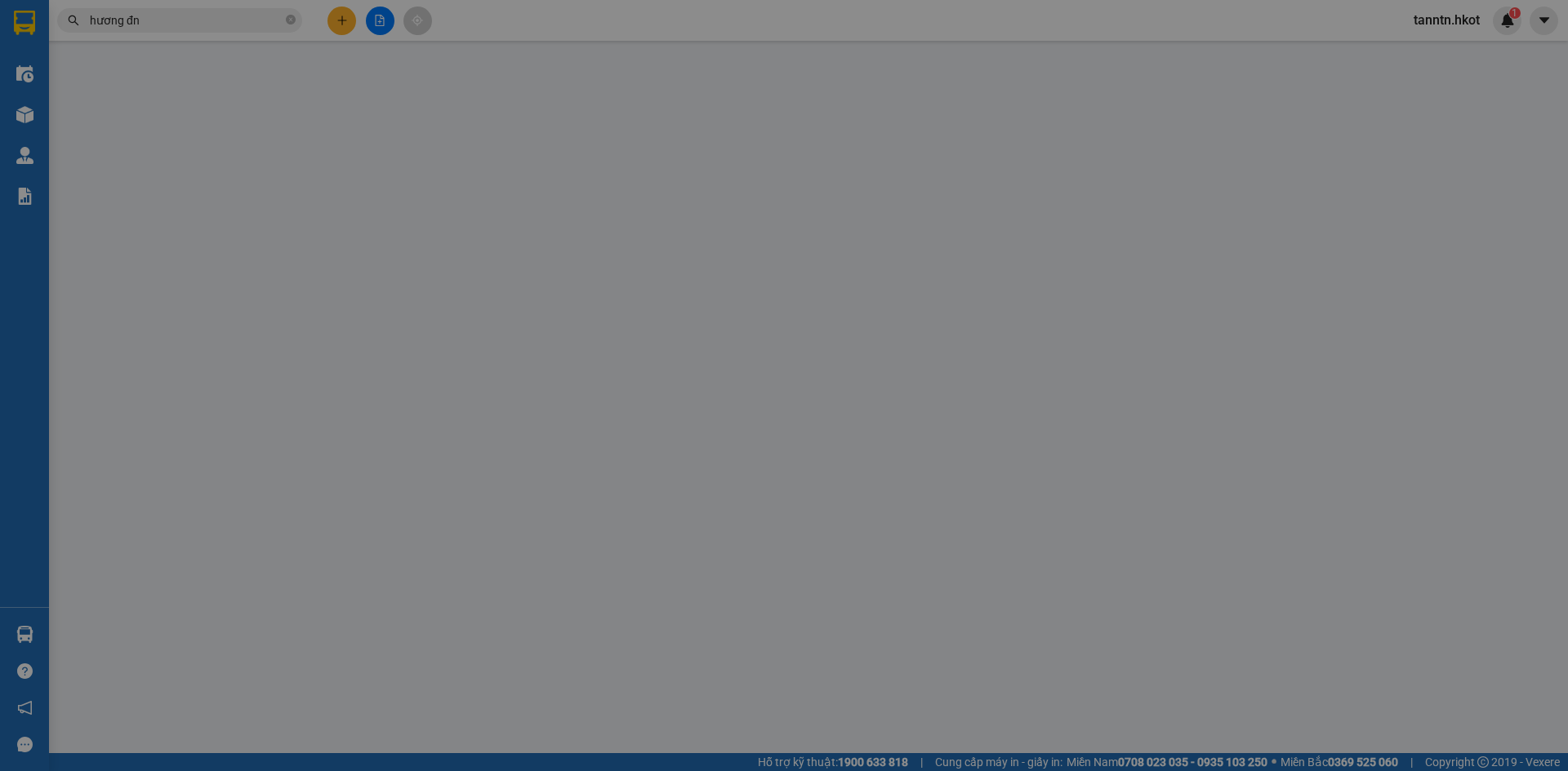
type input "0977524790"
type input "TRUNG PHẠM"
type input "0987806150"
type input "CHỊ HƯƠNG ĐN"
type input "280.000"
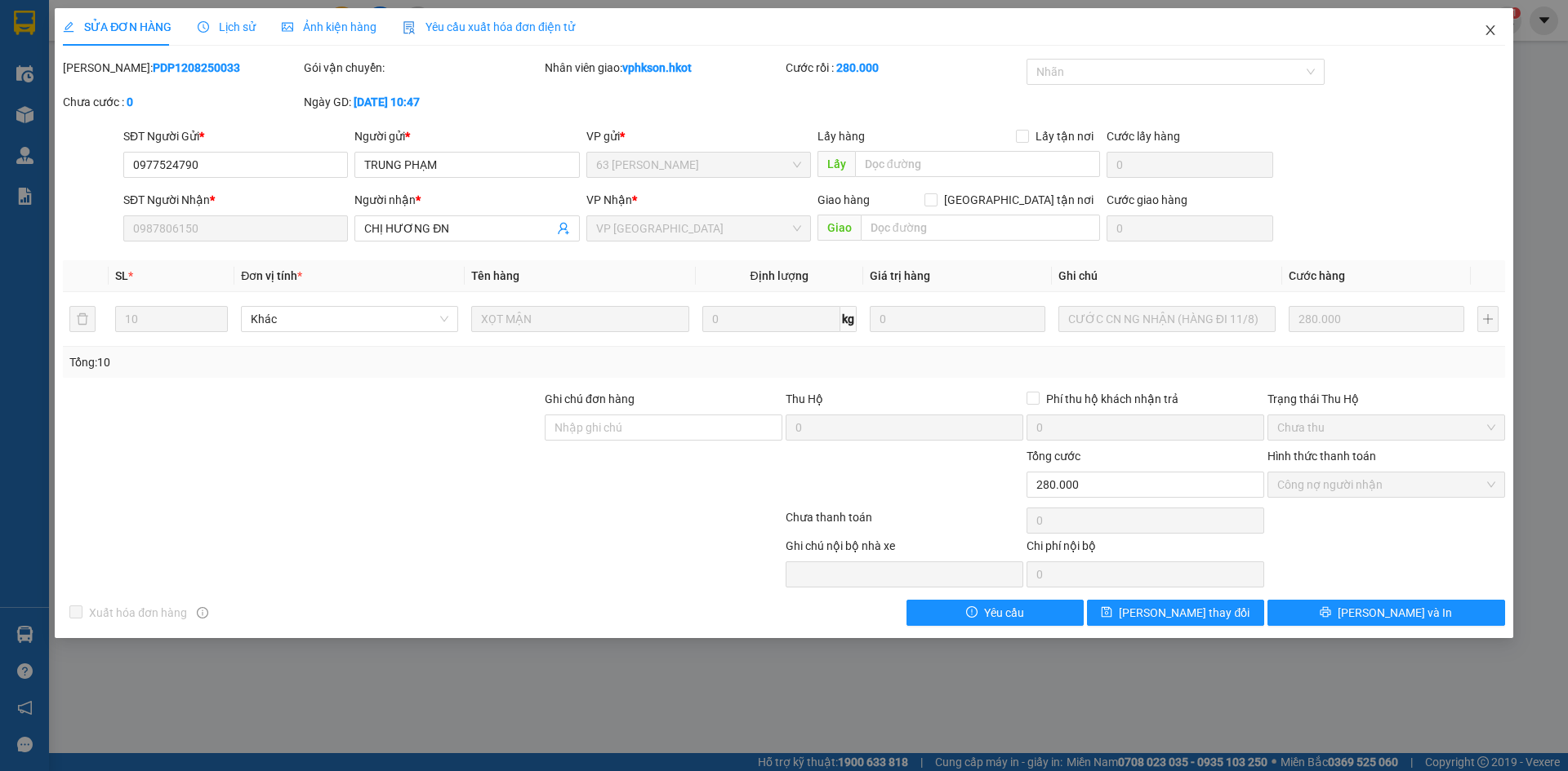
click at [1491, 28] on icon "close" at bounding box center [1491, 30] width 14 height 14
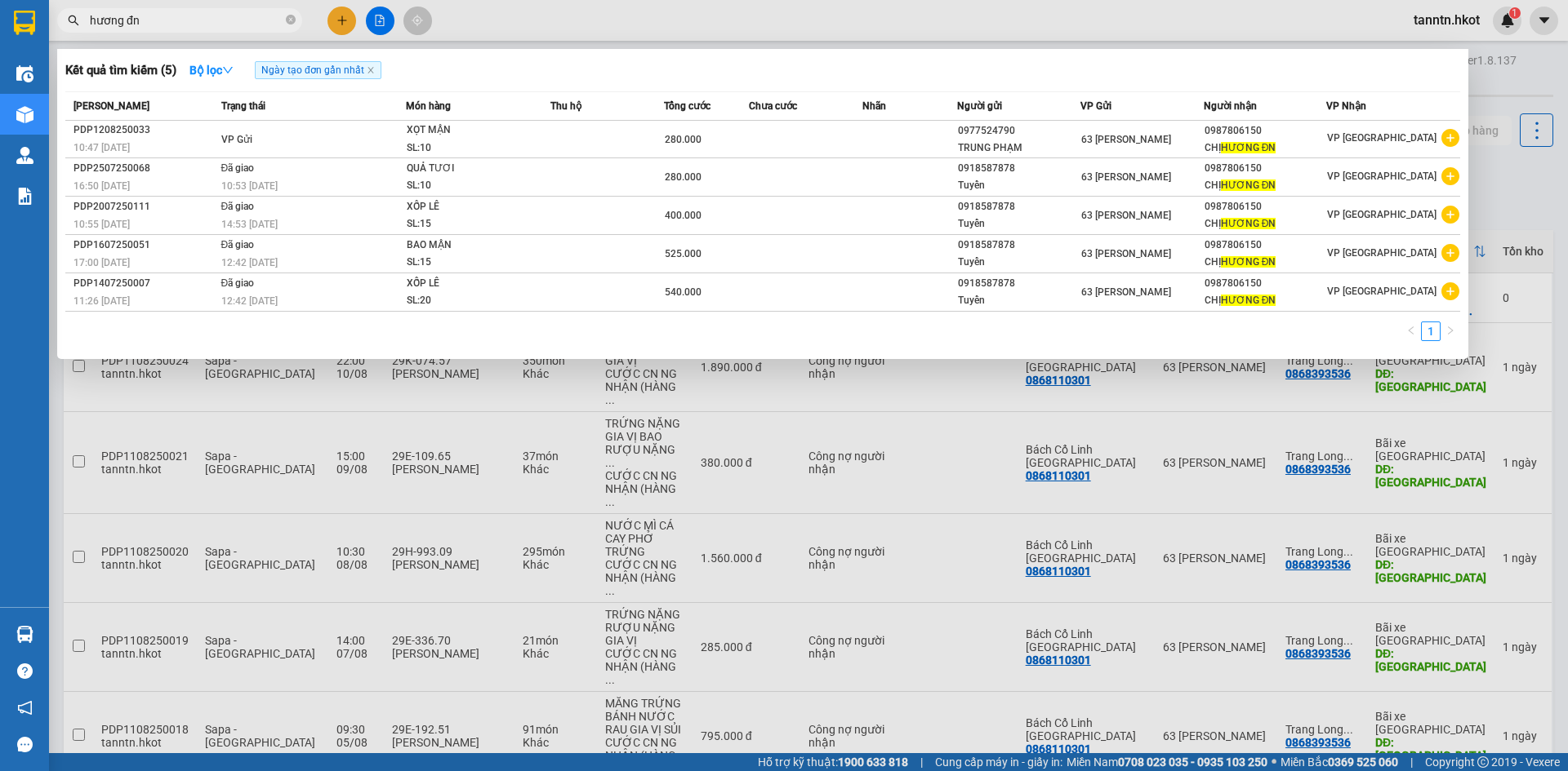
drag, startPoint x: 227, startPoint y: 14, endPoint x: 100, endPoint y: 48, distance: 131.5
click at [63, 25] on span "hương đn" at bounding box center [179, 20] width 245 height 24
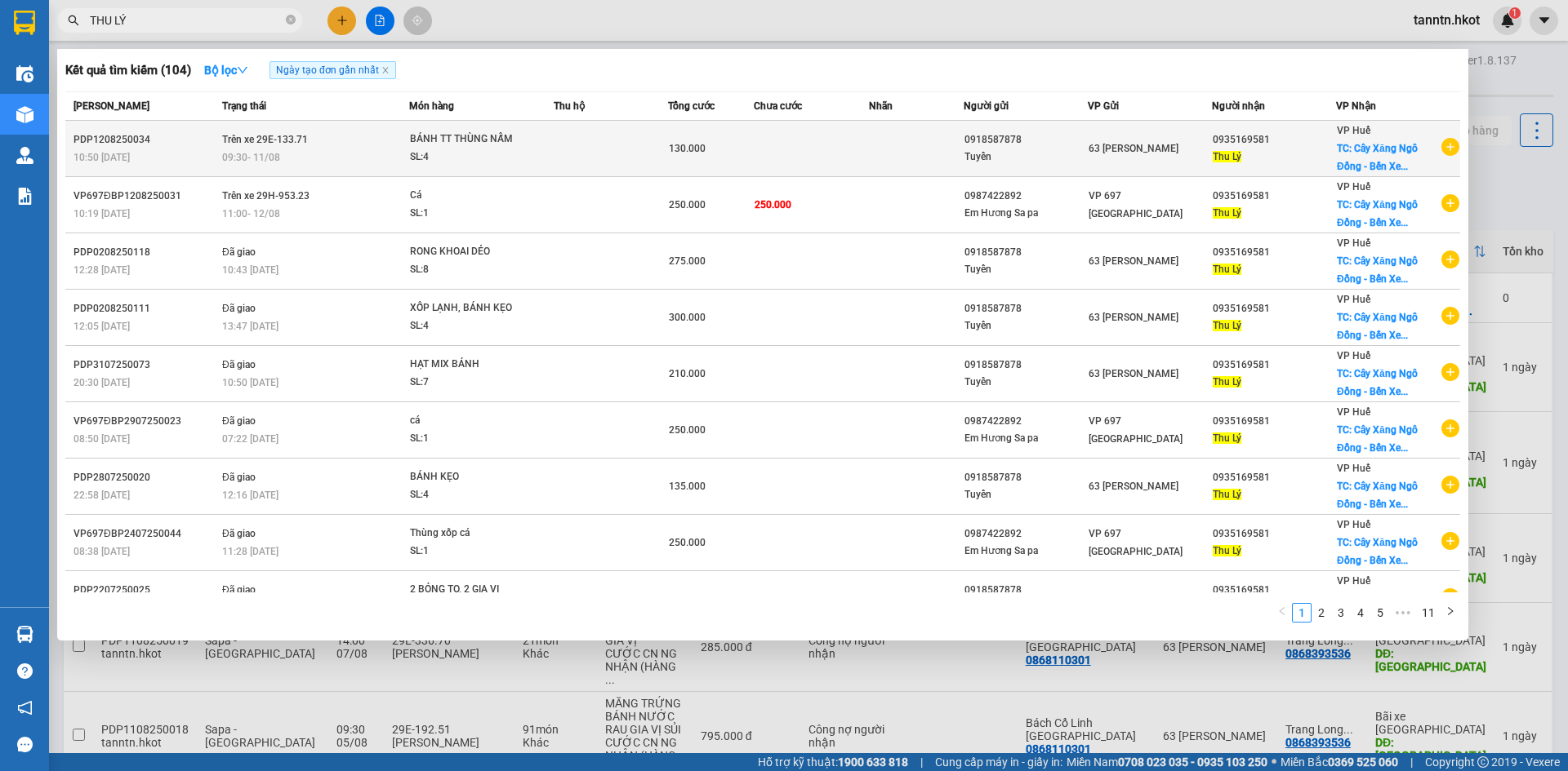
type input "THU LÝ"
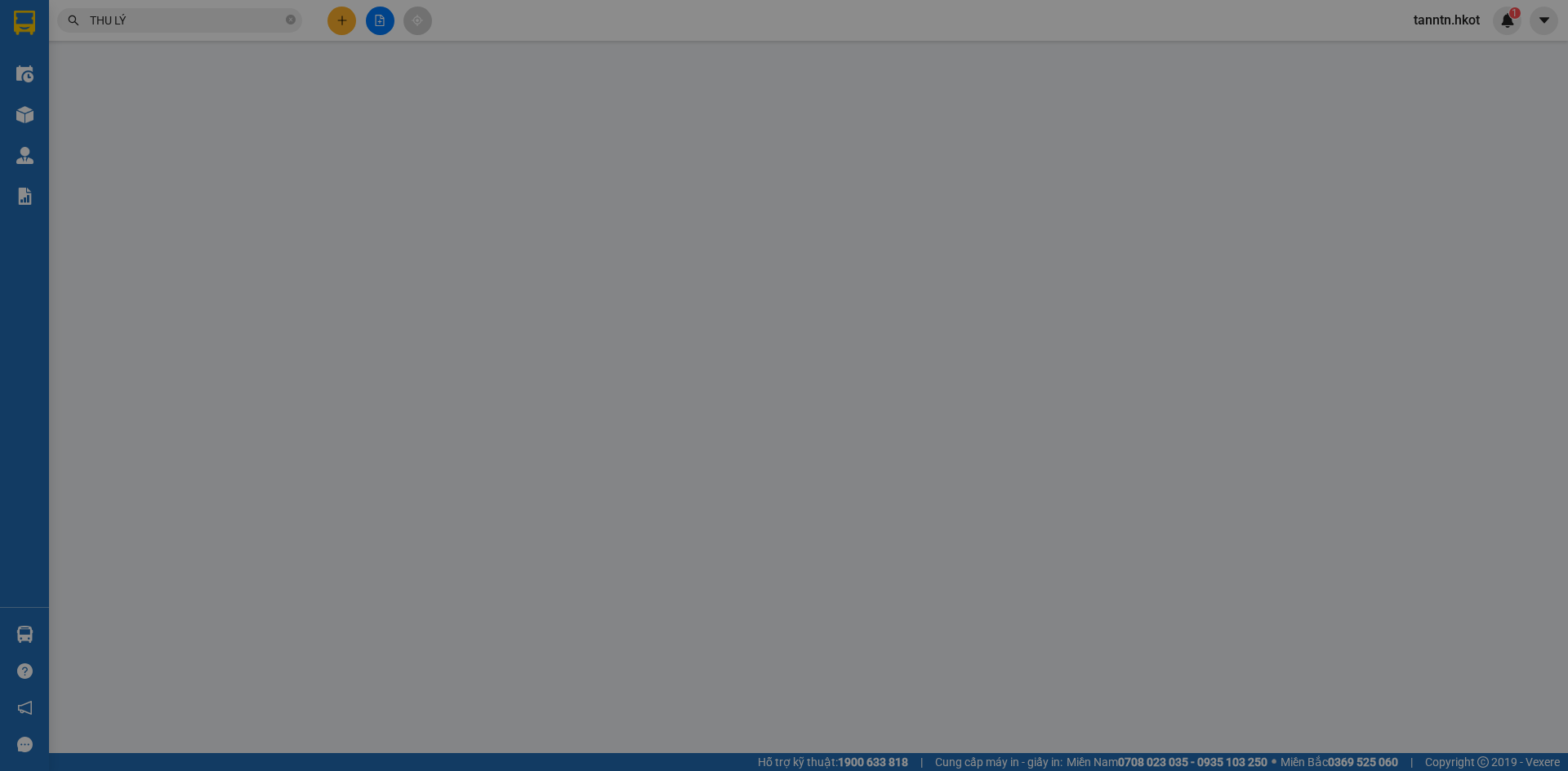
type input "0918587878"
type input "Tuyển"
type input "0935169581"
type input "Thu Lý"
checkbox input "true"
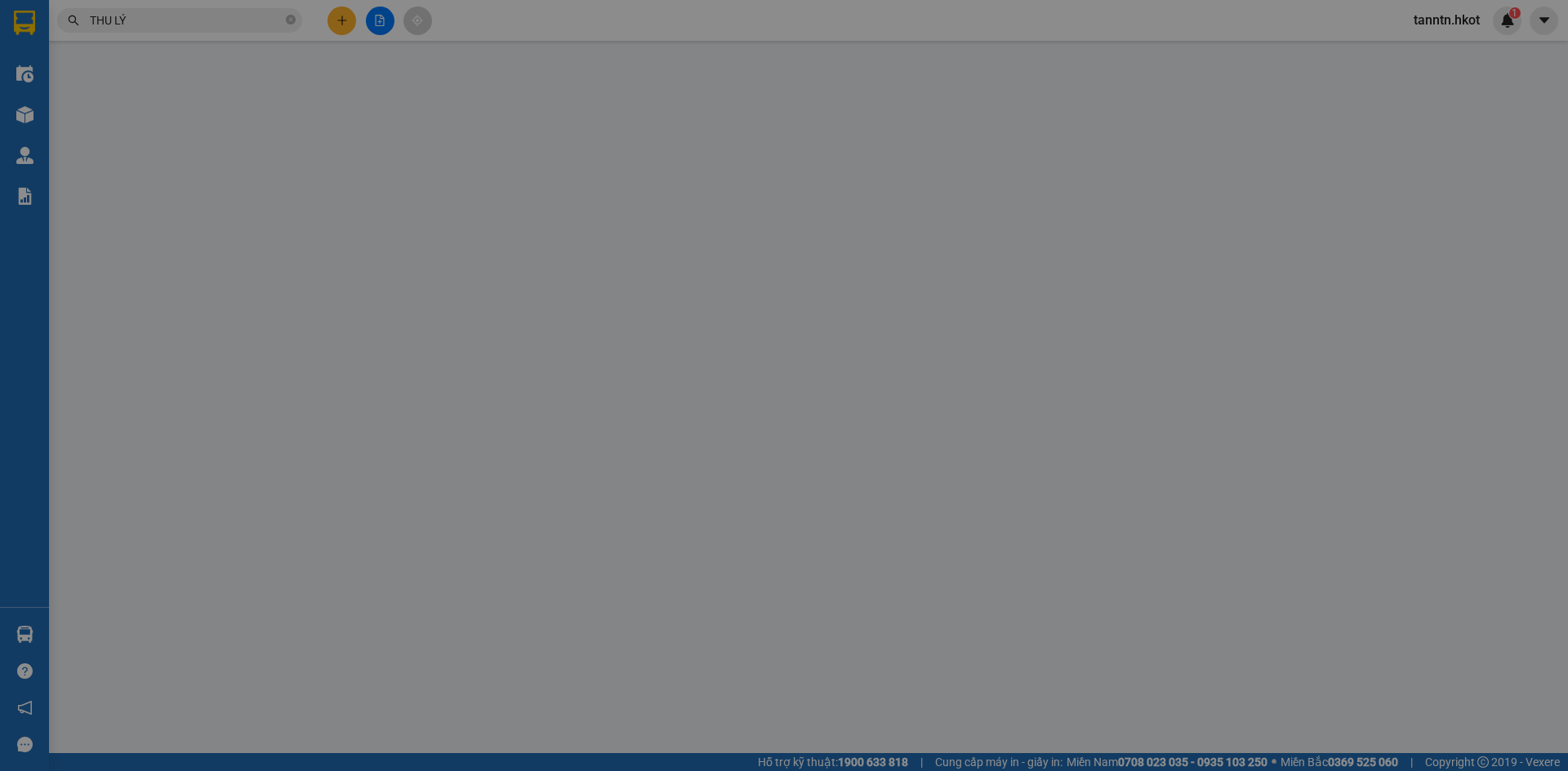
type input "Cây Xăng Ngô Đồng - Bến Xe Phía [GEOGRAPHIC_DATA]"
type input "130.000"
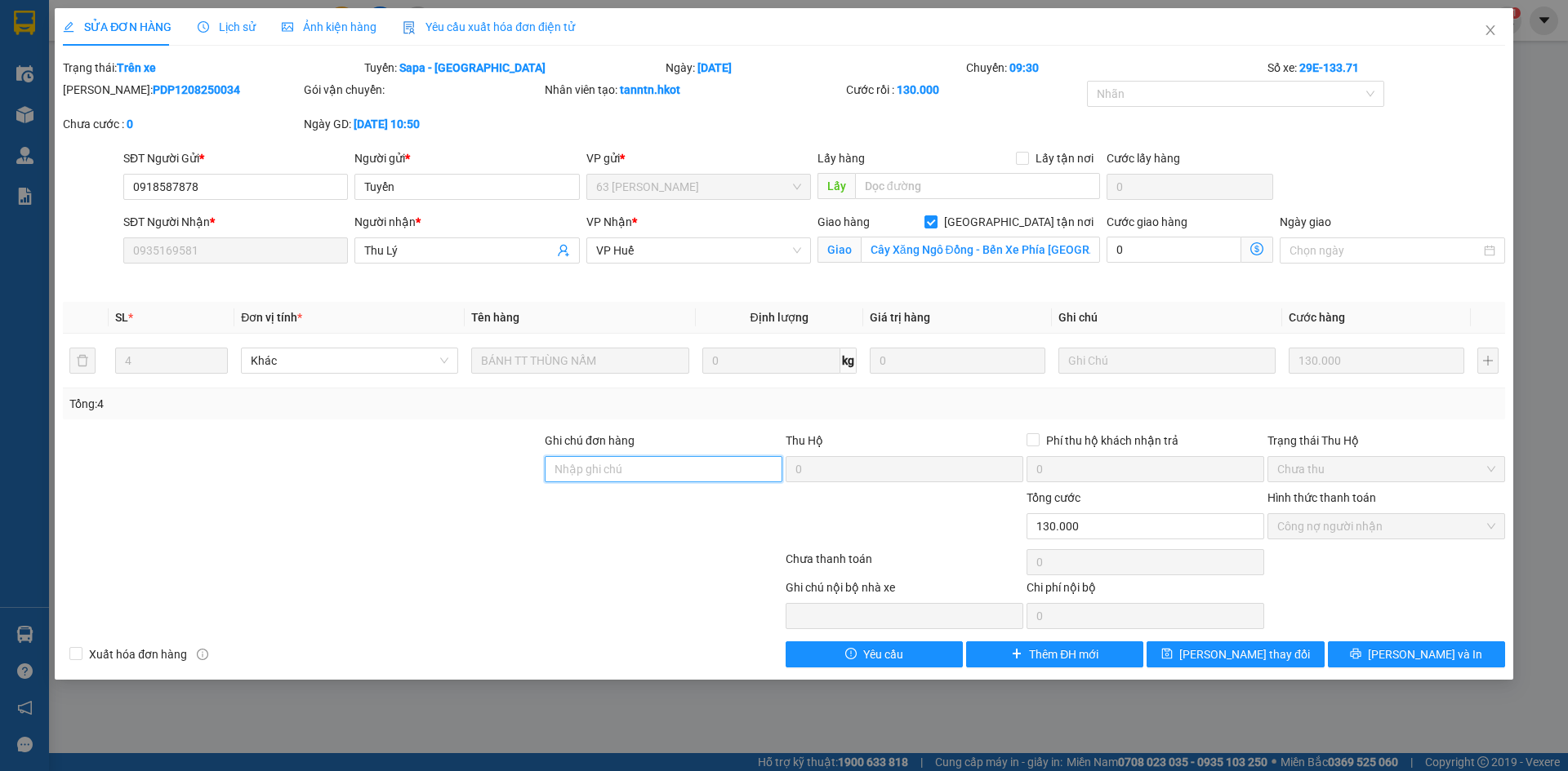
click at [670, 473] on input "Ghi chú đơn hàng" at bounding box center [663, 469] width 238 height 26
type input "CƯỚC CN NG NHẬN (HÀNG ĐI 11/8)"
click at [1250, 658] on span "Lưu thay đổi" at bounding box center [1244, 655] width 131 height 18
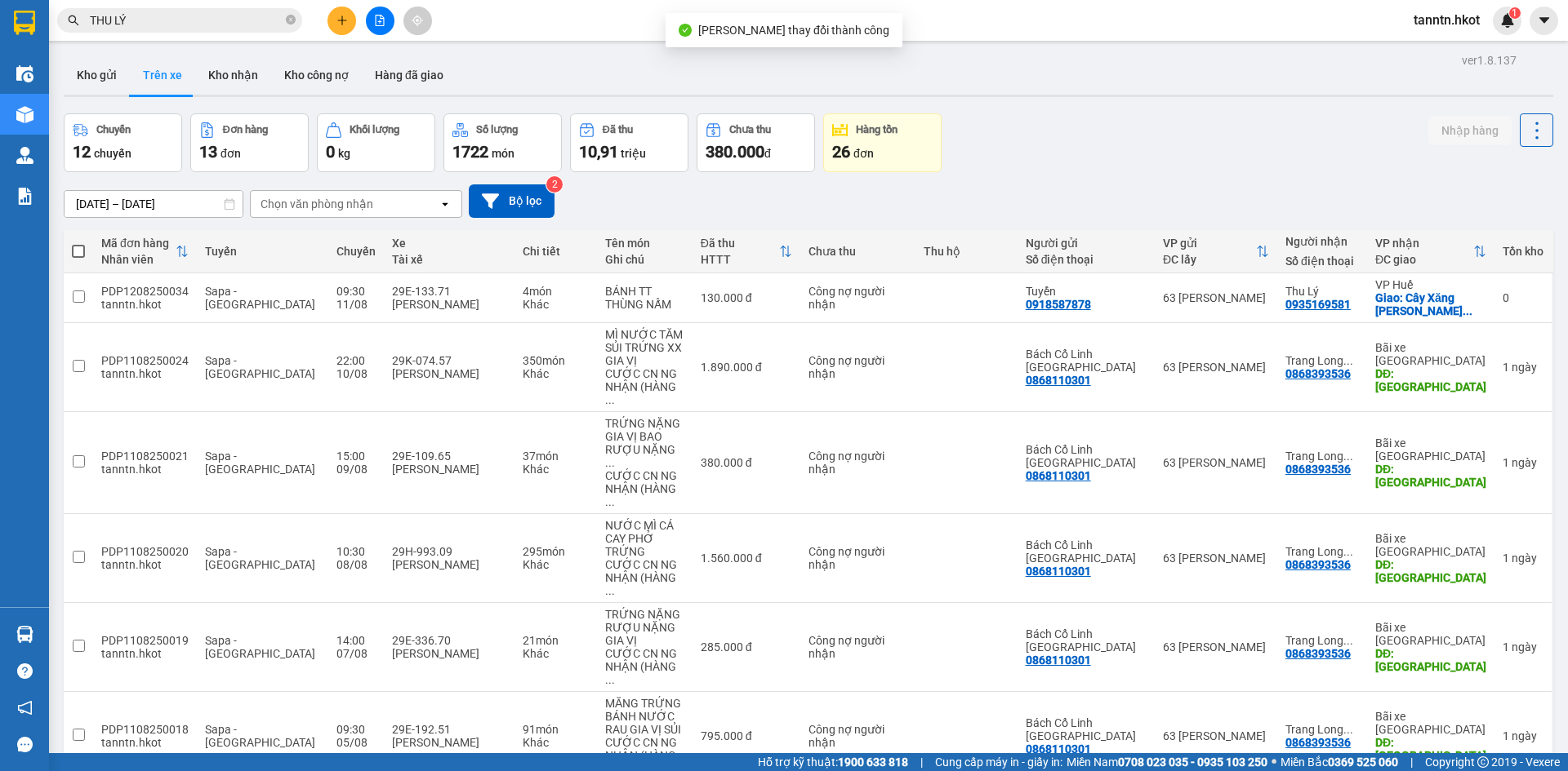
click at [204, 16] on input "THU LÝ" at bounding box center [187, 21] width 193 height 18
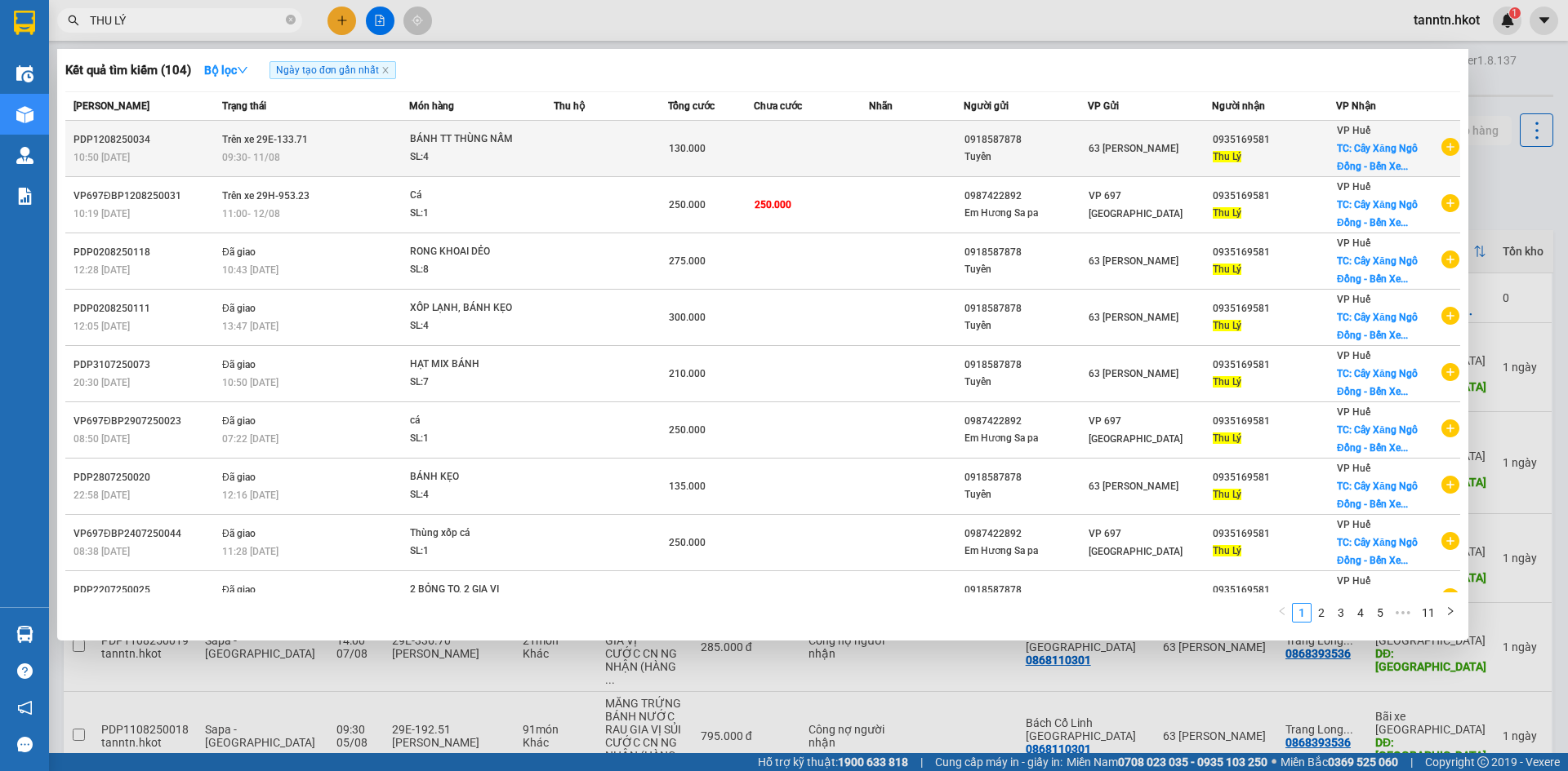
click at [519, 158] on div "SL: 4" at bounding box center [471, 158] width 123 height 18
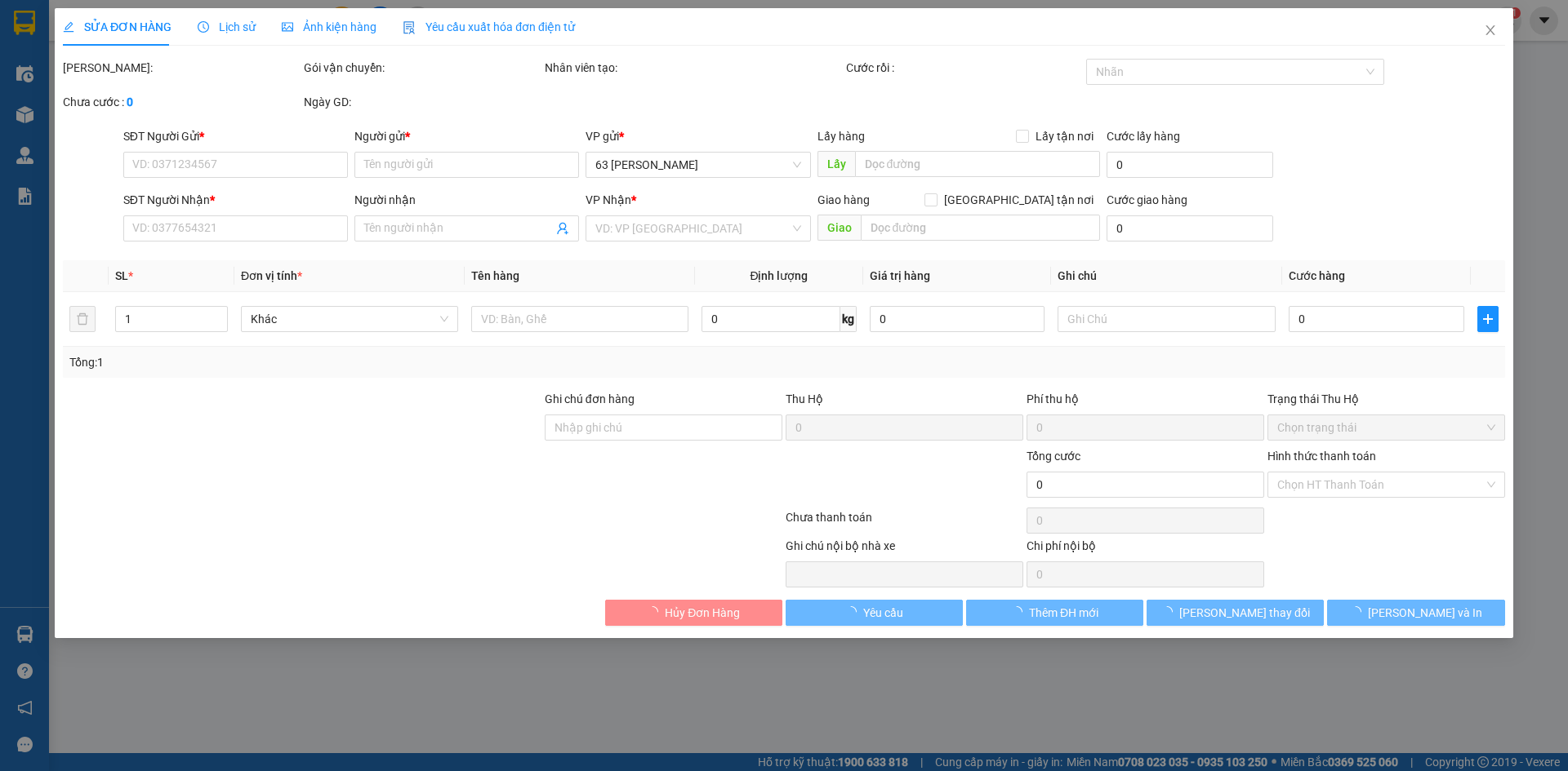
type input "0918587878"
type input "Tuyển"
type input "0935169581"
type input "Thu Lý"
checkbox input "true"
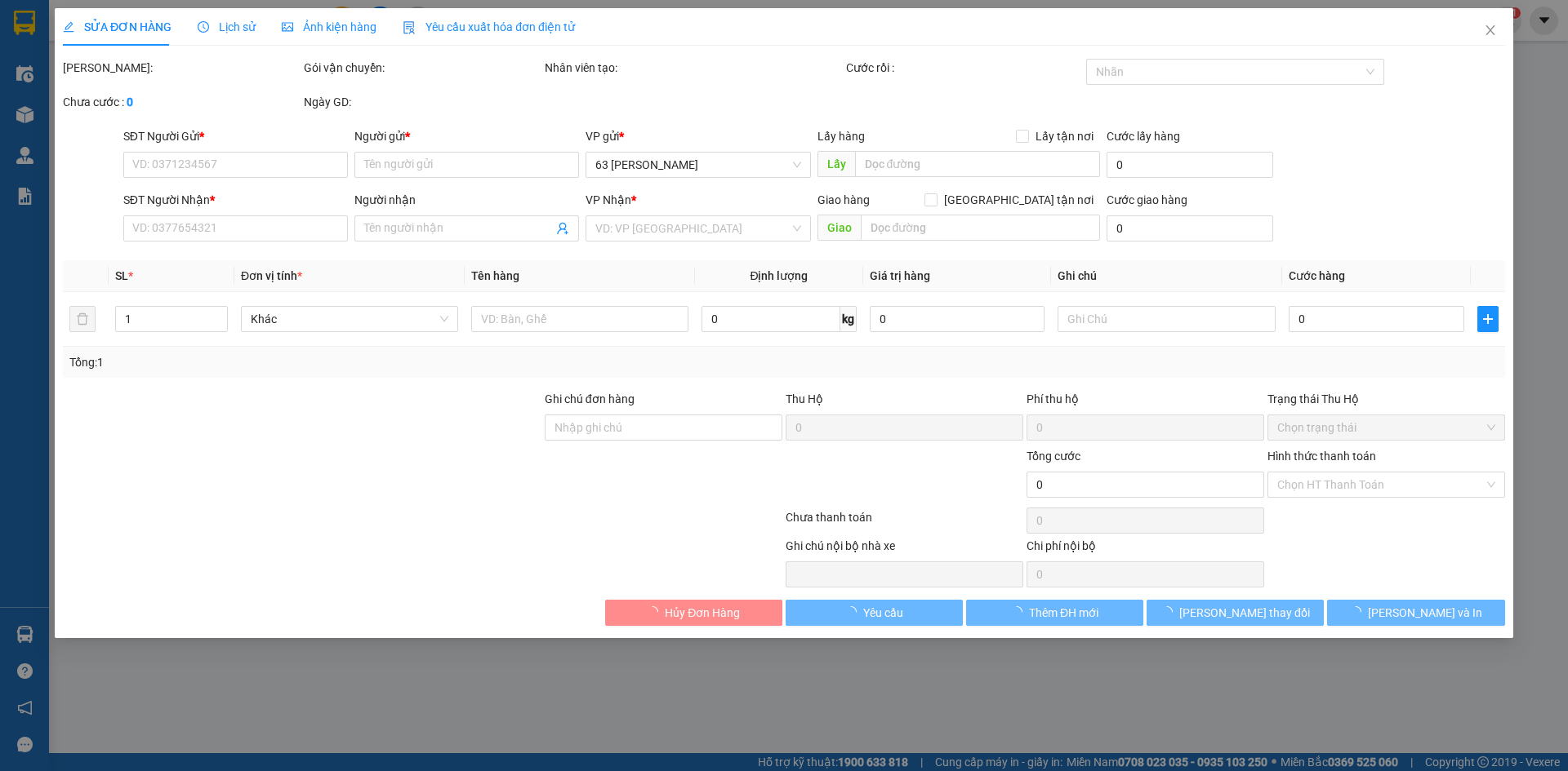
type input "Cây Xăng Ngô Đồng - Bến Xe Phía [GEOGRAPHIC_DATA]"
type input "CƯỚC CN NG NHẬN (HÀNG ĐI 11/8)"
type input "130.000"
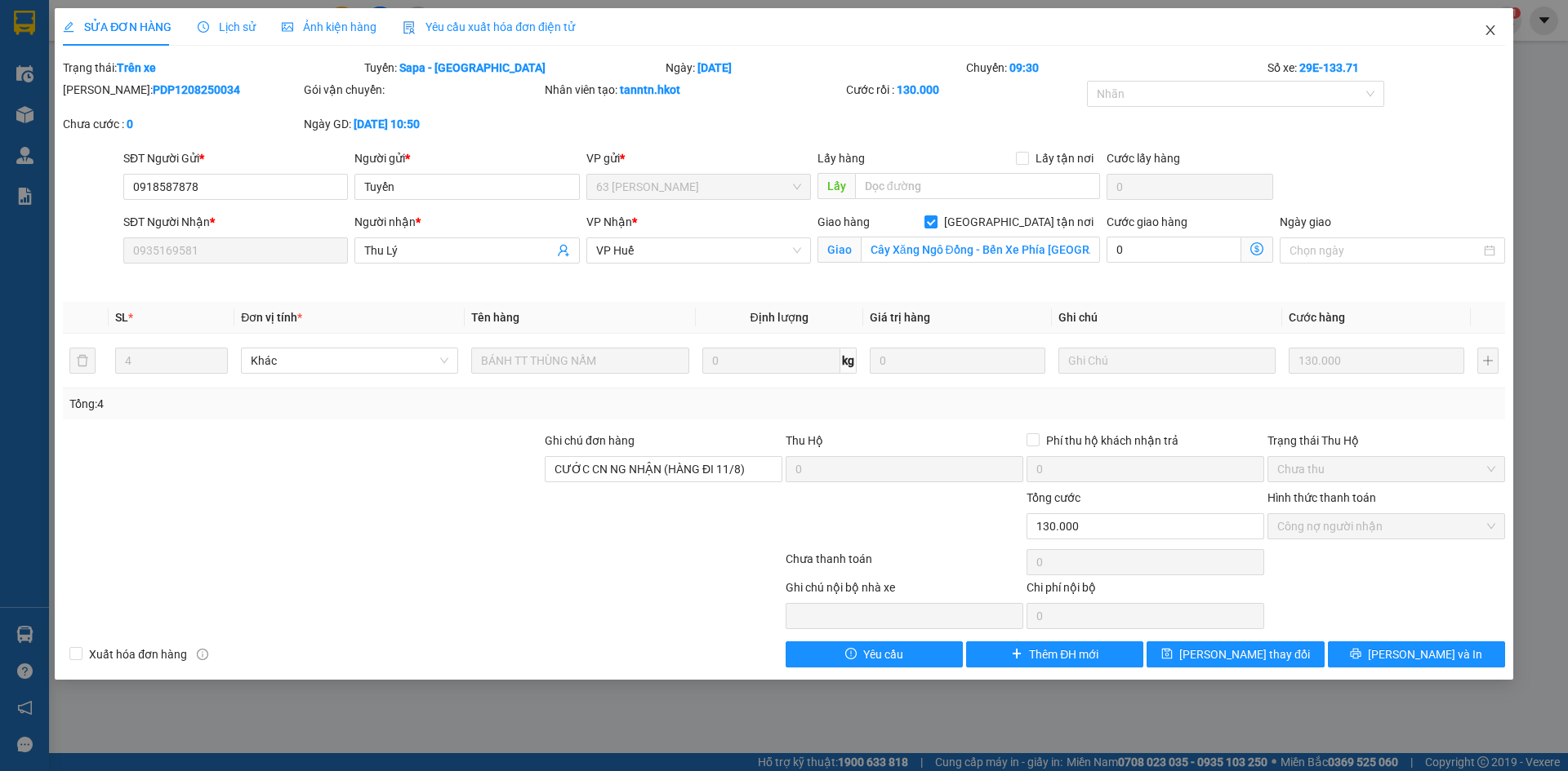
click at [1494, 30] on icon "close" at bounding box center [1491, 30] width 14 height 14
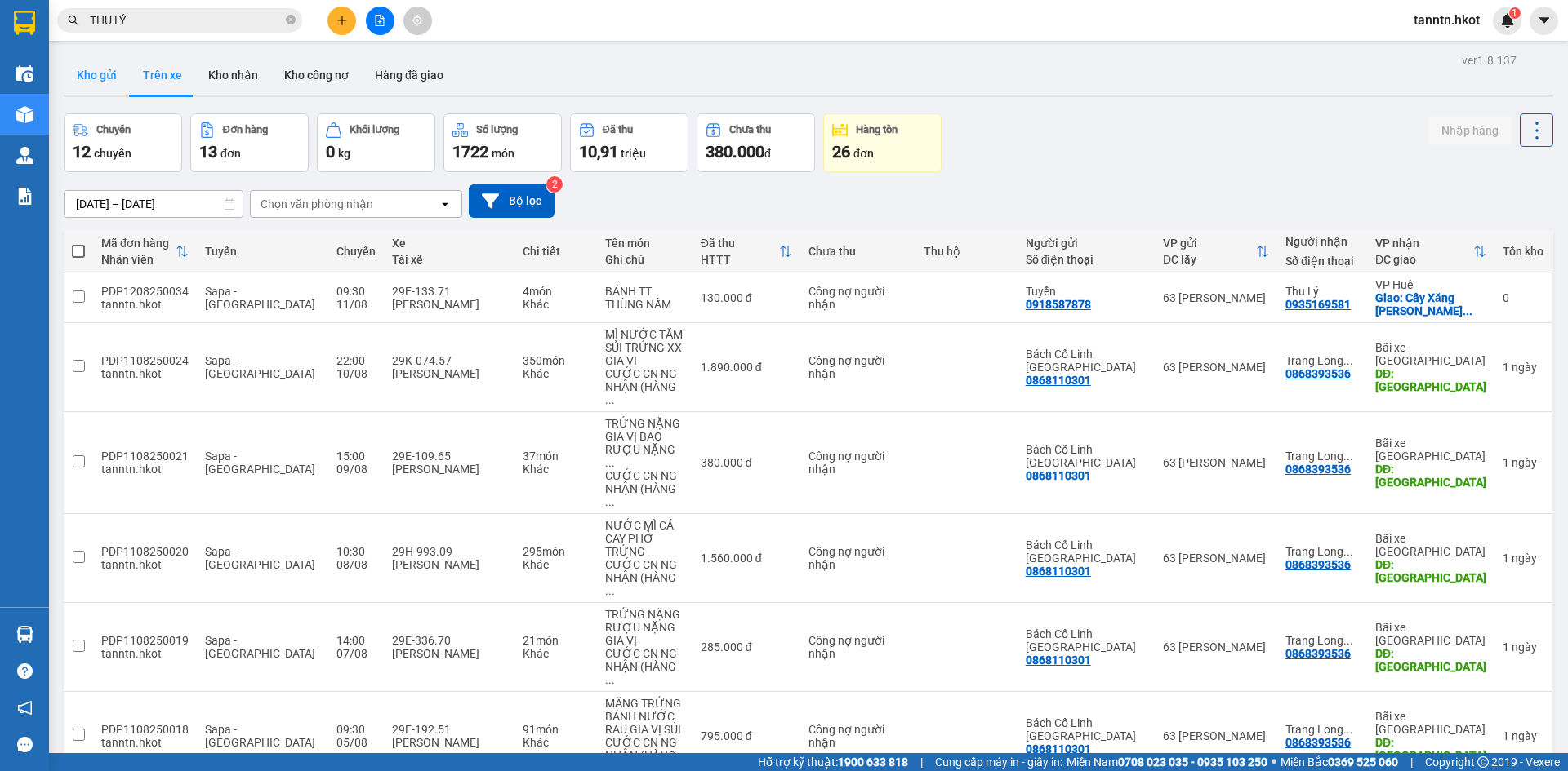
click at [108, 77] on button "Kho gửi" at bounding box center [96, 76] width 66 height 40
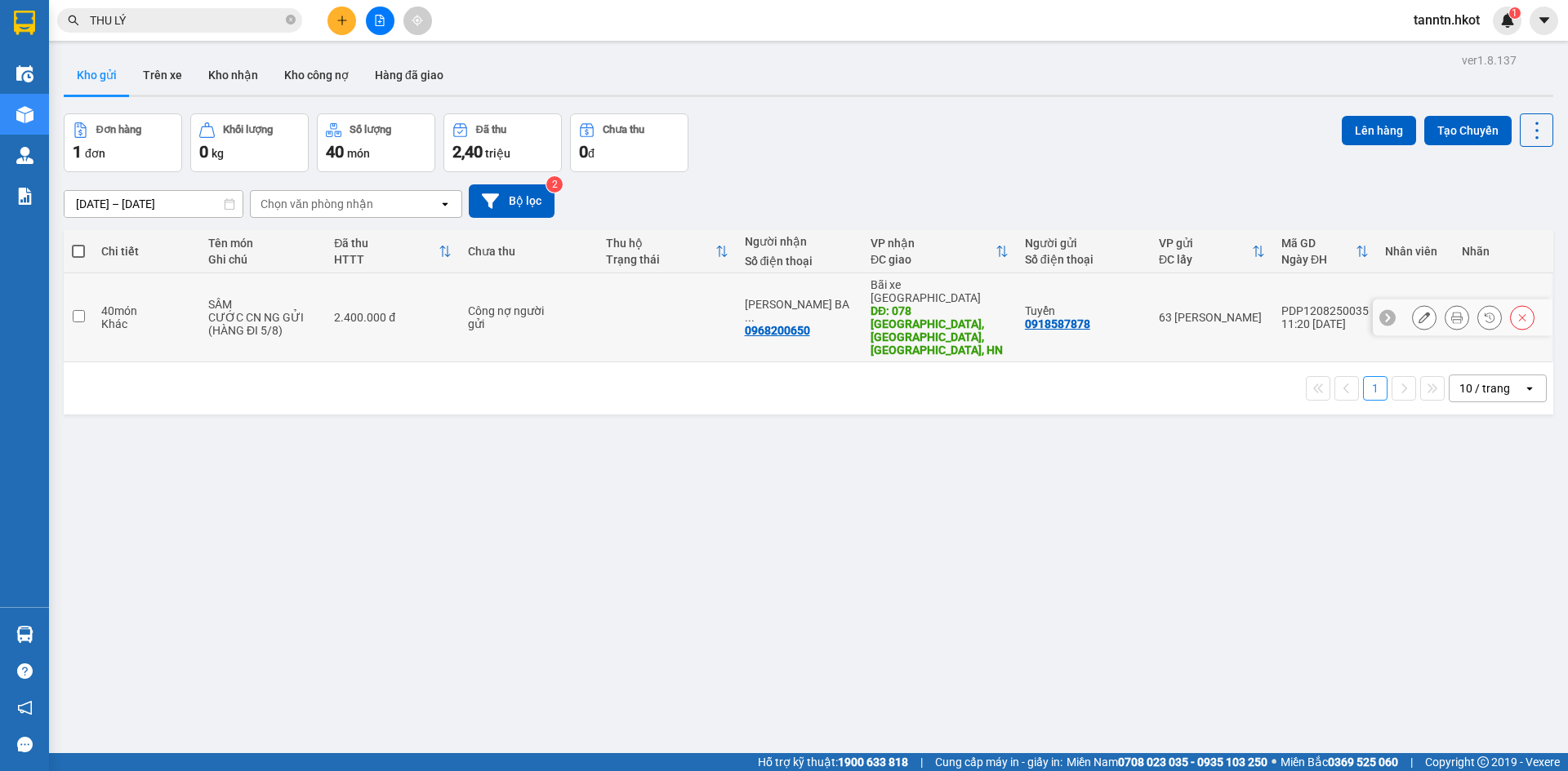
click at [236, 311] on div "CƯỚC CN NG GỬI (HÀNG ĐI 5/8)" at bounding box center [262, 323] width 109 height 26
checkbox input "true"
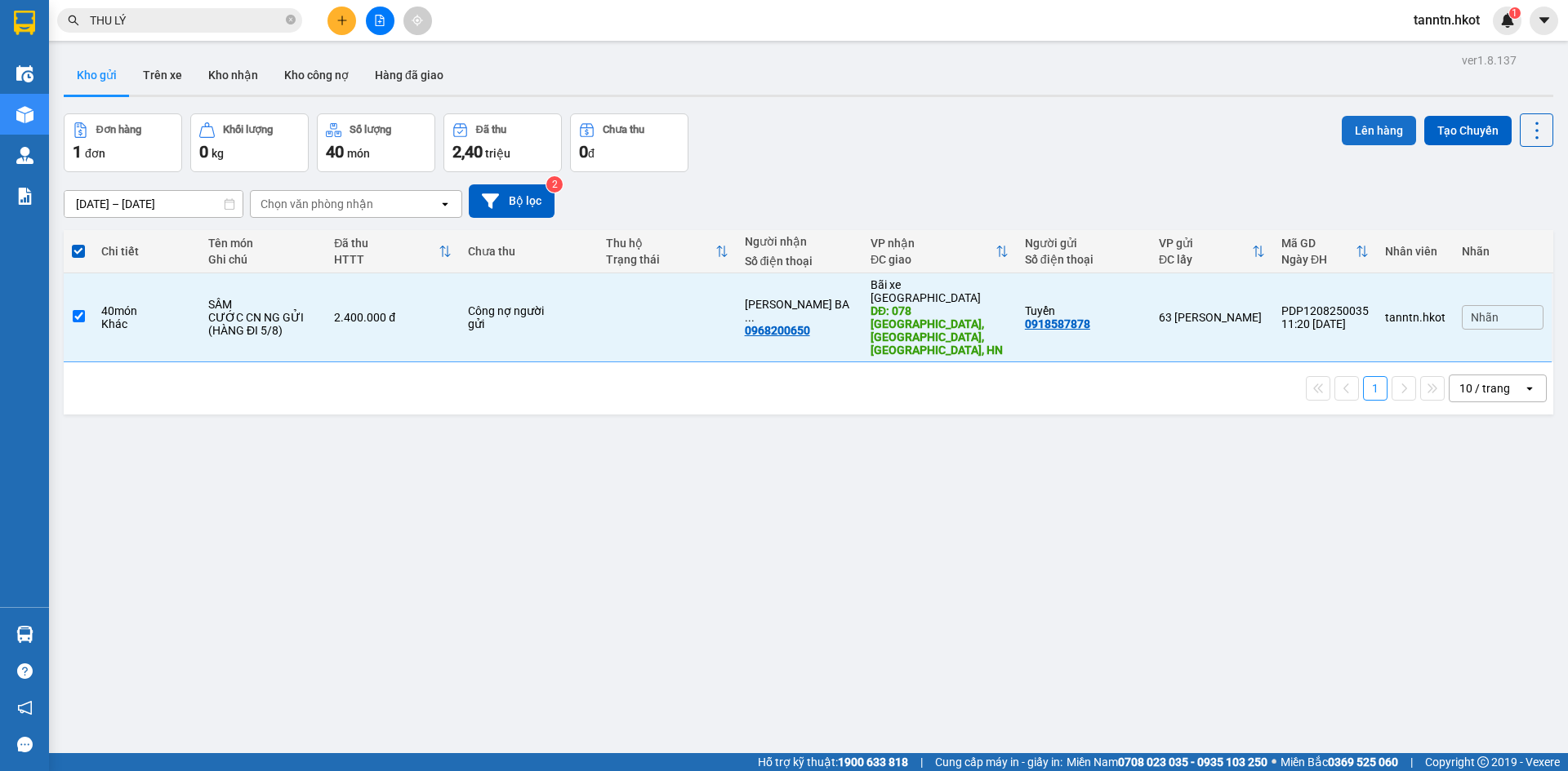
click at [1370, 126] on button "Lên hàng" at bounding box center [1379, 131] width 74 height 30
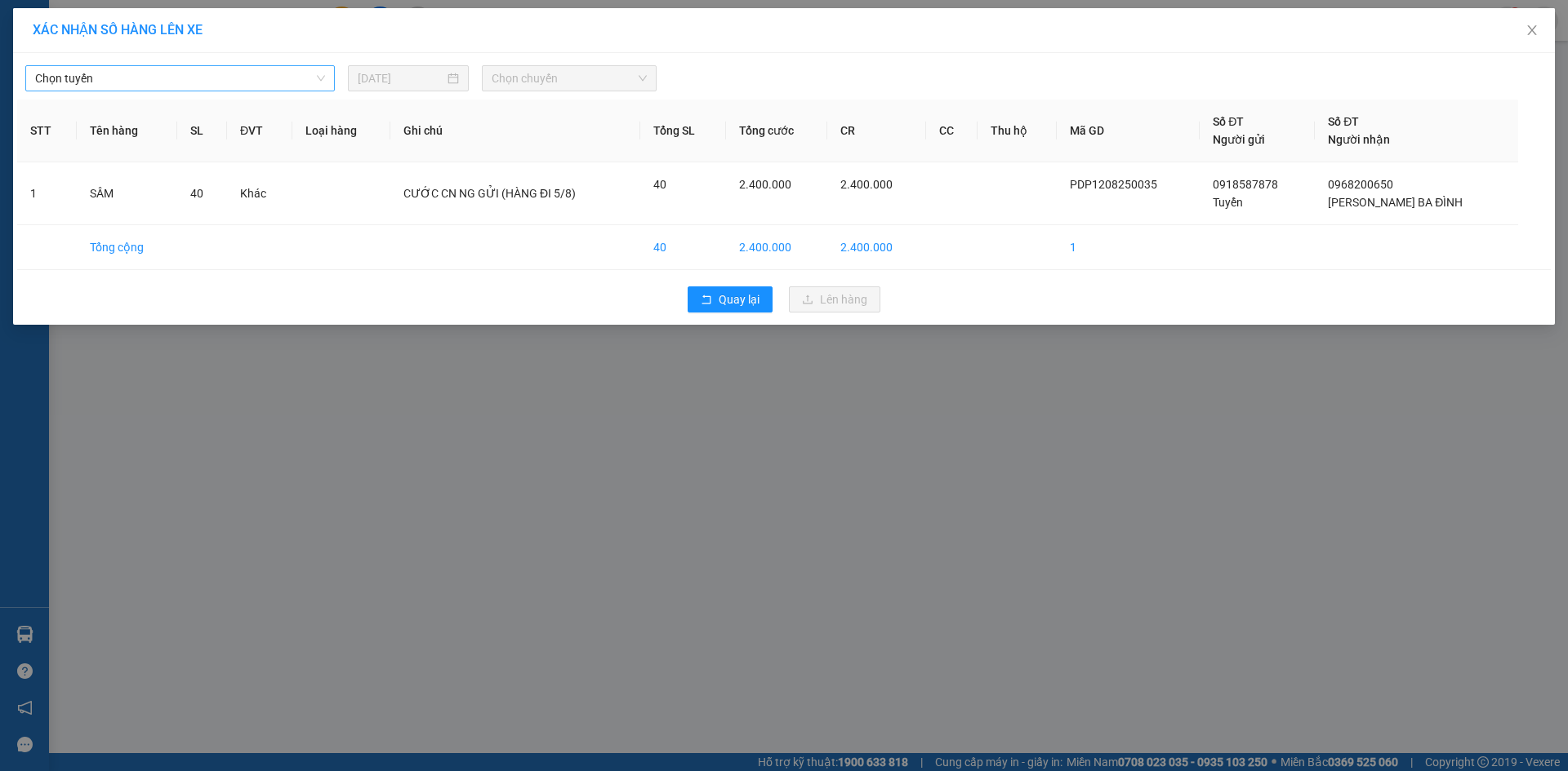
click at [266, 72] on span "Chọn tuyến" at bounding box center [180, 77] width 290 height 24
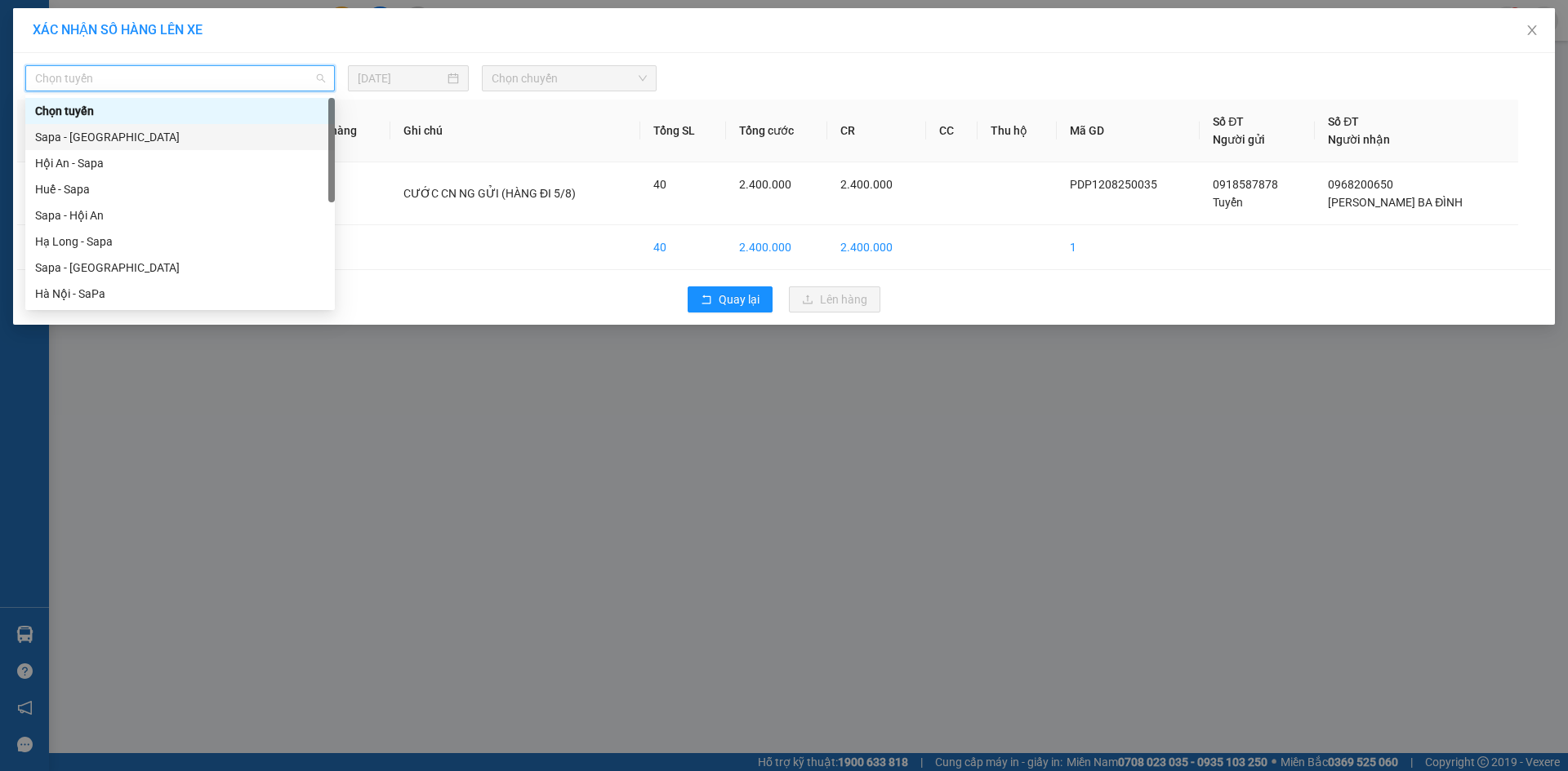
click at [242, 133] on div "Sapa - [GEOGRAPHIC_DATA]" at bounding box center [180, 137] width 290 height 18
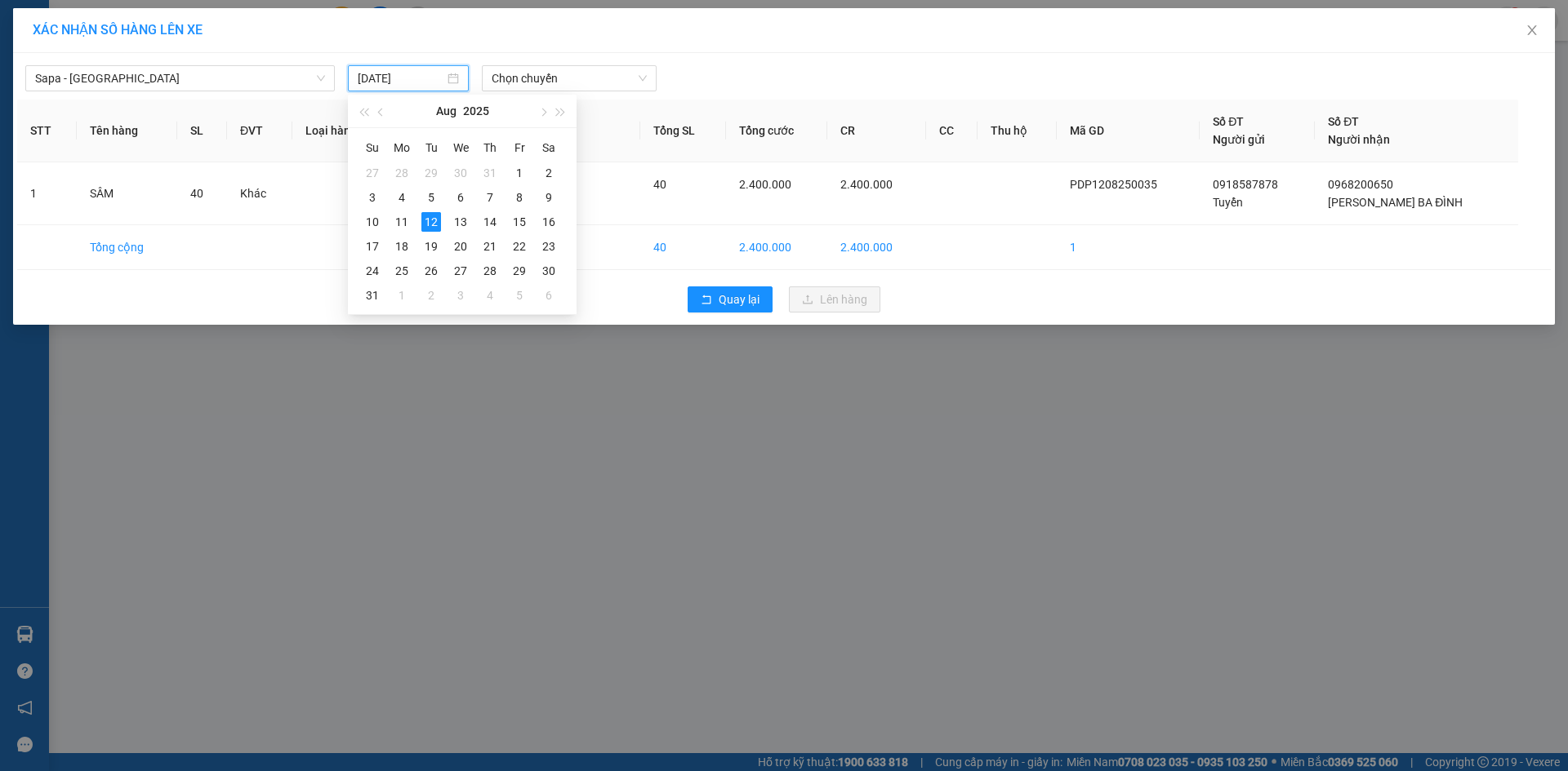
click at [413, 77] on input "[DATE]" at bounding box center [401, 78] width 87 height 18
click at [433, 197] on div "5" at bounding box center [432, 197] width 20 height 20
type input "05/08/2025"
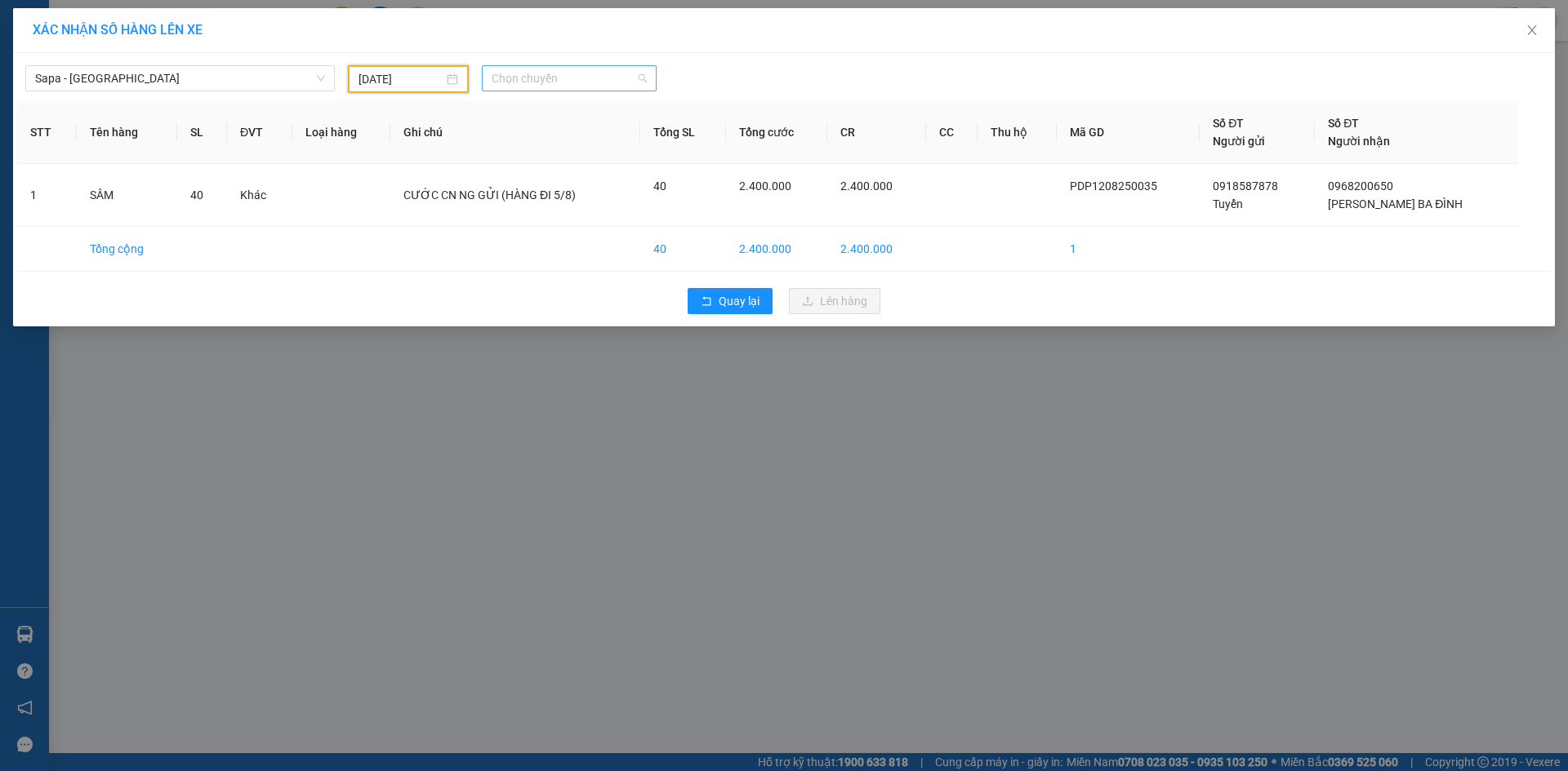
click at [571, 73] on span "Chọn chuyến" at bounding box center [570, 77] width 155 height 24
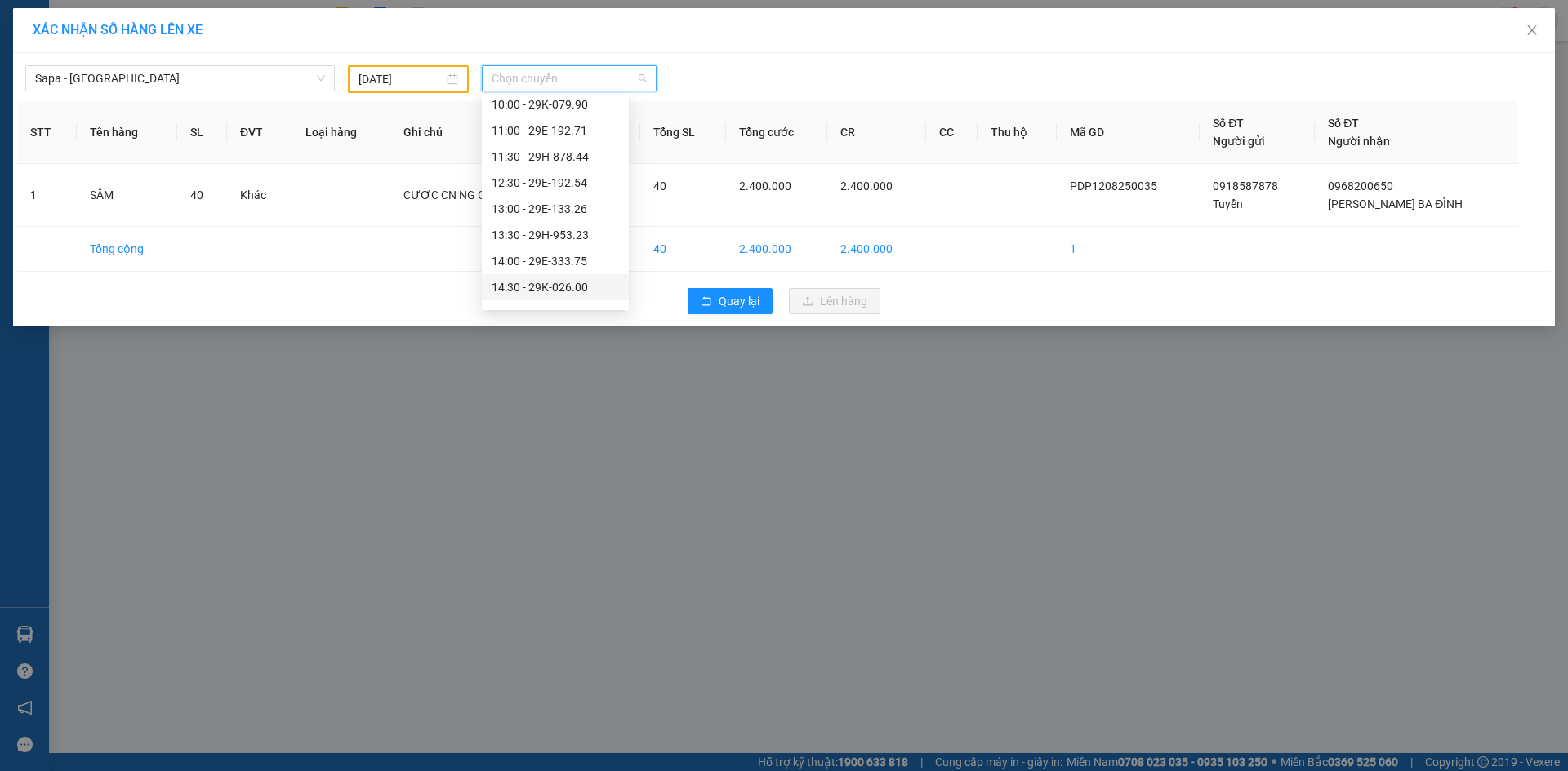
scroll to position [327, 0]
click at [572, 150] on div "15:00 - 29K-012.26" at bounding box center [555, 150] width 127 height 18
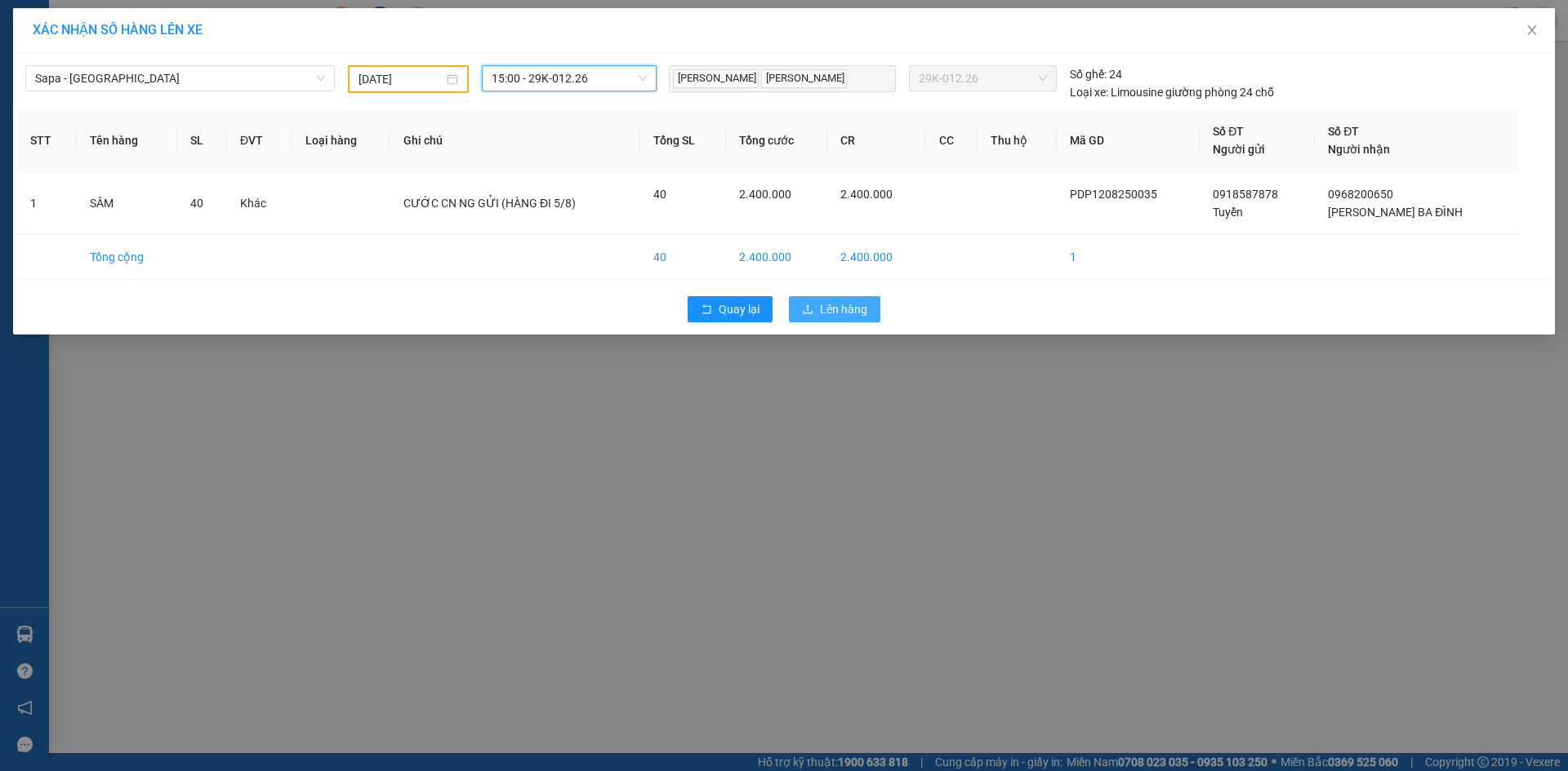
click at [860, 309] on span "Lên hàng" at bounding box center [843, 310] width 48 height 18
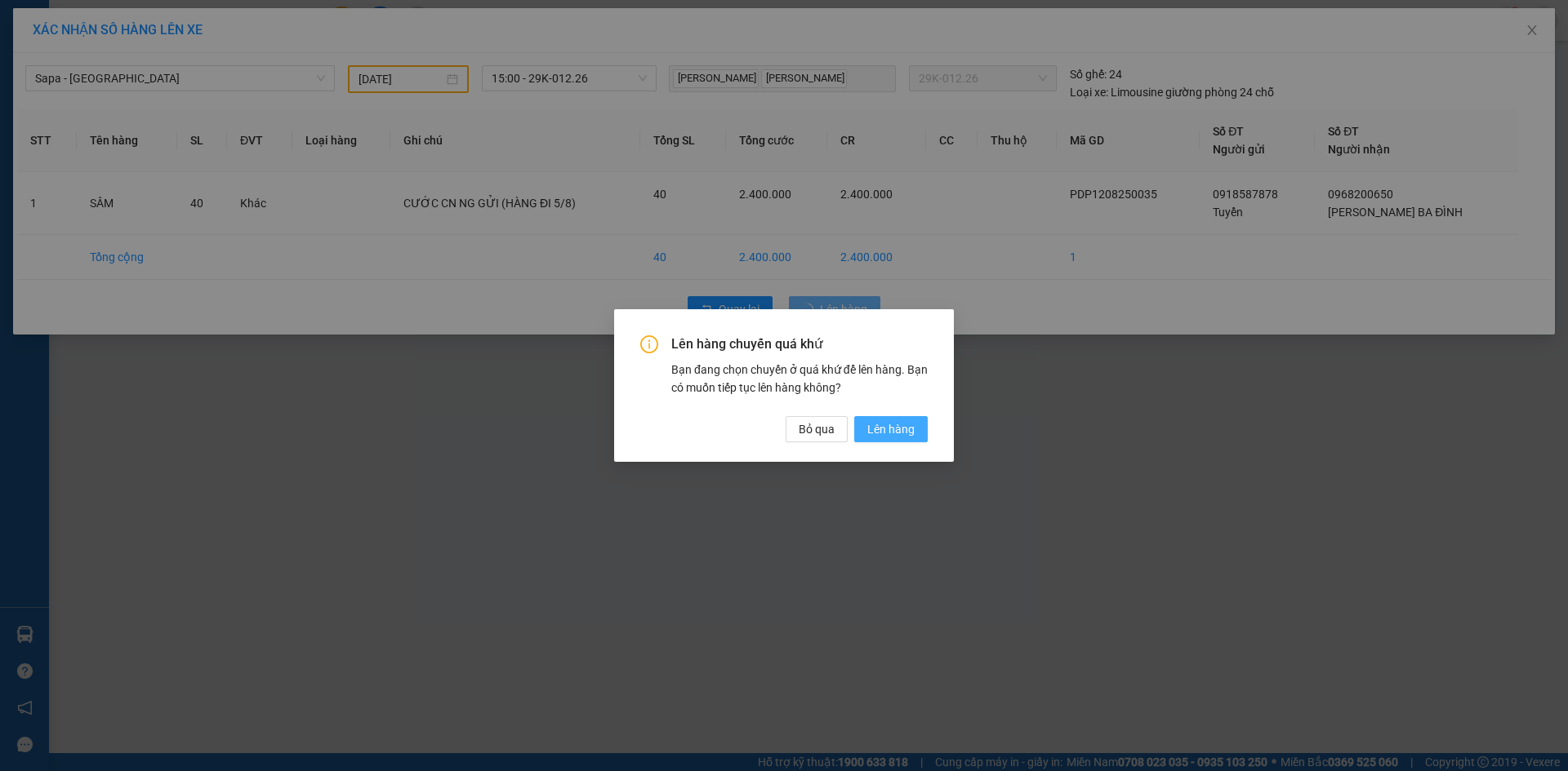
click at [898, 418] on button "Lên hàng" at bounding box center [891, 429] width 74 height 26
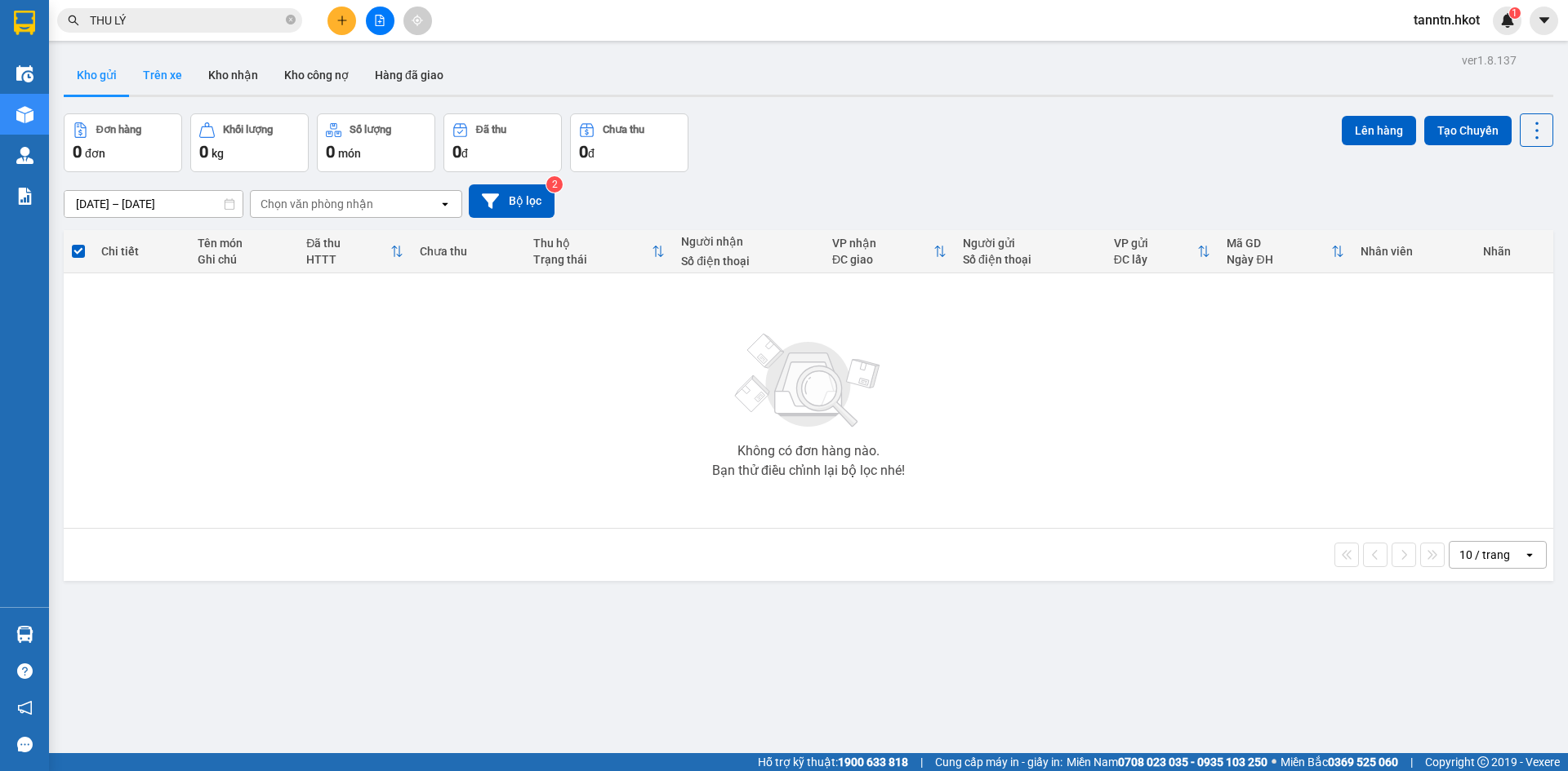
click at [155, 78] on button "Trên xe" at bounding box center [162, 76] width 66 height 40
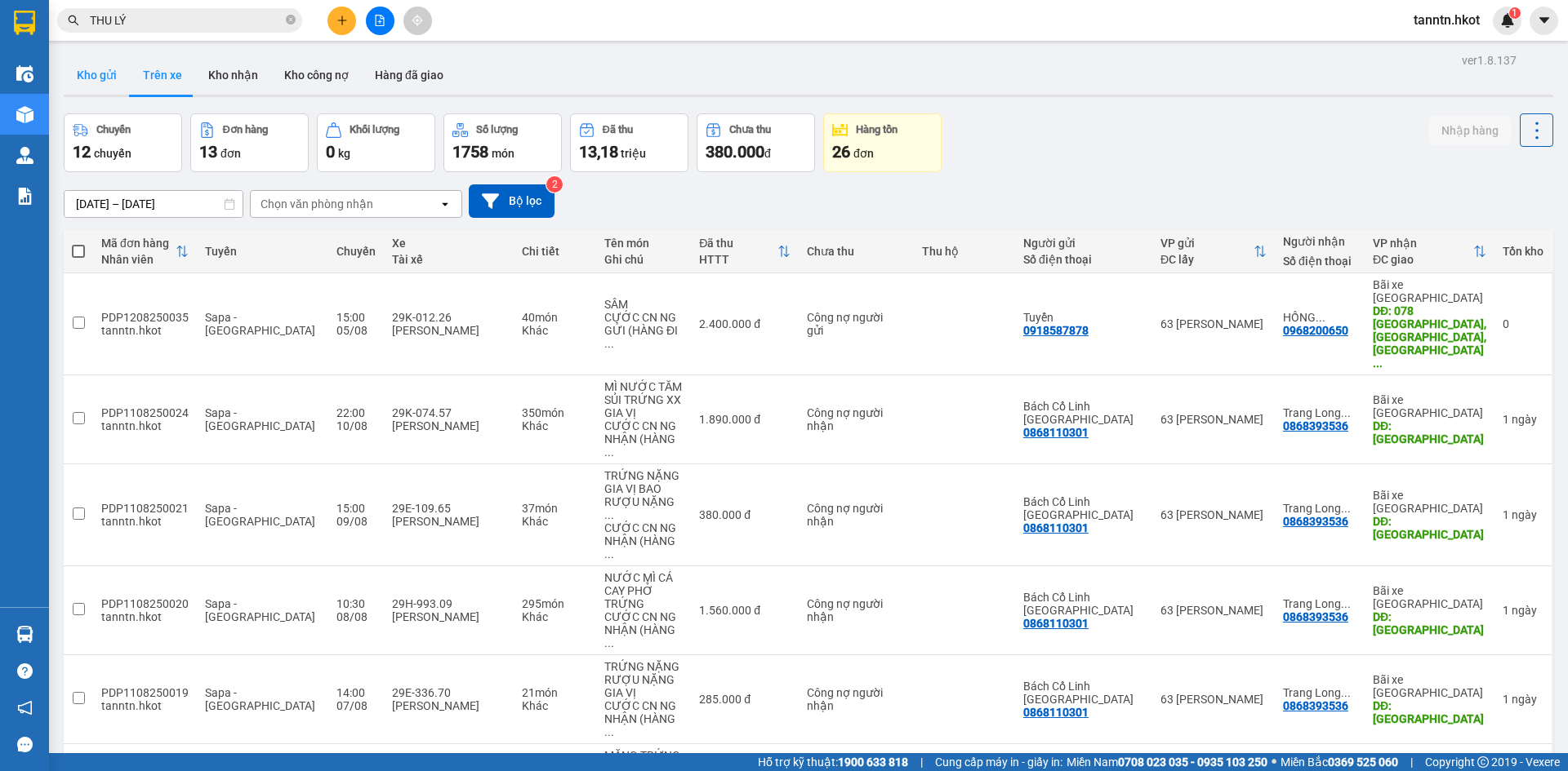
click at [107, 79] on button "Kho gửi" at bounding box center [96, 76] width 66 height 40
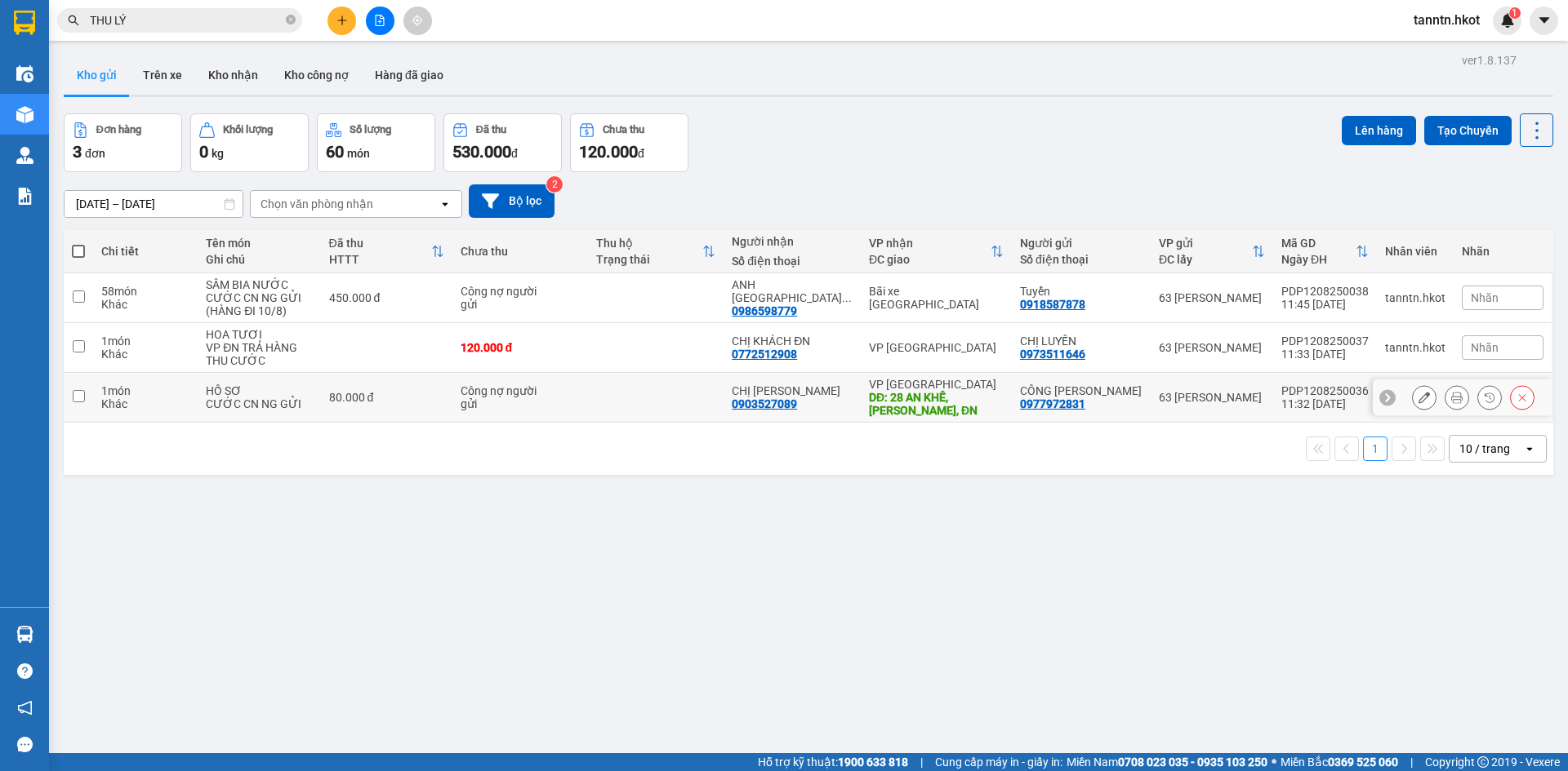
click at [341, 395] on div "80.000 đ" at bounding box center [387, 397] width 115 height 14
checkbox input "true"
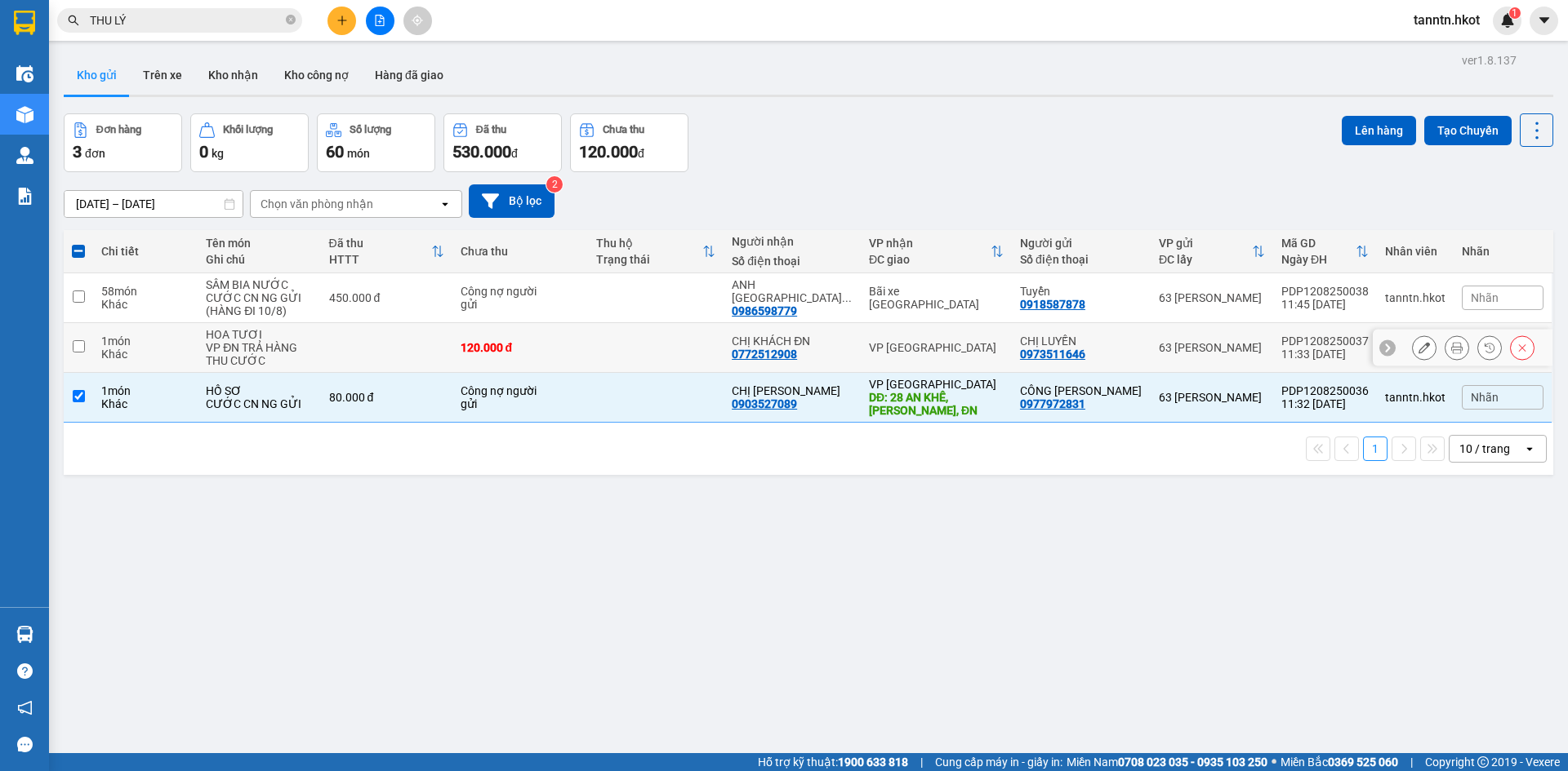
click at [353, 343] on td at bounding box center [387, 348] width 132 height 50
checkbox input "true"
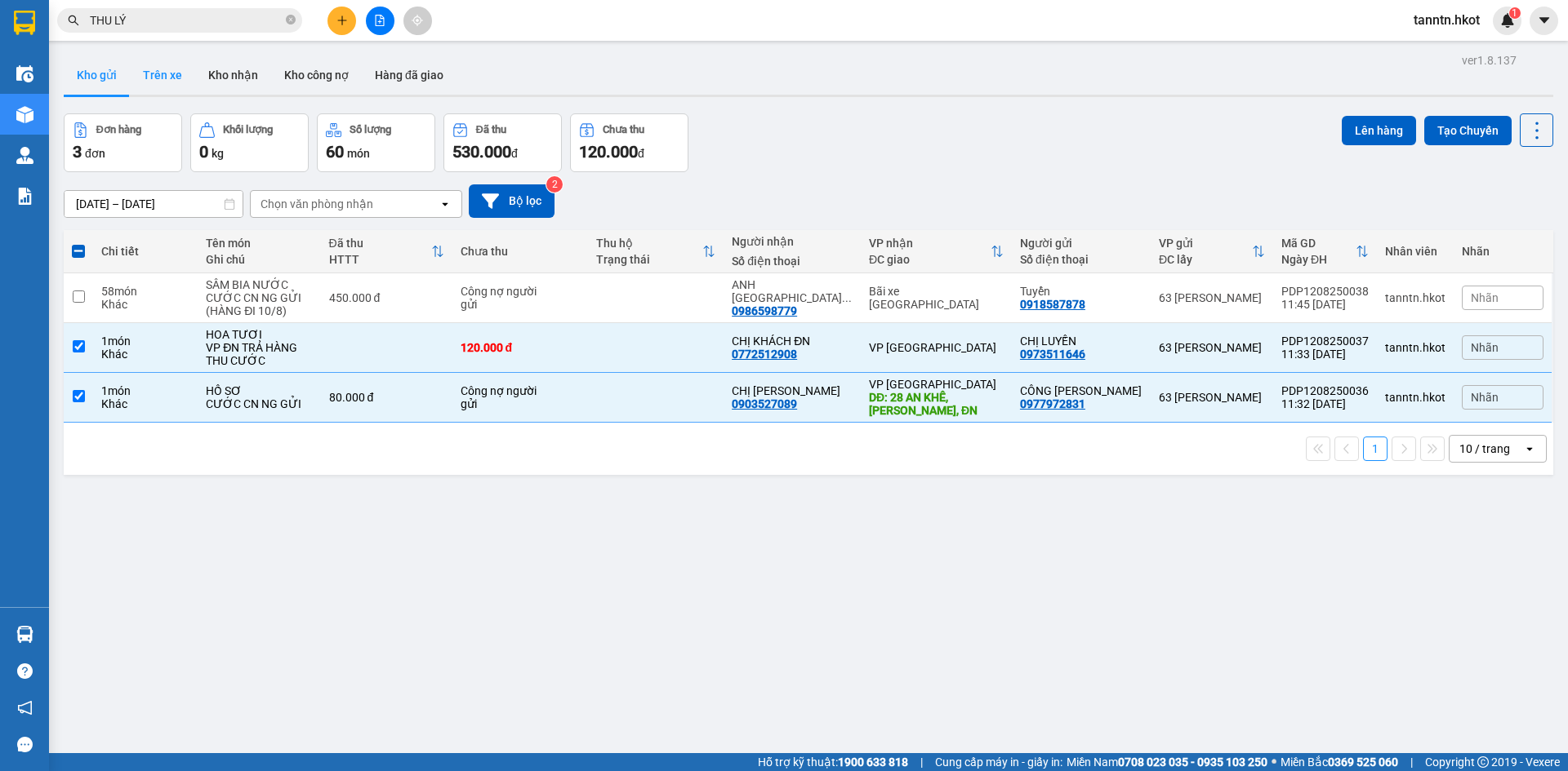
click at [163, 76] on button "Trên xe" at bounding box center [162, 76] width 66 height 40
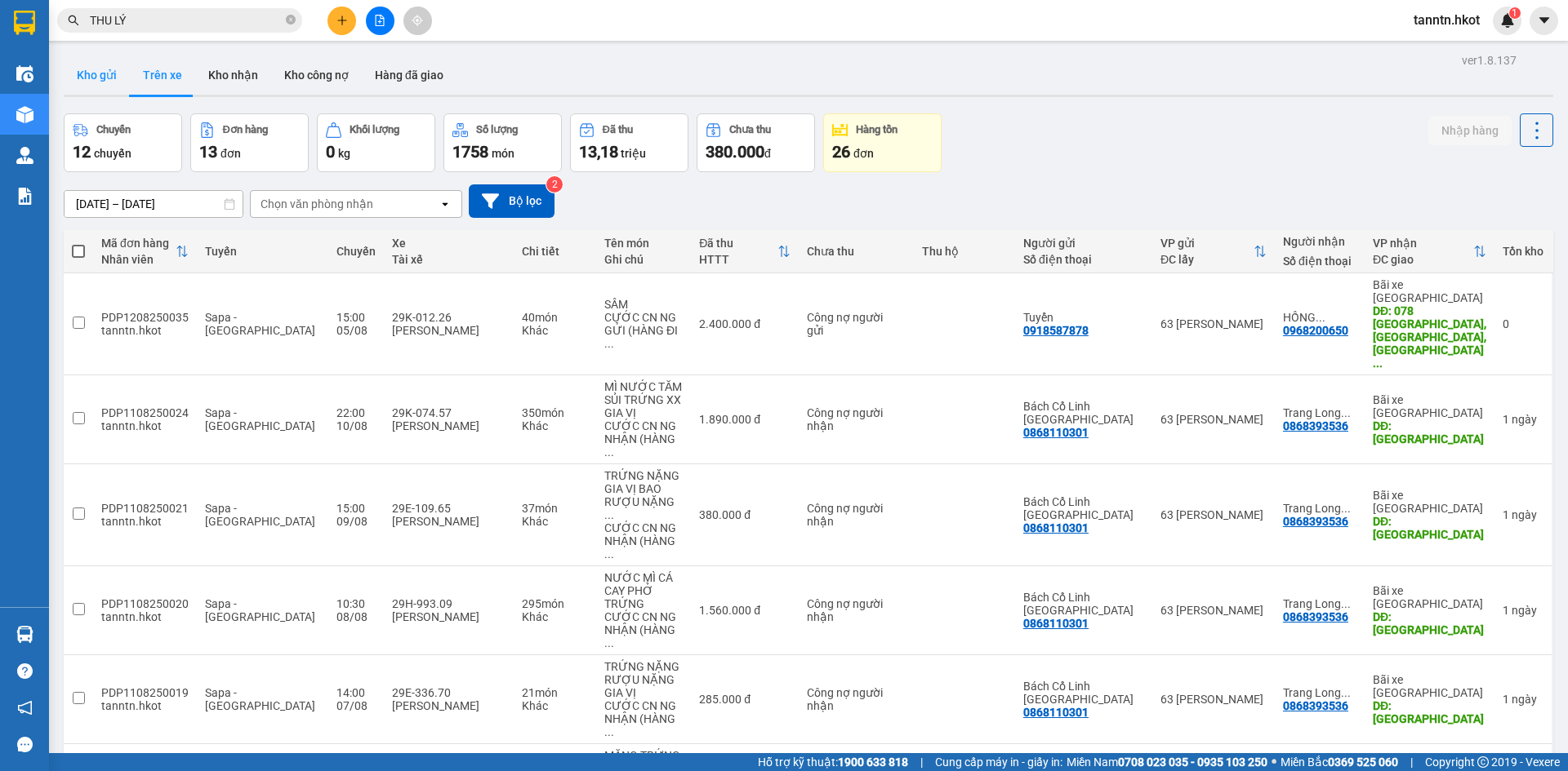
click at [103, 77] on button "Kho gửi" at bounding box center [96, 76] width 66 height 40
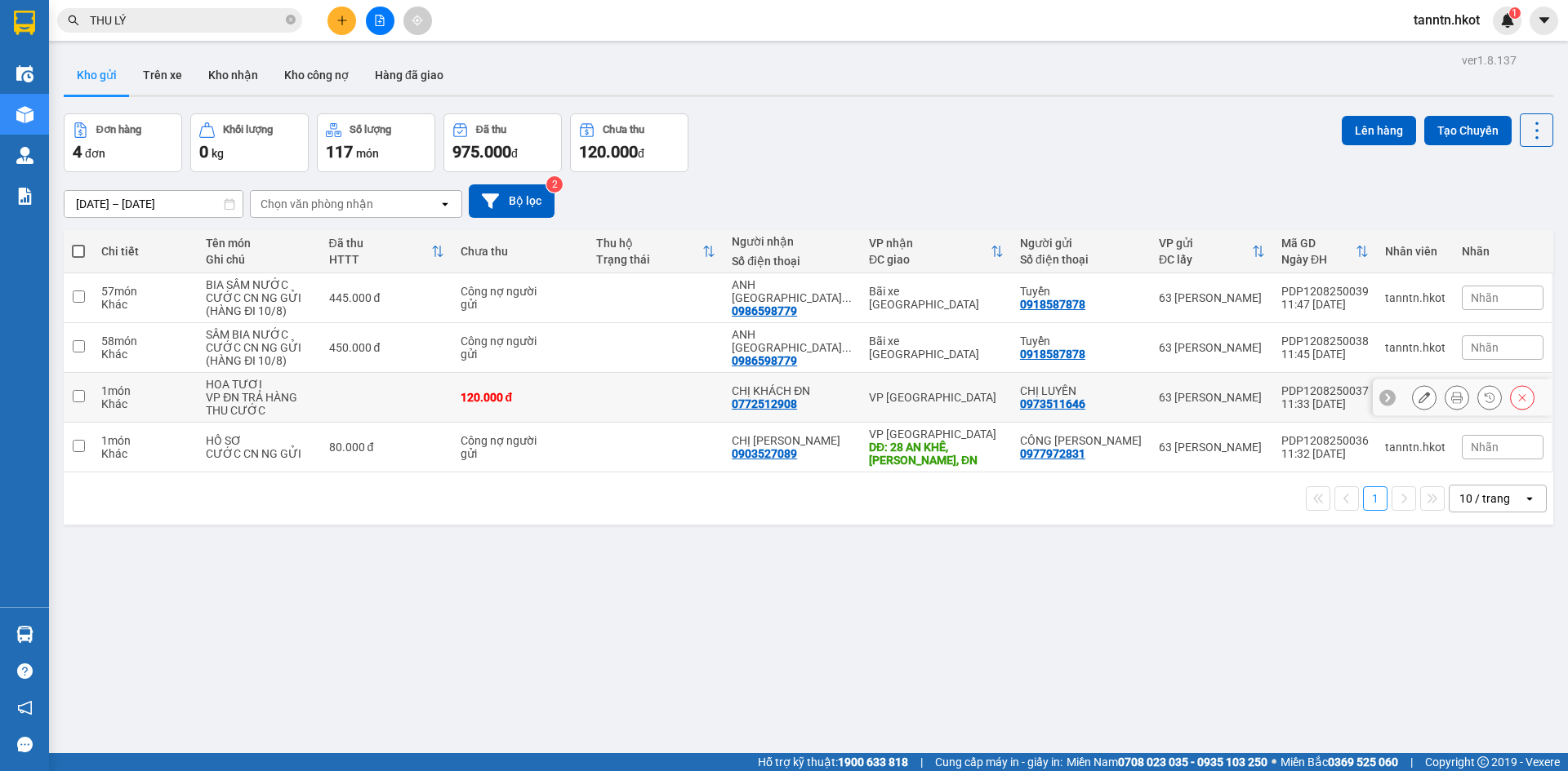
click at [189, 404] on div "Khác" at bounding box center [145, 404] width 88 height 14
checkbox input "true"
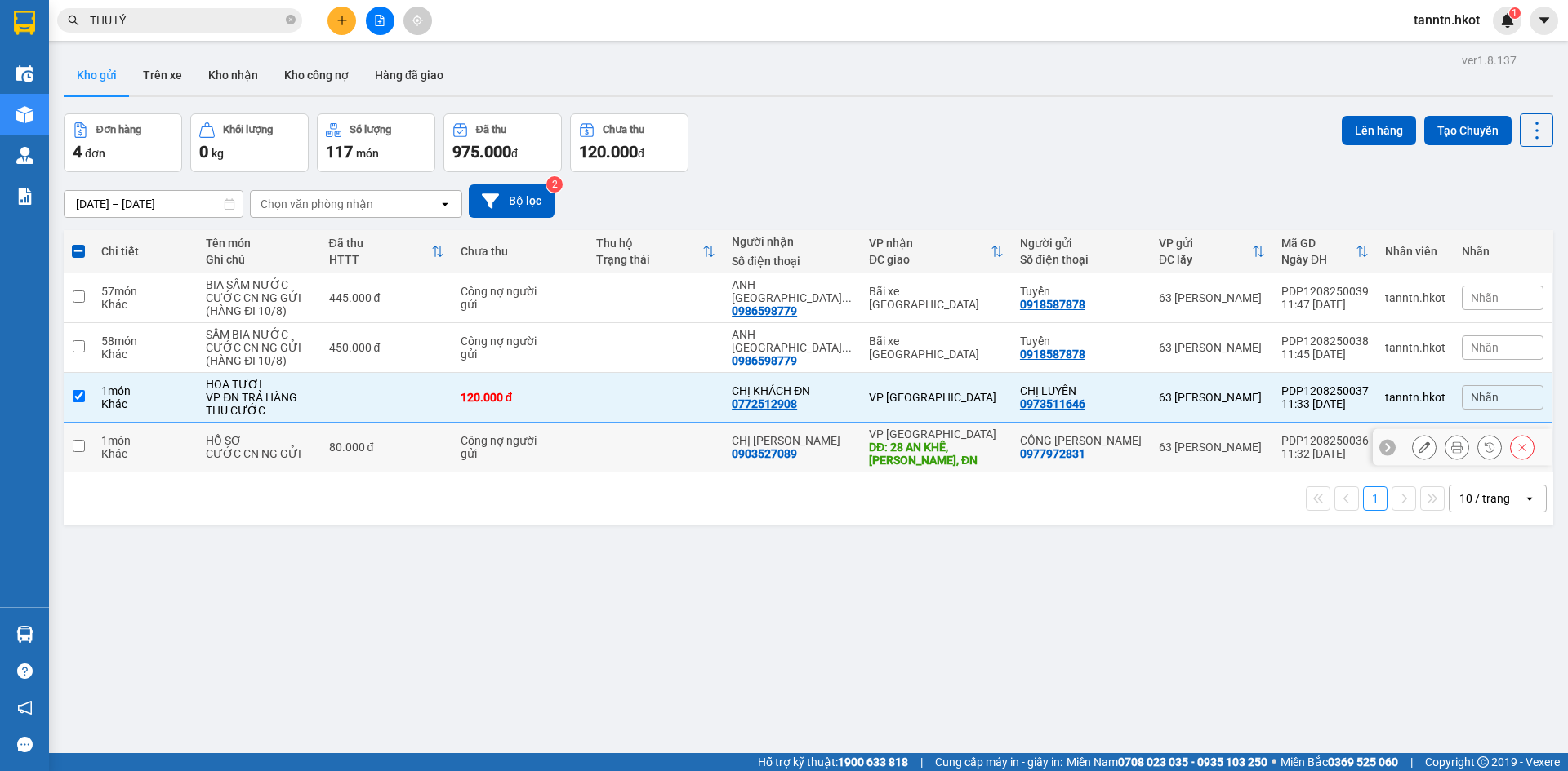
click at [206, 449] on td "HỒ SƠ CƯỚC CN NG GỬI" at bounding box center [259, 447] width 123 height 50
checkbox input "true"
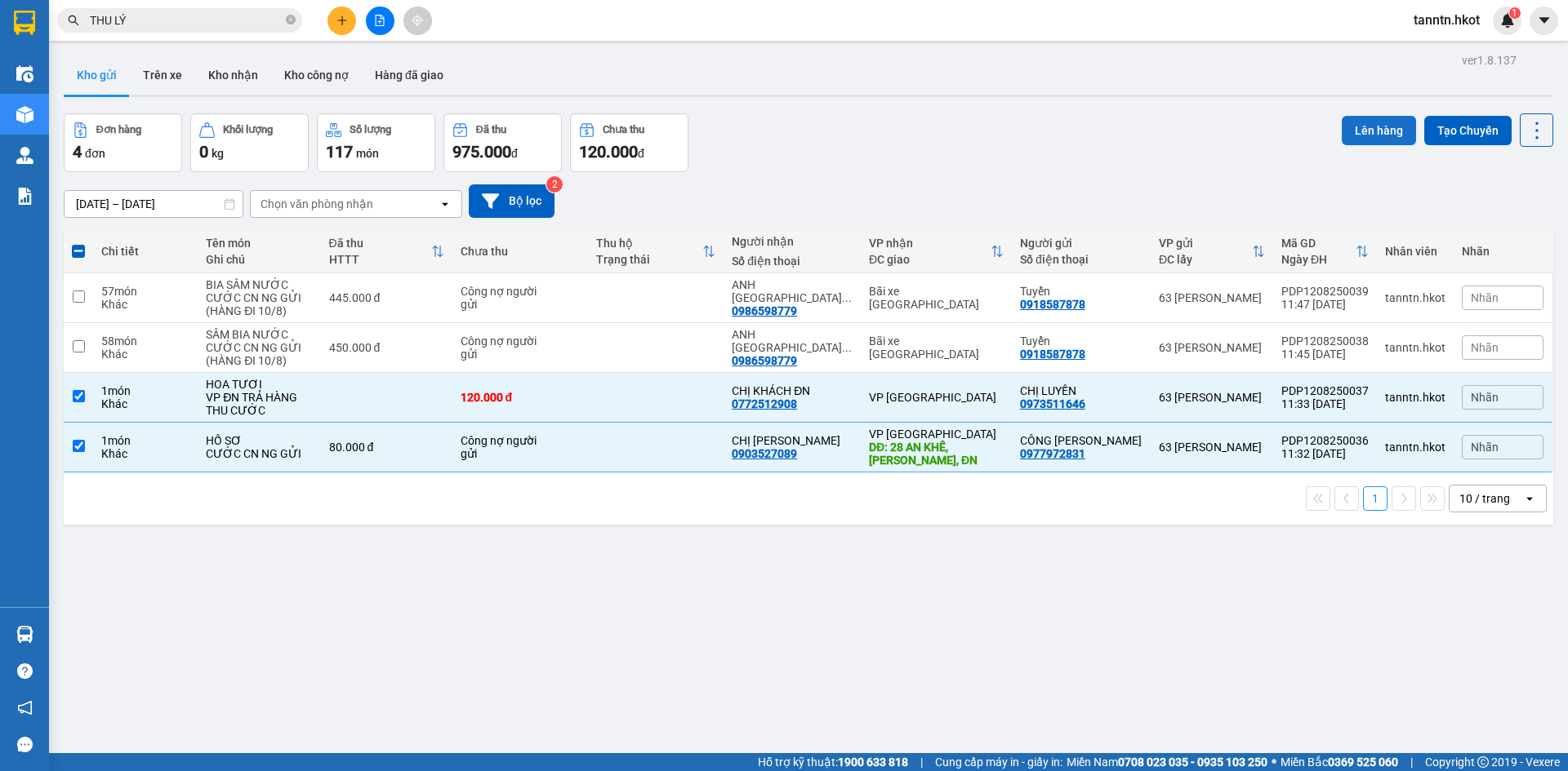
click at [1363, 125] on button "Lên hàng" at bounding box center [1379, 131] width 74 height 30
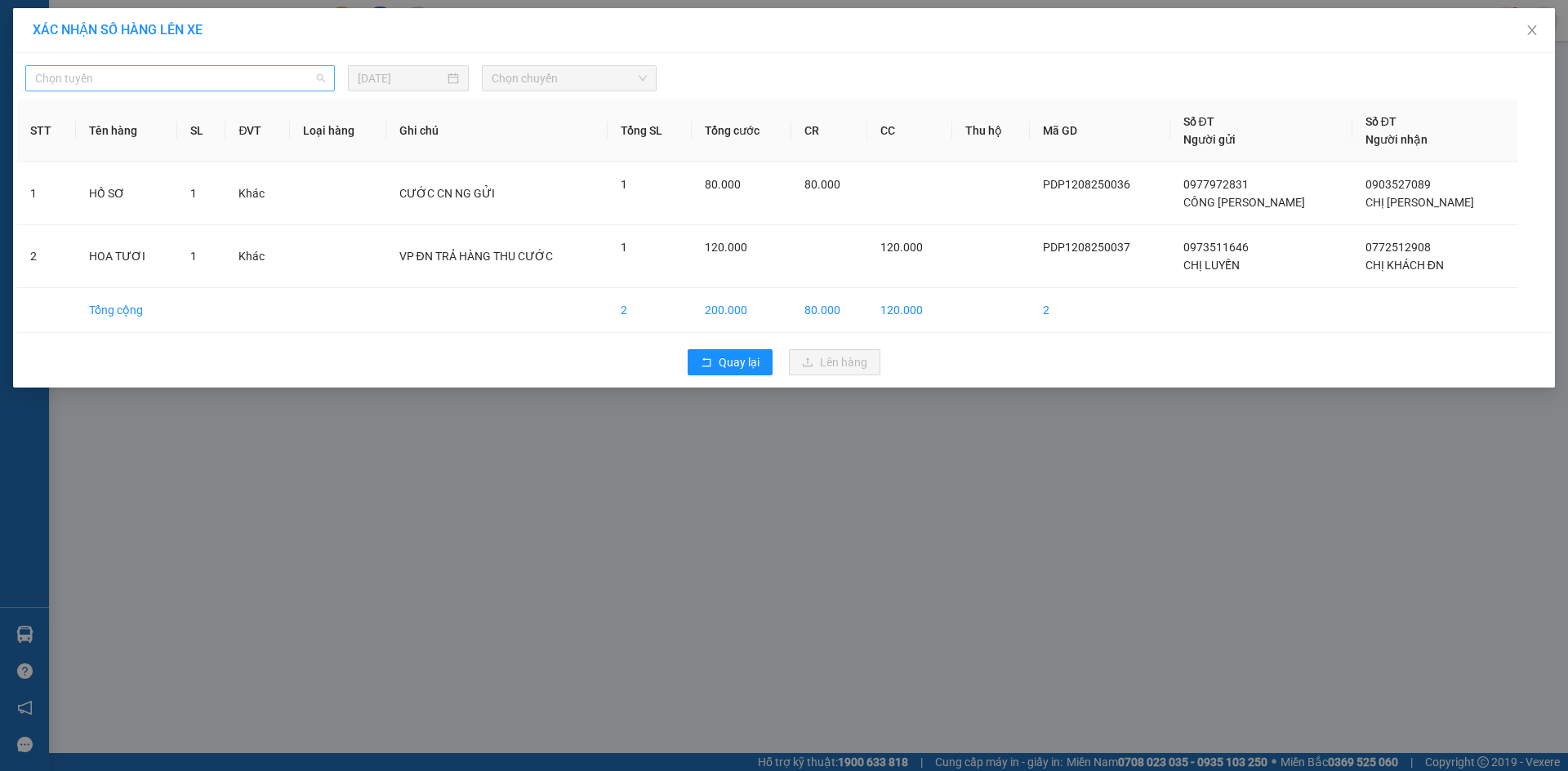
click at [265, 74] on span "Chọn tuyến" at bounding box center [180, 77] width 290 height 24
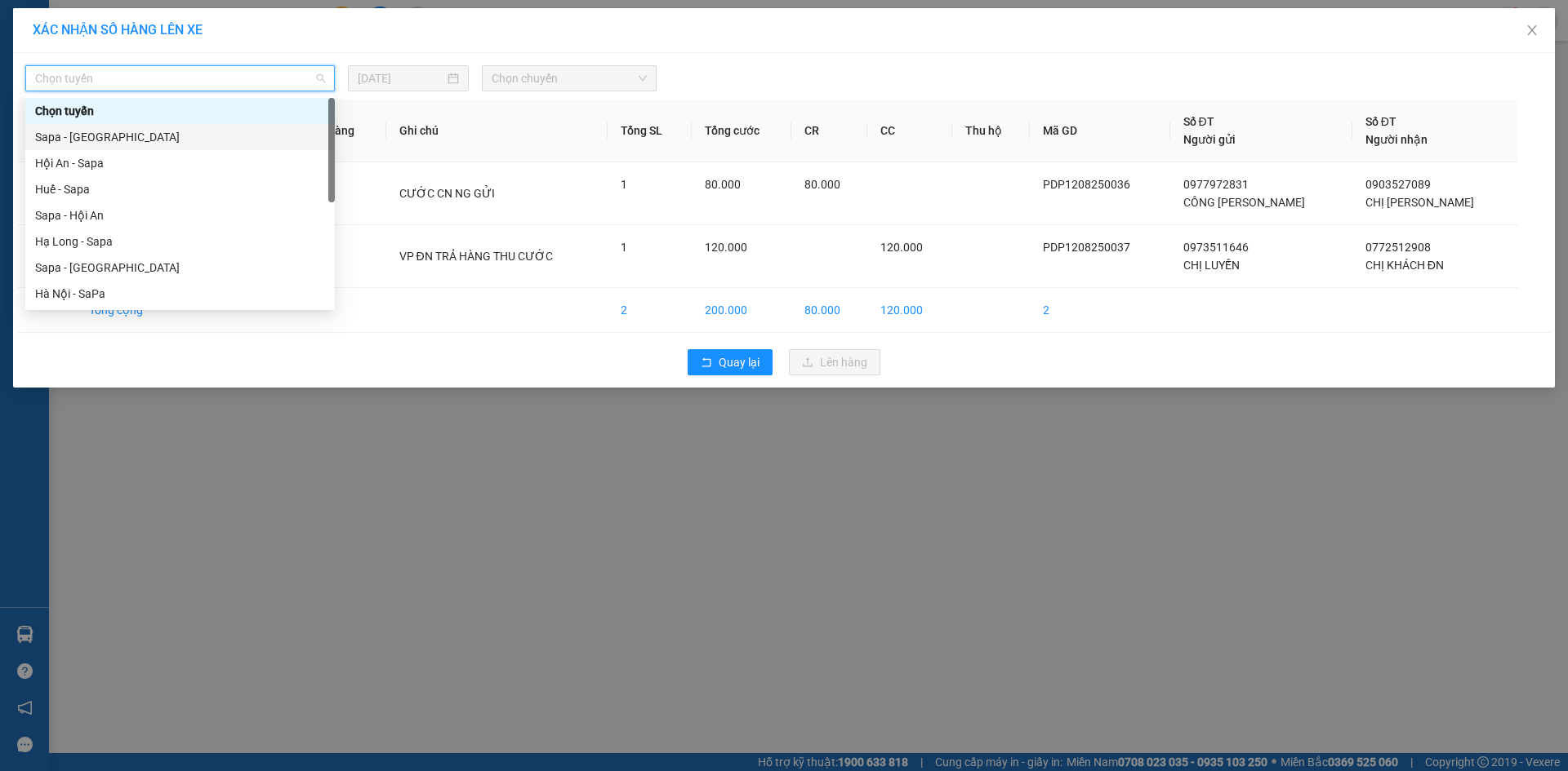
click at [239, 132] on div "Sapa - [GEOGRAPHIC_DATA]" at bounding box center [180, 137] width 290 height 18
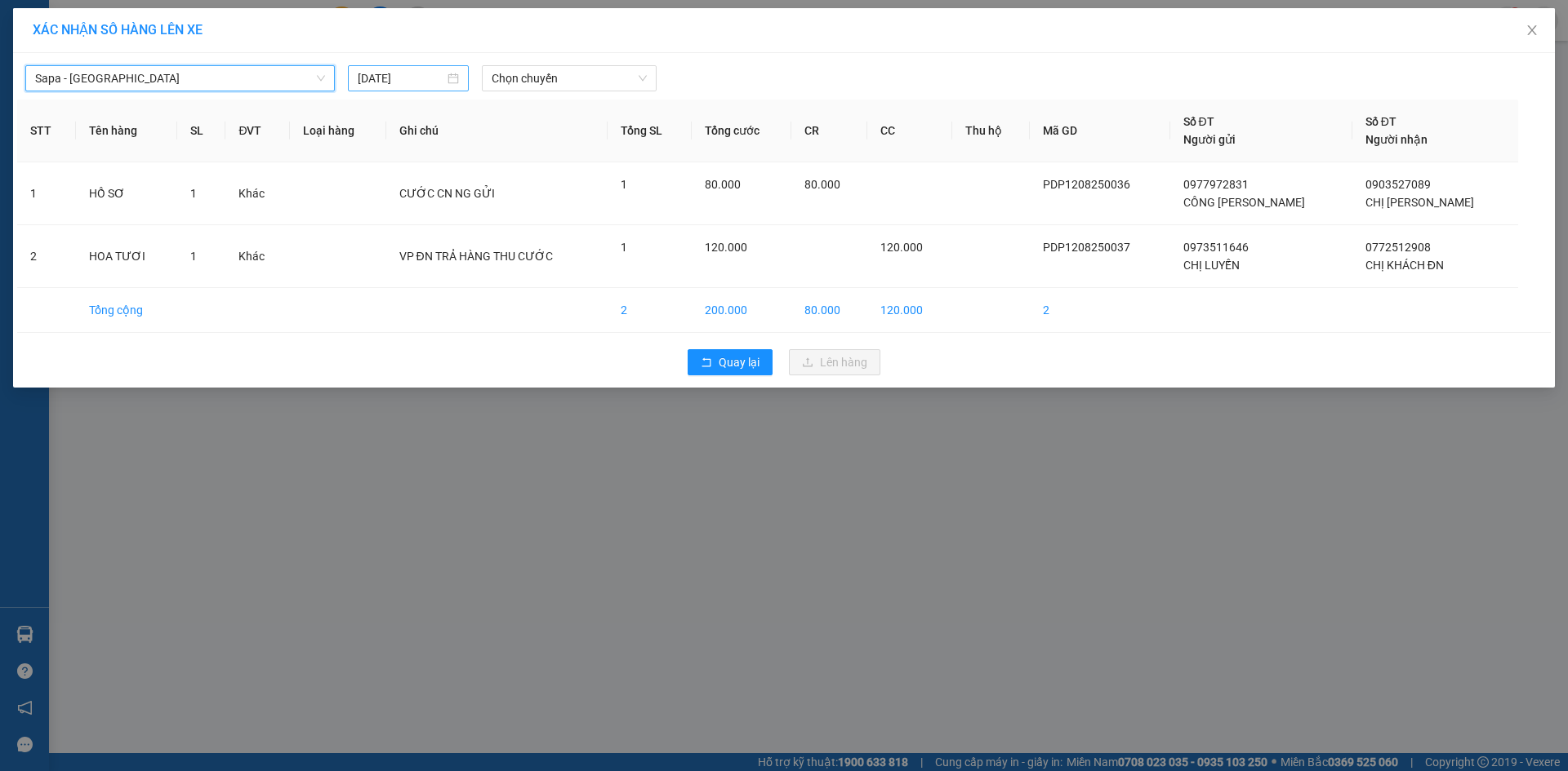
click at [421, 73] on input "[DATE]" at bounding box center [401, 78] width 87 height 18
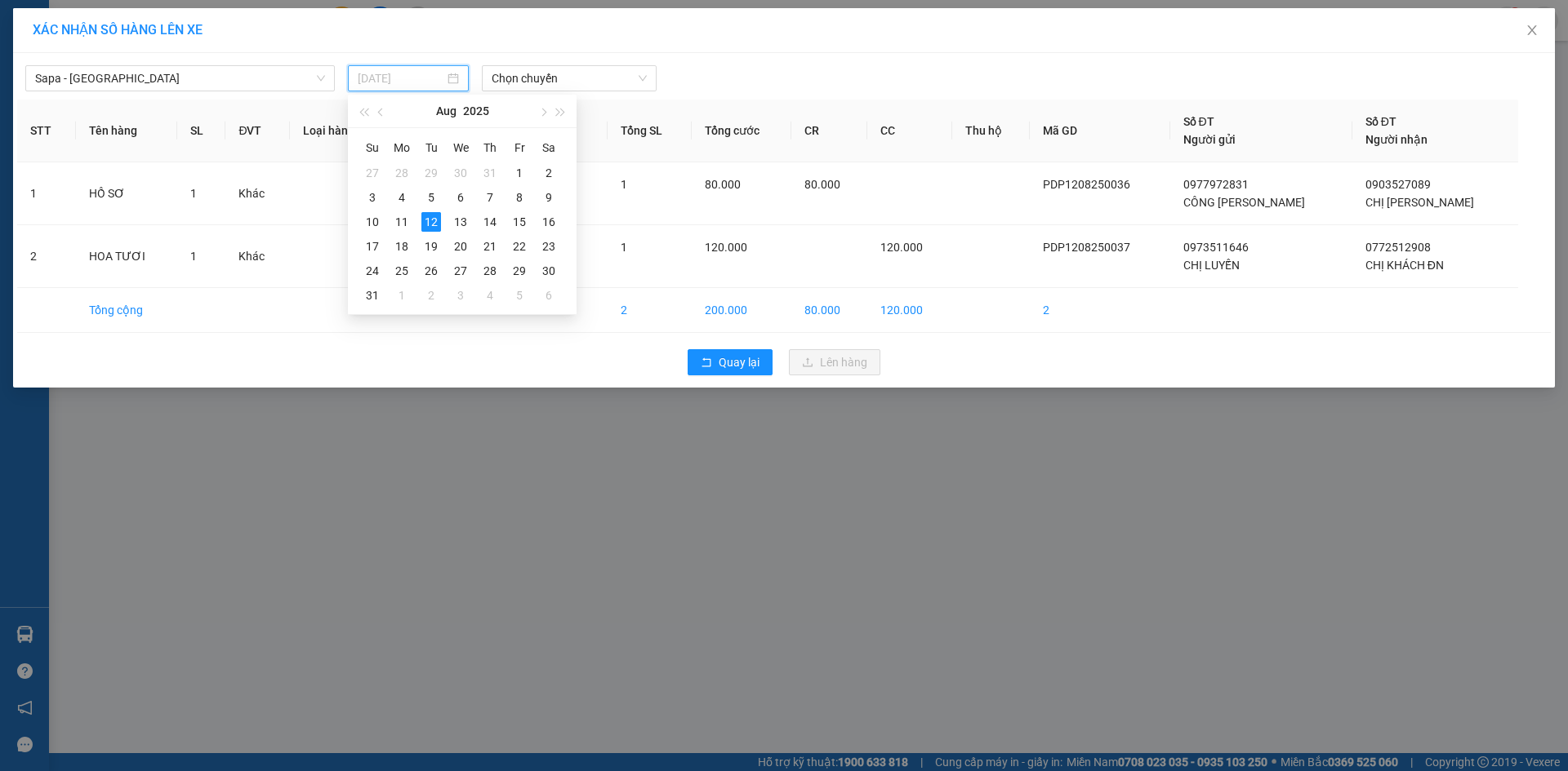
type input "[DATE]"
click at [595, 80] on span "Chọn chuyến" at bounding box center [570, 77] width 155 height 24
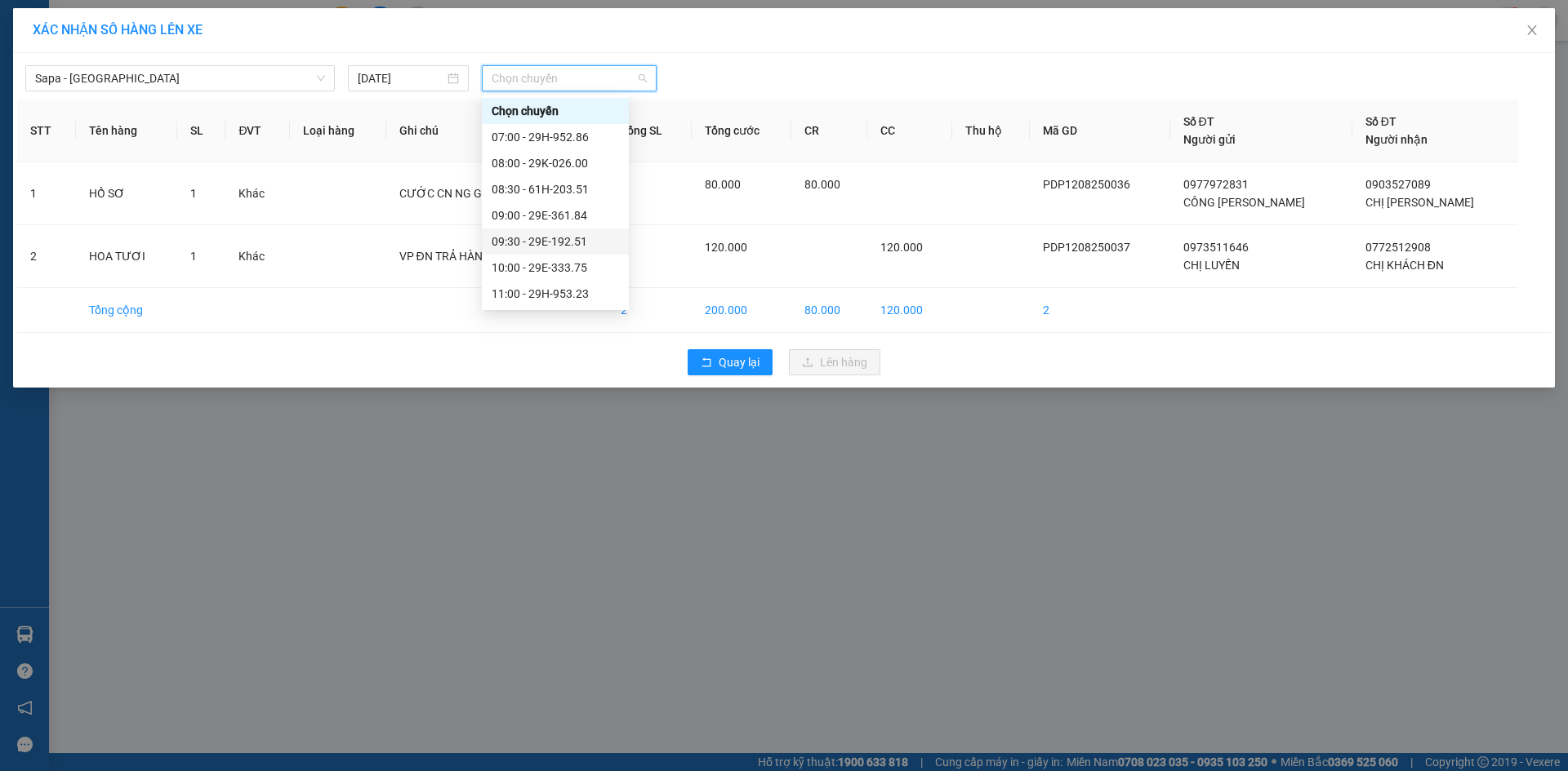
click at [571, 238] on div "09:30 - 29E-192.51" at bounding box center [555, 241] width 127 height 18
